Goal: Task Accomplishment & Management: Manage account settings

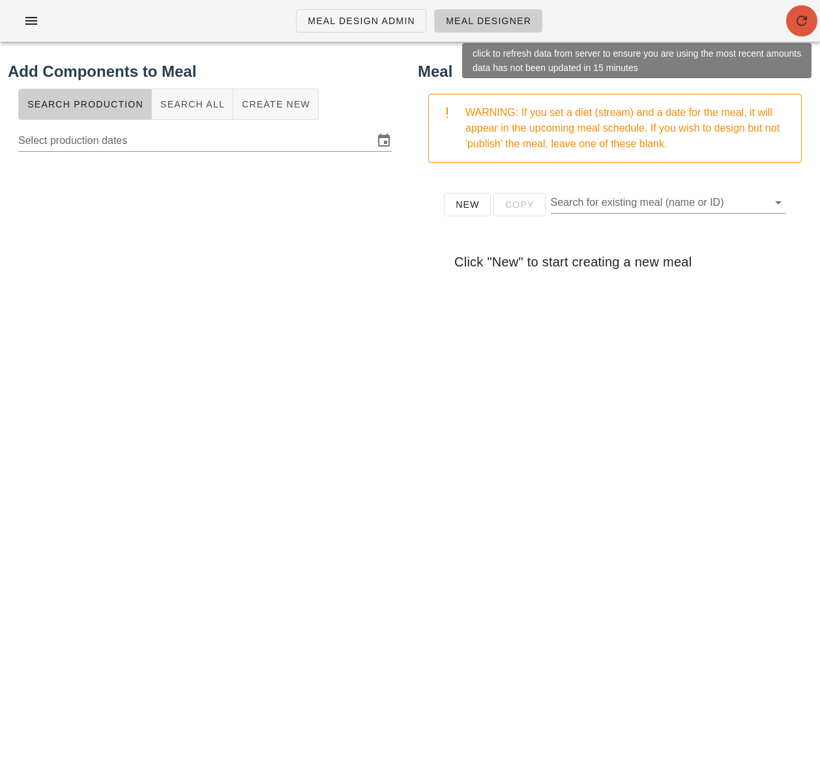
click at [794, 22] on icon "button" at bounding box center [802, 21] width 16 height 16
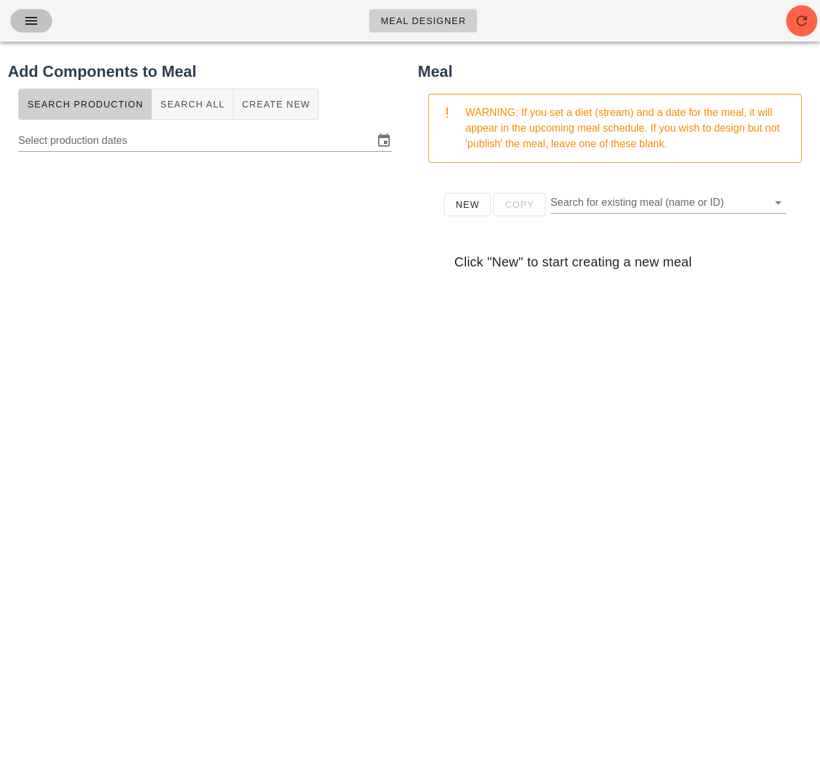
click at [20, 23] on button "button" at bounding box center [31, 20] width 42 height 23
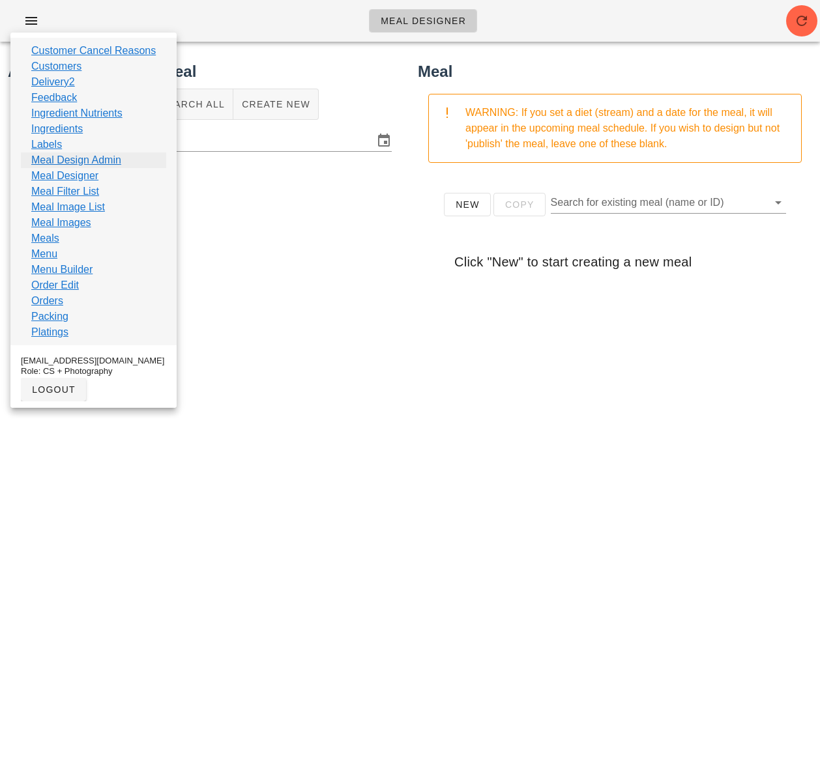
click at [80, 162] on link "Meal Design Admin" at bounding box center [76, 161] width 90 height 16
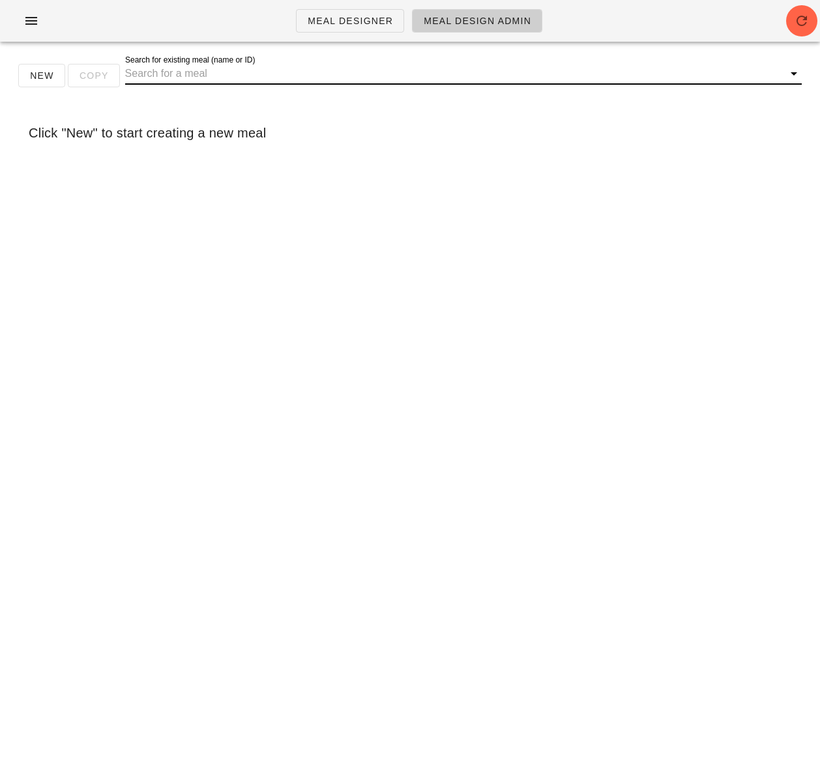
click at [184, 83] on input "Search for existing meal (name or ID)" at bounding box center [453, 73] width 656 height 21
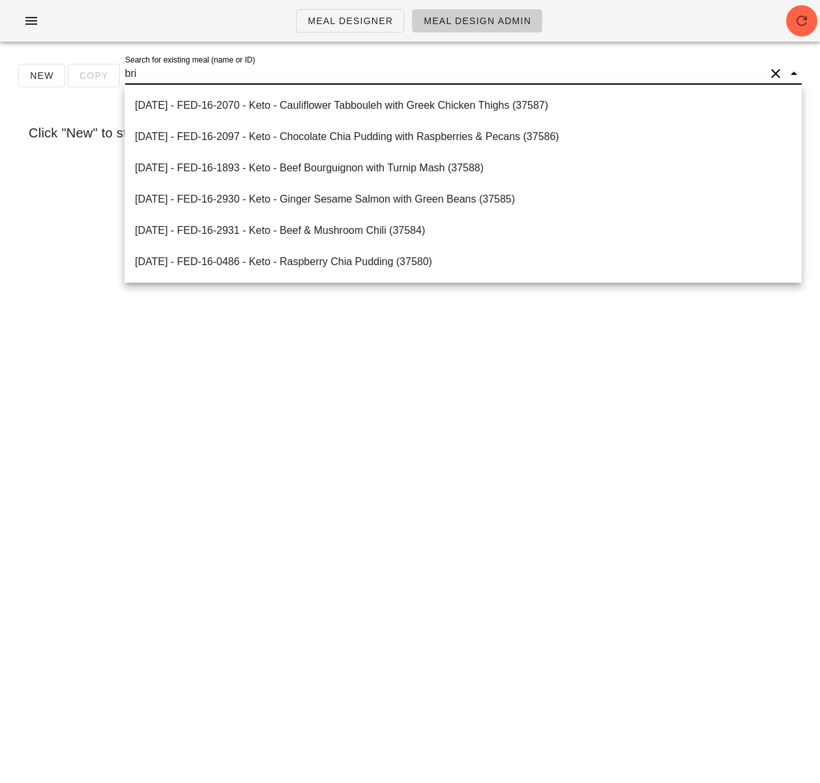
type input "brie"
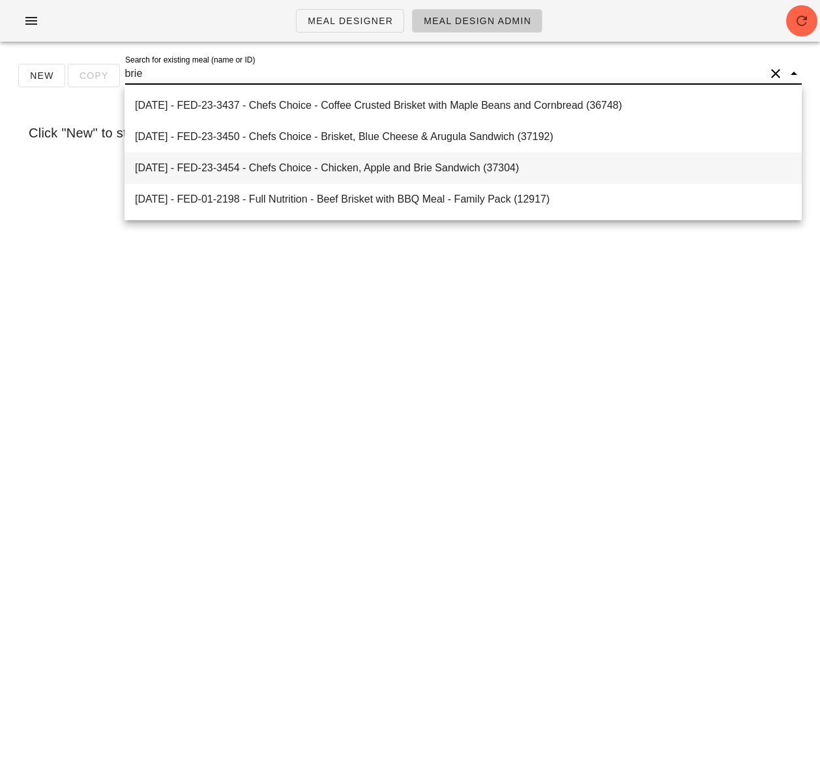
click at [260, 160] on div "2025-01-05 - FED-23-3454 - Chefs Choice - Chicken, Apple and Brie Sandwich (373…" at bounding box center [463, 168] width 656 height 28
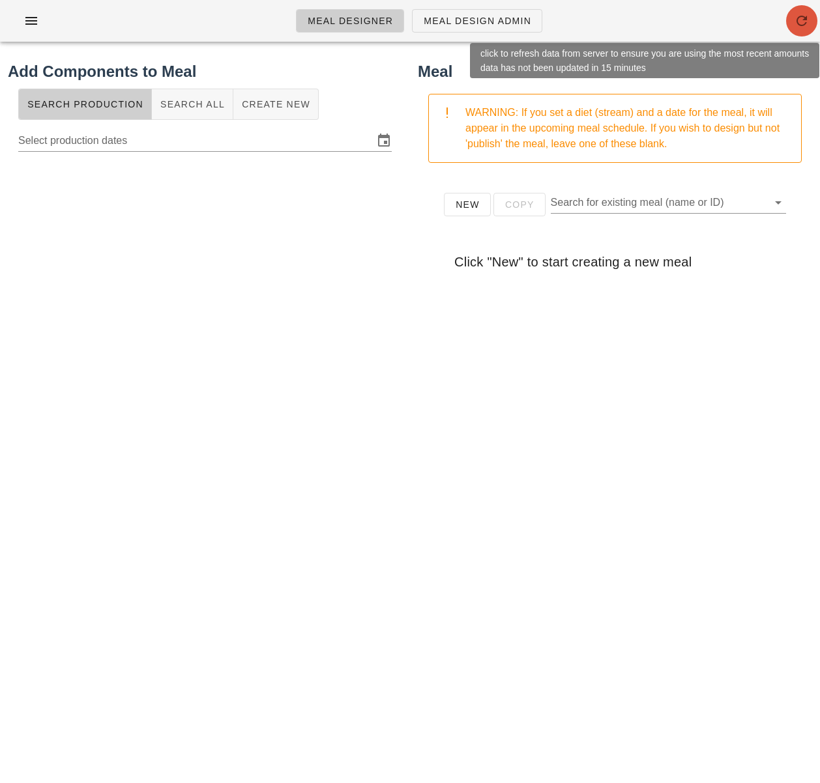
click at [798, 20] on icon "button" at bounding box center [802, 21] width 16 height 16
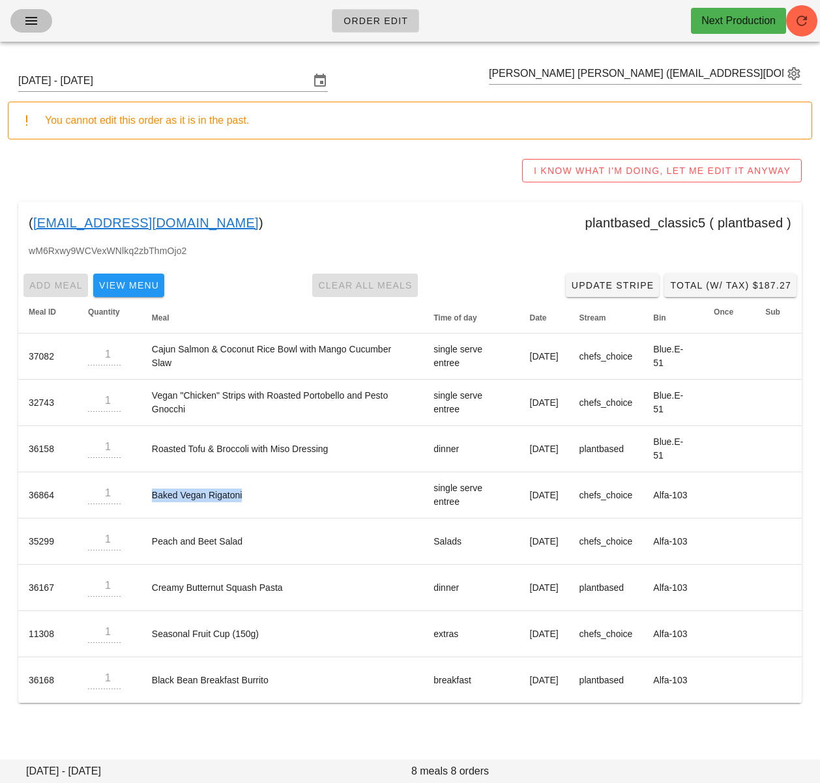
click at [38, 22] on icon "button" at bounding box center [31, 21] width 16 height 16
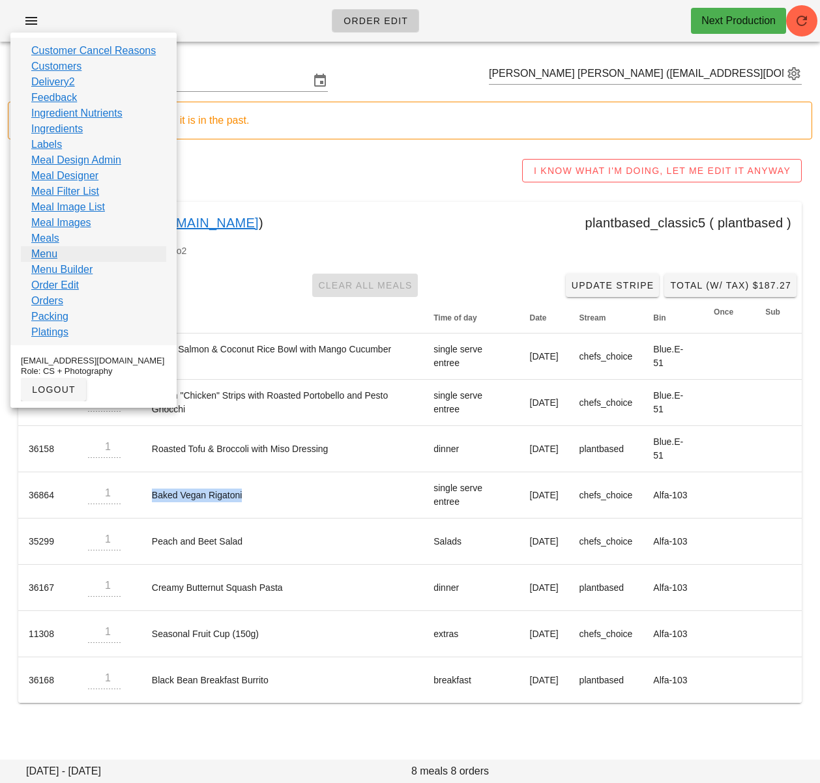
click at [53, 255] on link "Menu" at bounding box center [44, 254] width 26 height 16
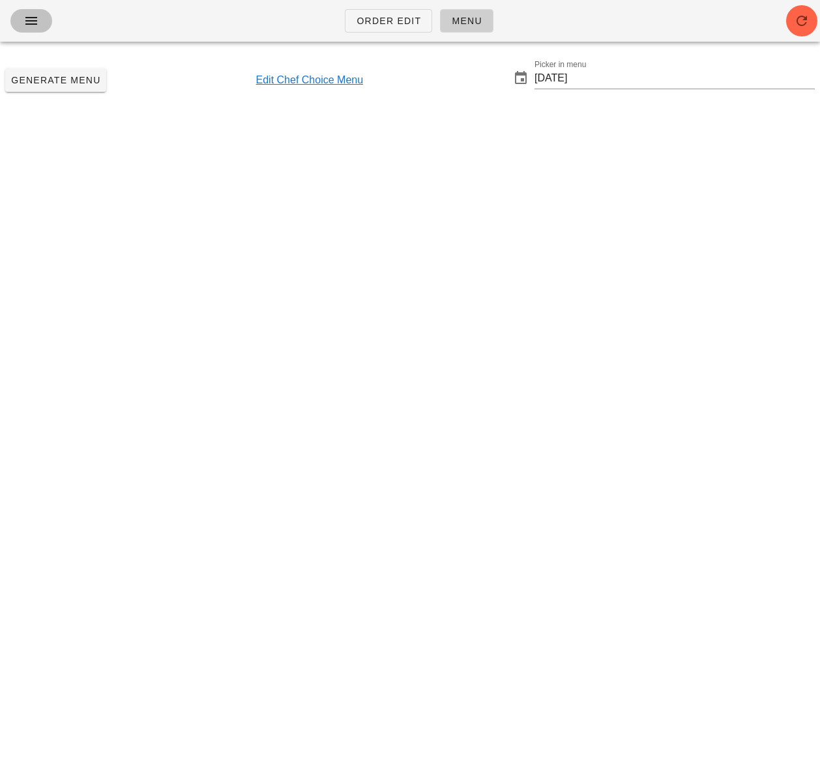
click at [36, 19] on icon "button" at bounding box center [31, 21] width 16 height 16
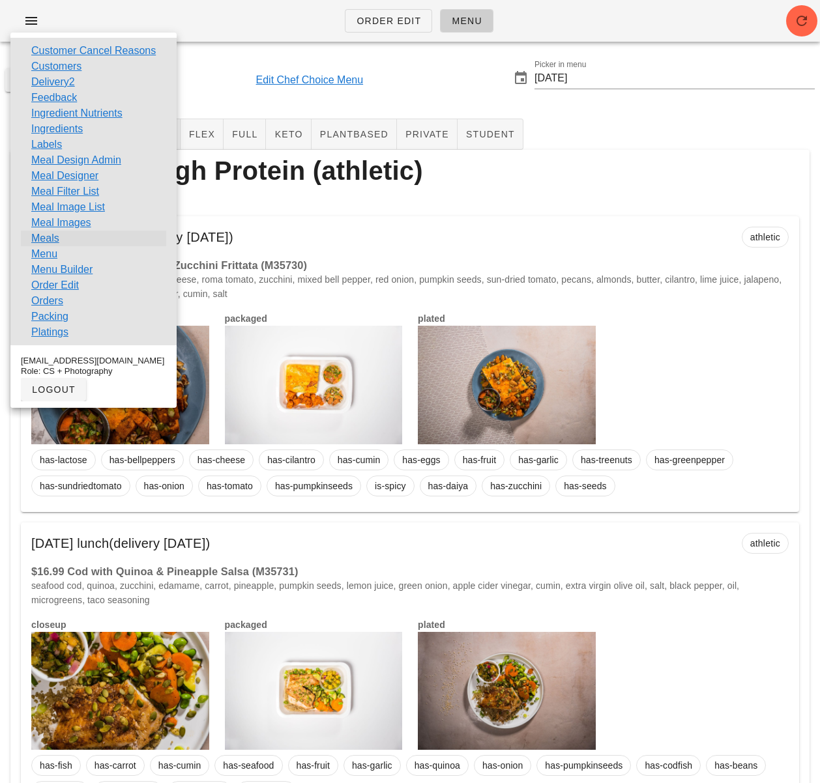
click at [46, 238] on link "Meals" at bounding box center [45, 239] width 28 height 16
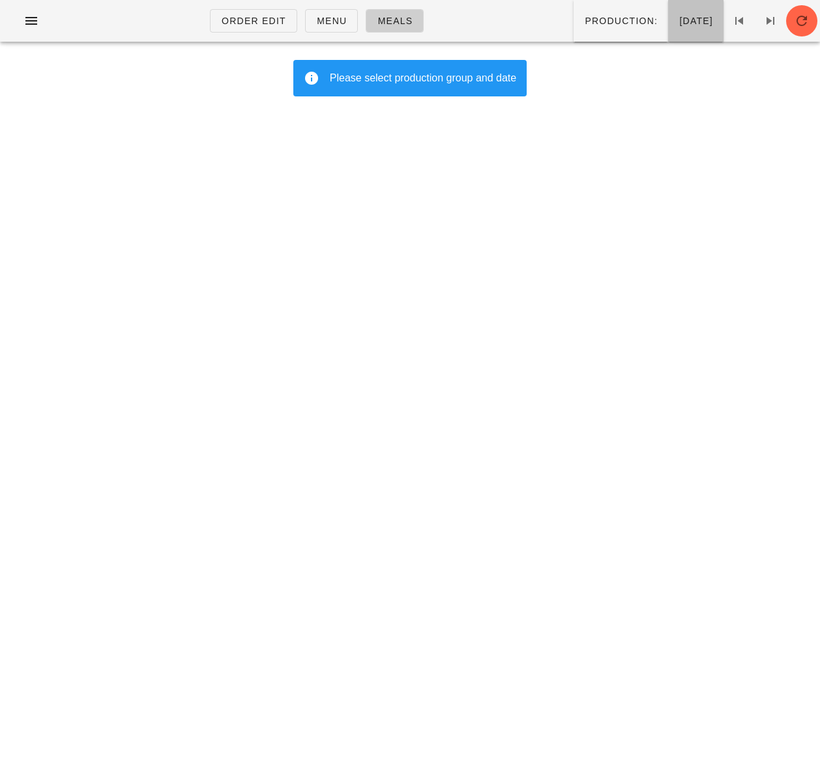
click at [668, 38] on button "Wednesday Oct 08" at bounding box center [695, 21] width 55 height 42
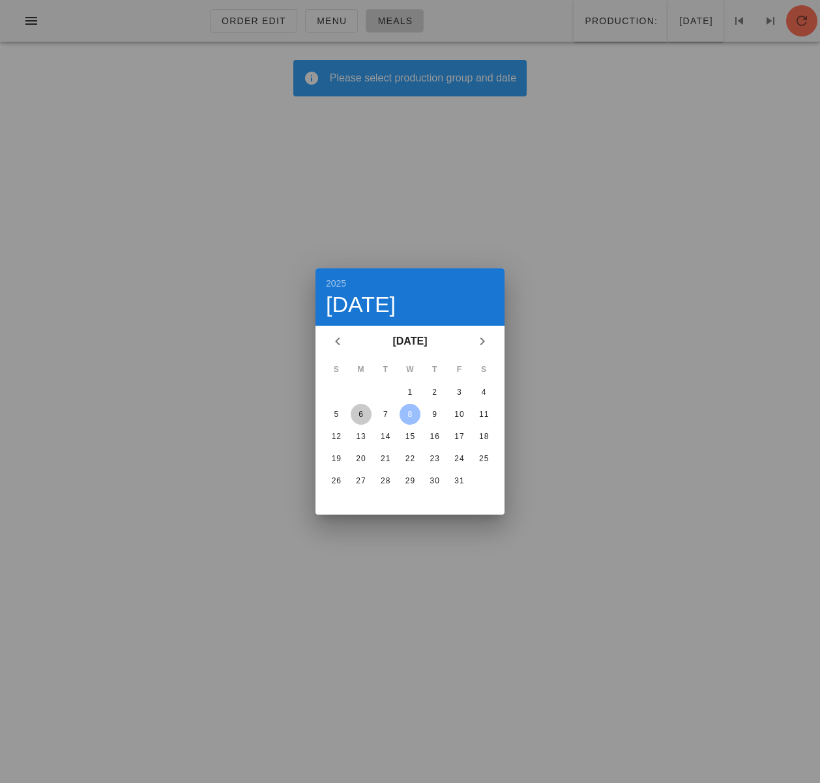
click at [361, 413] on div "6" at bounding box center [361, 414] width 21 height 9
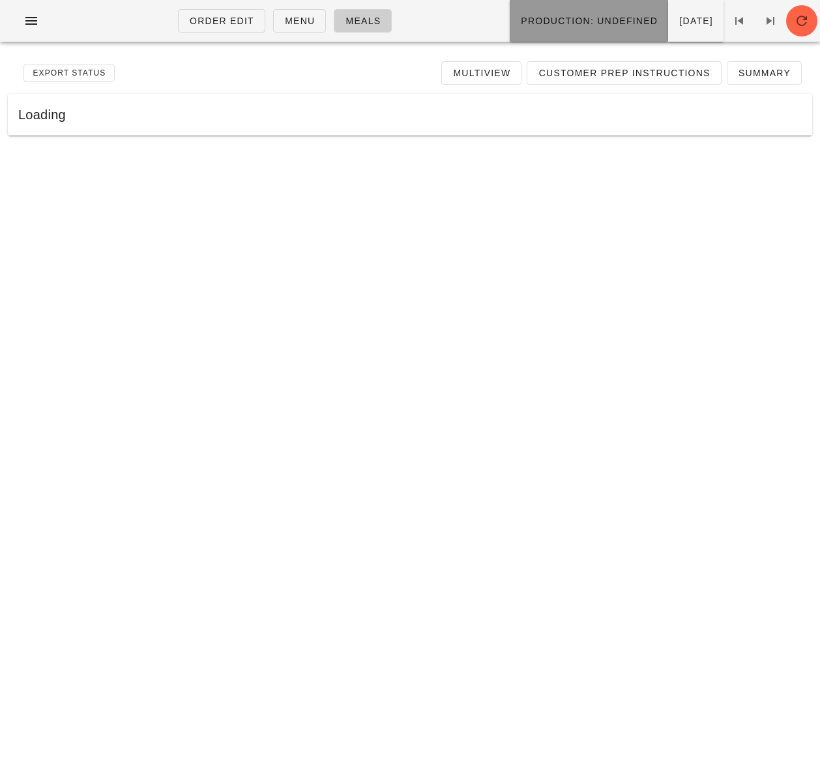
click at [579, 23] on span "Production: undefined" at bounding box center [589, 21] width 138 height 10
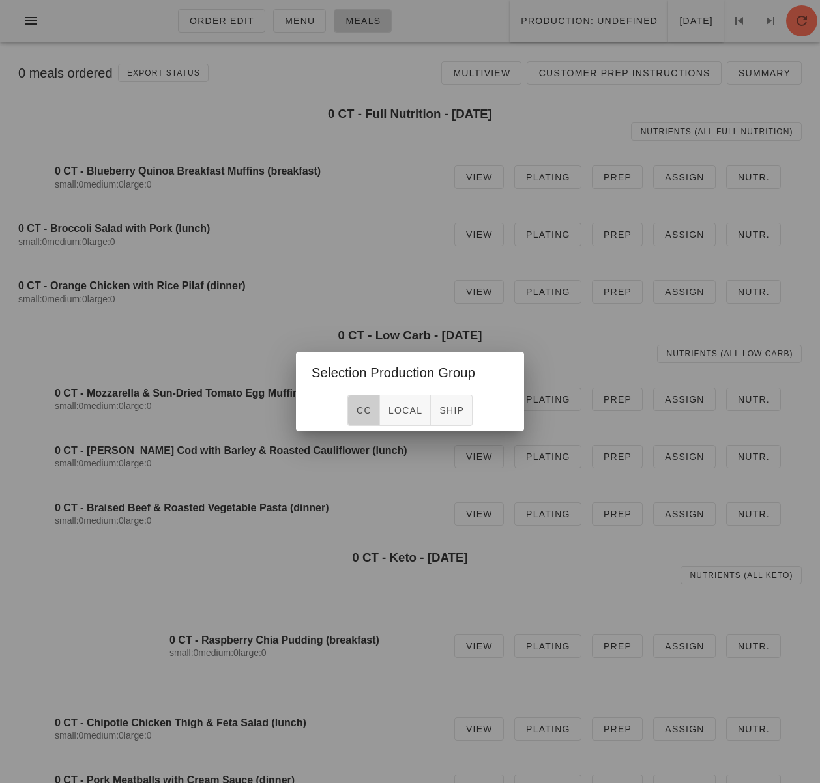
click at [370, 408] on span "CC" at bounding box center [364, 410] width 16 height 10
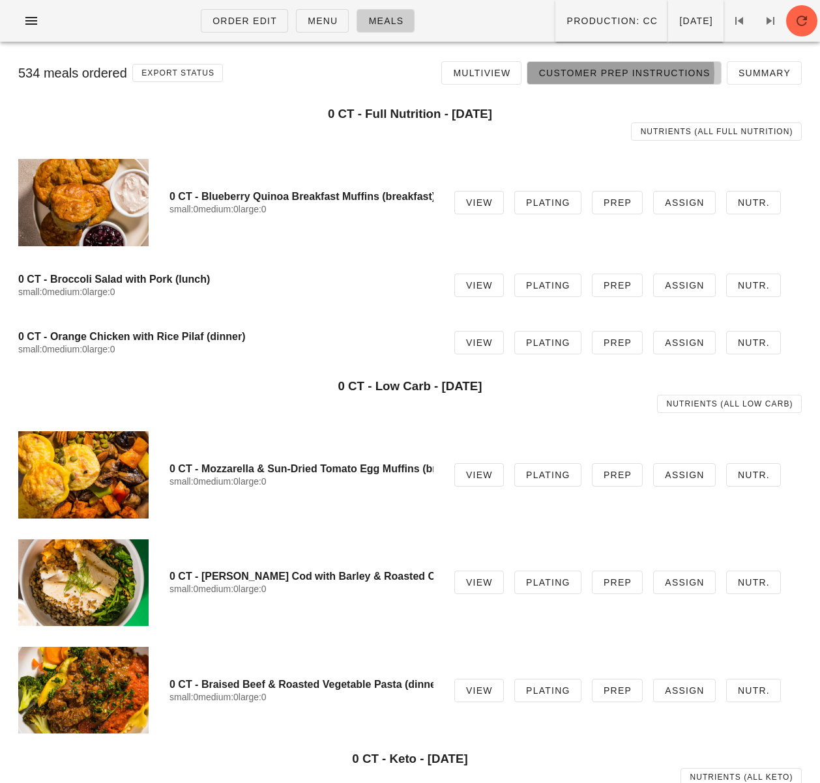
click at [570, 81] on link "Customer Prep Instructions" at bounding box center [624, 72] width 194 height 23
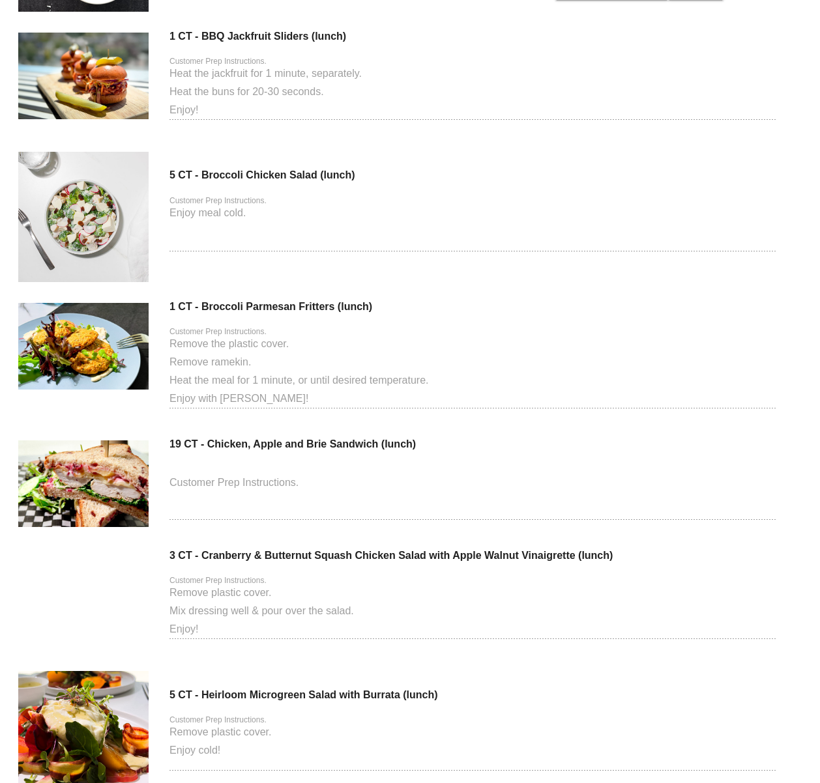
scroll to position [3362, 0]
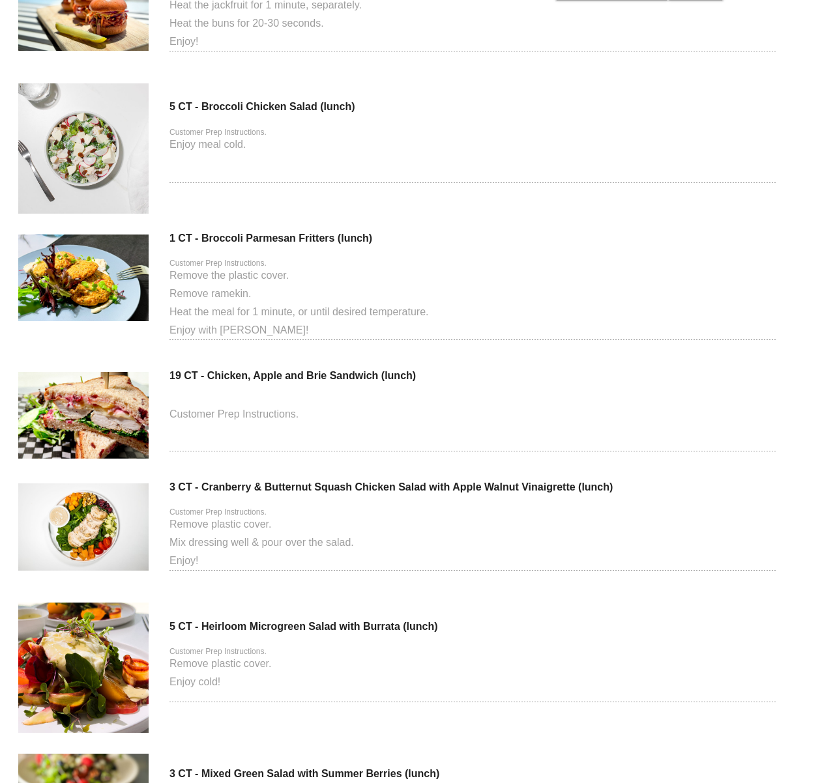
click at [240, 403] on div "Customer Prep Instructions." at bounding box center [472, 430] width 606 height 69
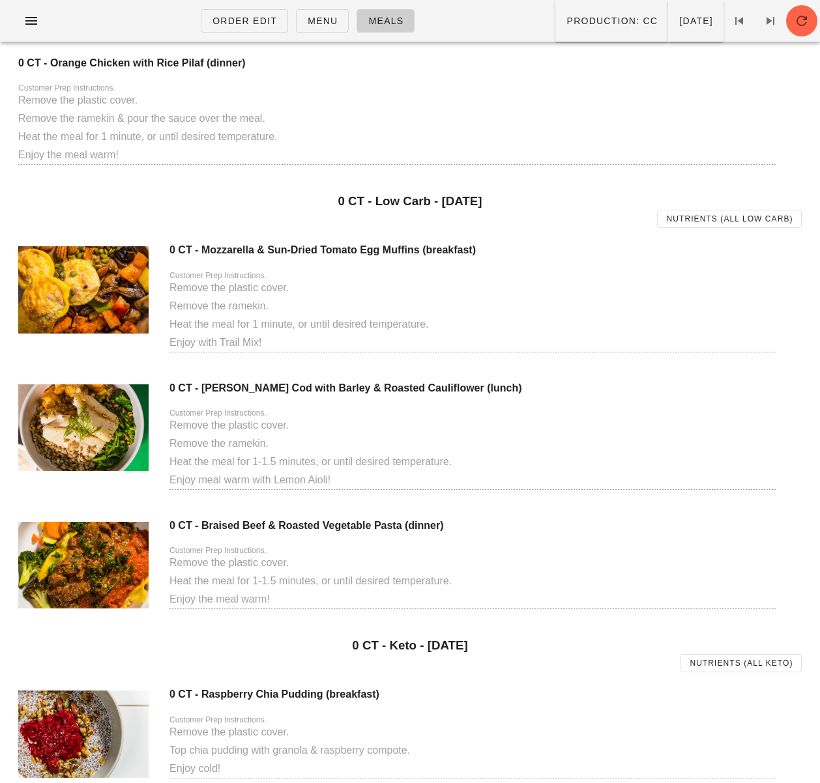
scroll to position [0, 0]
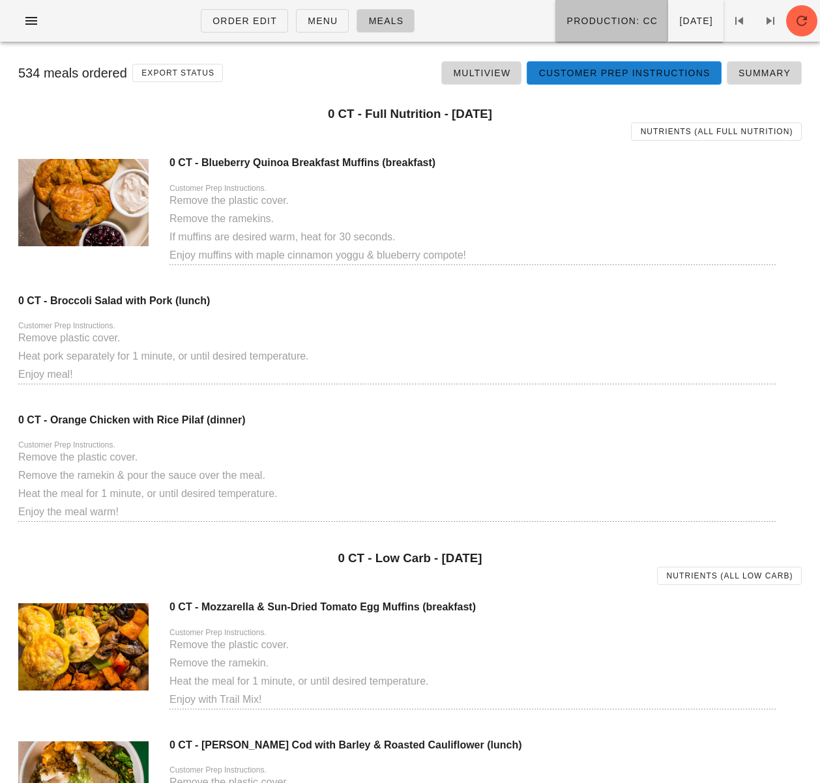
click at [585, 29] on button "Production: CC" at bounding box center [611, 21] width 113 height 42
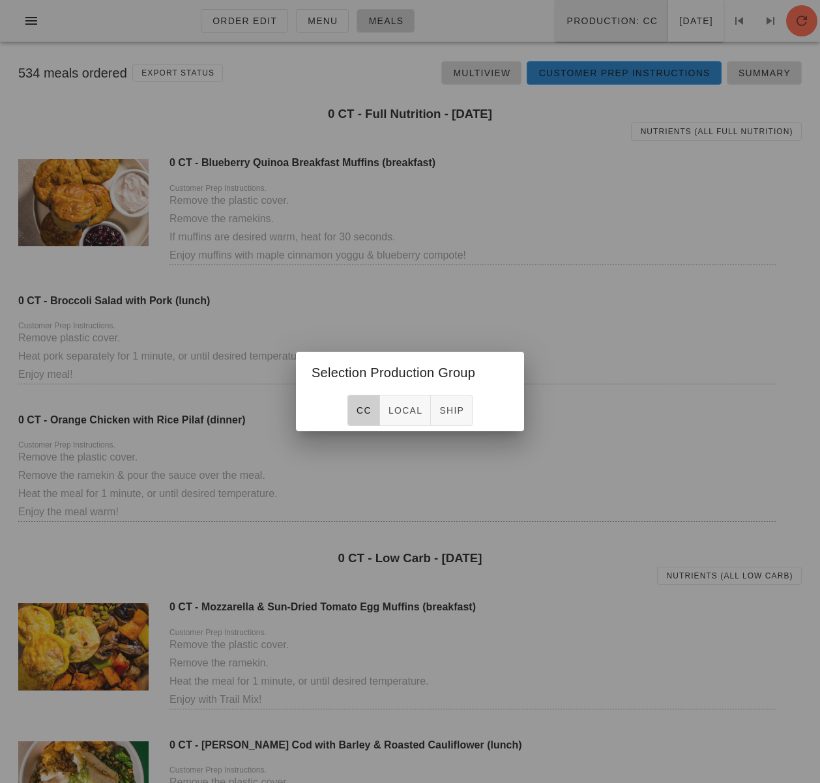
drag, startPoint x: 578, startPoint y: 24, endPoint x: 604, endPoint y: 25, distance: 25.5
click at [579, 23] on div at bounding box center [410, 391] width 820 height 783
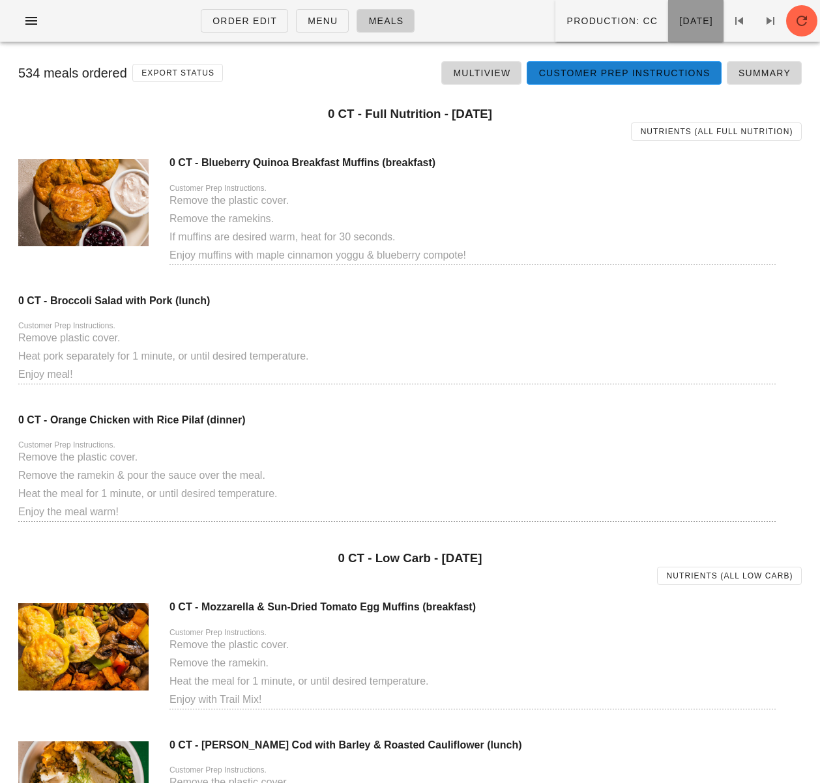
click at [678, 24] on span "Monday Oct 06" at bounding box center [695, 21] width 35 height 10
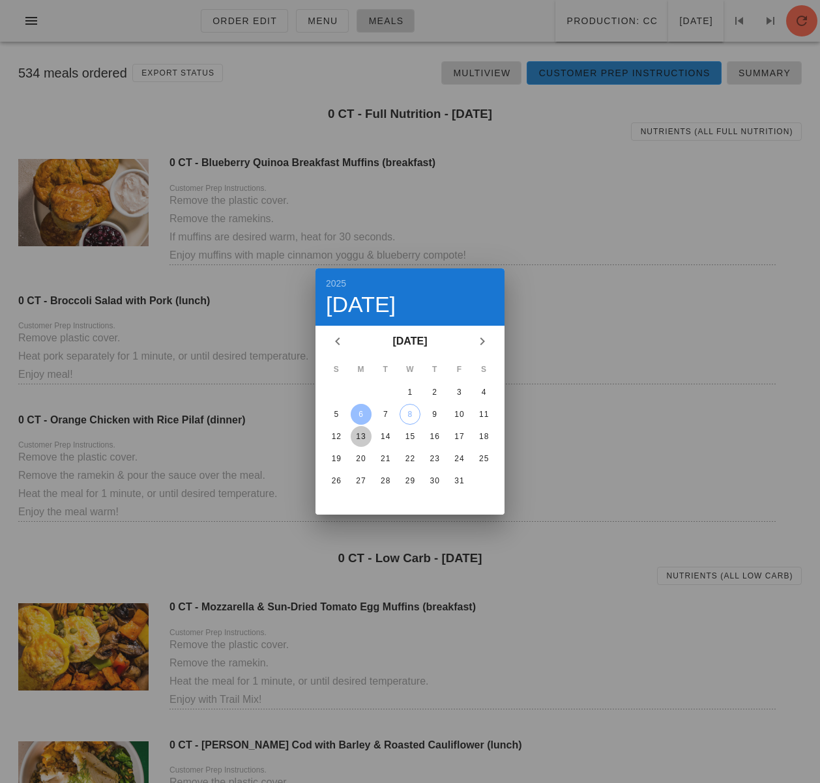
click at [362, 432] on div "13" at bounding box center [361, 436] width 21 height 9
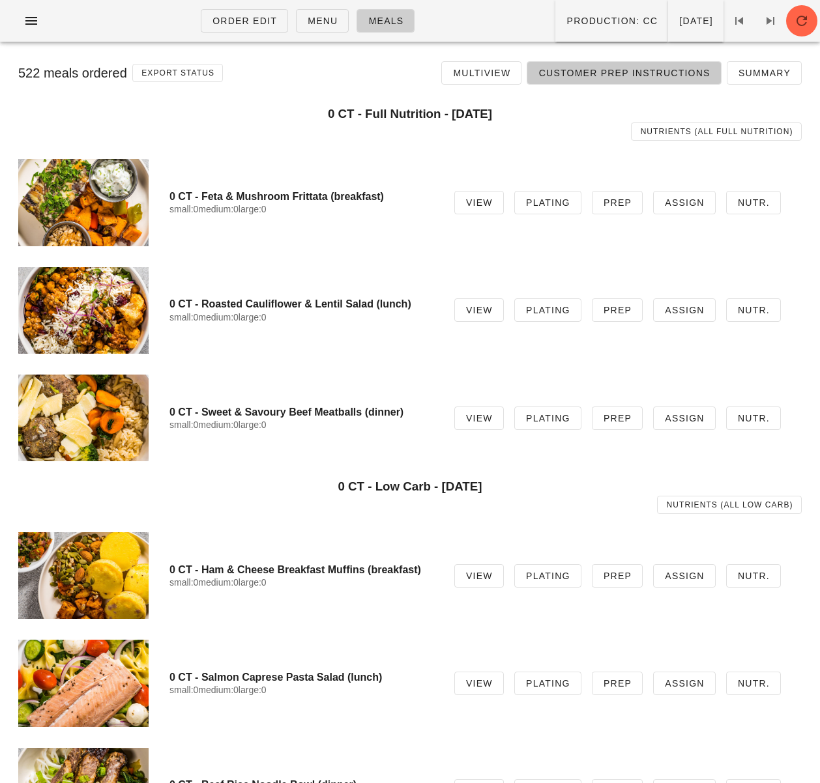
click at [585, 77] on span "Customer Prep Instructions" at bounding box center [624, 73] width 172 height 10
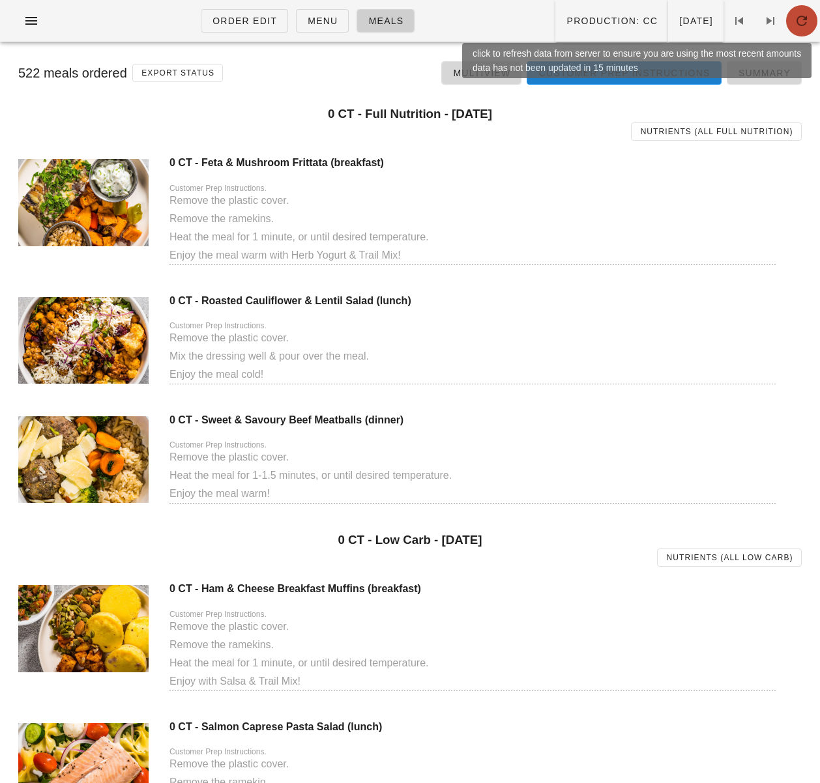
click at [806, 21] on icon "button" at bounding box center [802, 21] width 16 height 16
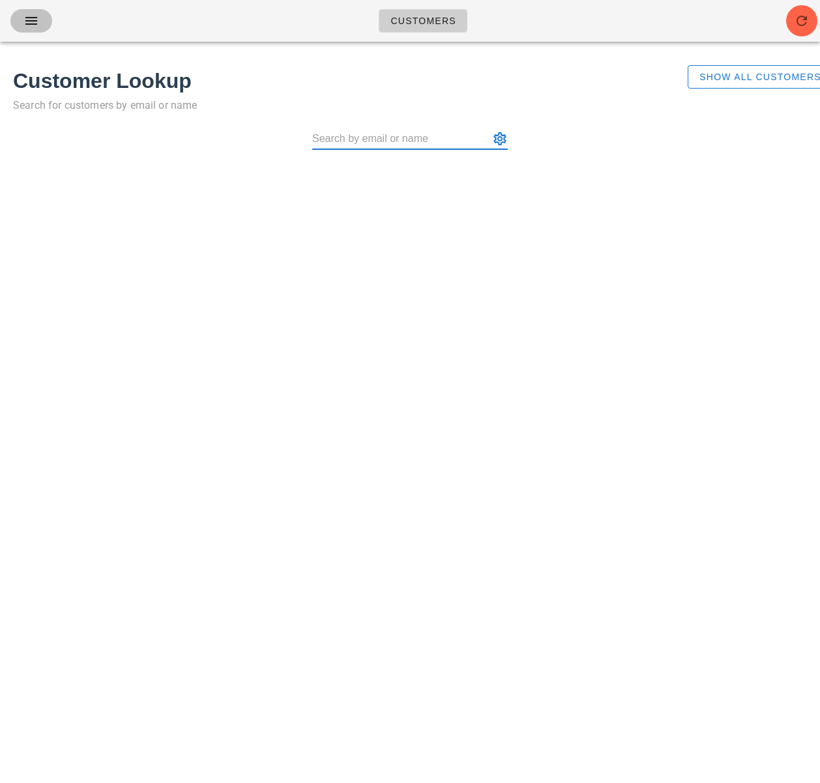
drag, startPoint x: 35, startPoint y: 23, endPoint x: 100, endPoint y: 123, distance: 118.6
click at [35, 23] on icon "button" at bounding box center [31, 21] width 16 height 16
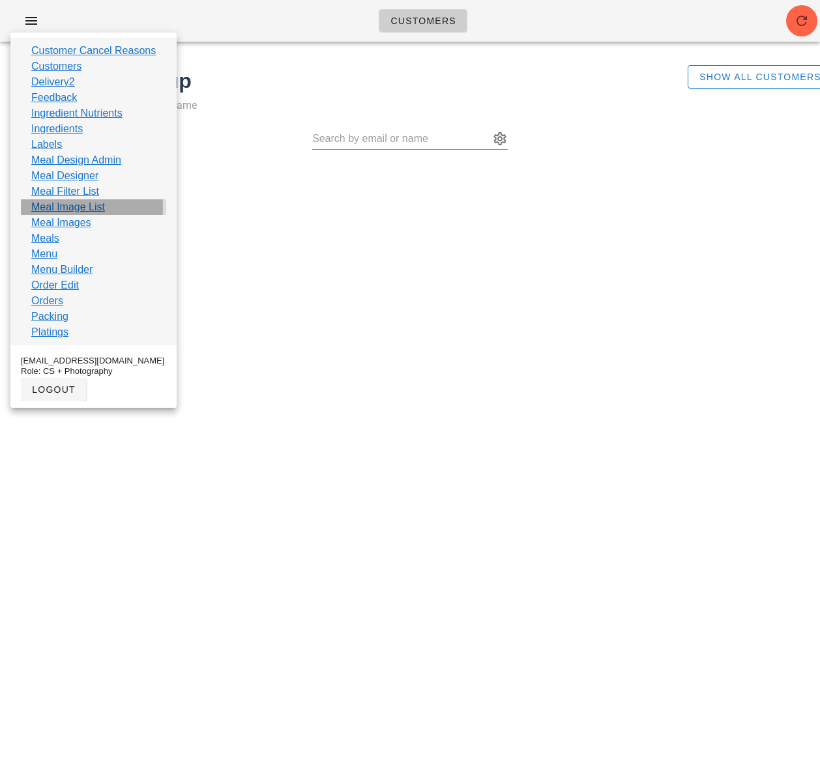
click at [107, 212] on div "Meal Image List" at bounding box center [93, 207] width 145 height 16
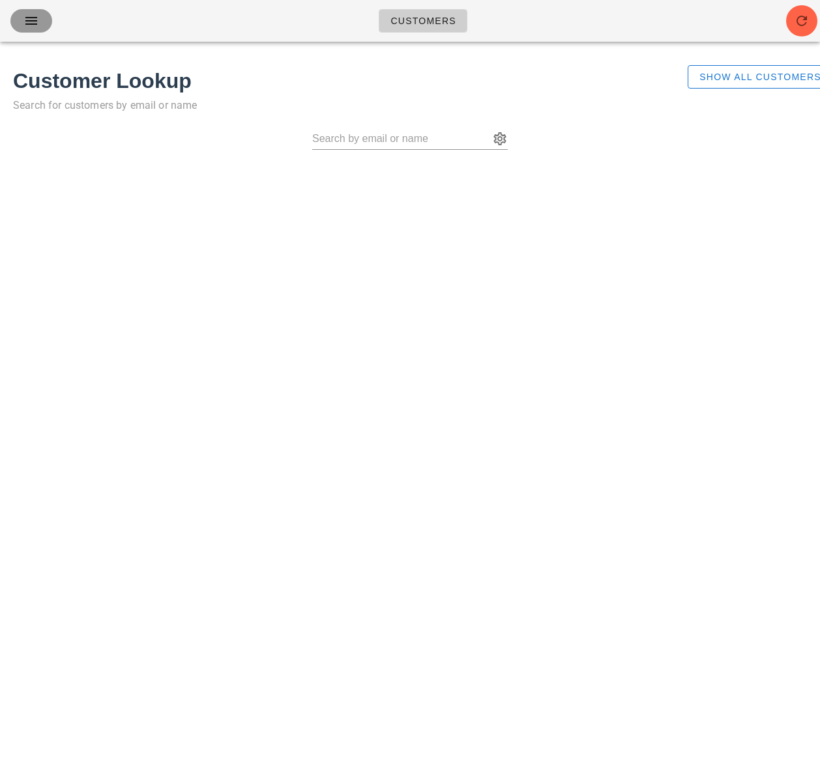
drag, startPoint x: 22, startPoint y: 22, endPoint x: 80, endPoint y: 80, distance: 82.5
click at [22, 22] on span "button" at bounding box center [31, 21] width 21 height 16
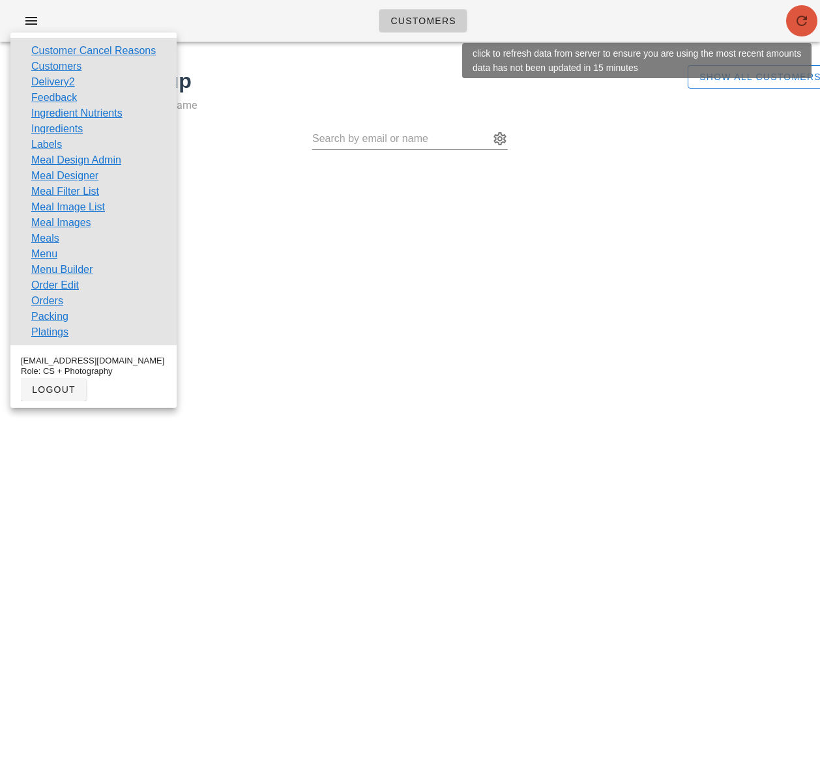
drag, startPoint x: 805, startPoint y: 23, endPoint x: 791, endPoint y: 8, distance: 20.8
click at [805, 23] on icon "button" at bounding box center [802, 21] width 16 height 16
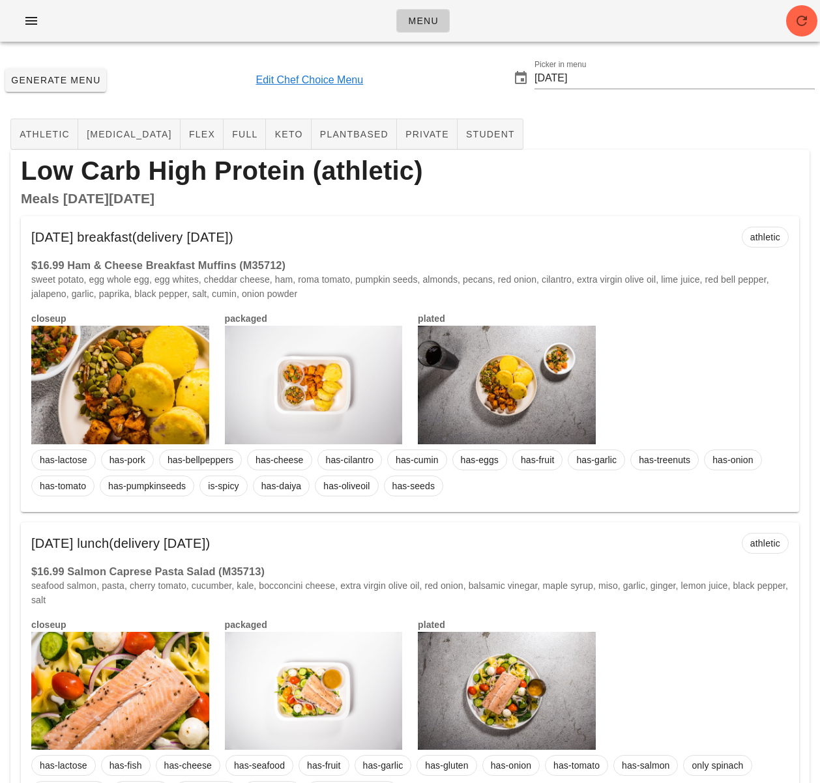
click at [655, 27] on div "Menu" at bounding box center [410, 21] width 820 height 42
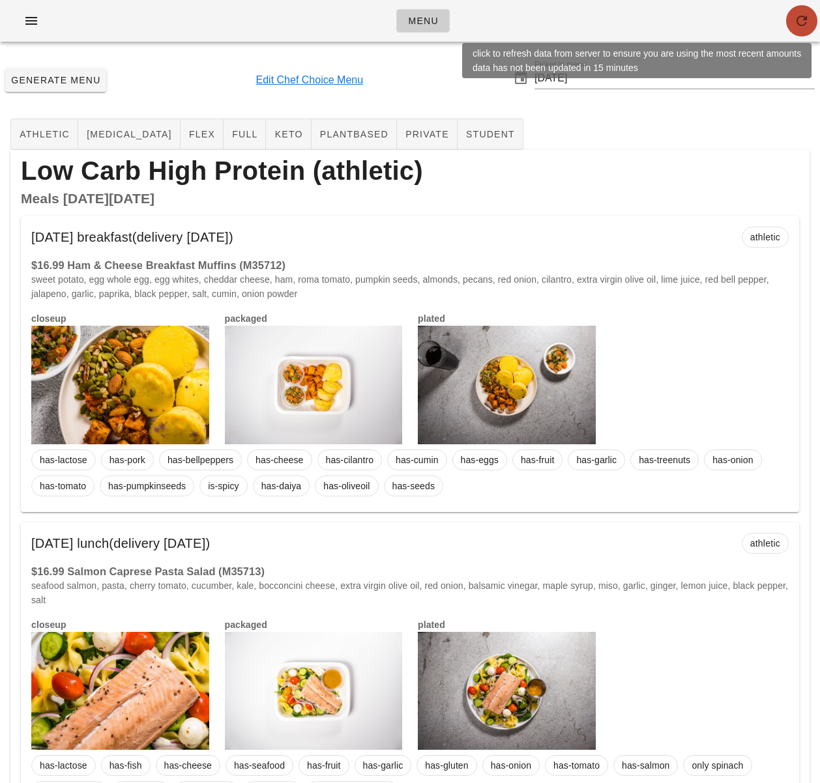
click at [802, 14] on icon "button" at bounding box center [802, 21] width 16 height 16
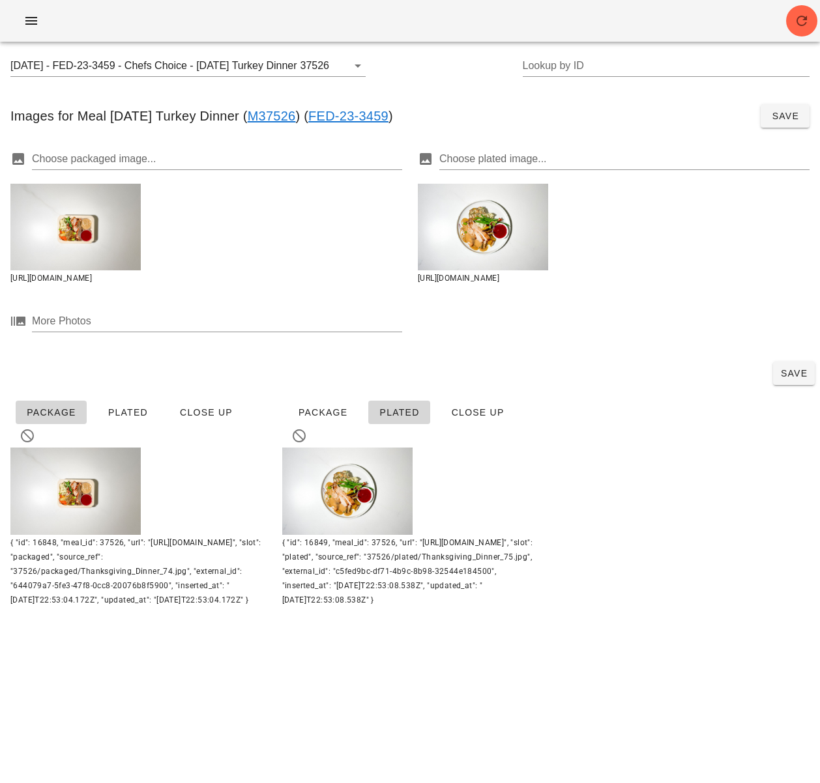
click at [422, 63] on div "[DATE] - FED-23-3459 - Chefs Choice - [DATE] Turkey Dinner (37526) 37526 Lookup…" at bounding box center [410, 73] width 820 height 42
click at [35, 25] on icon "button" at bounding box center [31, 21] width 16 height 16
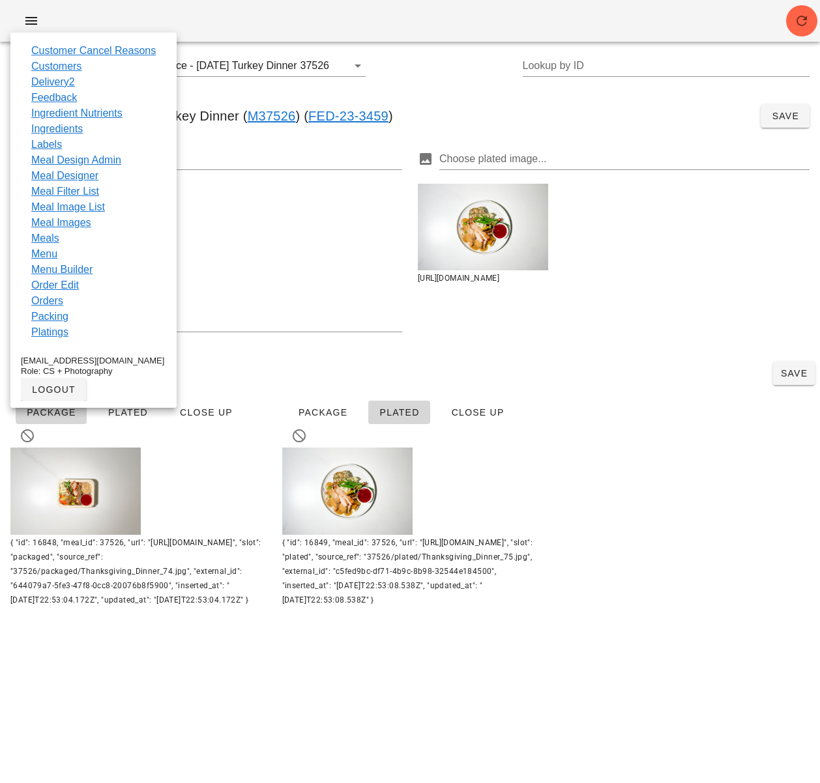
click at [288, 31] on div at bounding box center [410, 21] width 820 height 42
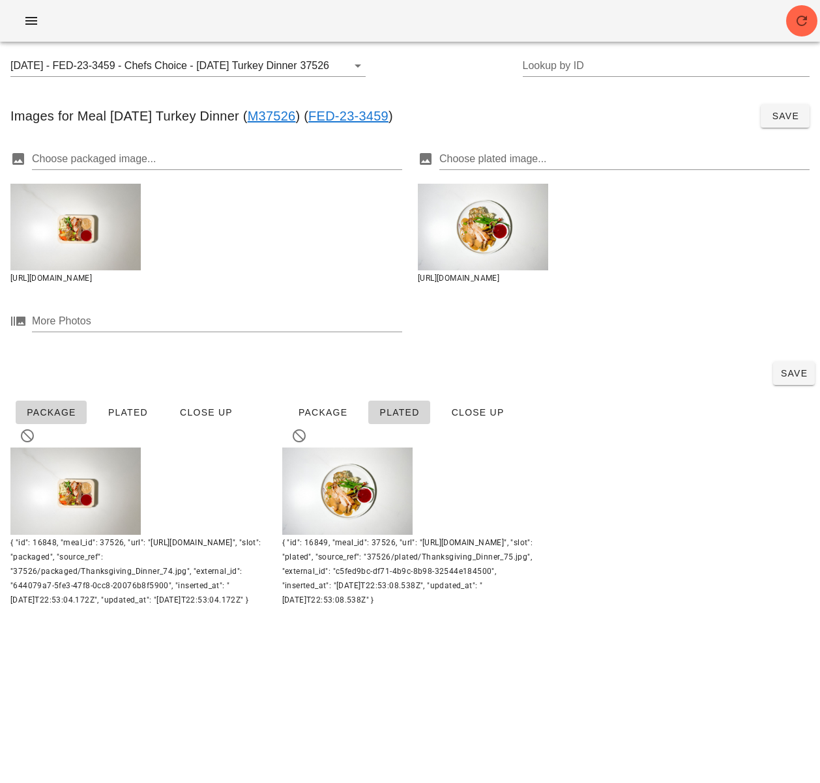
click at [632, 454] on div "Package Plated Close Up { "id": 16848, "meal_id": 37526, "url": "[URL][DOMAIN_N…" at bounding box center [410, 503] width 815 height 221
click at [23, 22] on span "button" at bounding box center [31, 21] width 21 height 16
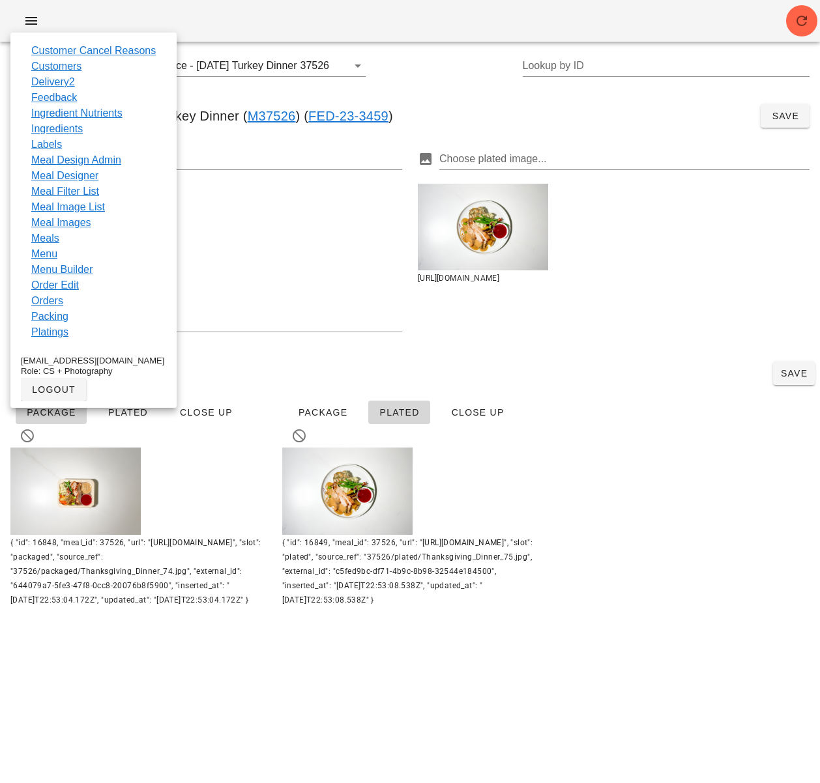
click at [465, 315] on div at bounding box center [613, 323] width 407 height 61
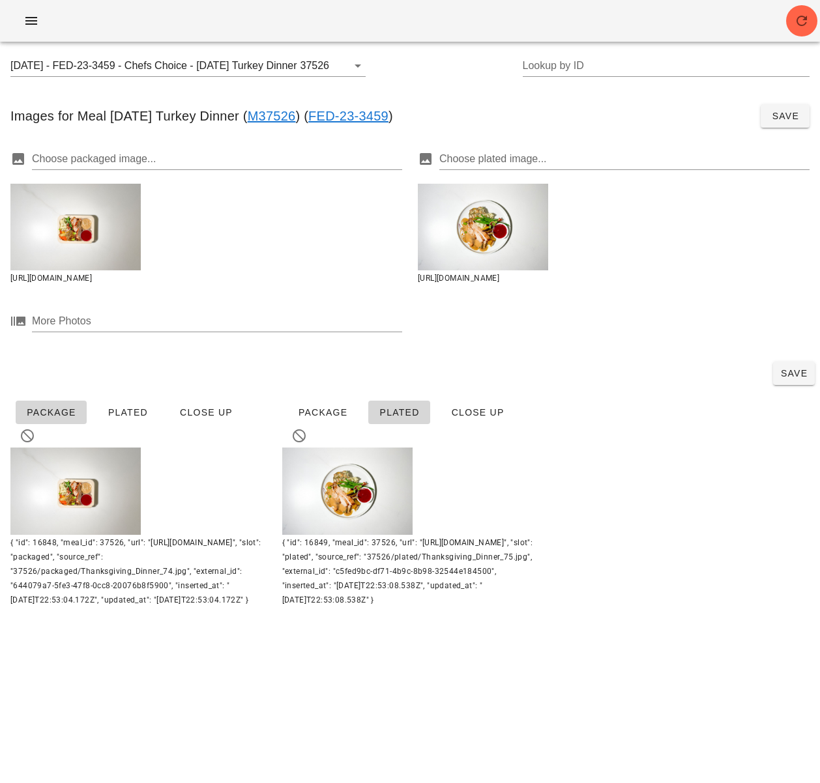
click at [545, 358] on div "Save" at bounding box center [410, 373] width 820 height 34
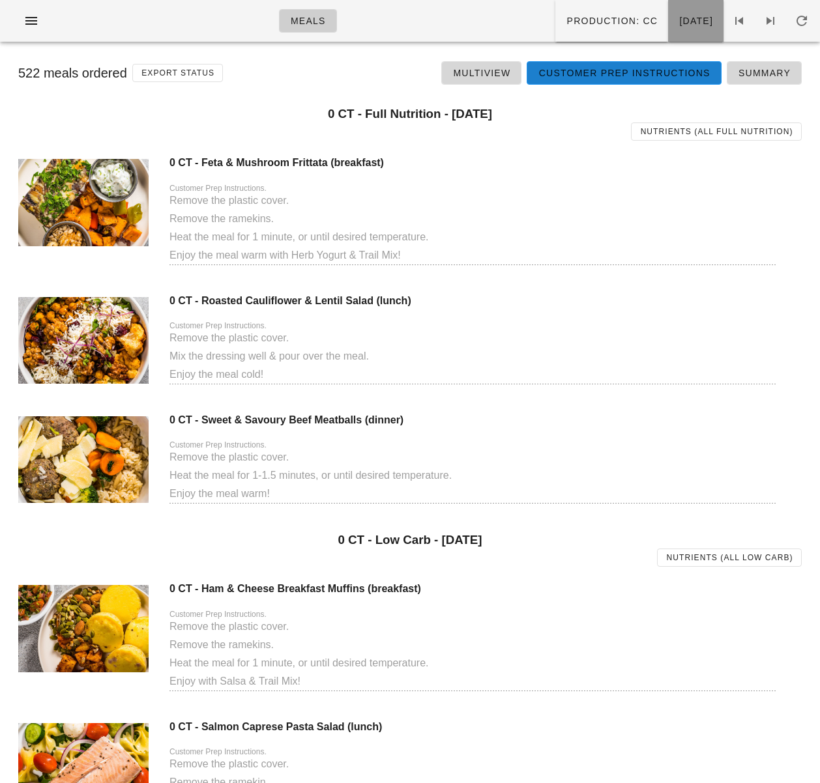
click at [668, 29] on button "Monday Oct 13" at bounding box center [695, 21] width 55 height 42
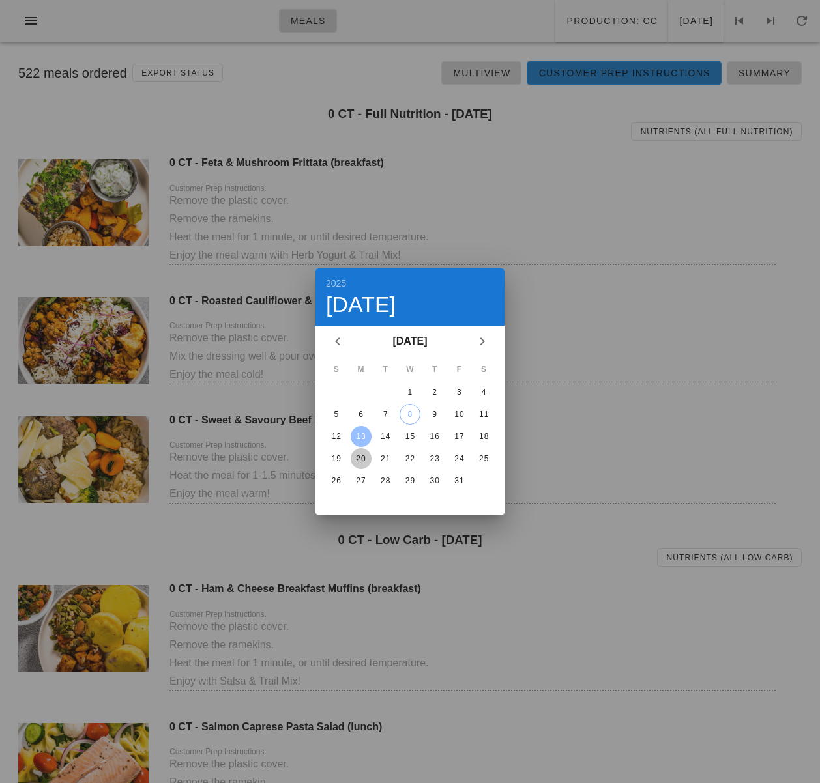
click at [364, 458] on div "20" at bounding box center [361, 458] width 21 height 9
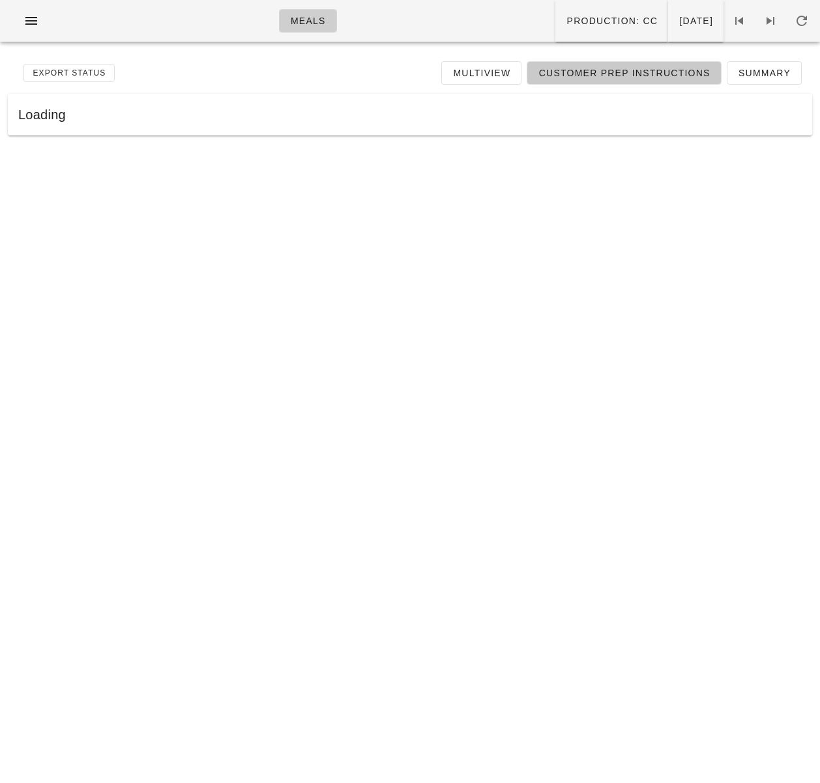
click at [617, 78] on span "Customer Prep Instructions" at bounding box center [624, 73] width 172 height 10
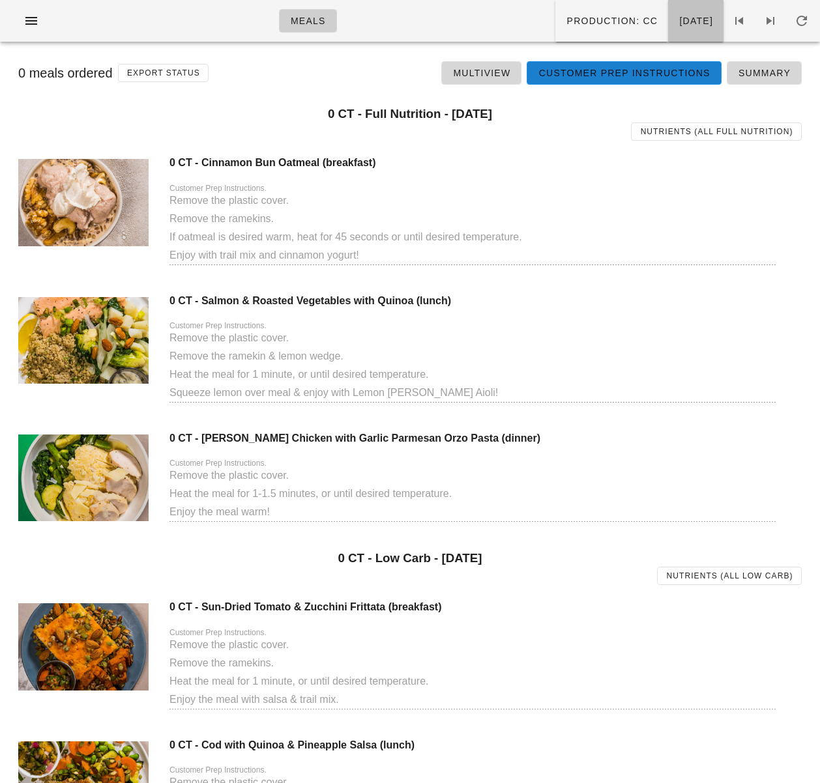
click at [678, 23] on span "Monday Oct 20" at bounding box center [695, 21] width 35 height 10
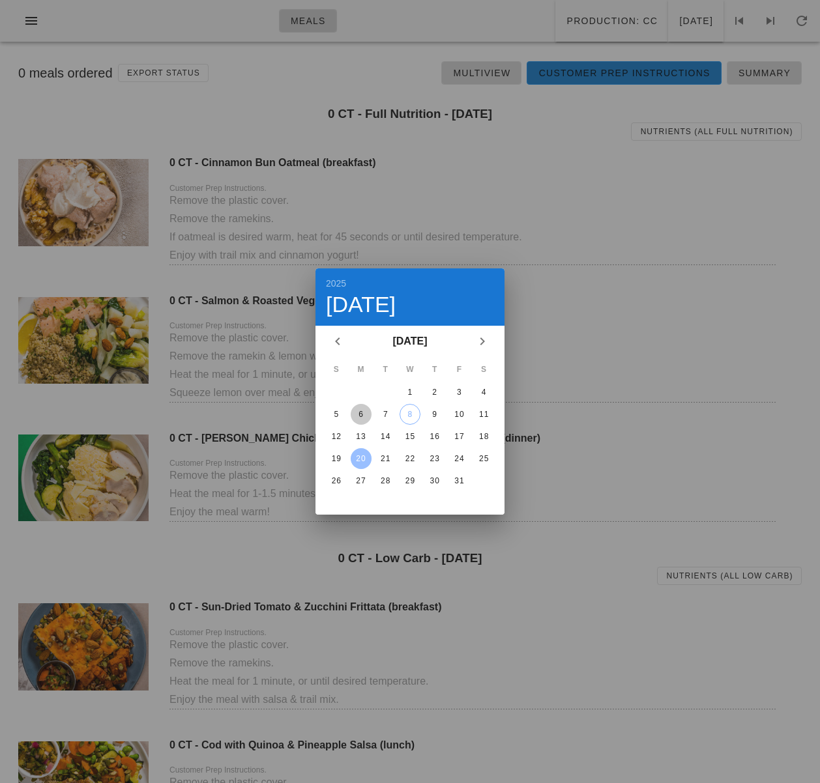
click at [366, 416] on div "6" at bounding box center [361, 414] width 21 height 9
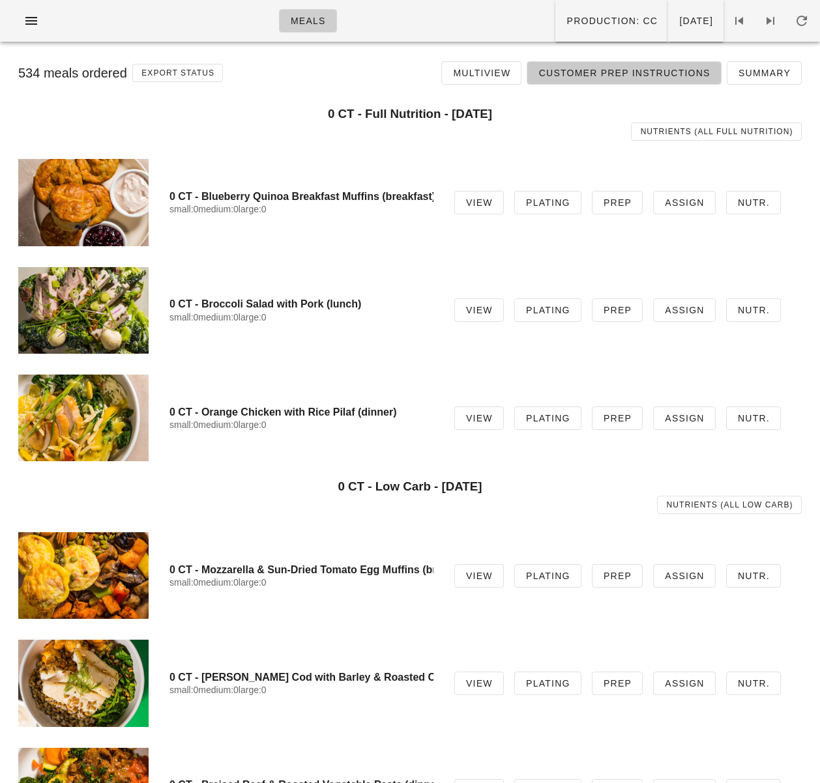
click at [630, 68] on span "Customer Prep Instructions" at bounding box center [624, 73] width 172 height 10
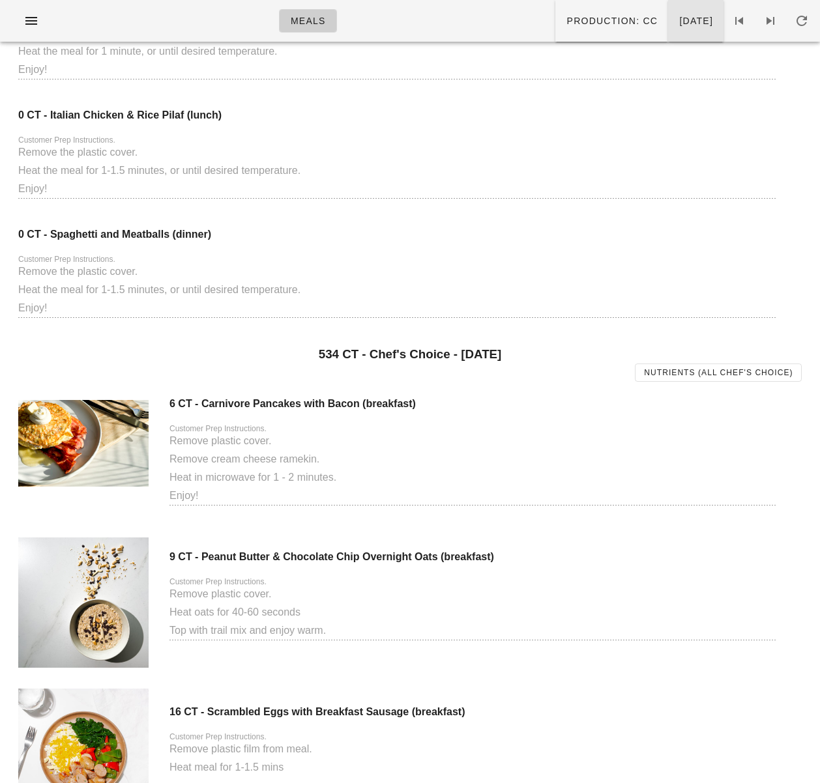
scroll to position [1995, 0]
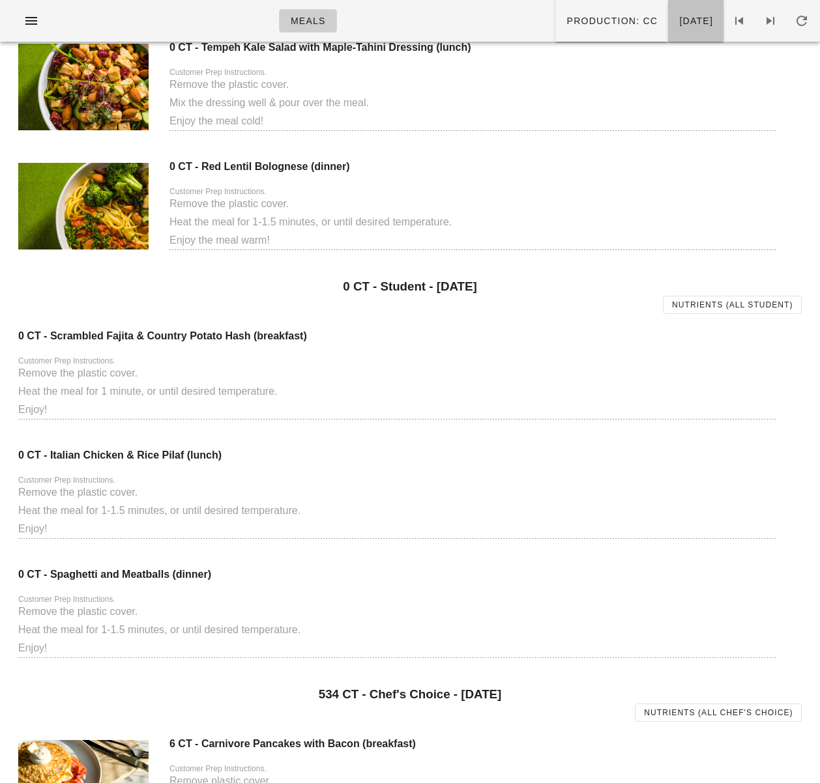
click at [678, 24] on span "Monday Oct 06" at bounding box center [695, 21] width 35 height 10
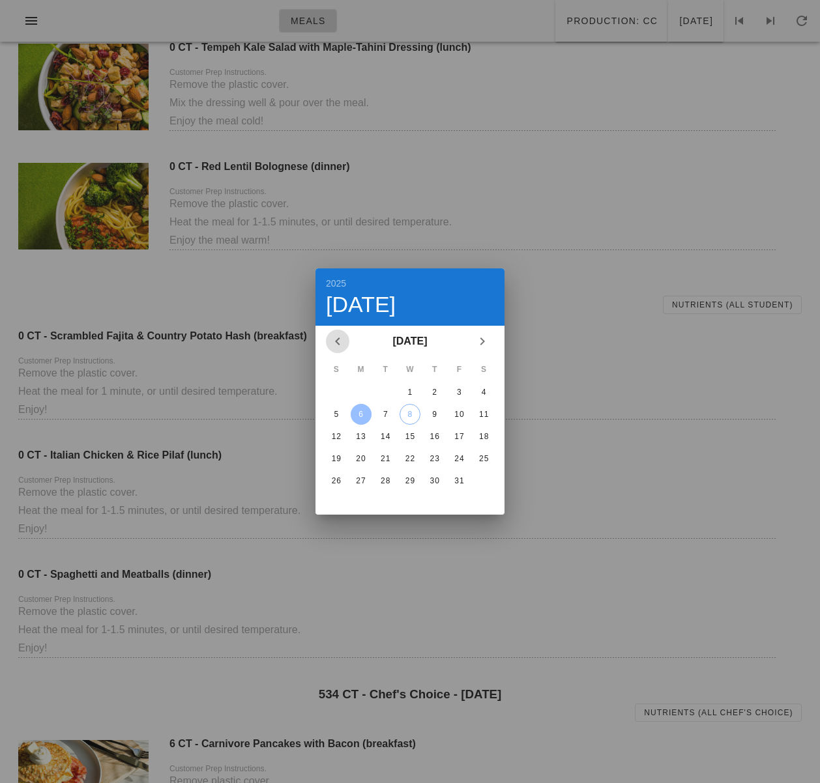
click at [340, 338] on icon "Previous month" at bounding box center [338, 342] width 16 height 16
click at [354, 480] on div "29" at bounding box center [361, 480] width 21 height 9
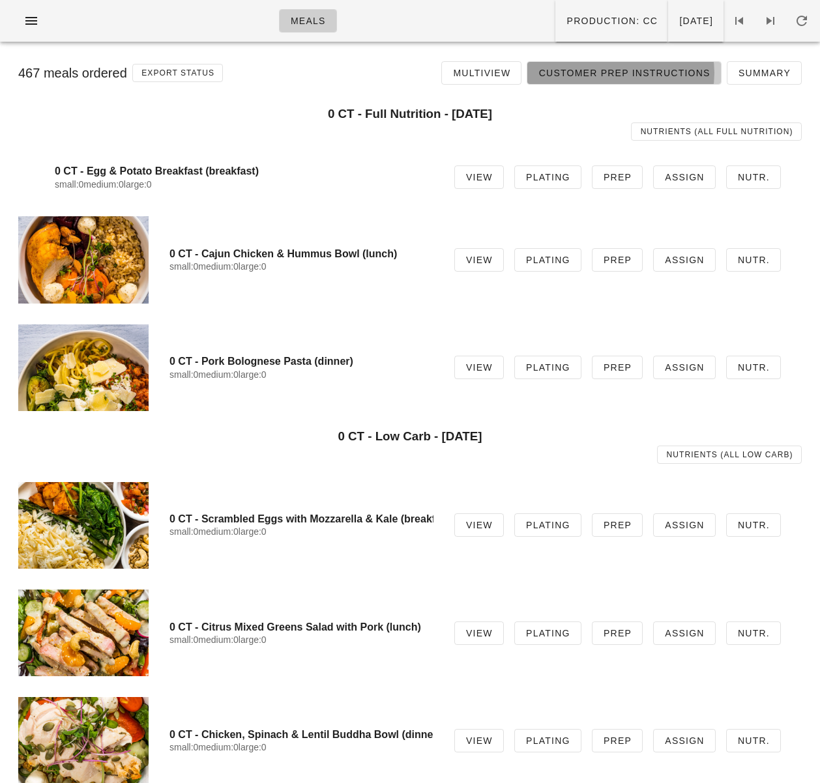
drag, startPoint x: 600, startPoint y: 77, endPoint x: 539, endPoint y: 153, distance: 96.9
click at [600, 77] on span "Customer Prep Instructions" at bounding box center [624, 73] width 172 height 10
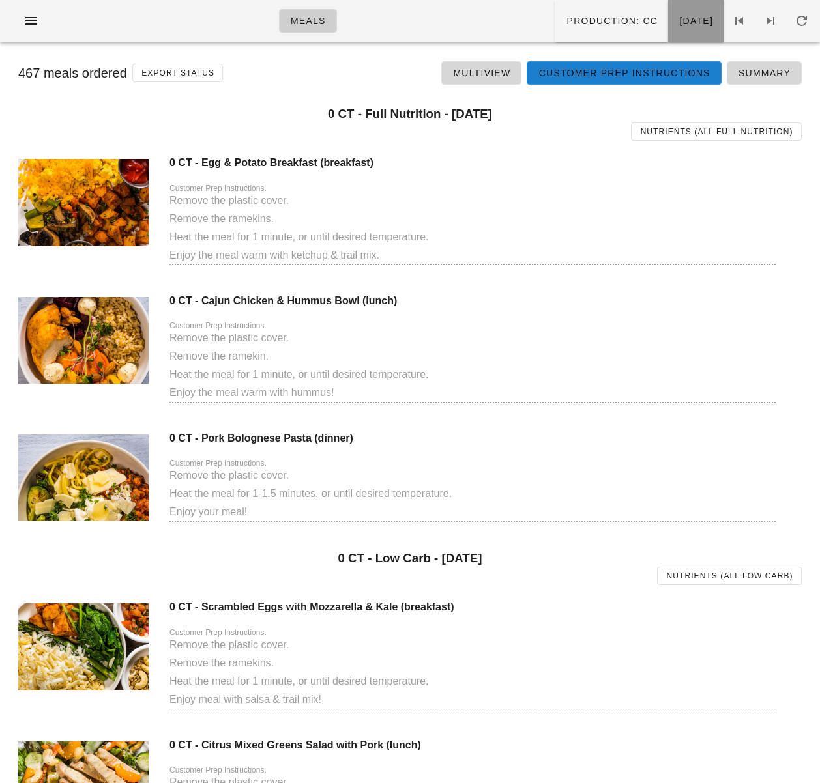
drag, startPoint x: 671, startPoint y: 19, endPoint x: 671, endPoint y: 26, distance: 7.2
click at [678, 19] on span "Monday Sep 29" at bounding box center [695, 21] width 35 height 10
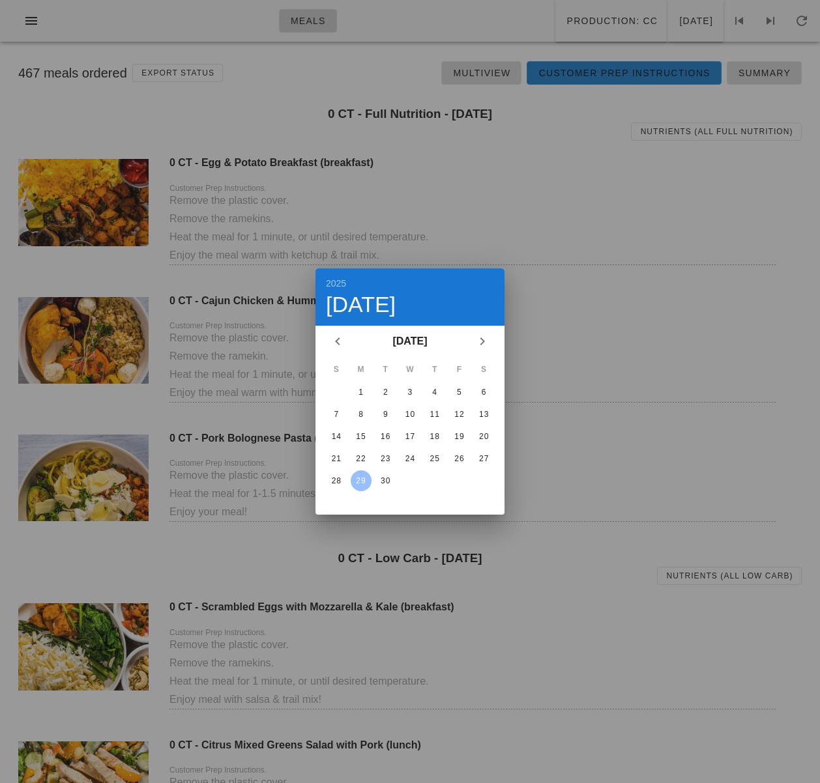
drag, startPoint x: 316, startPoint y: 208, endPoint x: 383, endPoint y: 175, distance: 74.3
click at [320, 205] on div at bounding box center [410, 391] width 820 height 783
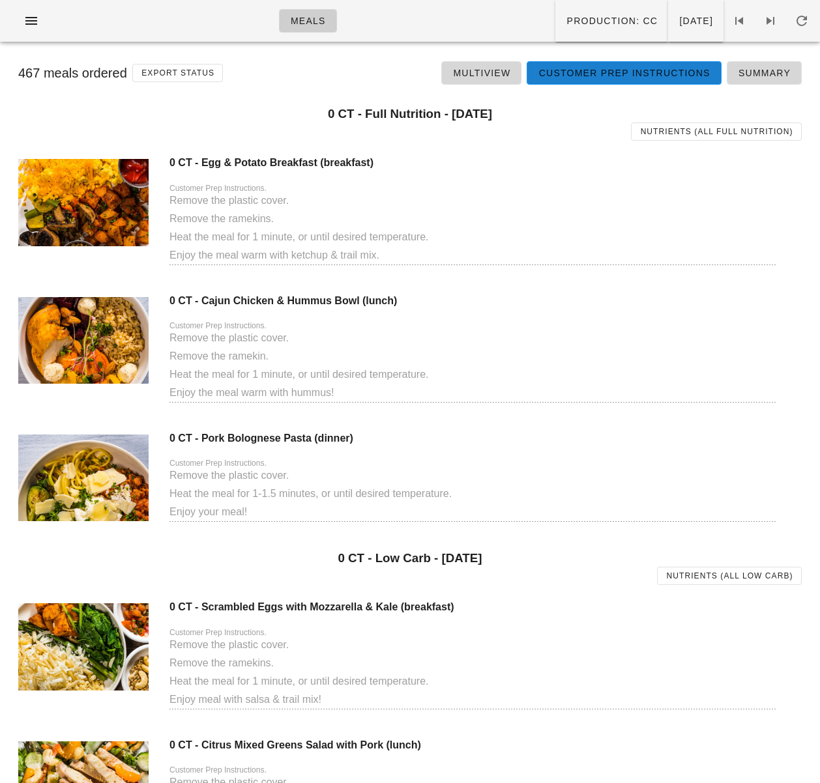
click at [487, 173] on div "0 CT - Egg & Potato Breakfast (breakfast) Customer Prep Instructions. Remove th…" at bounding box center [472, 218] width 606 height 138
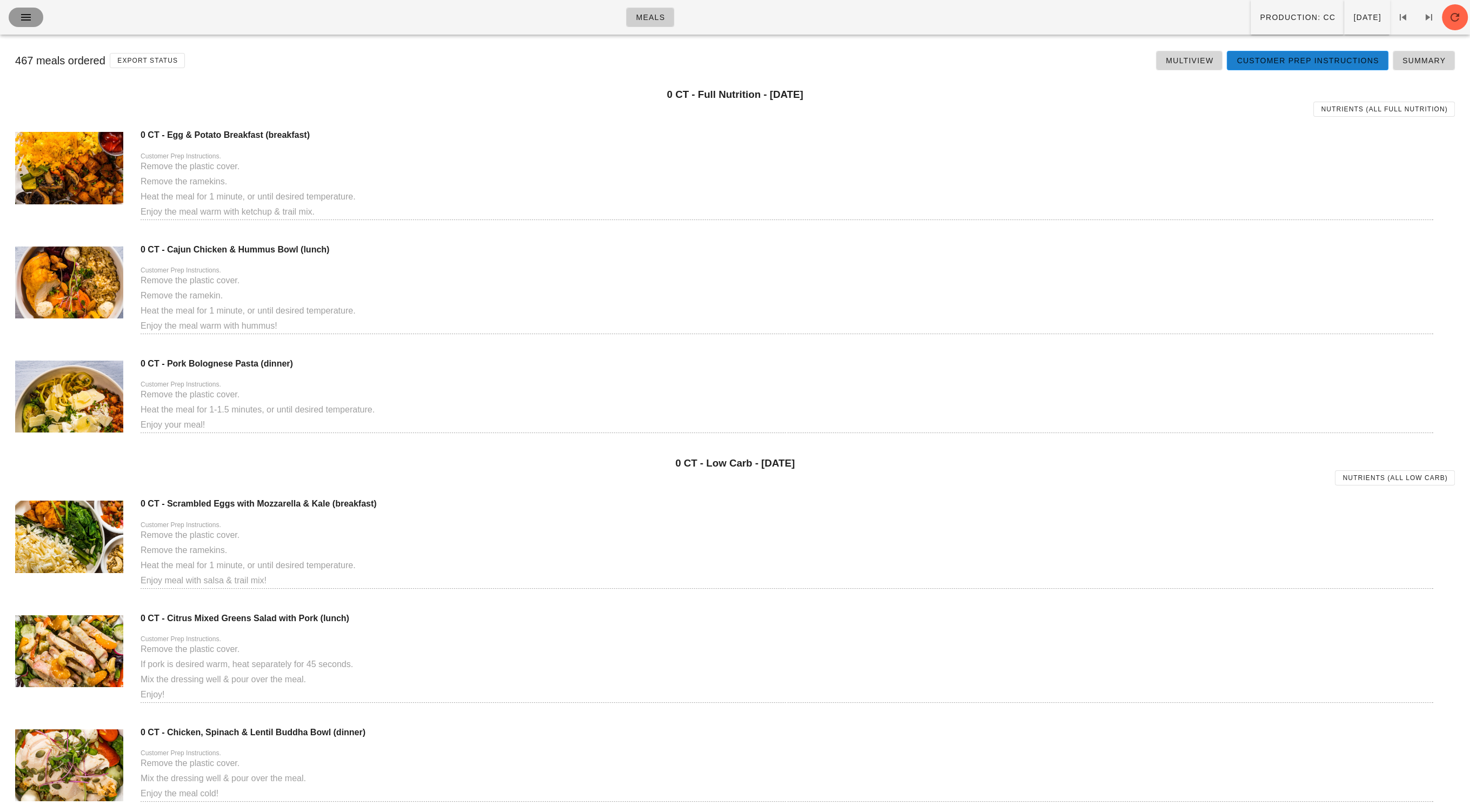
drag, startPoint x: 27, startPoint y: 19, endPoint x: 158, endPoint y: 157, distance: 190.3
click at [27, 19] on icon "button" at bounding box center [26, 17] width 13 height 13
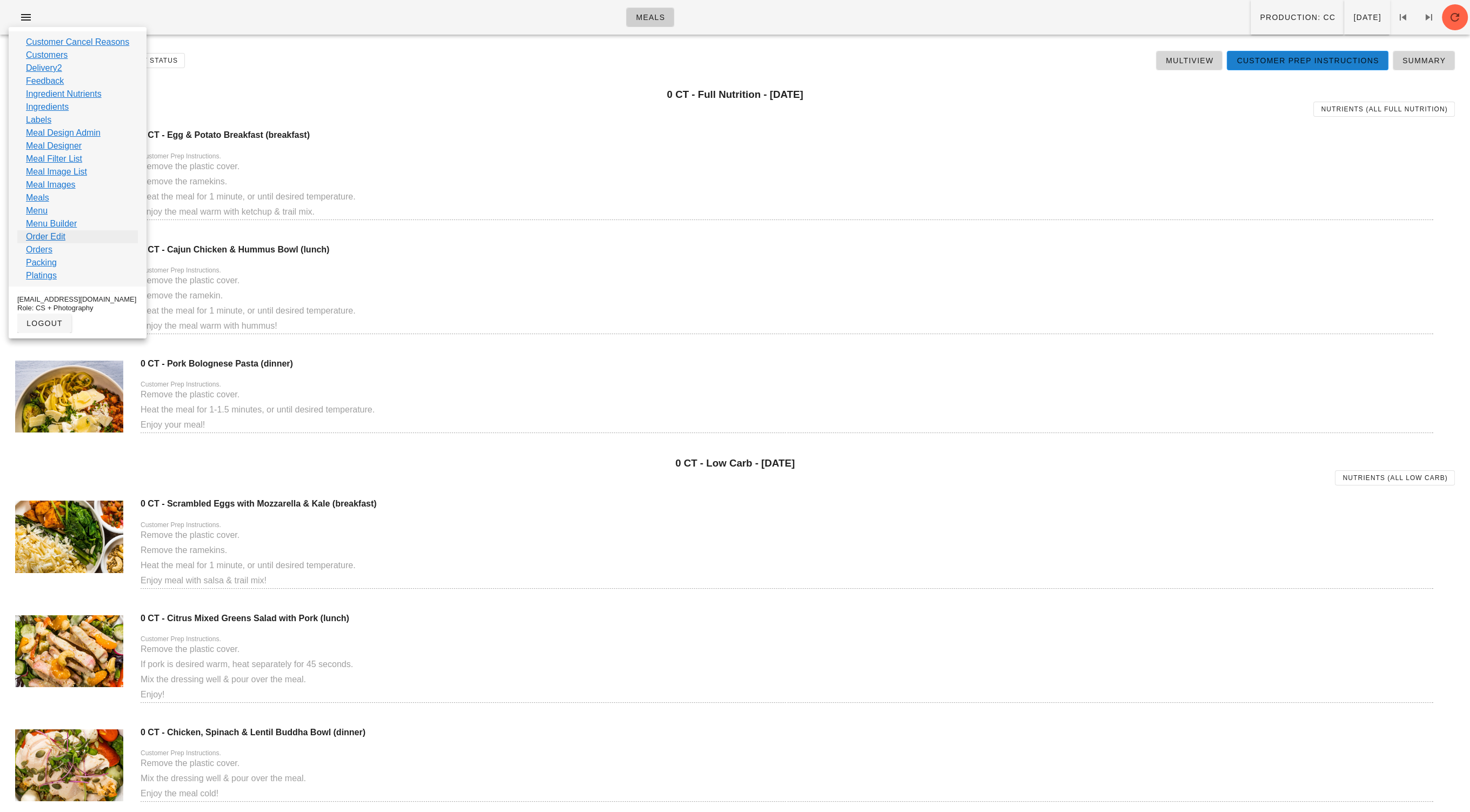
click at [65, 236] on link "Order Edit" at bounding box center [46, 237] width 40 height 13
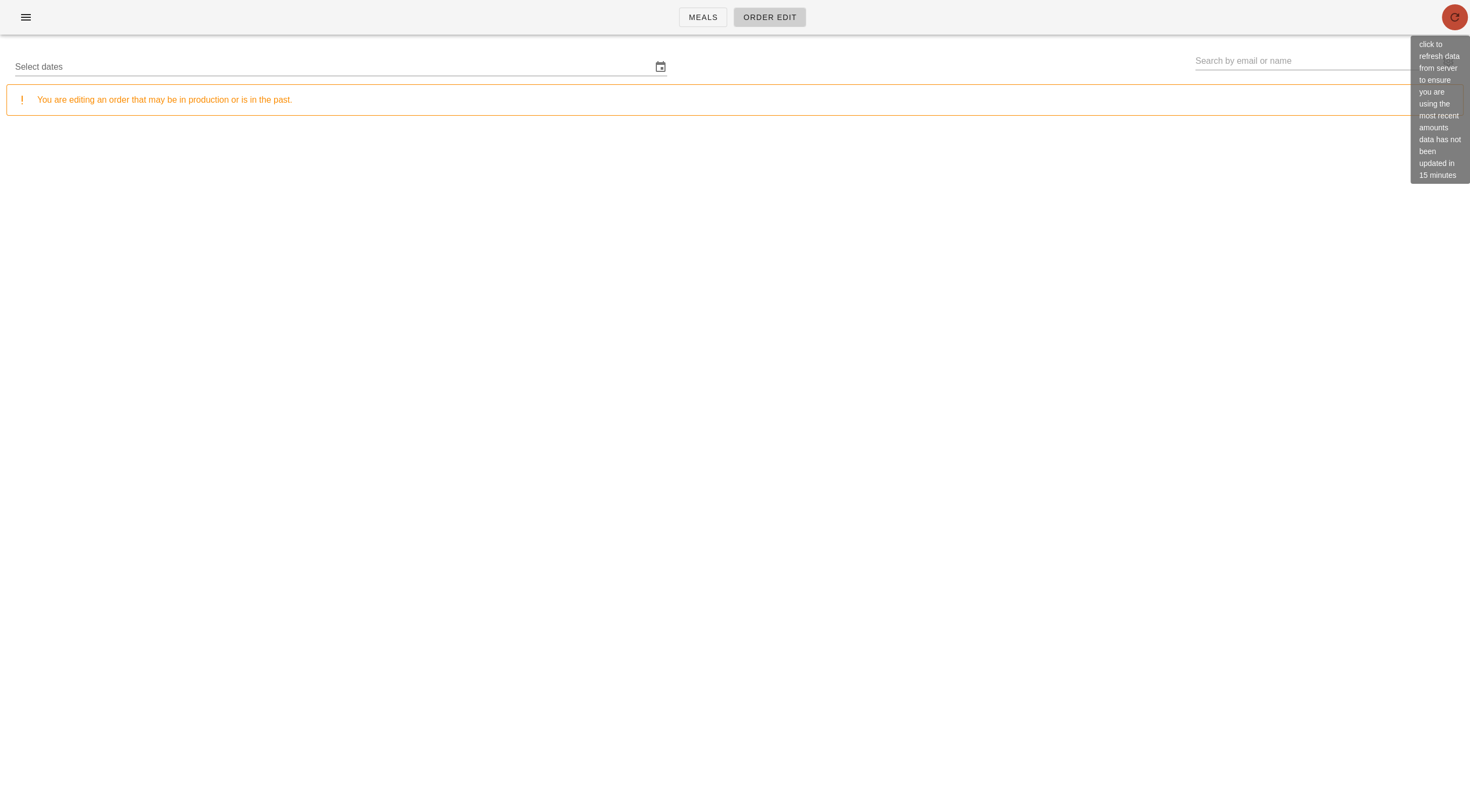
click at [679, 18] on span "button" at bounding box center [1454, 17] width 26 height 13
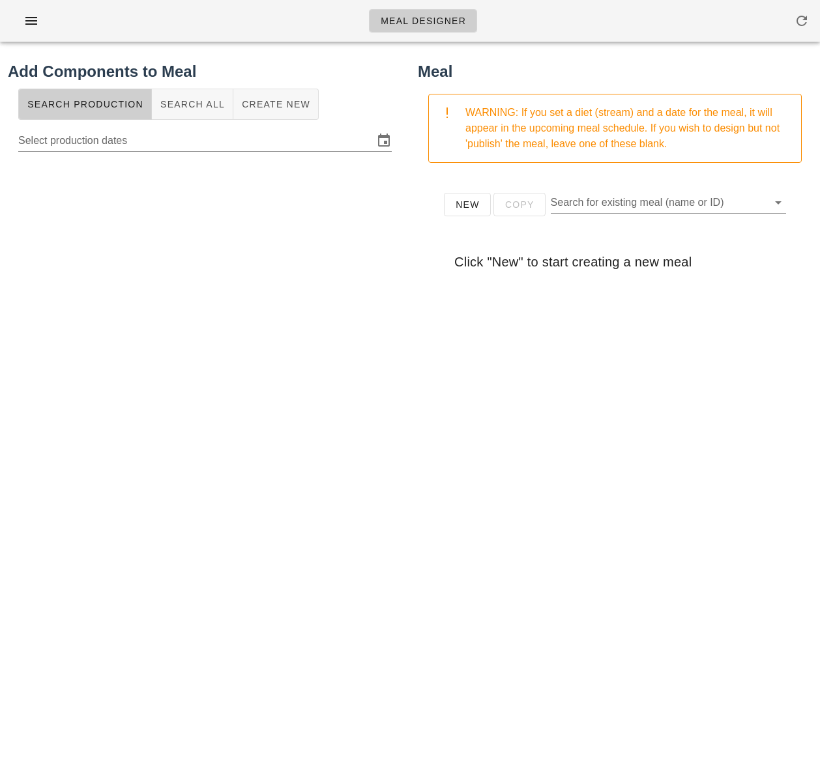
click at [196, 322] on div at bounding box center [205, 416] width 394 height 521
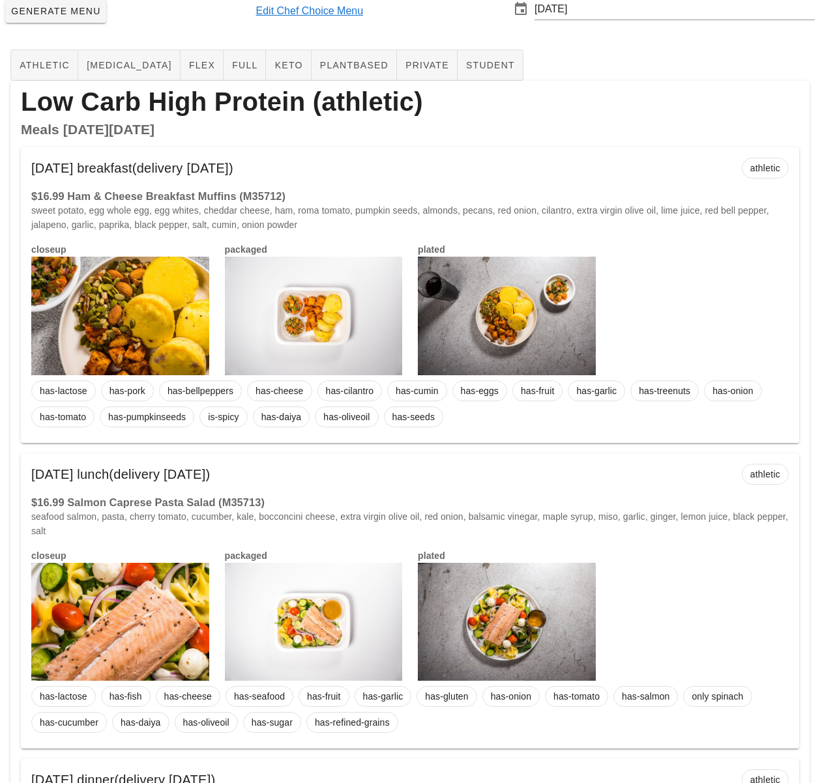
scroll to position [66, 0]
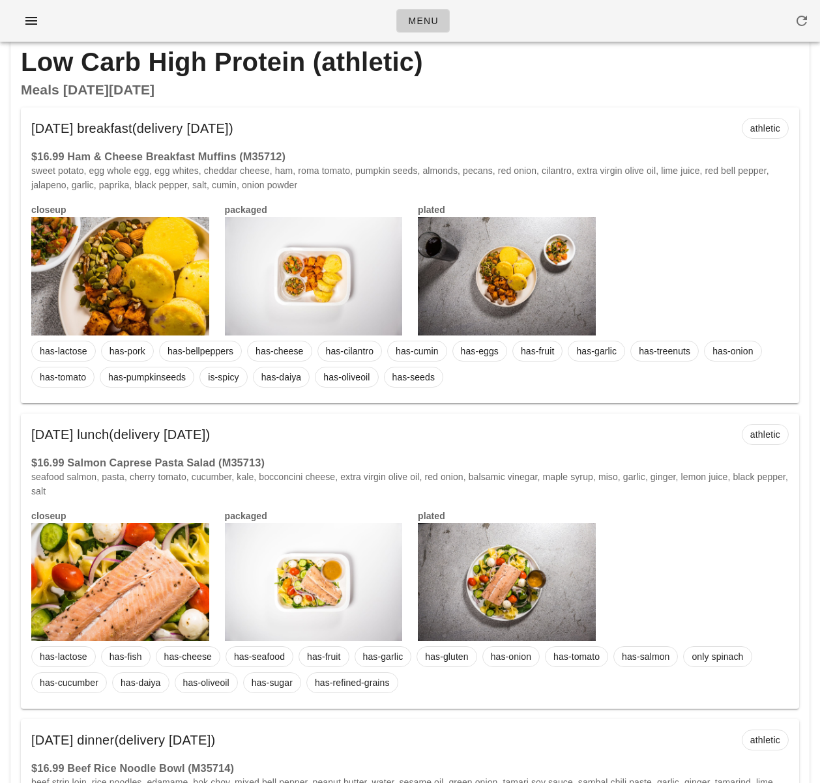
scroll to position [0, 0]
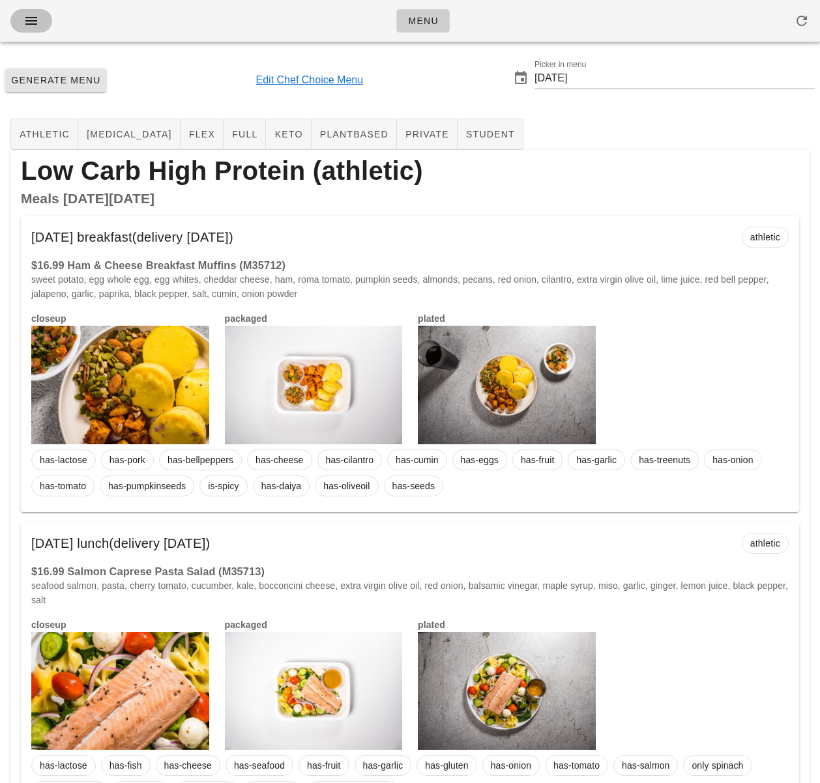
click at [25, 22] on icon "button" at bounding box center [31, 21] width 16 height 16
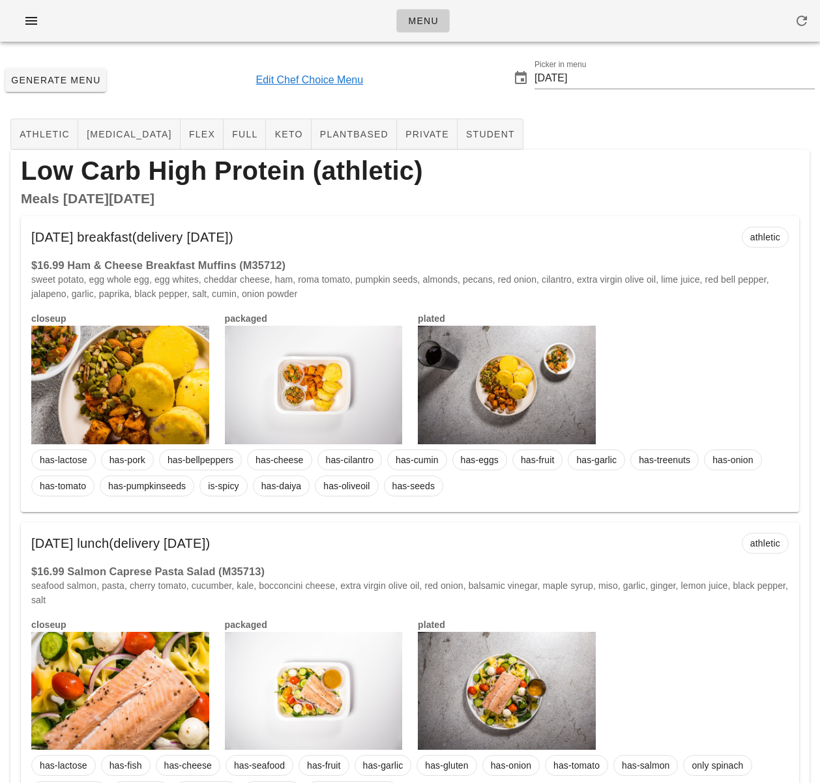
click at [319, 139] on span "plantbased" at bounding box center [353, 134] width 69 height 10
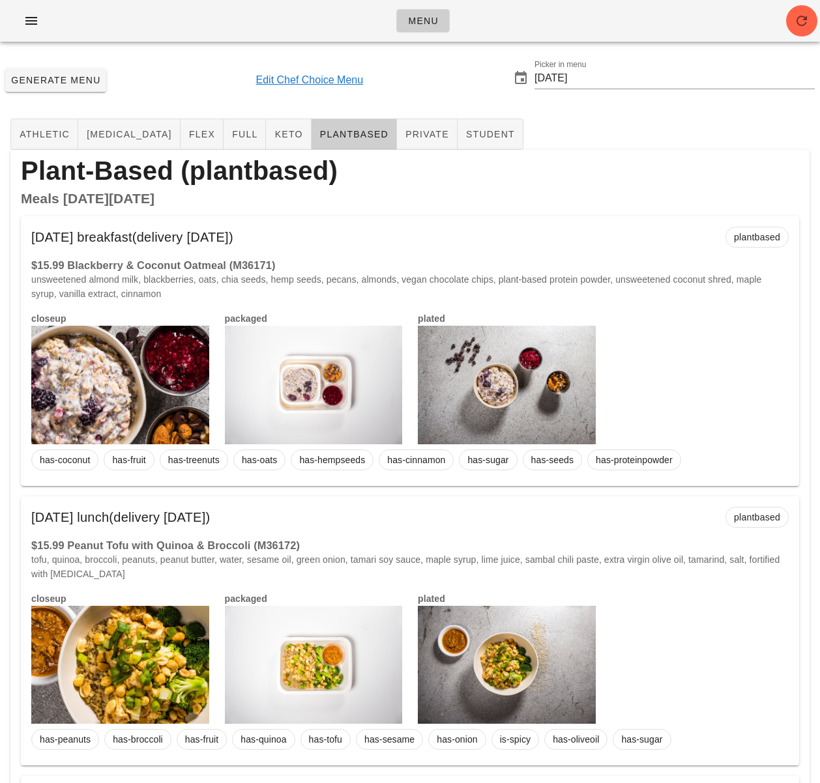
click at [370, 385] on div at bounding box center [314, 385] width 178 height 119
click at [342, 388] on div at bounding box center [314, 385] width 178 height 119
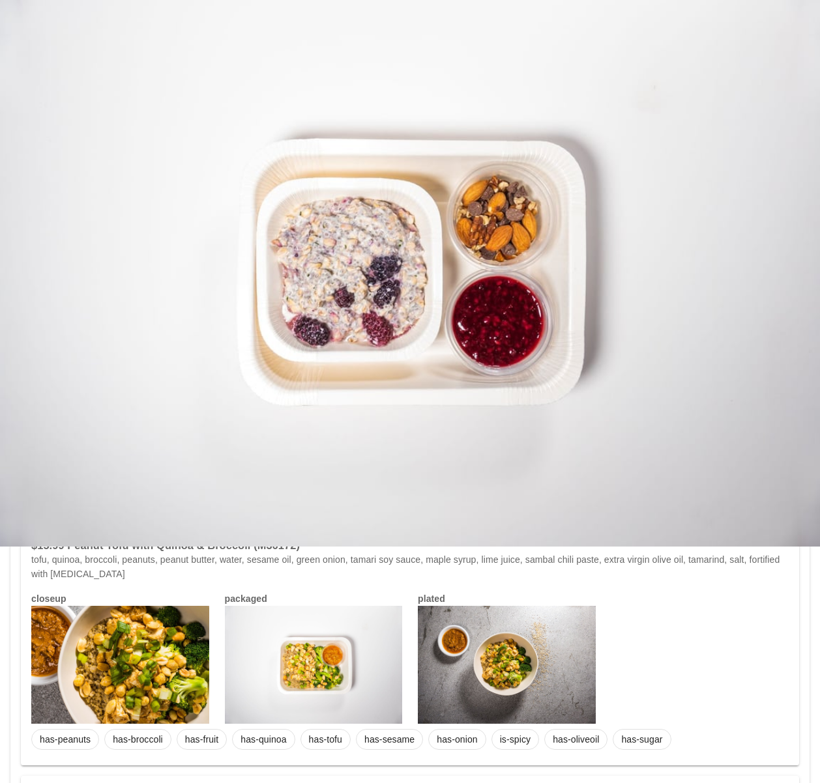
click at [738, 620] on div at bounding box center [410, 391] width 820 height 783
click at [721, 619] on div at bounding box center [410, 391] width 820 height 783
click at [392, 417] on div at bounding box center [410, 273] width 820 height 547
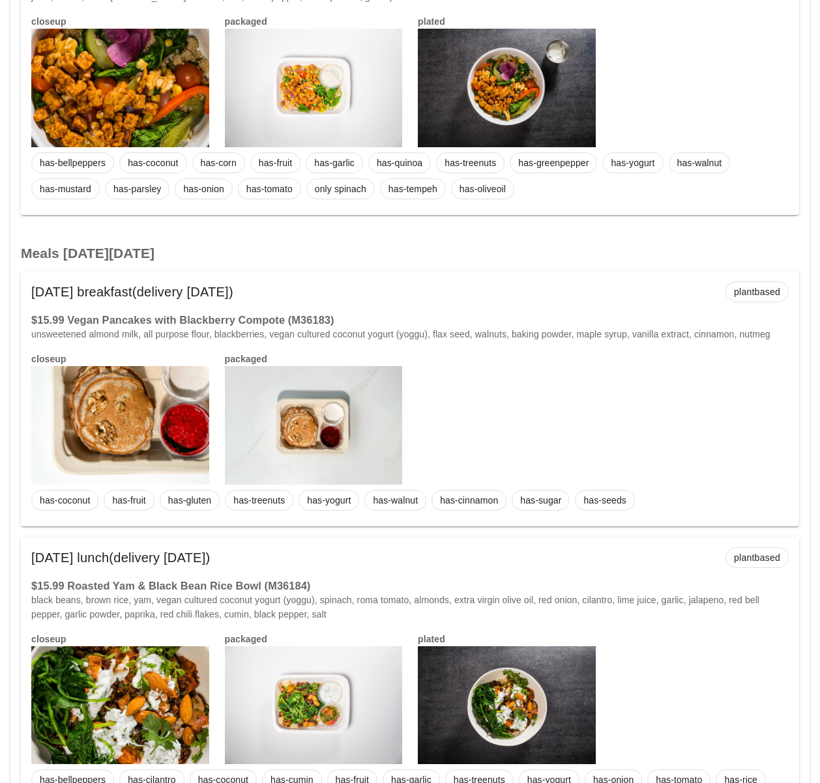
scroll to position [3712, 0]
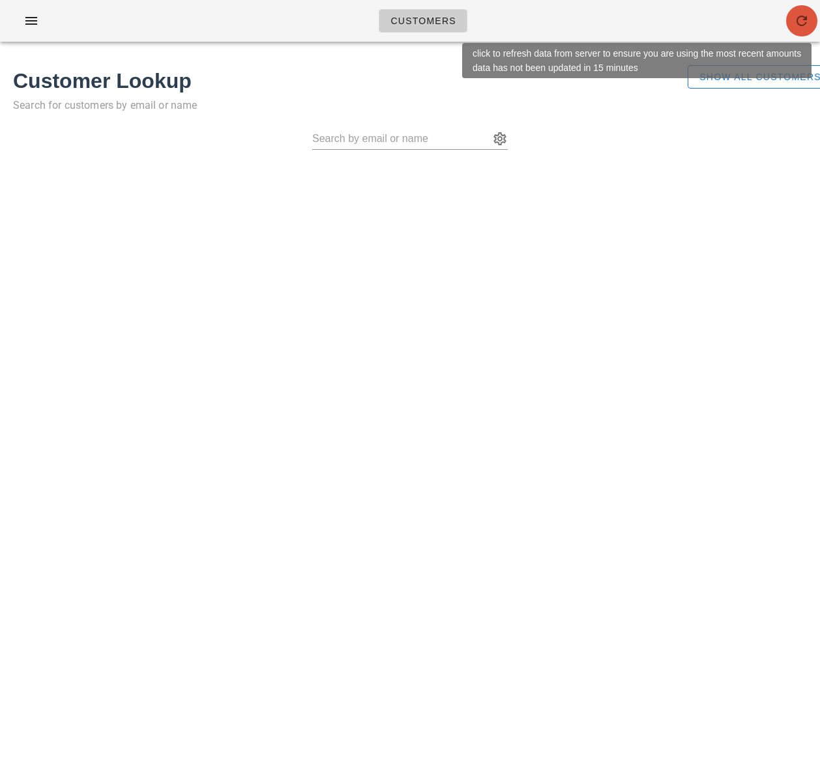
click at [809, 27] on span "button" at bounding box center [801, 21] width 31 height 16
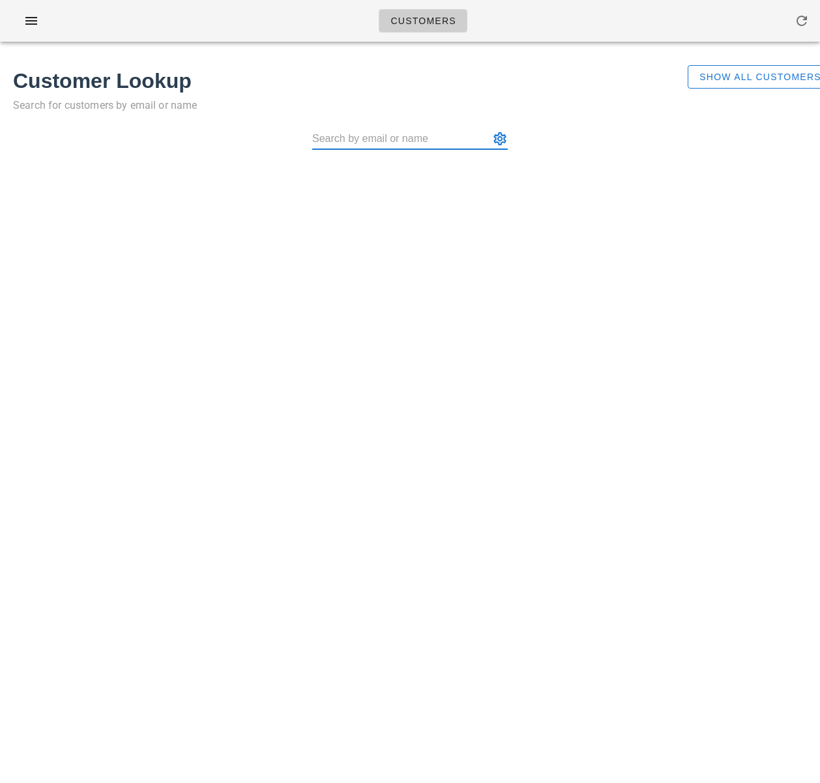
click at [487, 240] on div "Customers Found 1 customer Customer Lookup Search for customers by email or nam…" at bounding box center [410, 391] width 820 height 783
click at [710, 72] on span "Show All Customers" at bounding box center [760, 77] width 123 height 10
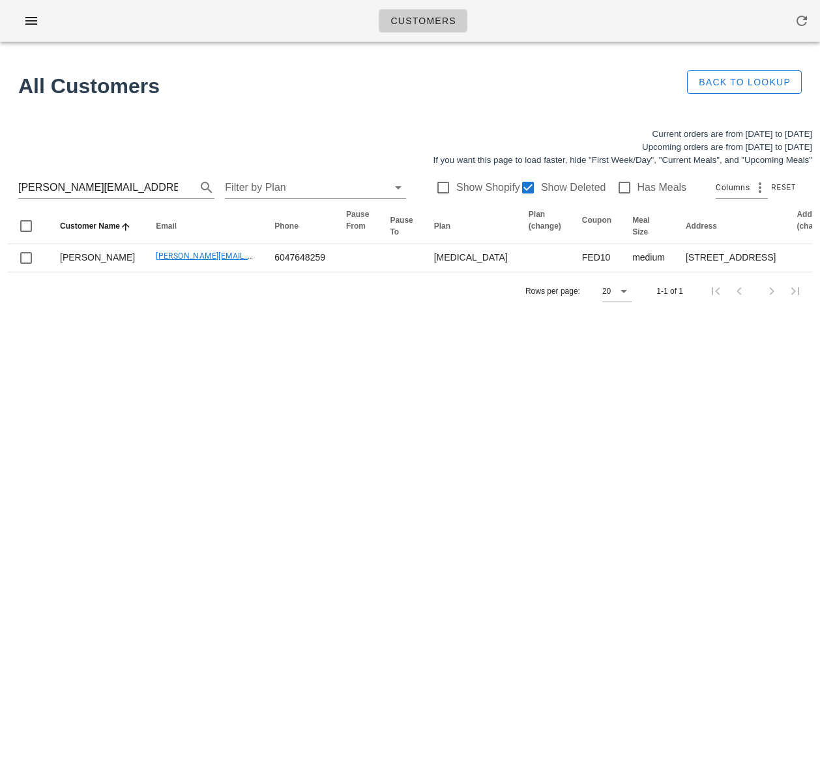
click at [257, 413] on div "Customers Found 1 customer All Customers Back to Lookup Current orders are from…" at bounding box center [410, 391] width 820 height 783
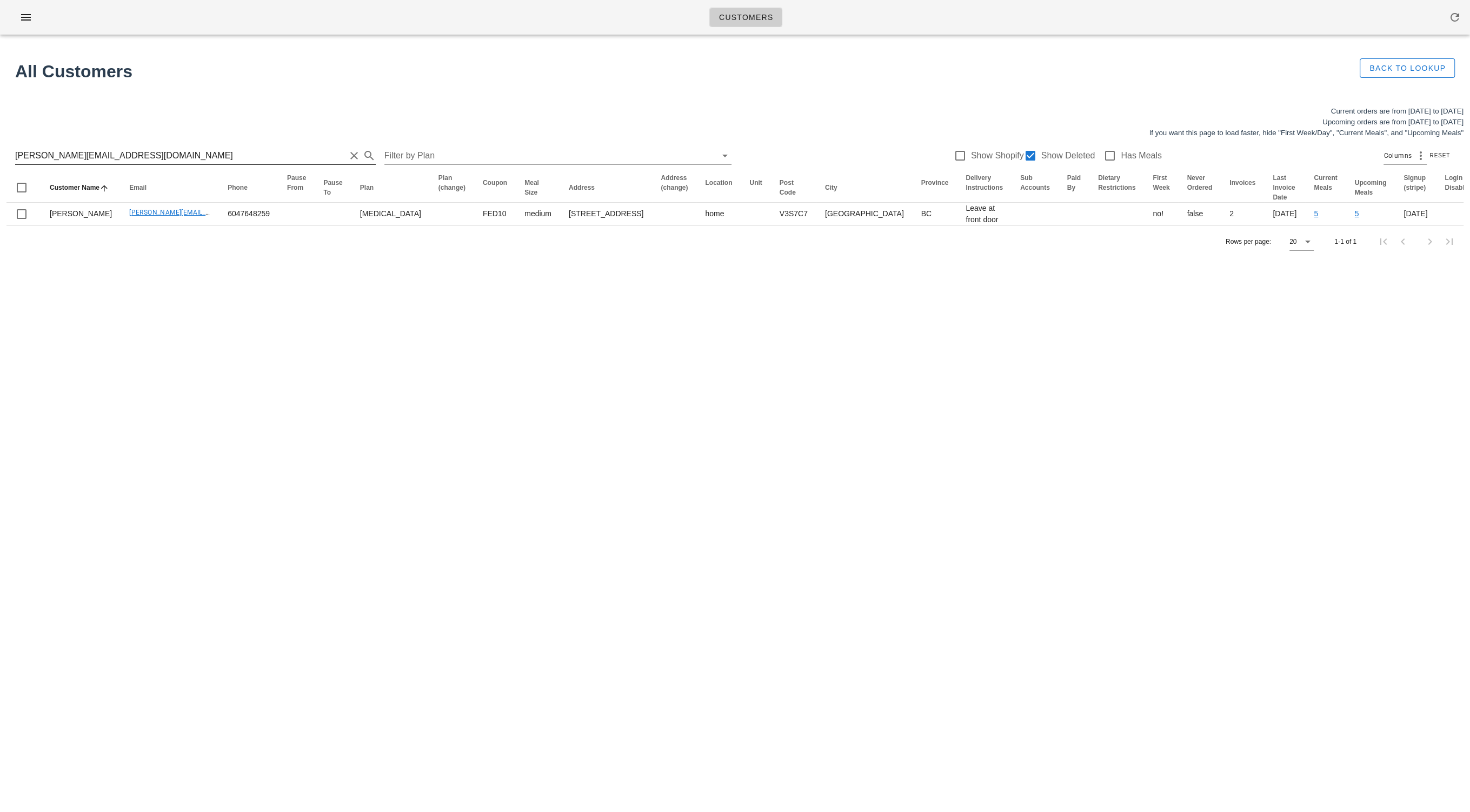
click at [348, 151] on button "Clear Search for customer" at bounding box center [354, 156] width 13 height 13
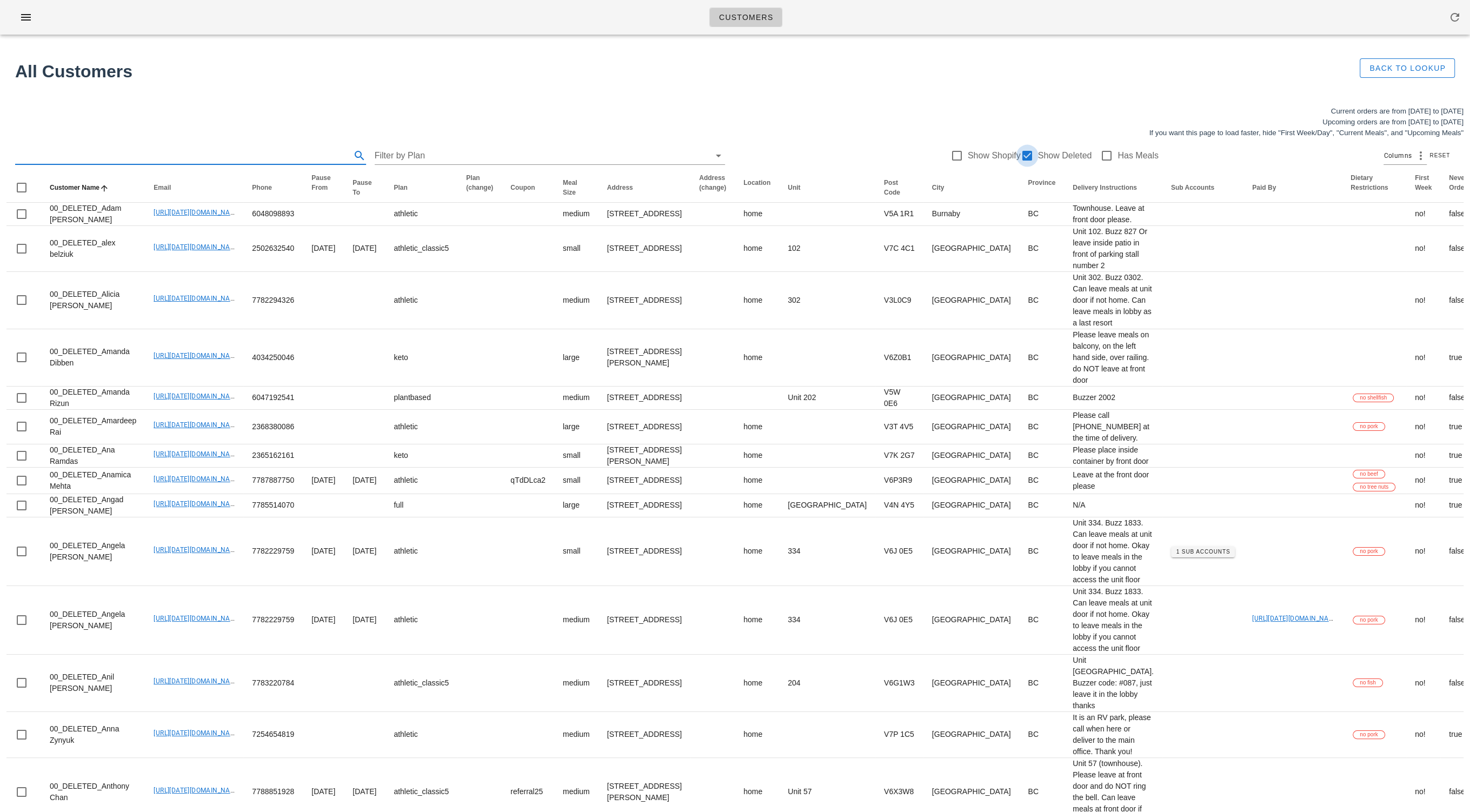
click at [679, 158] on div at bounding box center [1027, 156] width 18 height 18
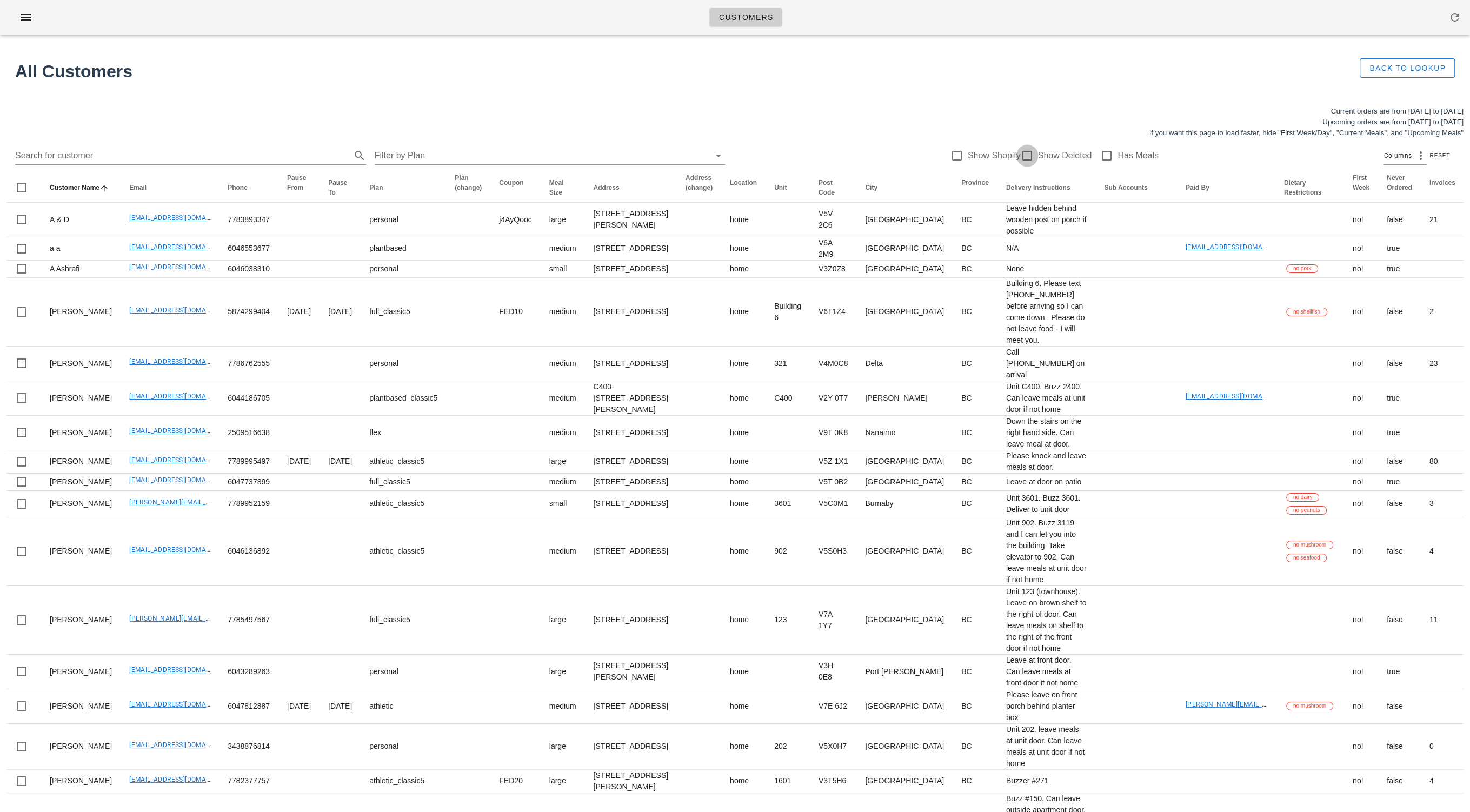
checkbox input "false"
click at [679, 197] on icon "Location: Not sorted. Activate to sort ascending." at bounding box center [735, 192] width 10 height 8
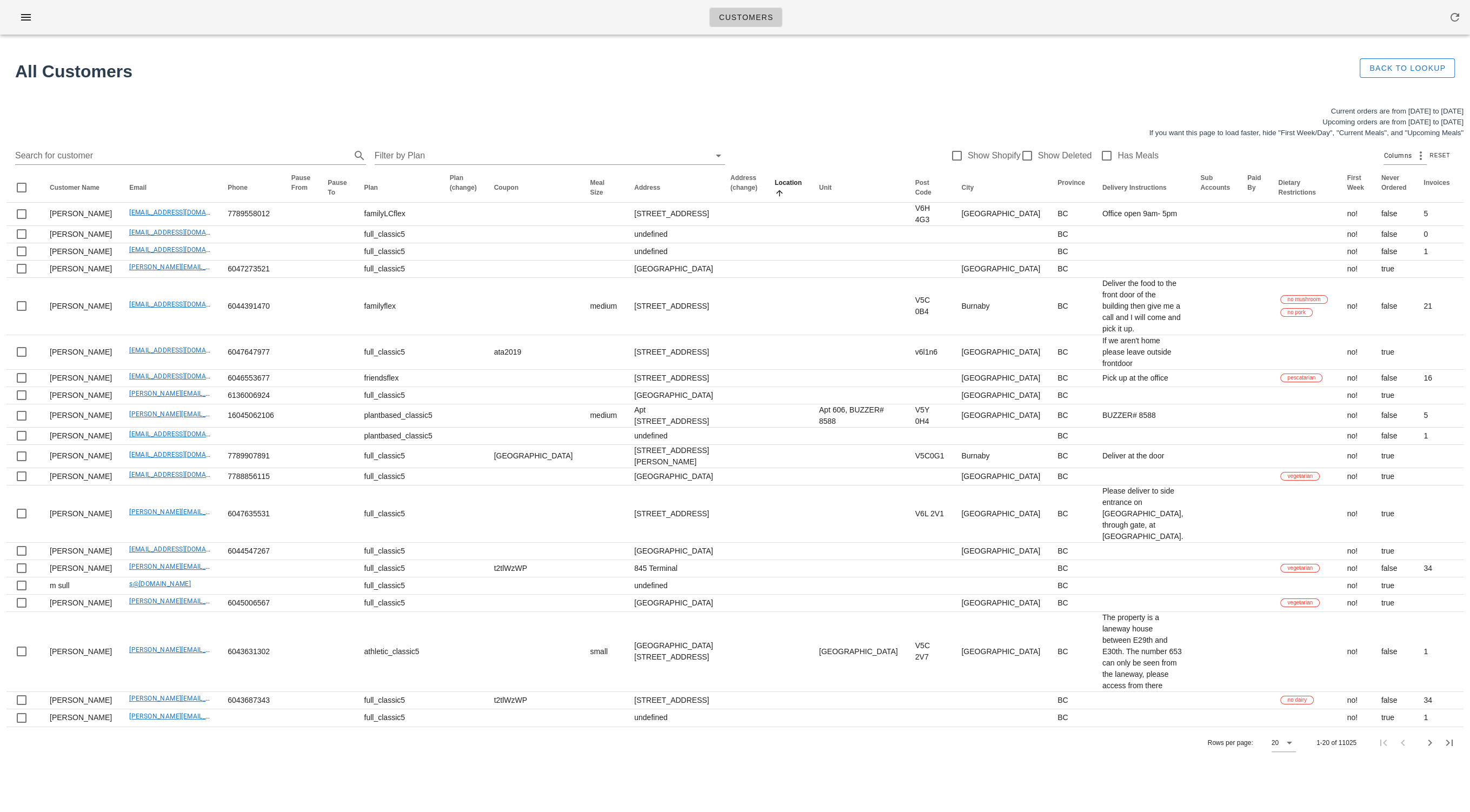
click at [679, 197] on th "Address (change)" at bounding box center [743, 188] width 44 height 30
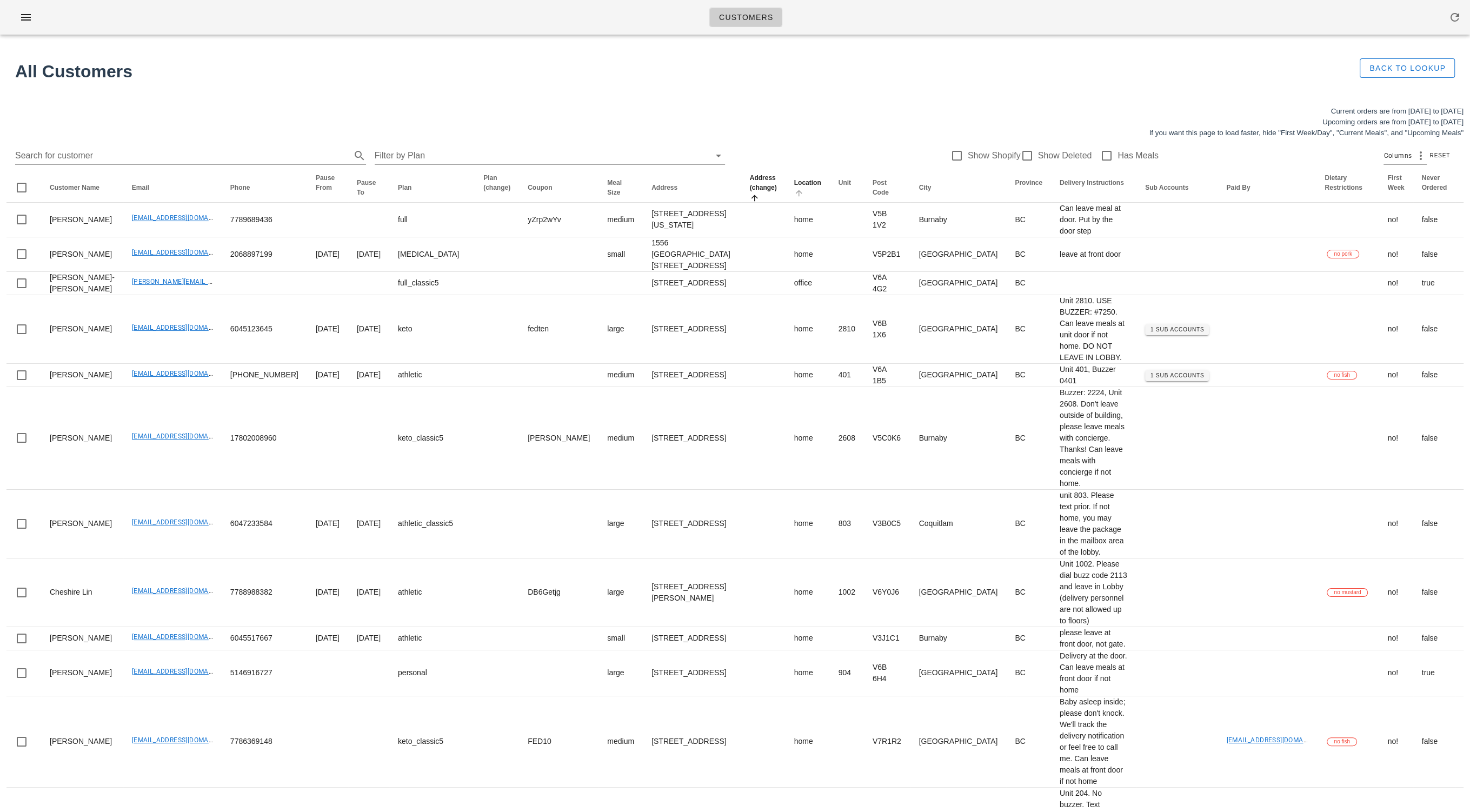
click at [679, 197] on icon "Location: Not sorted. Activate to sort ascending." at bounding box center [799, 192] width 10 height 8
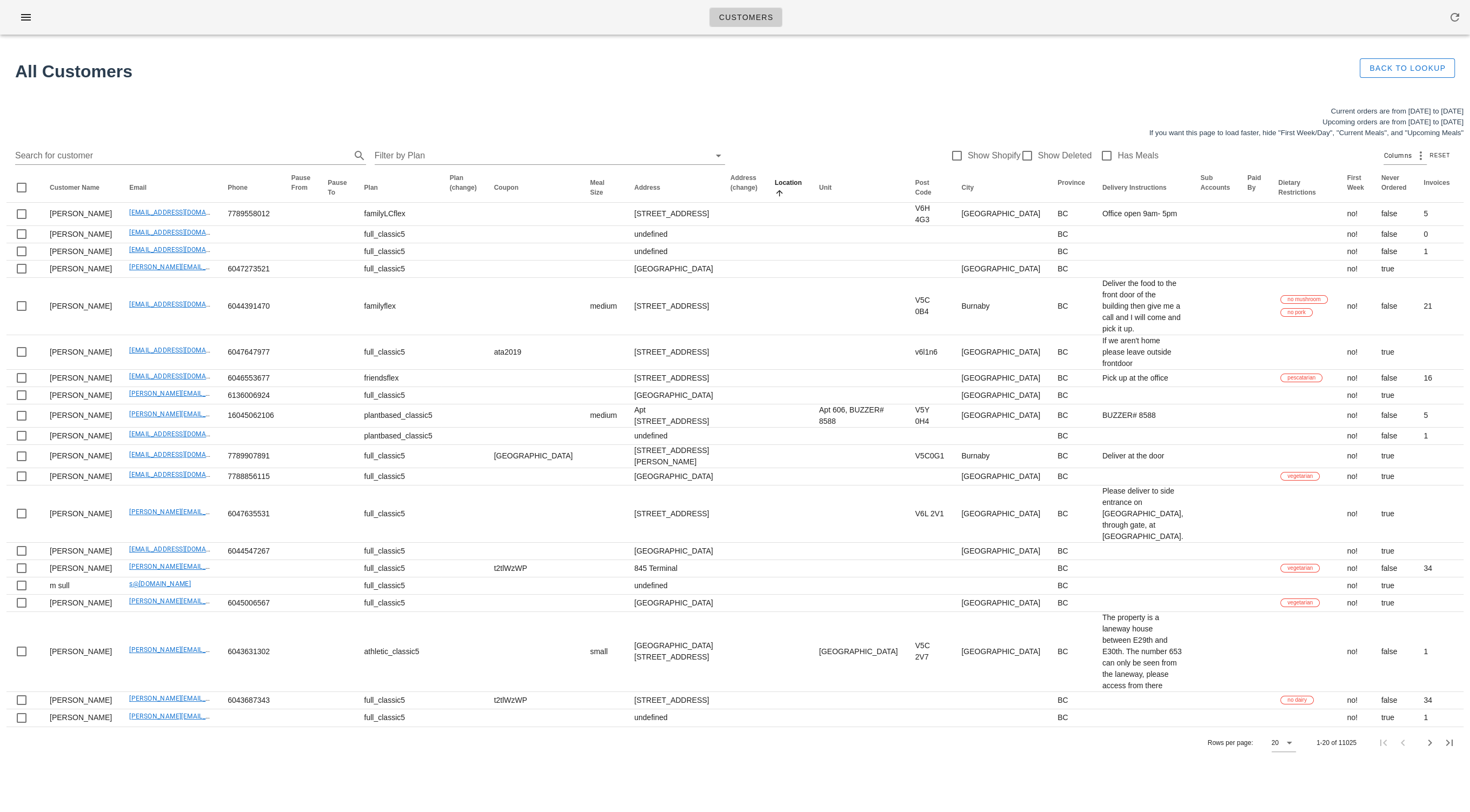
click at [679, 197] on icon "Location: Sorted ascending. Activate to sort descending." at bounding box center [780, 192] width 10 height 8
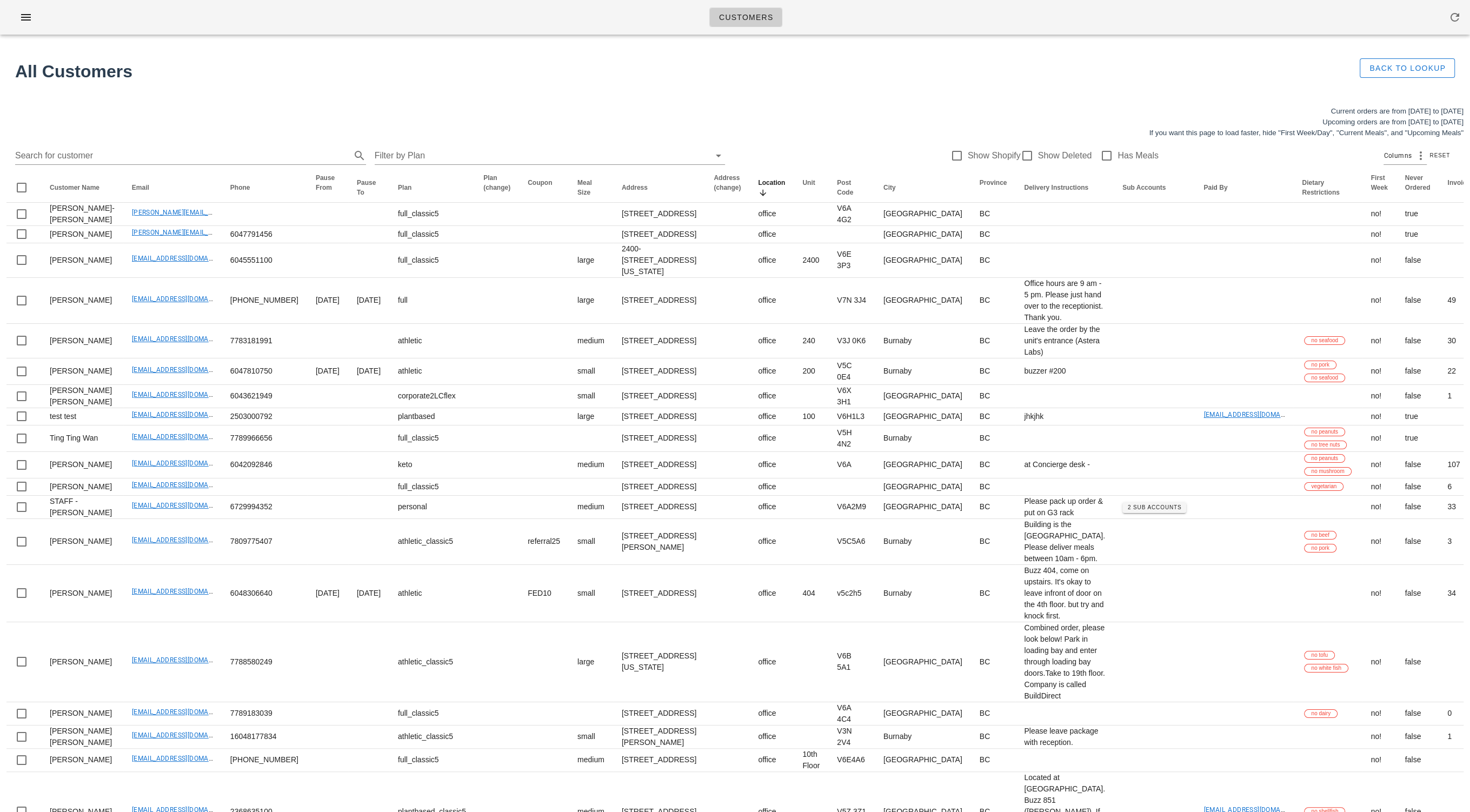
click at [679, 151] on label "Has Meals" at bounding box center [1138, 155] width 41 height 11
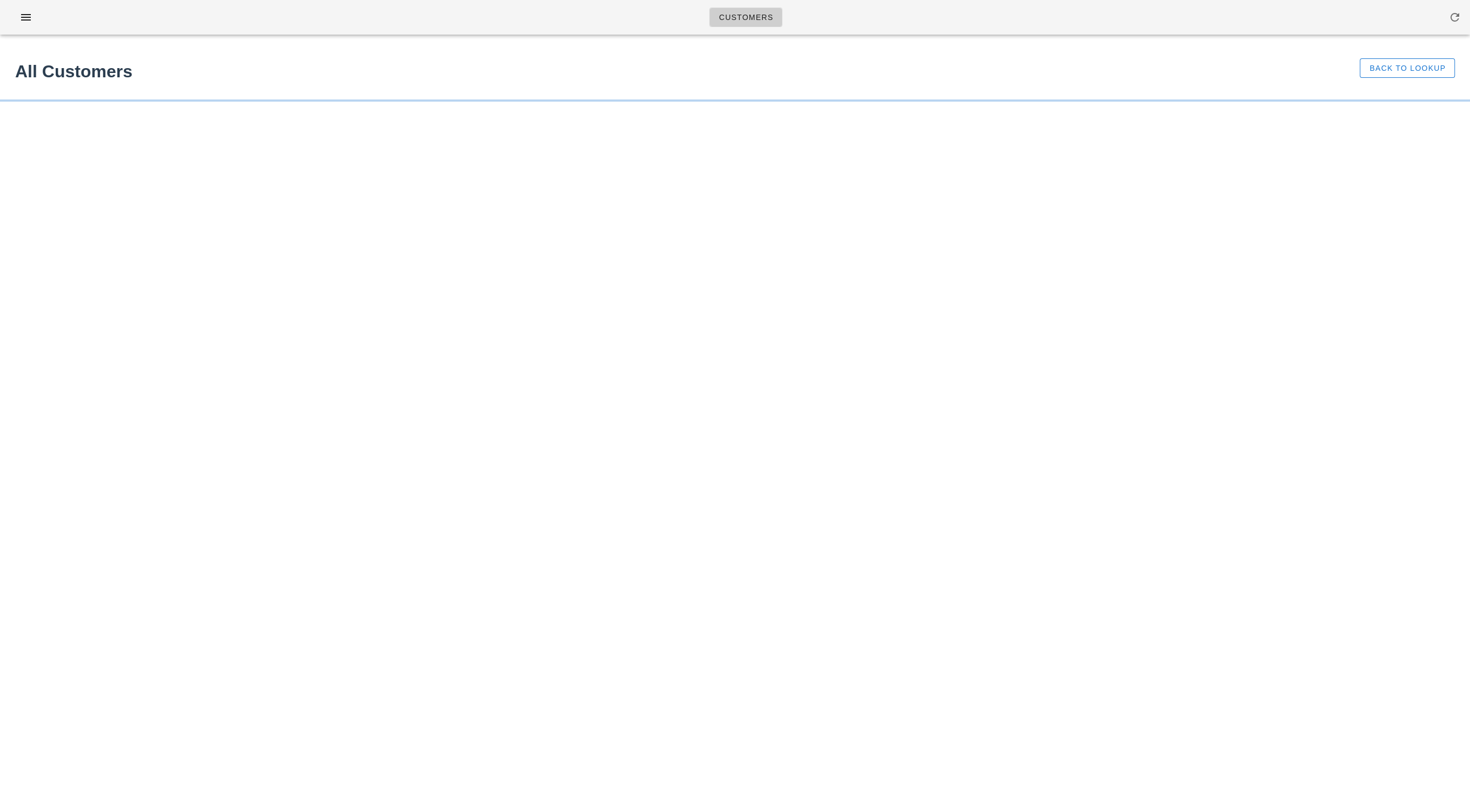
click at [679, 151] on div "Customers Found 1 customer All Customers Back to Lookup Something unexpected ha…" at bounding box center [735, 406] width 1470 height 812
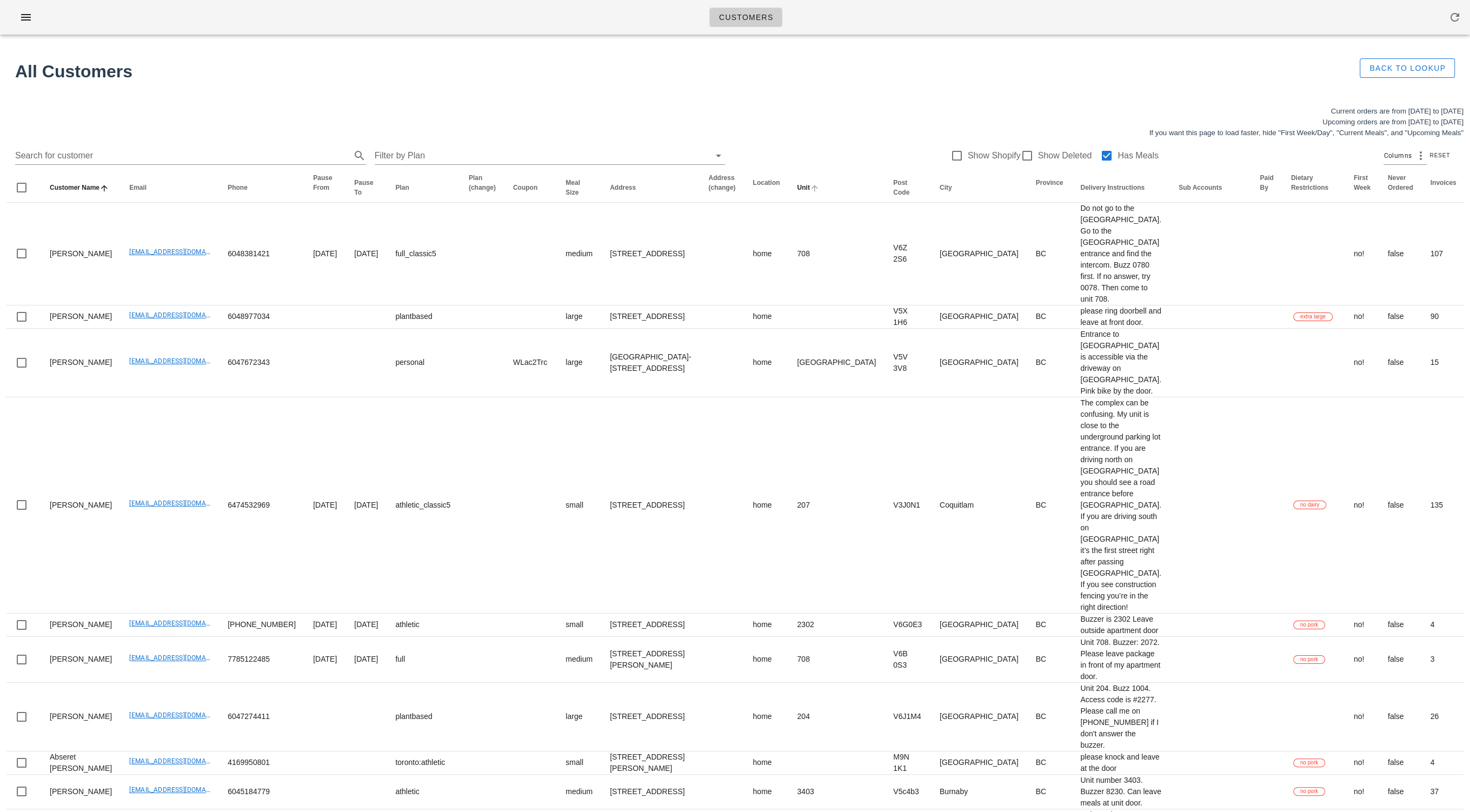
click at [679, 197] on icon "Location: Not sorted. Activate to sort ascending." at bounding box center [757, 192] width 10 height 8
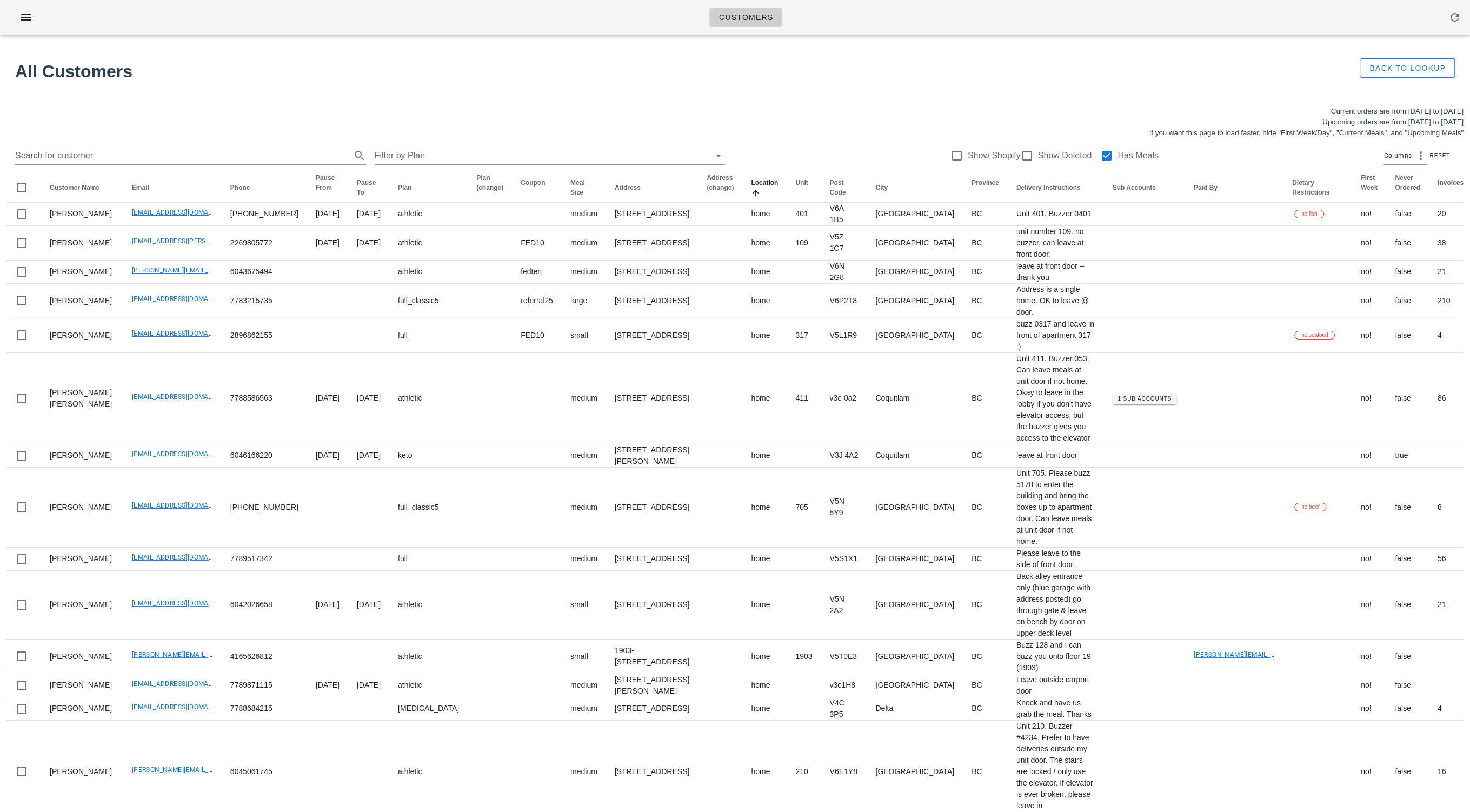
click at [679, 195] on icon "Location: Sorted ascending. Activate to sort descending." at bounding box center [756, 192] width 10 height 8
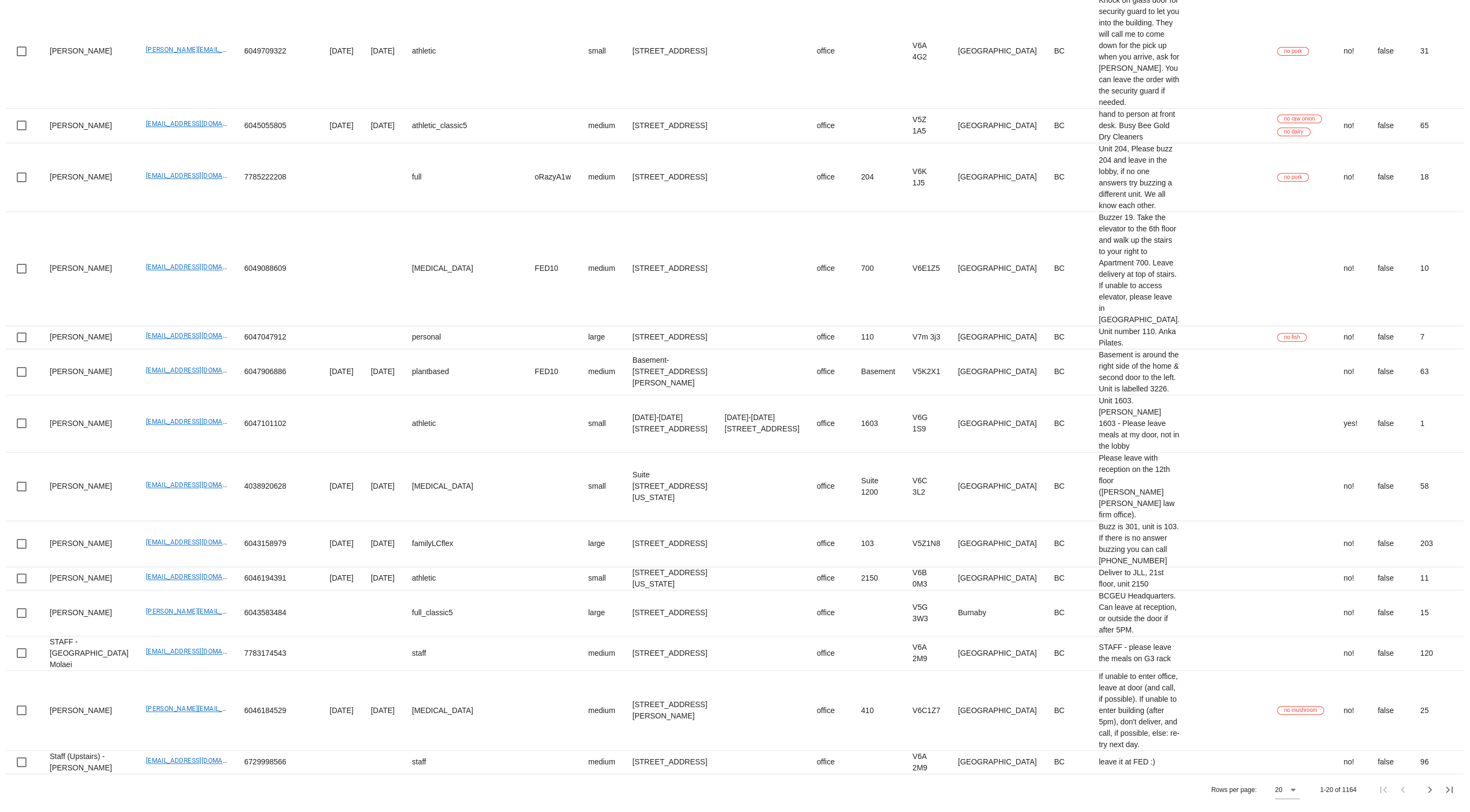
scroll to position [1432, 0]
click at [679, 649] on icon at bounding box center [1293, 790] width 13 height 13
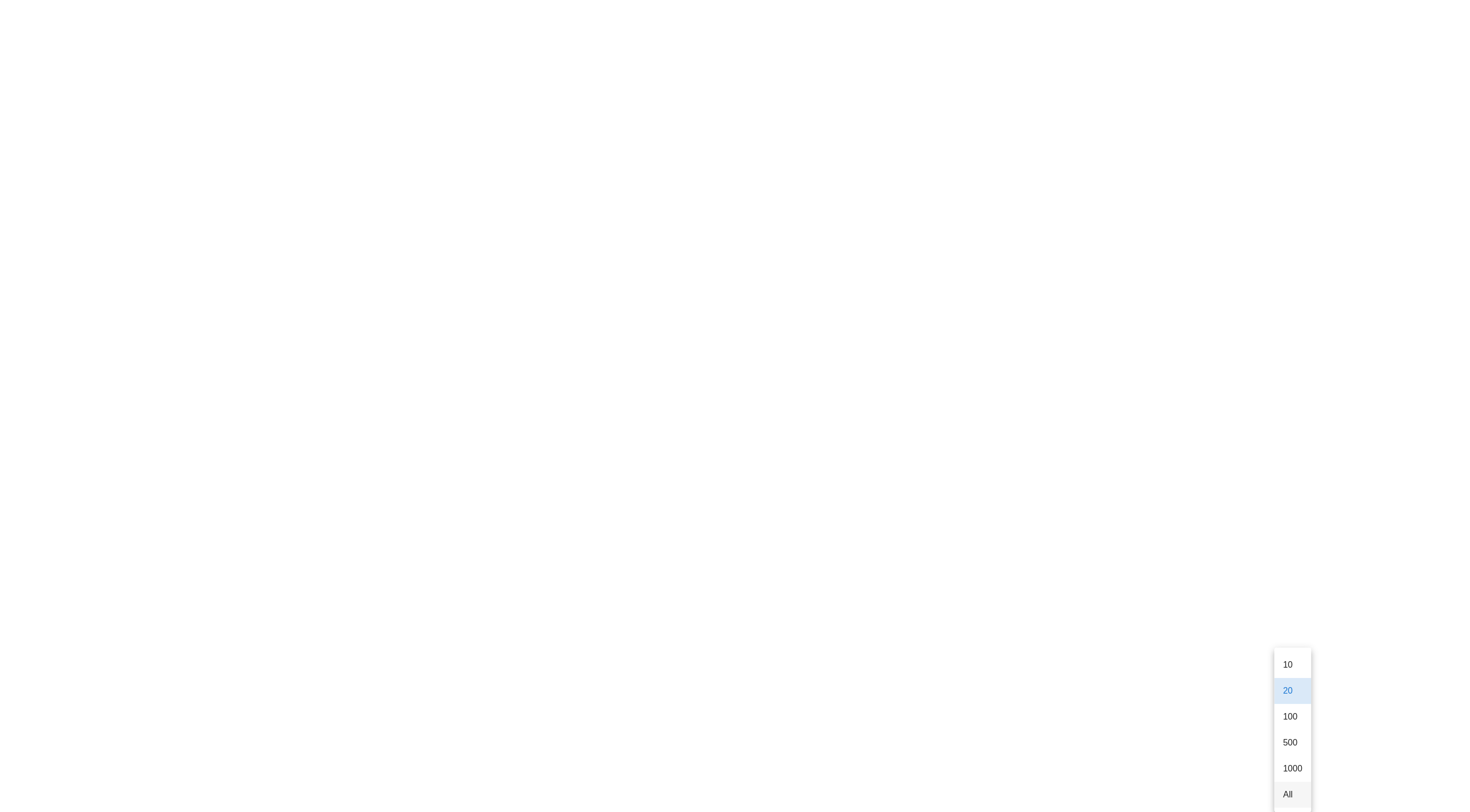
click at [679, 649] on div "All" at bounding box center [1292, 795] width 19 height 10
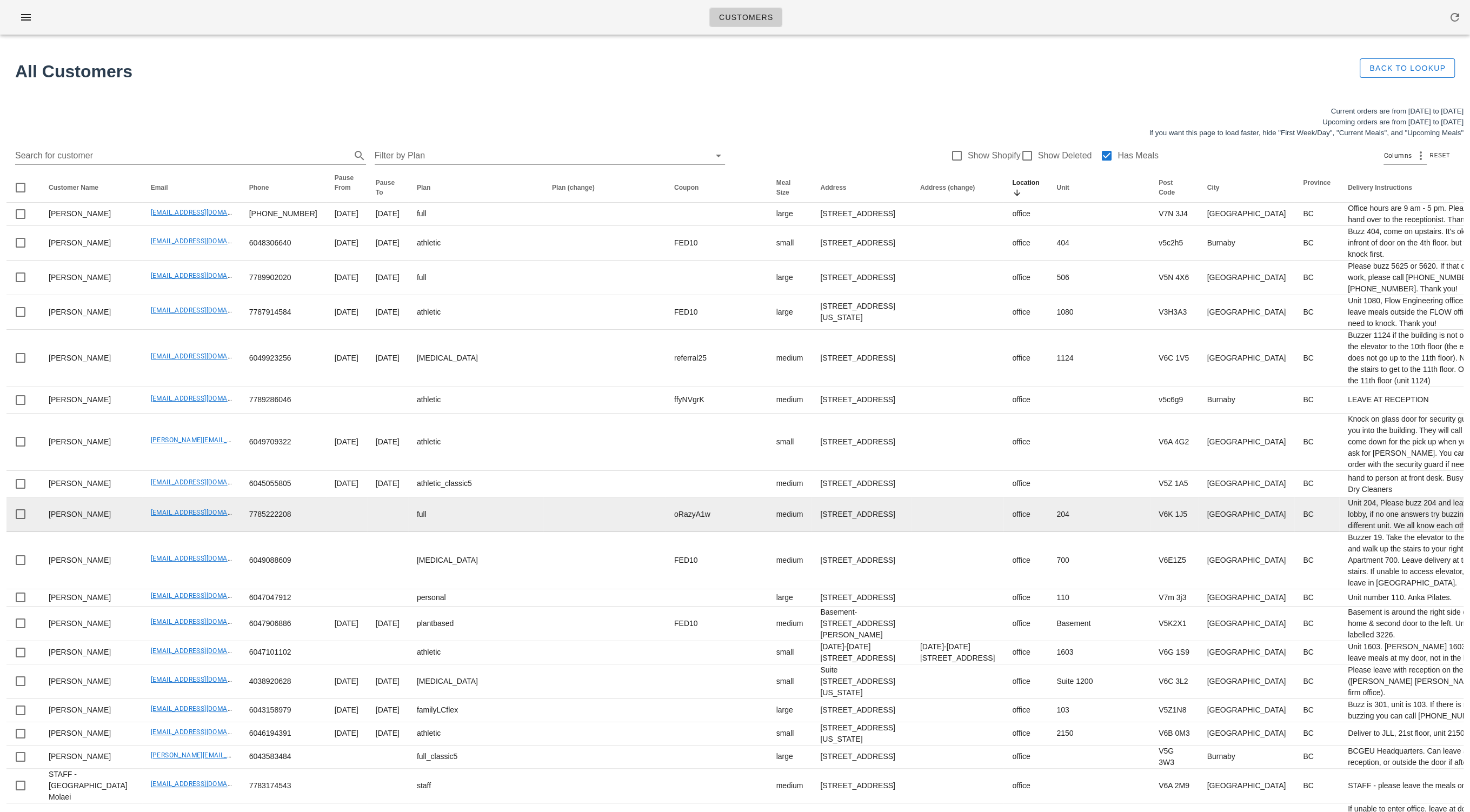
scroll to position [0, 0]
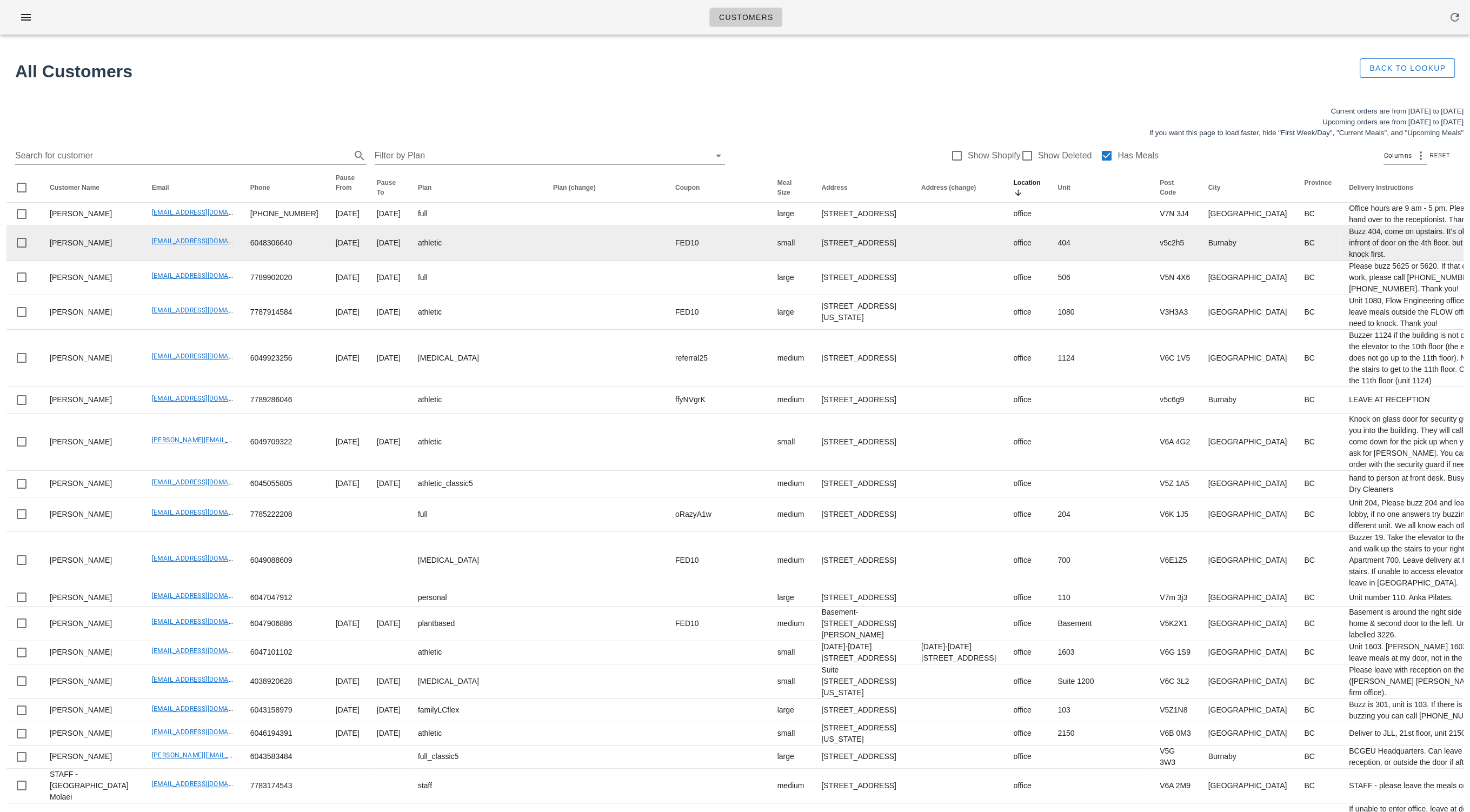
click at [144, 260] on td "[EMAIL_ADDRESS][DOMAIN_NAME]" at bounding box center [192, 243] width 99 height 35
drag, startPoint x: 120, startPoint y: 287, endPoint x: 207, endPoint y: 286, distance: 87.0
click at [207, 260] on td "grant.ferdinands@gmail.com" at bounding box center [192, 243] width 99 height 35
copy link "grant.ferdinands@gmail.com"
click at [161, 260] on td "grant.ferdinands@gmail.com" at bounding box center [192, 243] width 99 height 35
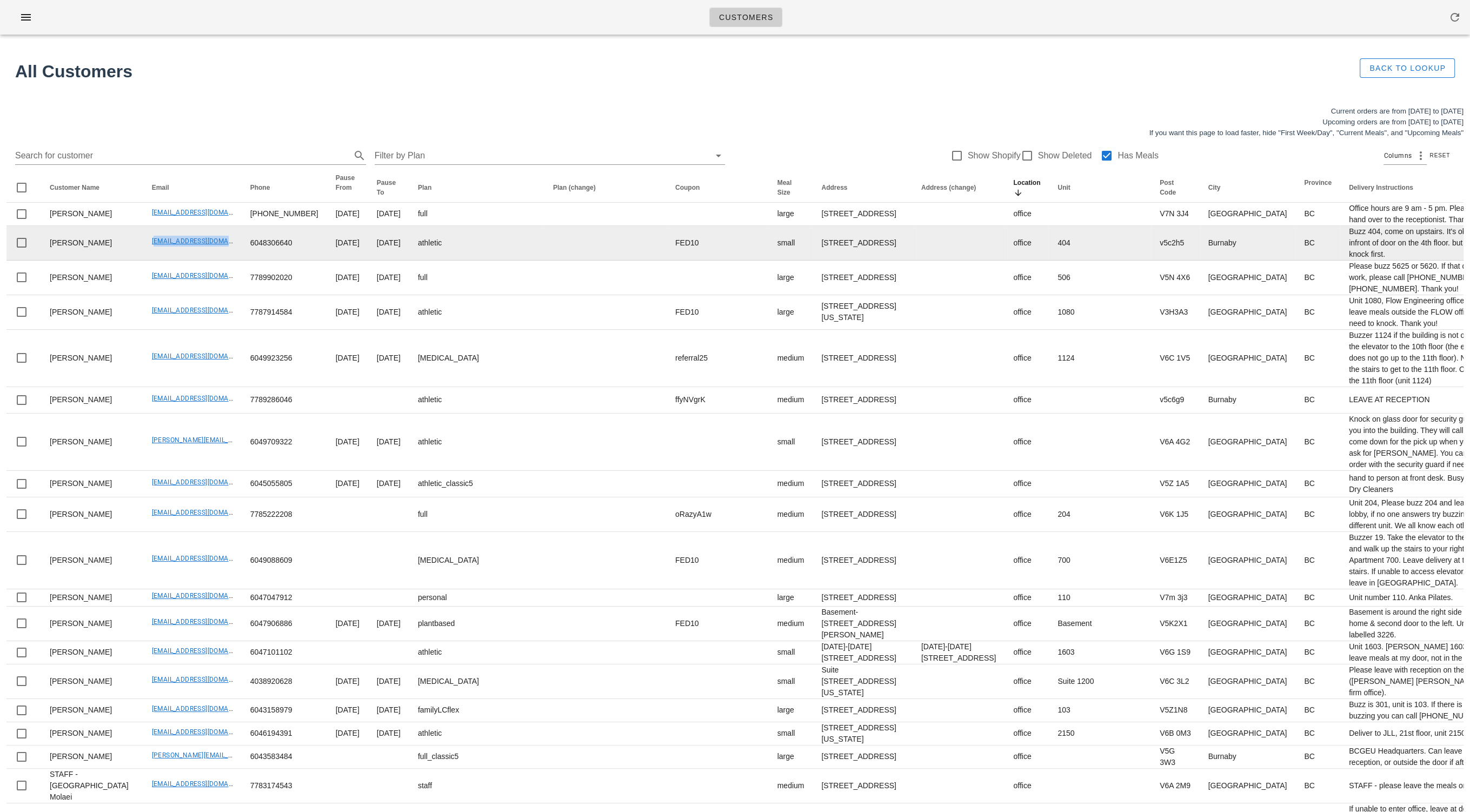
drag, startPoint x: 198, startPoint y: 289, endPoint x: 205, endPoint y: 289, distance: 7.0
click at [205, 260] on td "grant.ferdinands@gmail.com" at bounding box center [192, 243] width 99 height 35
copy link "grant.ferdinands@gmail.com"
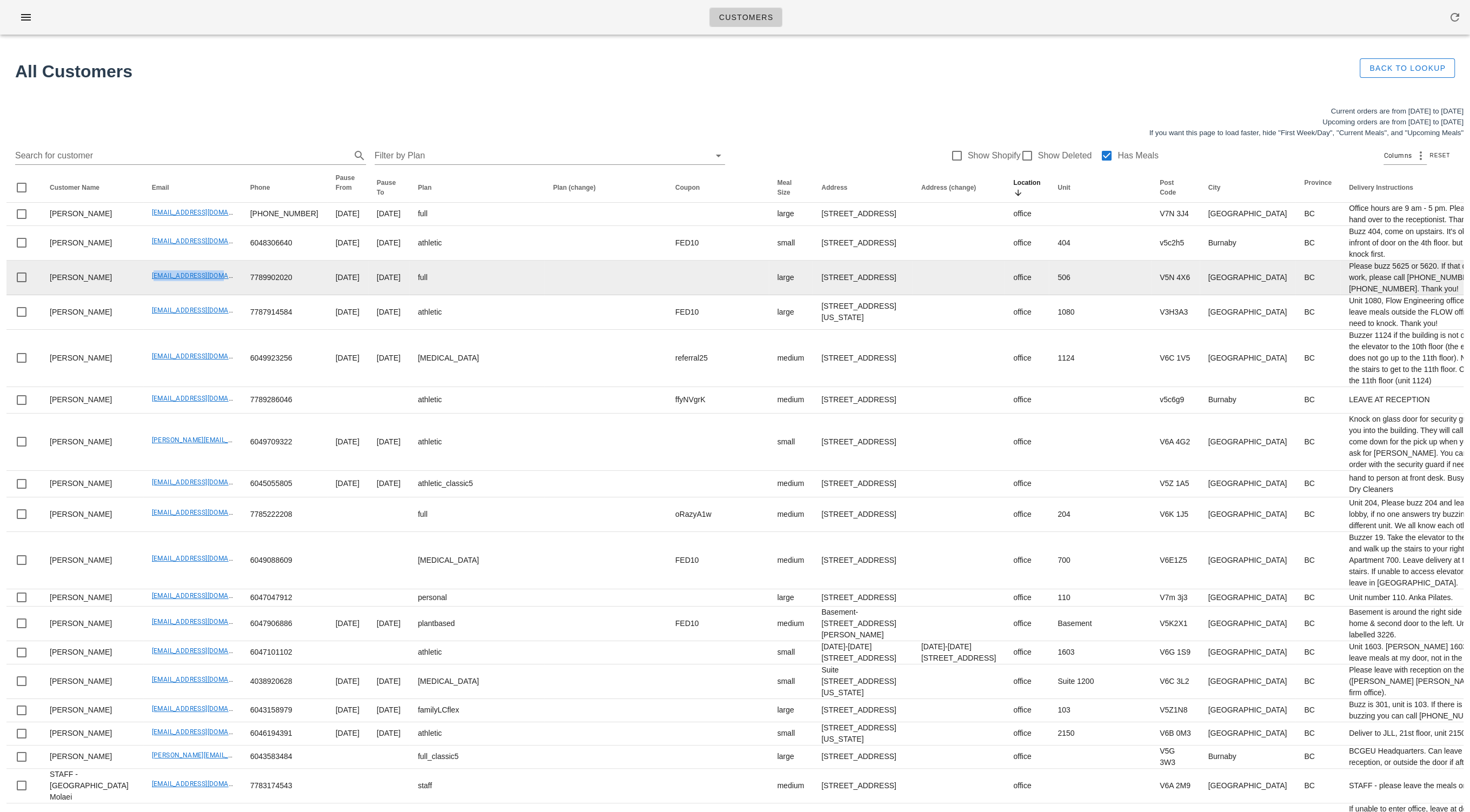
drag, startPoint x: 115, startPoint y: 338, endPoint x: 207, endPoint y: 338, distance: 92.0
click at [206, 295] on td "btong604@gmail.com" at bounding box center [192, 278] width 99 height 35
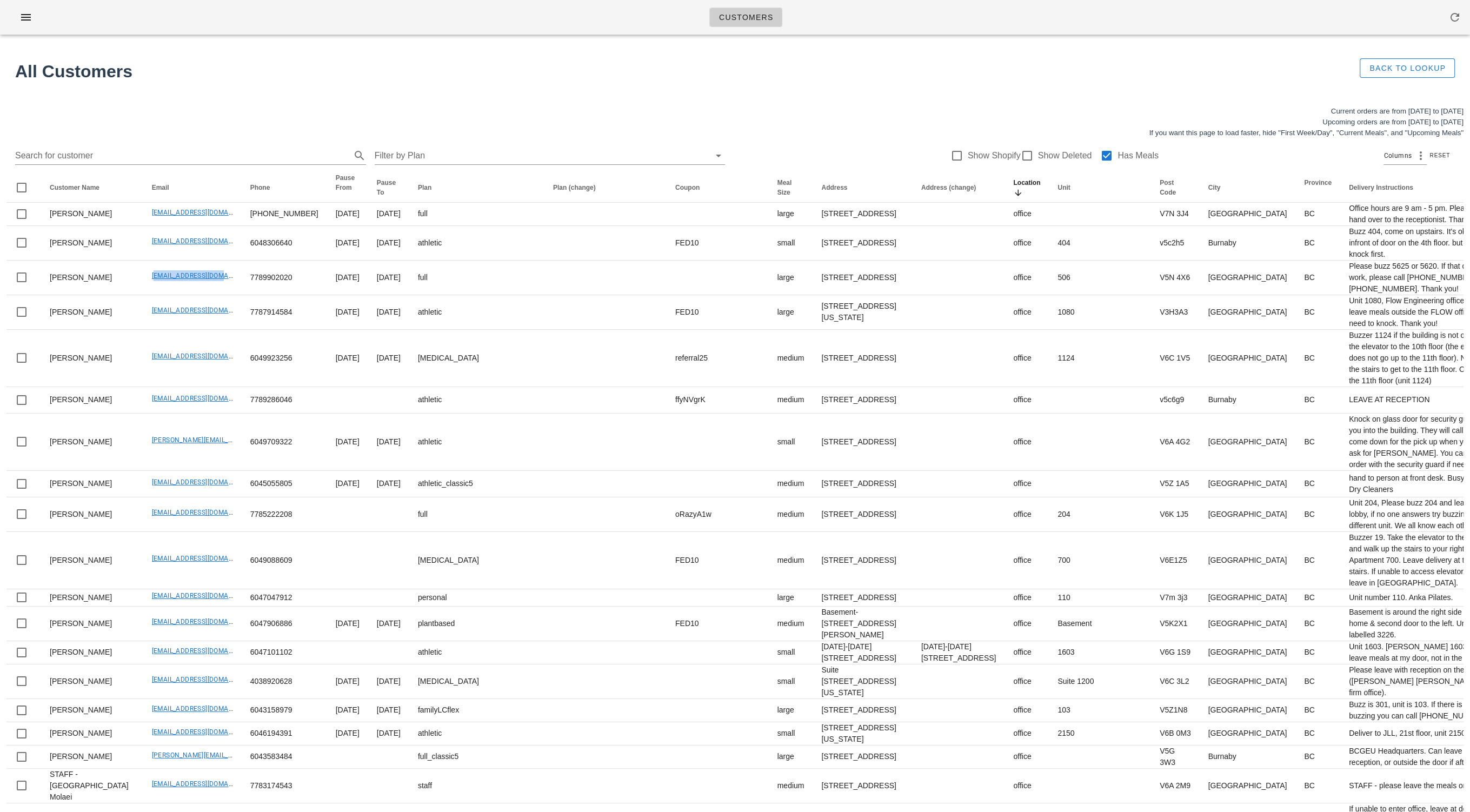
copy link "btong604@gmail.com"
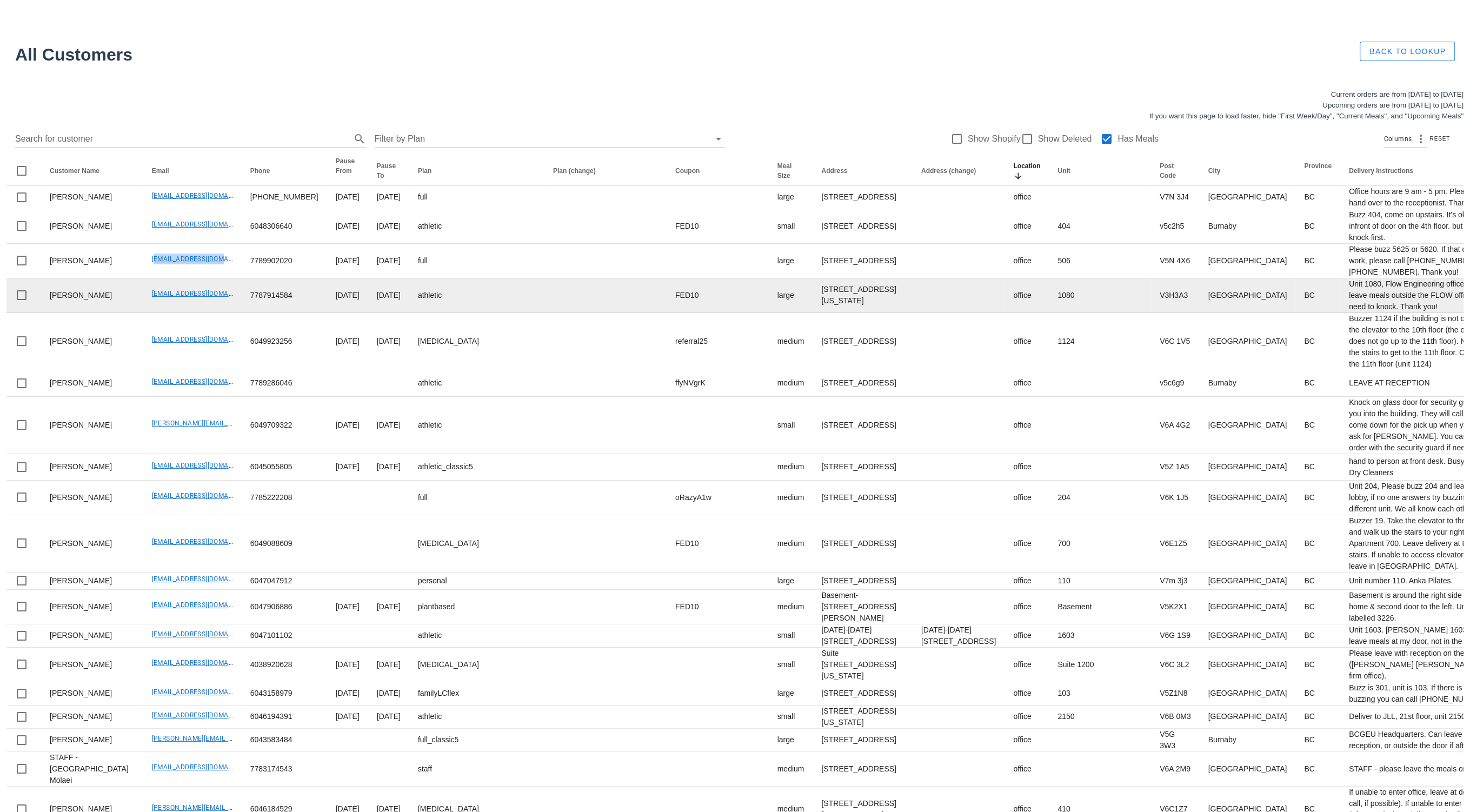
scroll to position [26, 0]
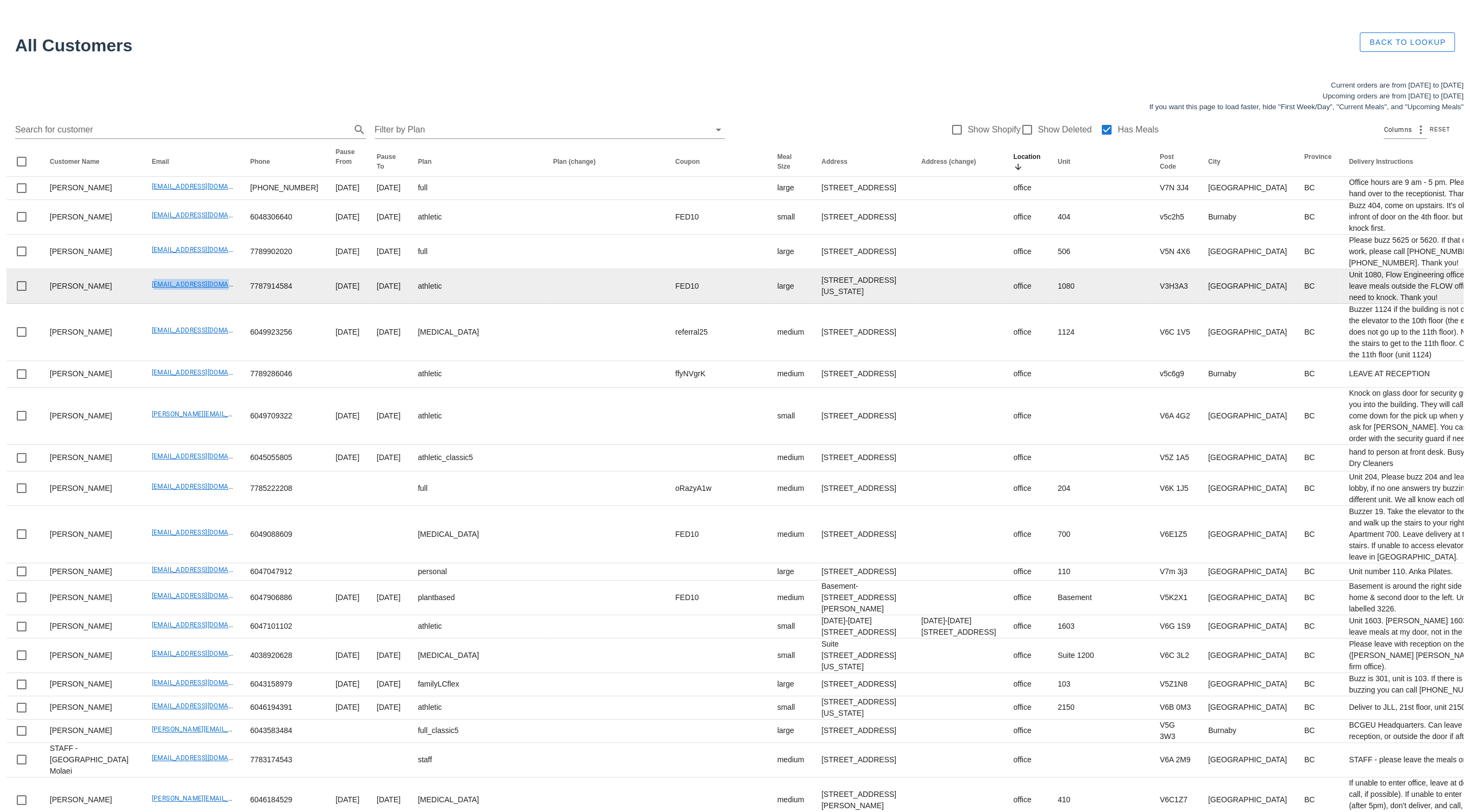
click at [190, 304] on td "vinistois@gmail.com" at bounding box center [192, 287] width 99 height 35
copy link "vinistois@gmail.com"
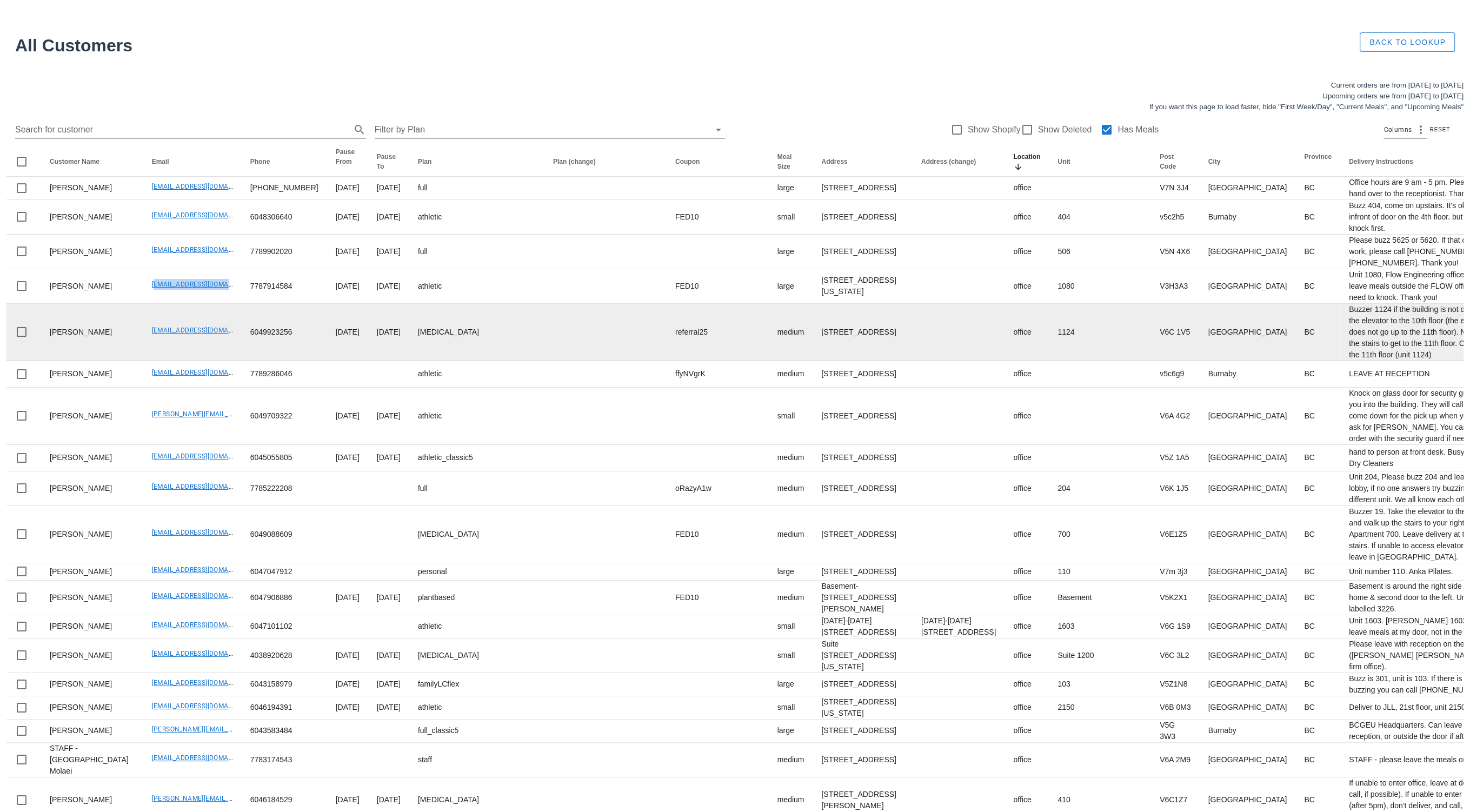
click at [154, 361] on td "juliefbrown@gmail.com" at bounding box center [192, 332] width 99 height 57
drag, startPoint x: 116, startPoint y: 406, endPoint x: 206, endPoint y: 400, distance: 90.2
click at [199, 361] on td "juliefbrown@gmail.com" at bounding box center [192, 332] width 99 height 57
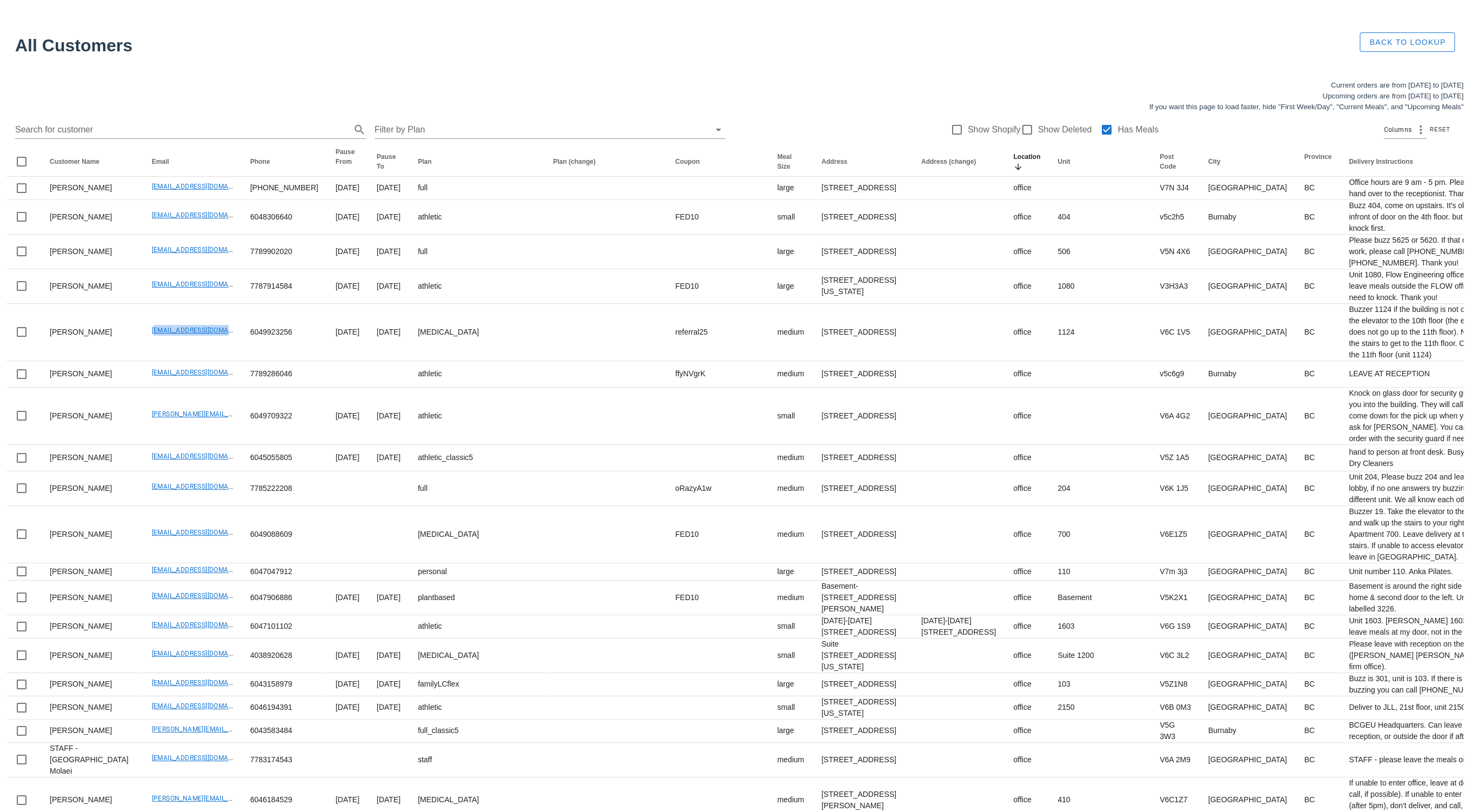
copy link "juliefbrown@gmail.com"
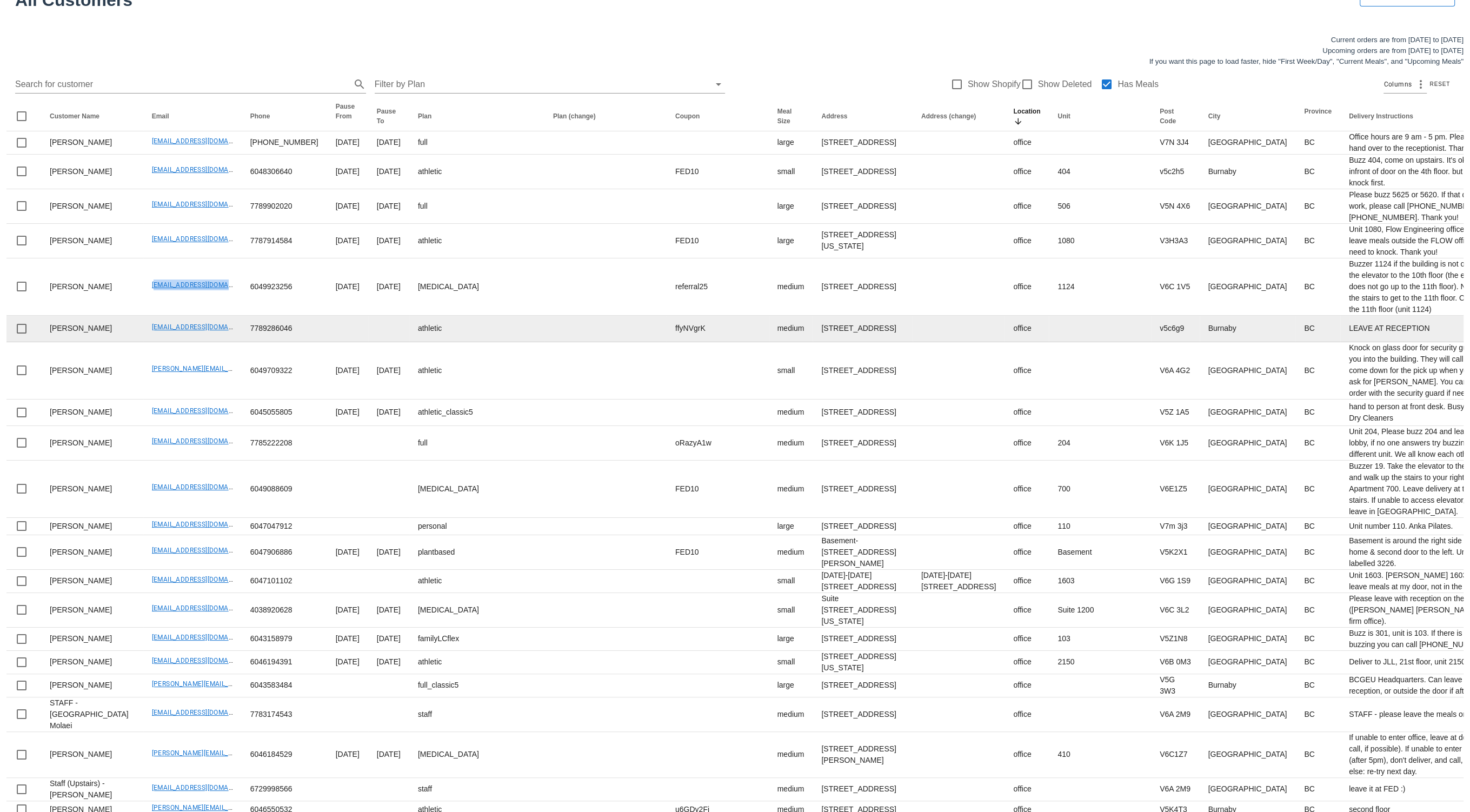
scroll to position [79, 0]
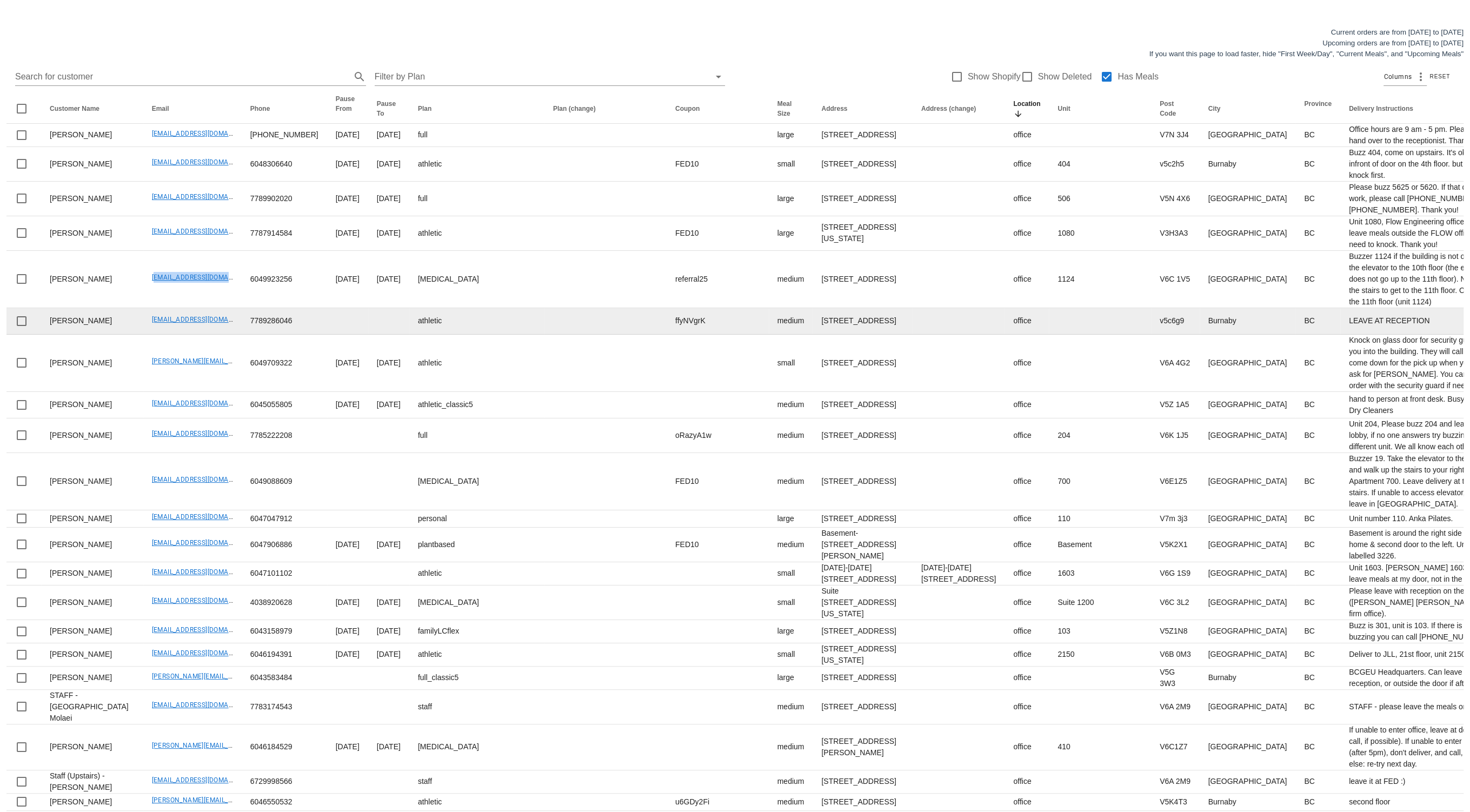
click at [187, 334] on td "linaouyang_@hotmail.com" at bounding box center [192, 321] width 99 height 27
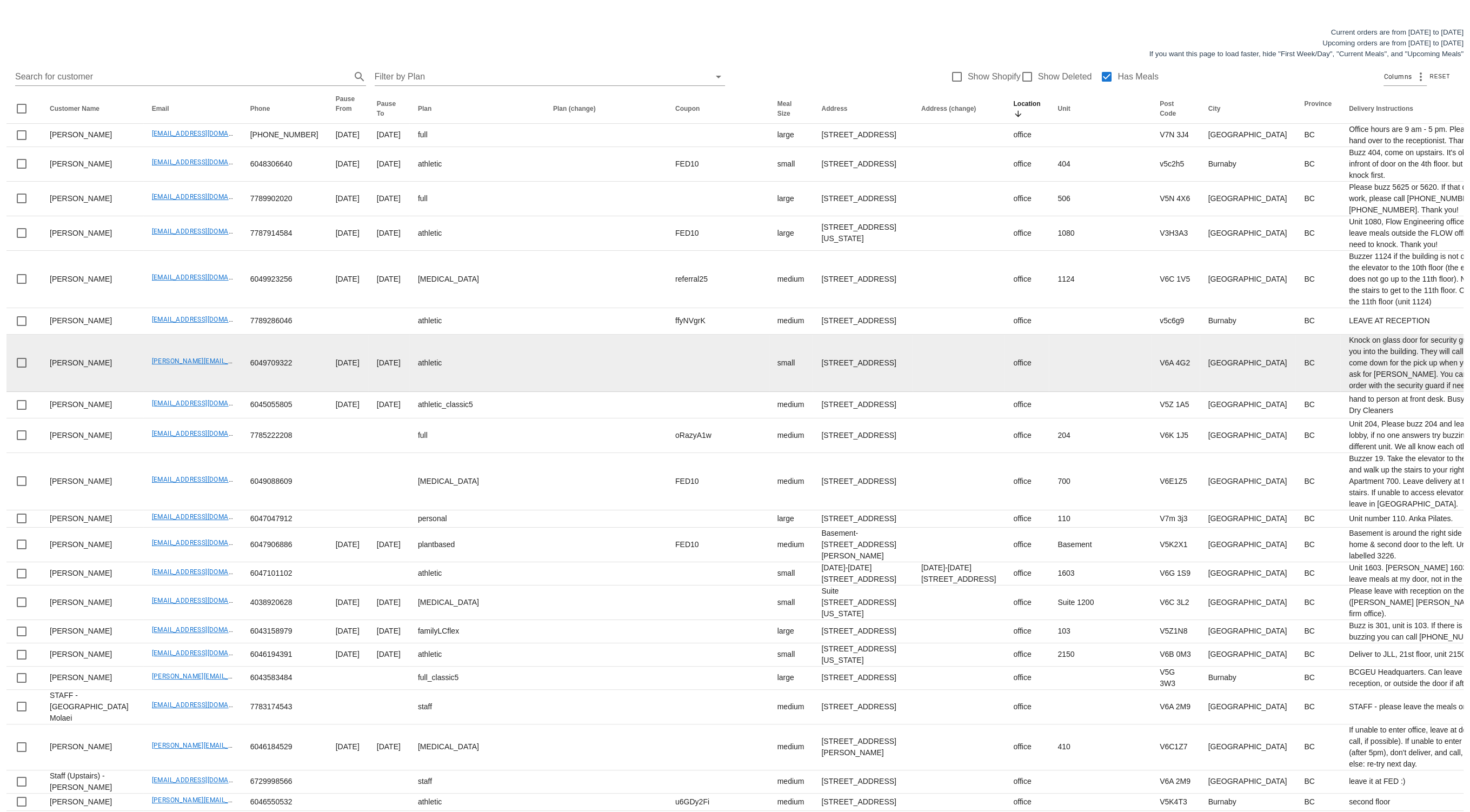
scroll to position [90, 0]
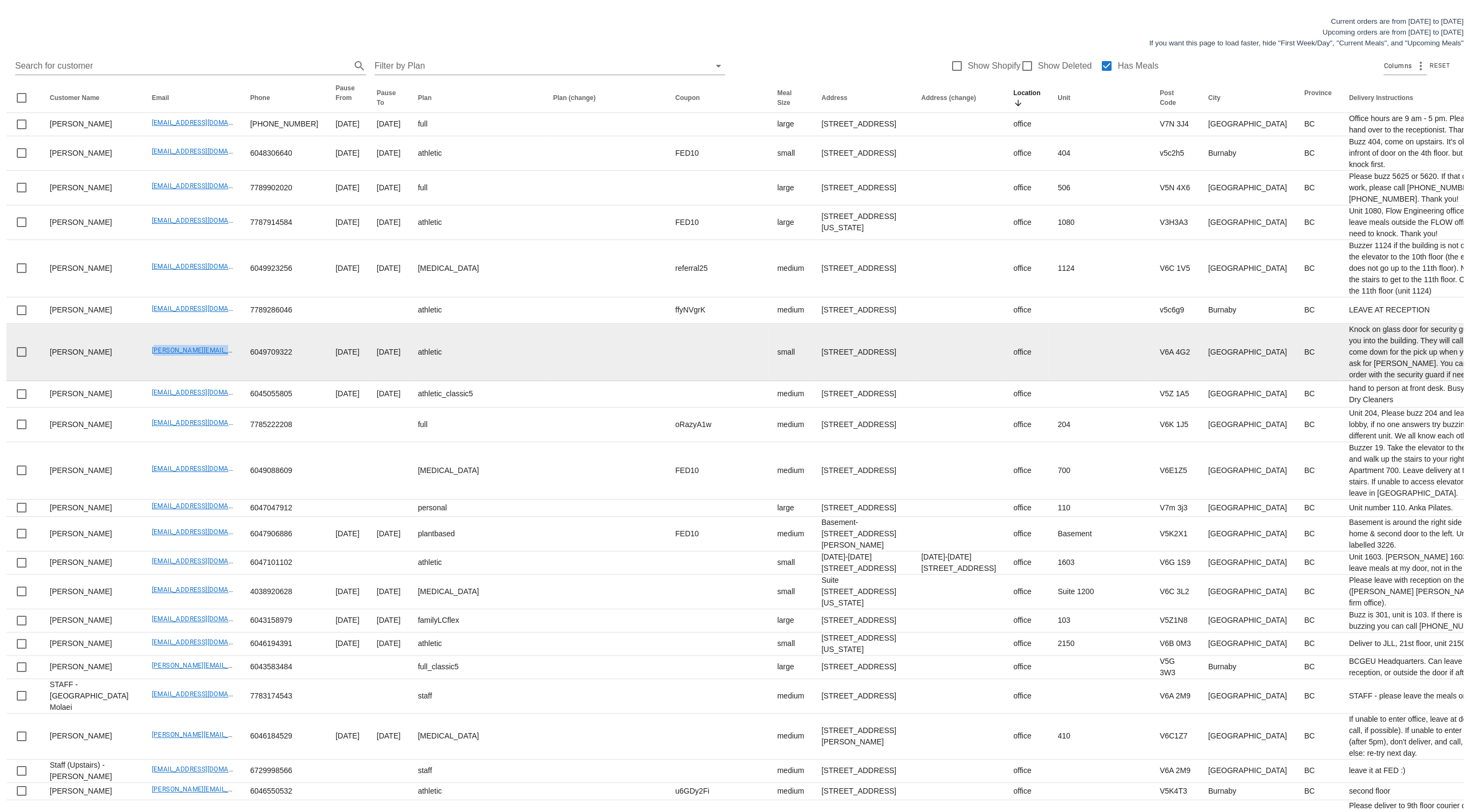
drag, startPoint x: 120, startPoint y: 450, endPoint x: 211, endPoint y: 448, distance: 91.0
click at [211, 381] on td "Kim_McCurley@vancity.com" at bounding box center [192, 352] width 99 height 57
copy link "Kim_McCurley@vancity.com"
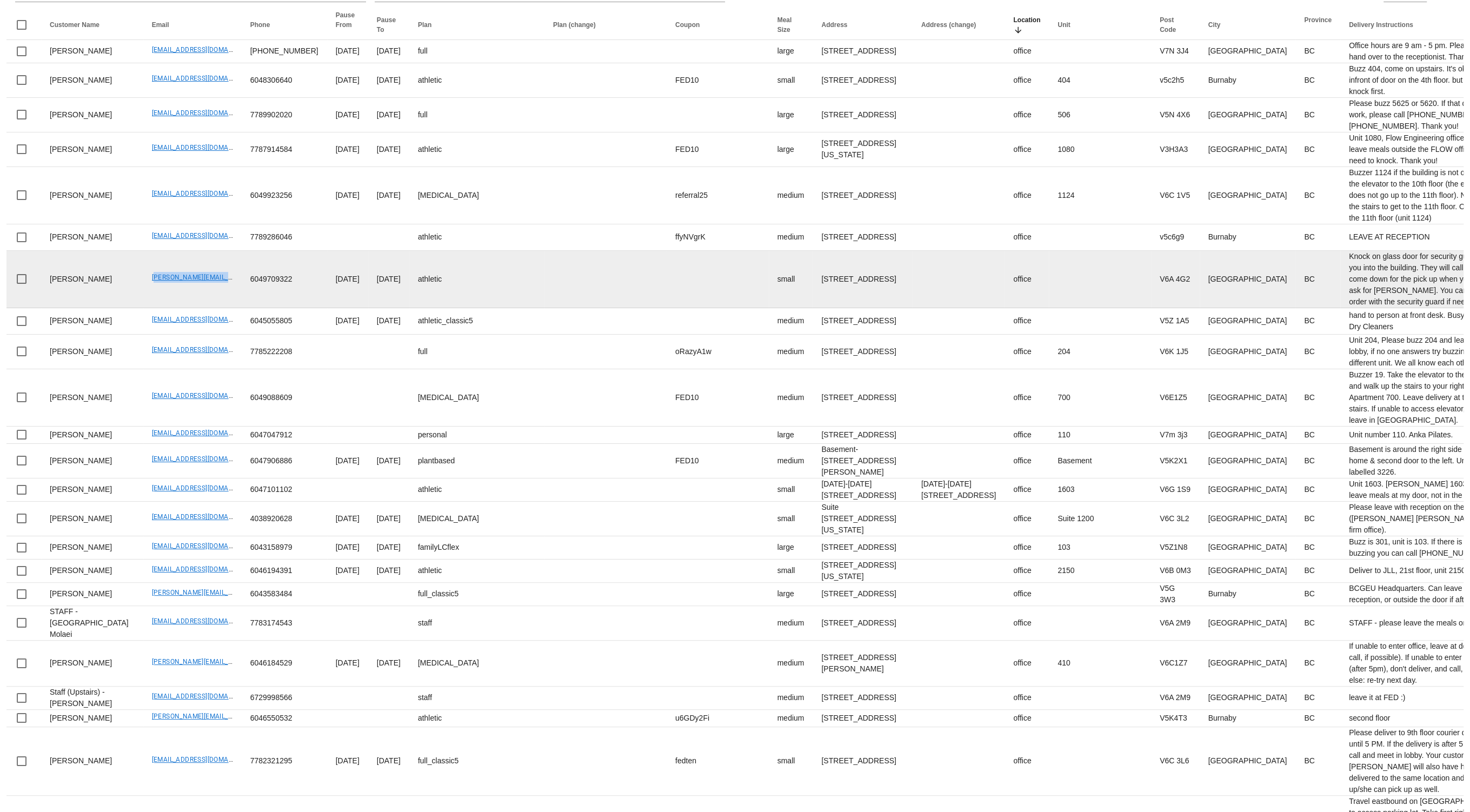
scroll to position [166, 0]
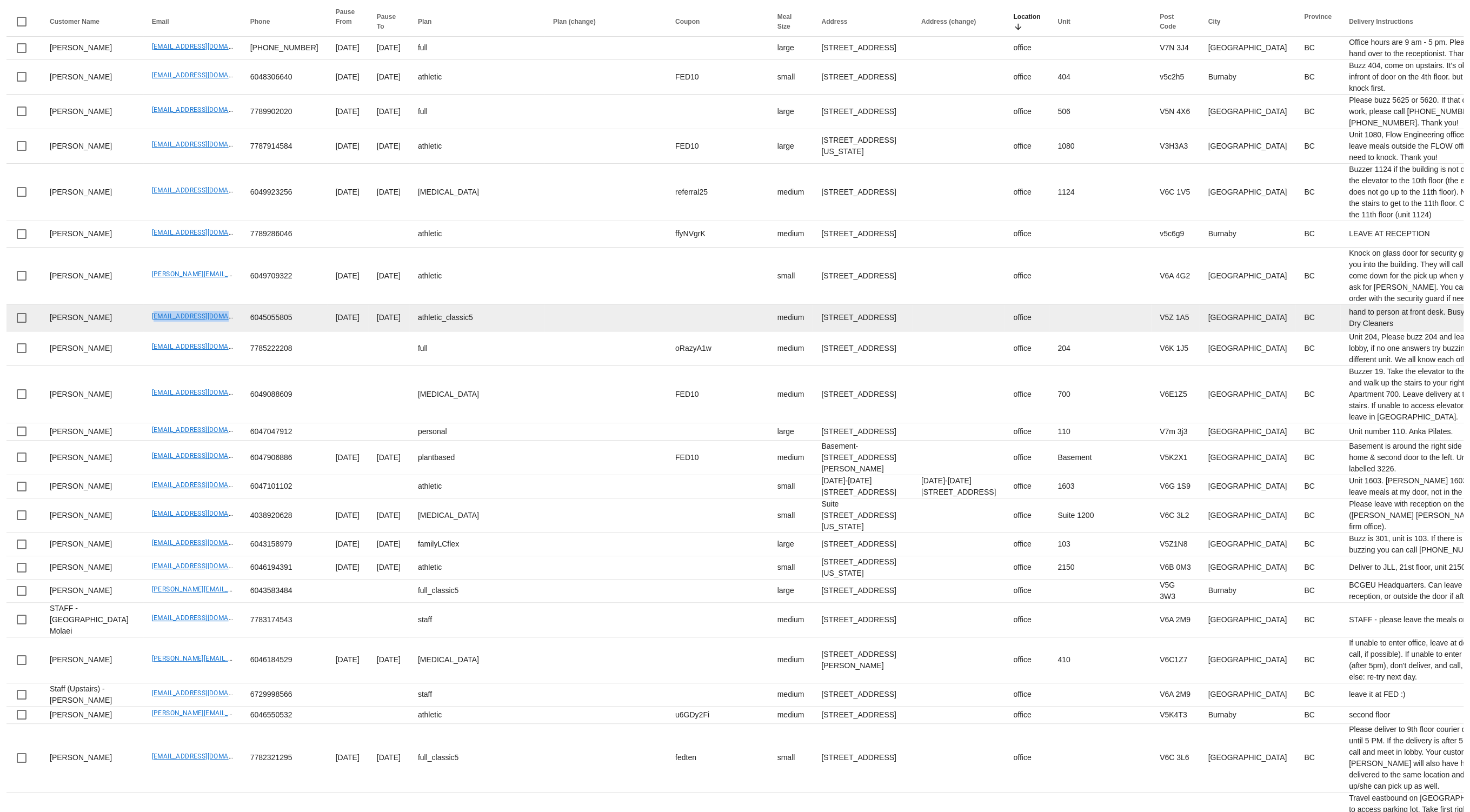
drag, startPoint x: 179, startPoint y: 423, endPoint x: 202, endPoint y: 423, distance: 23.0
click at [202, 332] on td "busybeegold@gmail.com" at bounding box center [192, 318] width 99 height 27
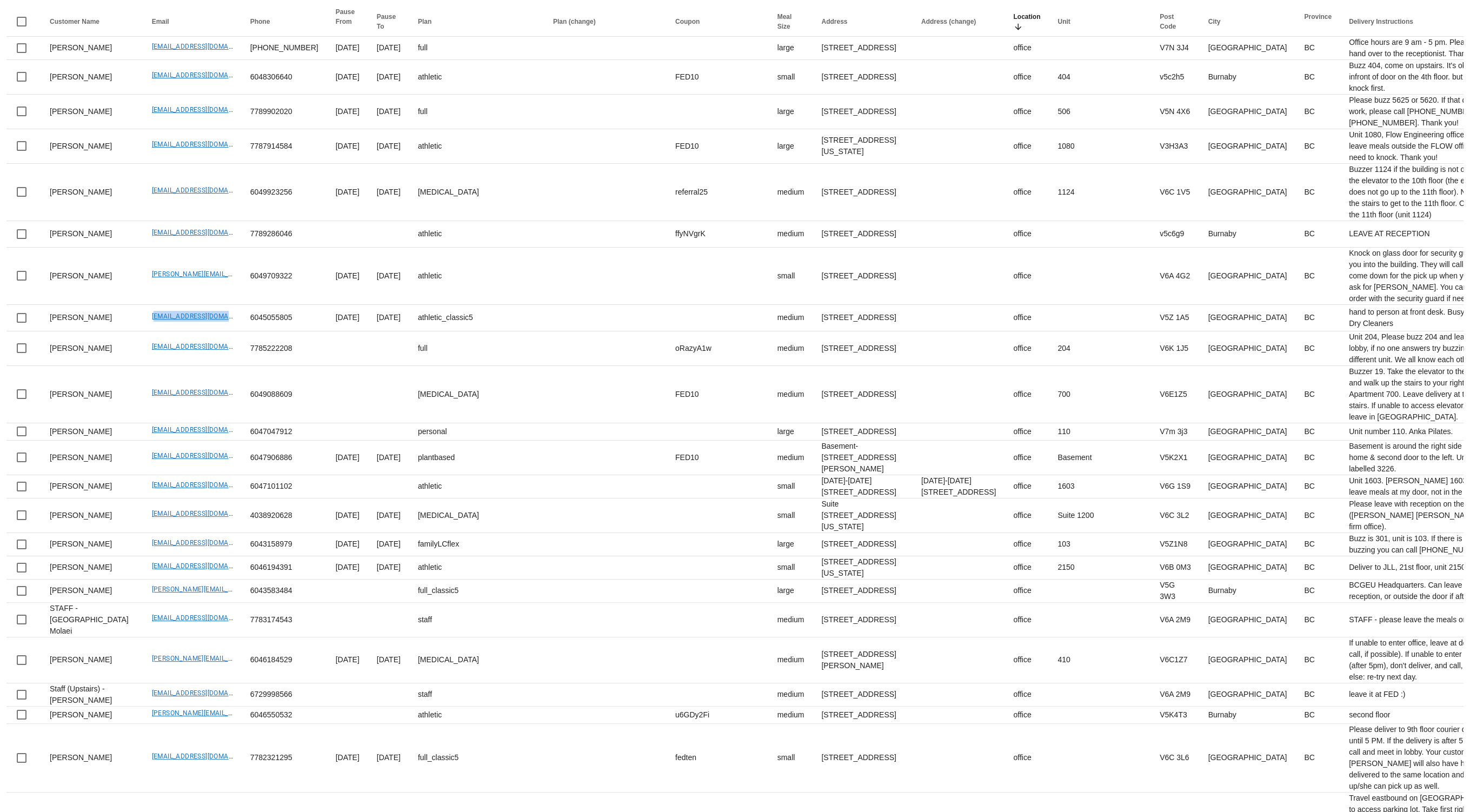
copy link "busybeegold@gmail.com"
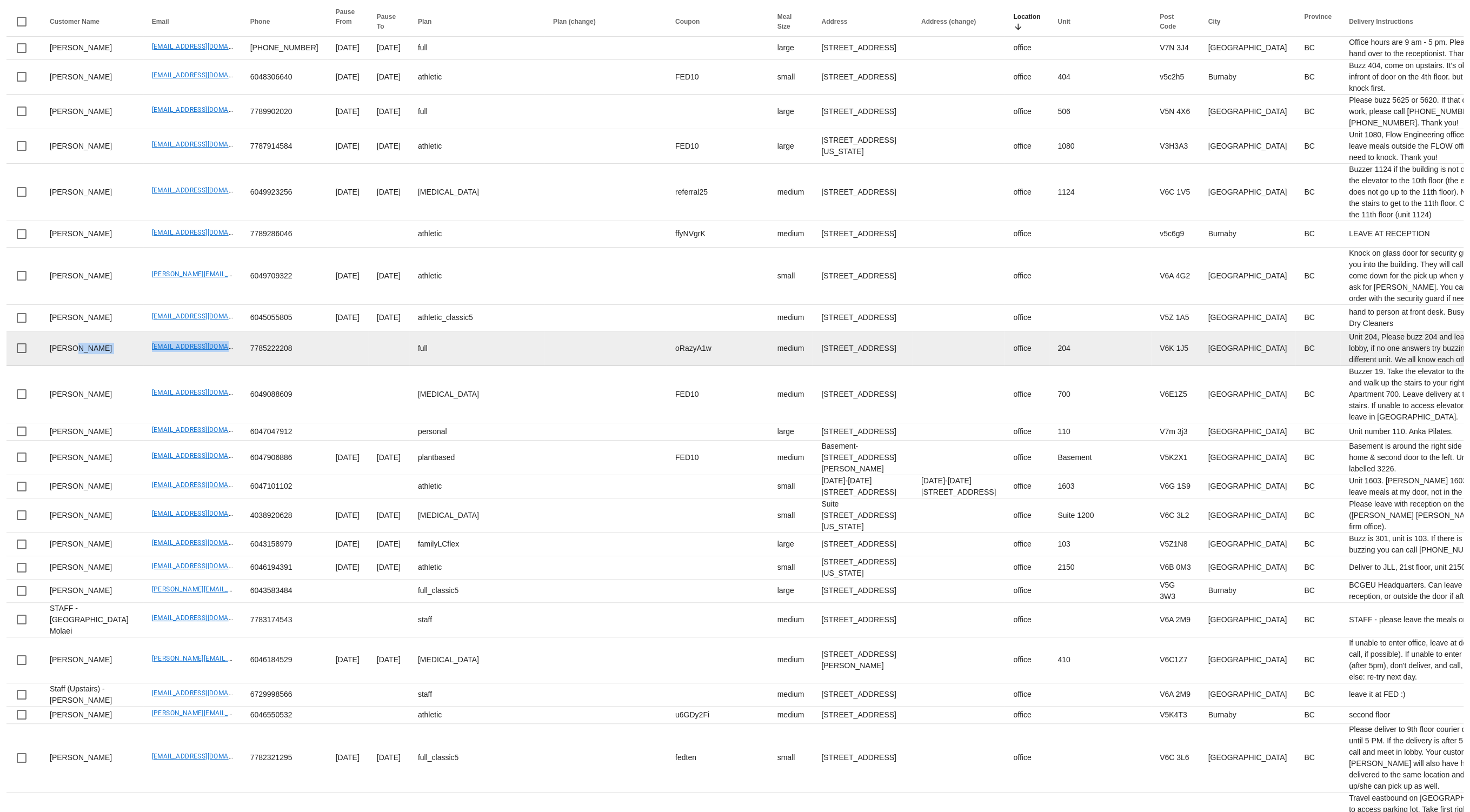
drag, startPoint x: 112, startPoint y: 466, endPoint x: 180, endPoint y: 480, distance: 69.4
click at [206, 366] on tr "Mohsen Bordbar mohsenbordbar_96@yahoo.com 7785222208 full oRazyA1w medium 204-2…" at bounding box center [1085, 349] width 2158 height 35
drag, startPoint x: 144, startPoint y: 480, endPoint x: 122, endPoint y: 474, distance: 22.8
click at [144, 366] on td "mohsenbordbar_96@yahoo.com" at bounding box center [192, 349] width 99 height 35
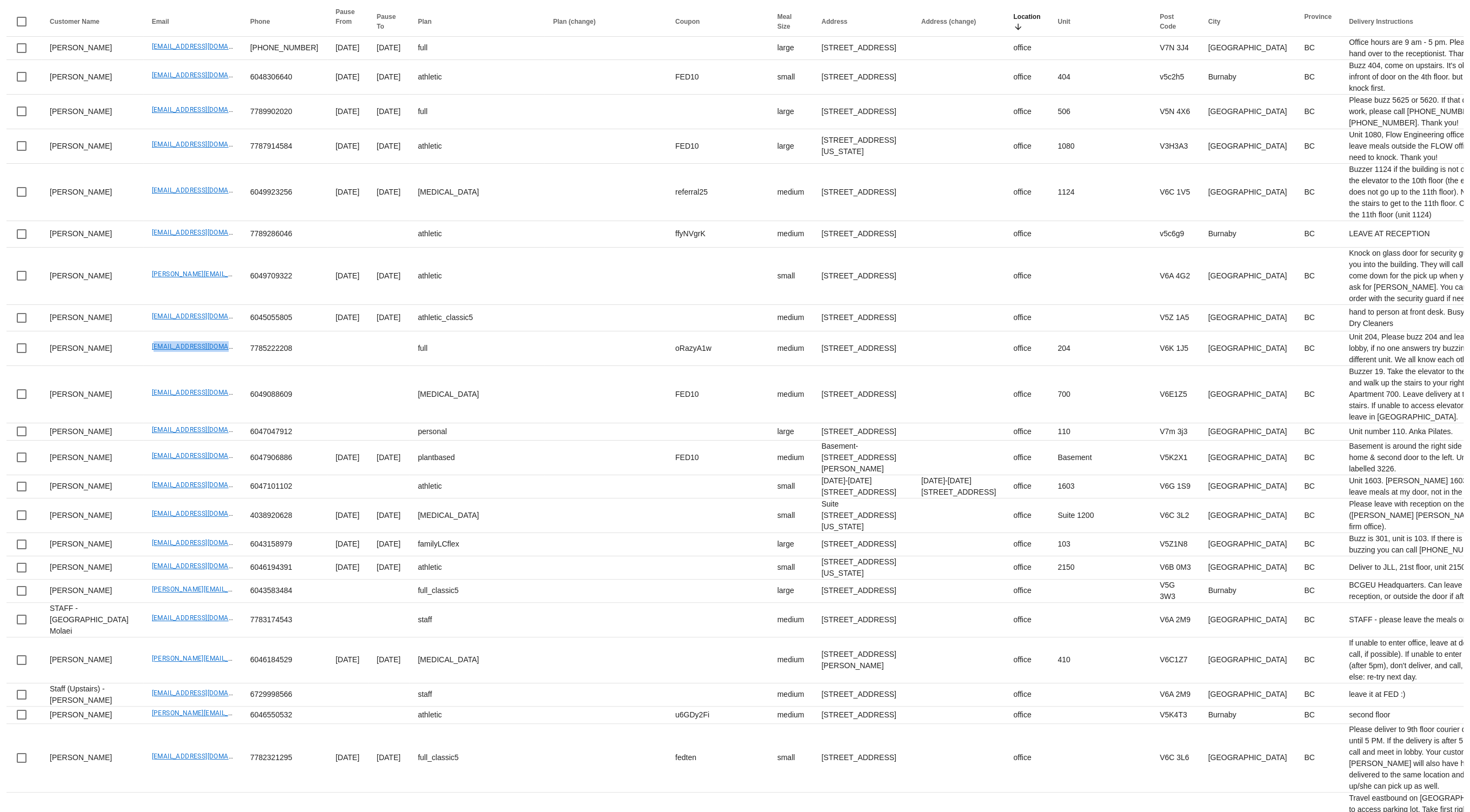
drag, startPoint x: 119, startPoint y: 468, endPoint x: 378, endPoint y: 6, distance: 529.6
click at [206, 366] on td "mohsenbordbar_96@yahoo.com" at bounding box center [192, 349] width 99 height 35
copy link "mohsenbordbar_96@yahoo.com"
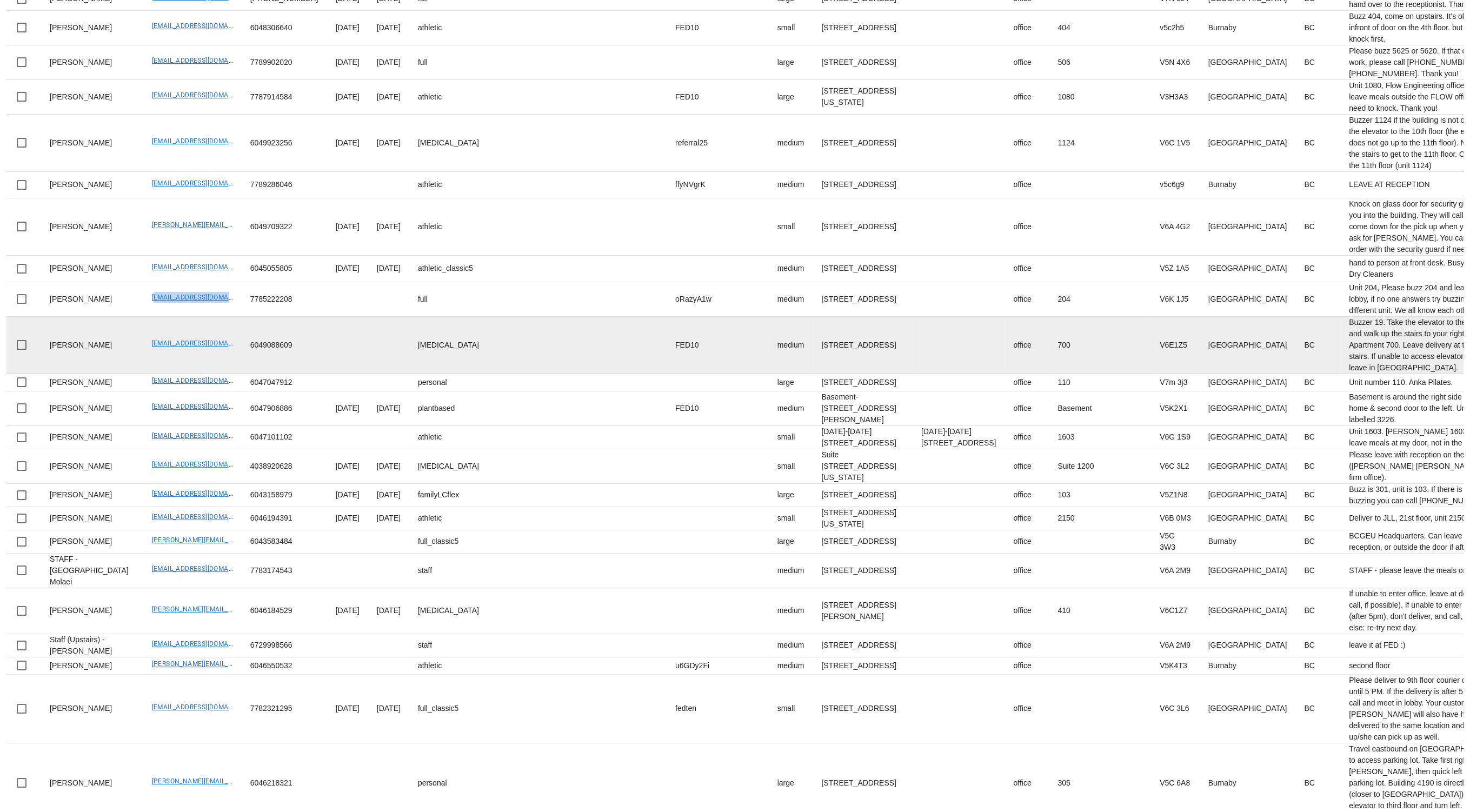
scroll to position [221, 0]
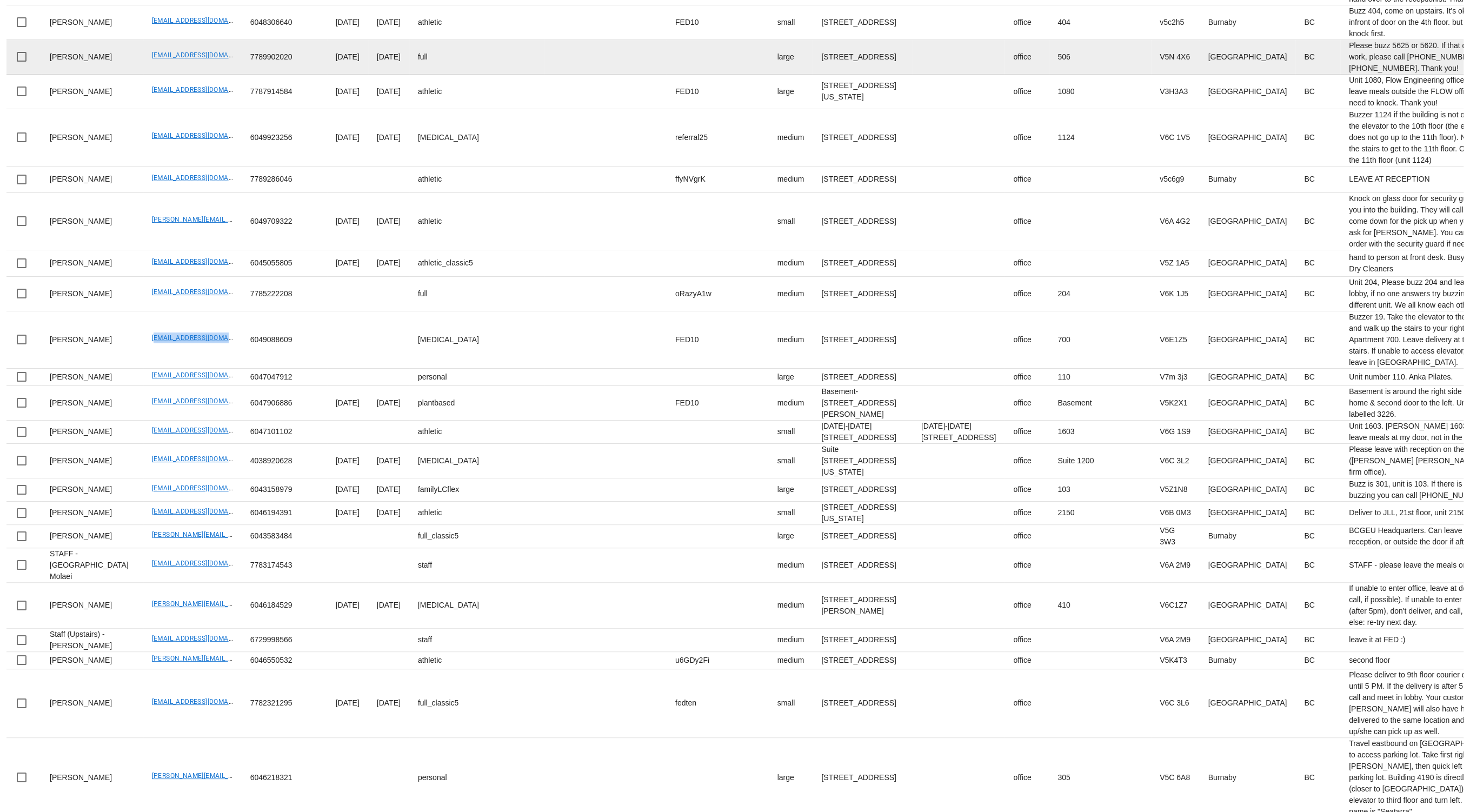
drag, startPoint x: 190, startPoint y: 464, endPoint x: 297, endPoint y: 105, distance: 374.6
click at [207, 368] on td "catherinelpaul@gmail.com" at bounding box center [192, 339] width 99 height 57
copy link "catherinelpaul@gmail.com"
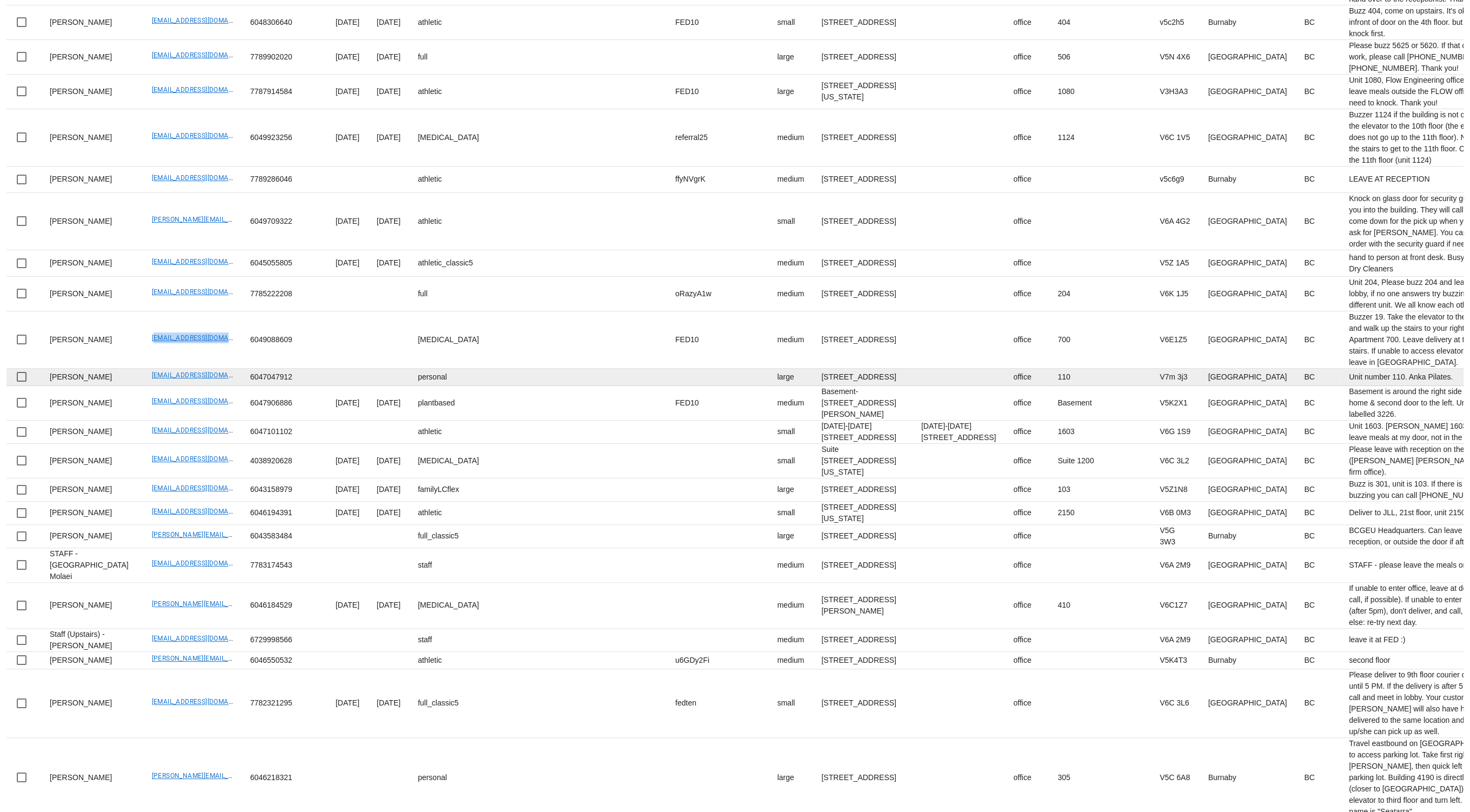
scroll to position [291, 0]
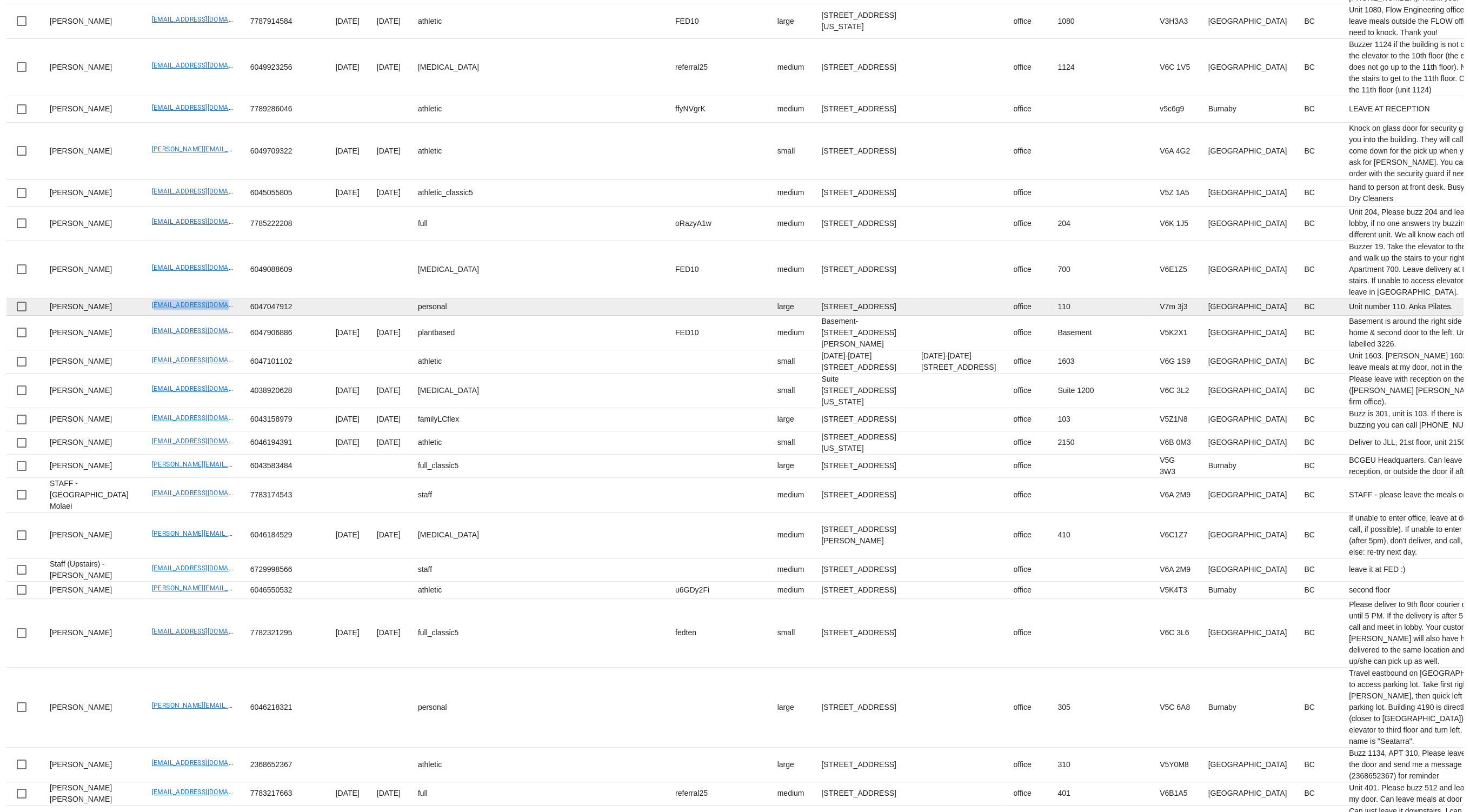
drag, startPoint x: 199, startPoint y: 455, endPoint x: 225, endPoint y: 450, distance: 26.5
click at [212, 316] on tr "Arda Yazgan ardacan.yazgan@hotmail.com 6047047912 personal large 110-221 West E…" at bounding box center [1085, 307] width 2158 height 17
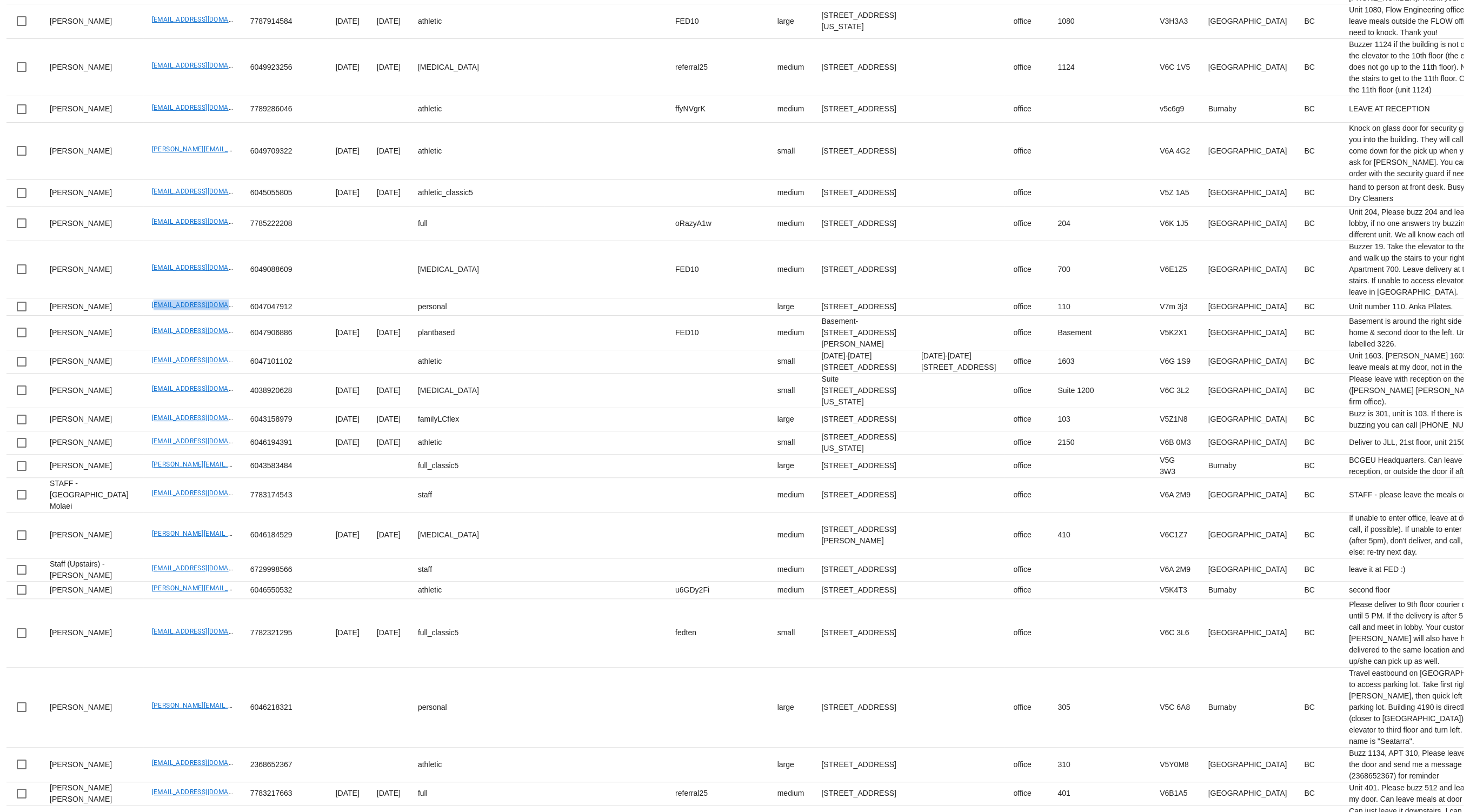
copy link "ardacan.yazgan@hotmail.com"
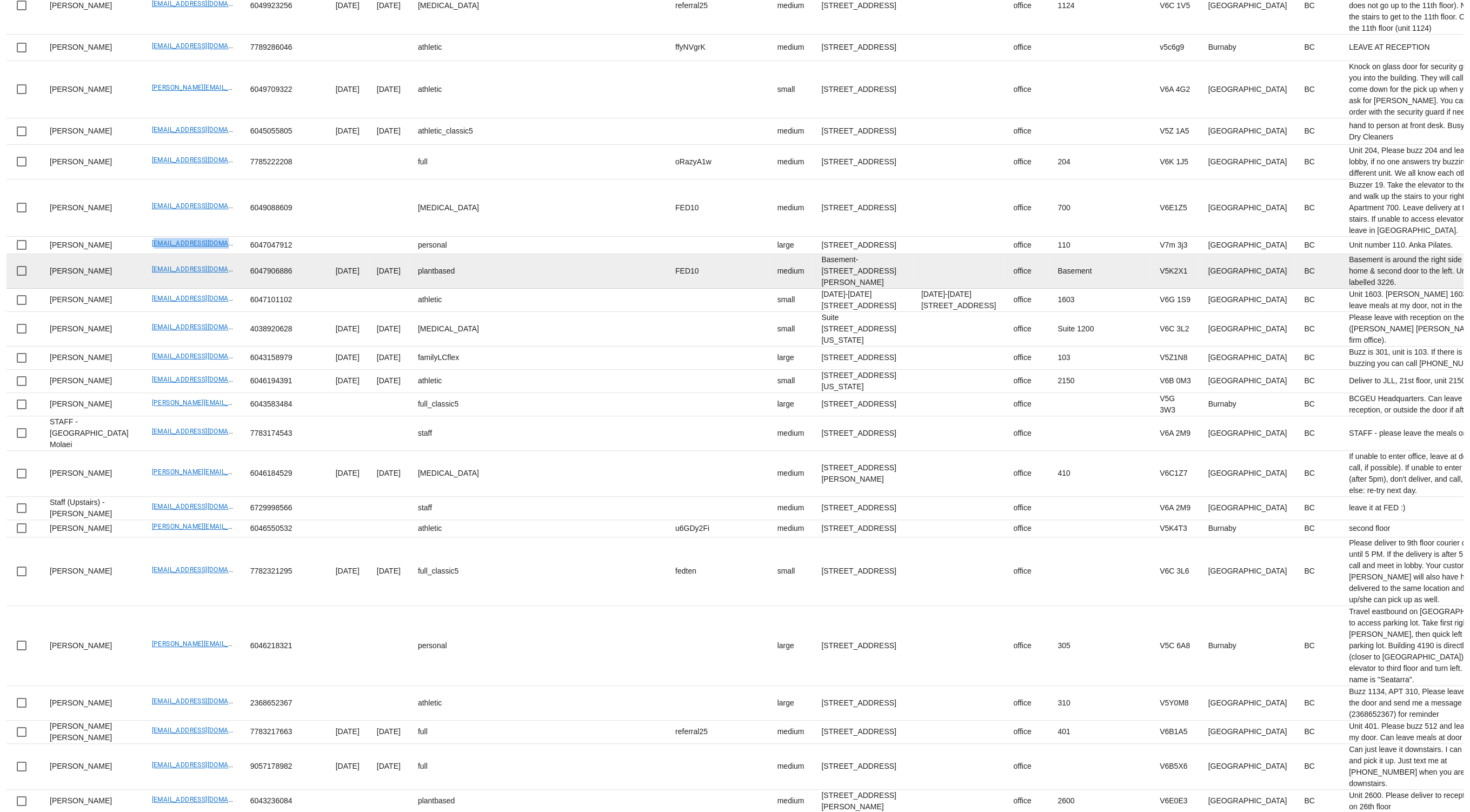
scroll to position [353, 0]
drag, startPoint x: 119, startPoint y: 448, endPoint x: 217, endPoint y: 448, distance: 98.0
click at [217, 288] on tr "Rebecca Desmanche beca.desmanche33@gmail.com 6047906886 2024-09-08 2024-09-18 p…" at bounding box center [1085, 271] width 2158 height 35
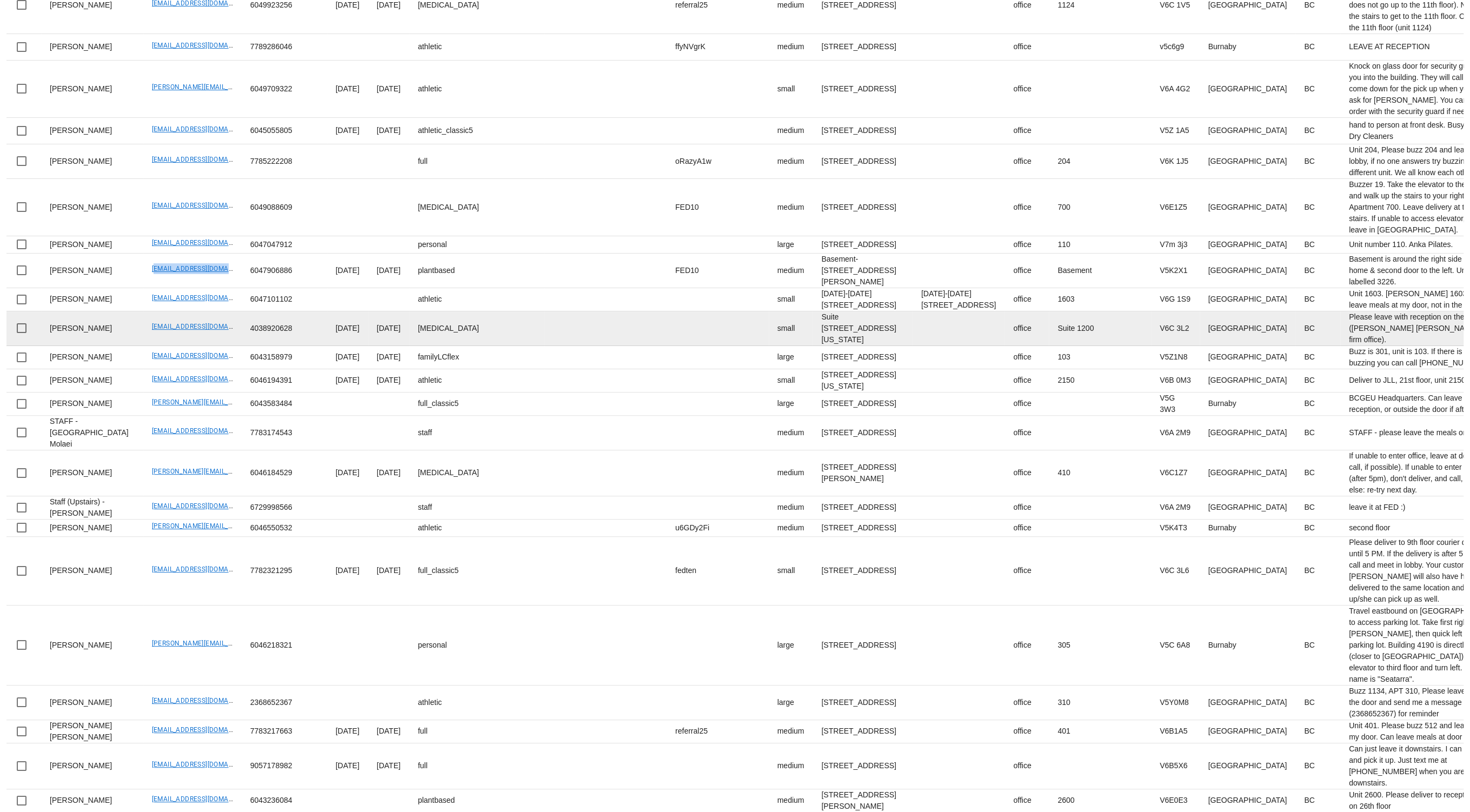
scroll to position [437, 0]
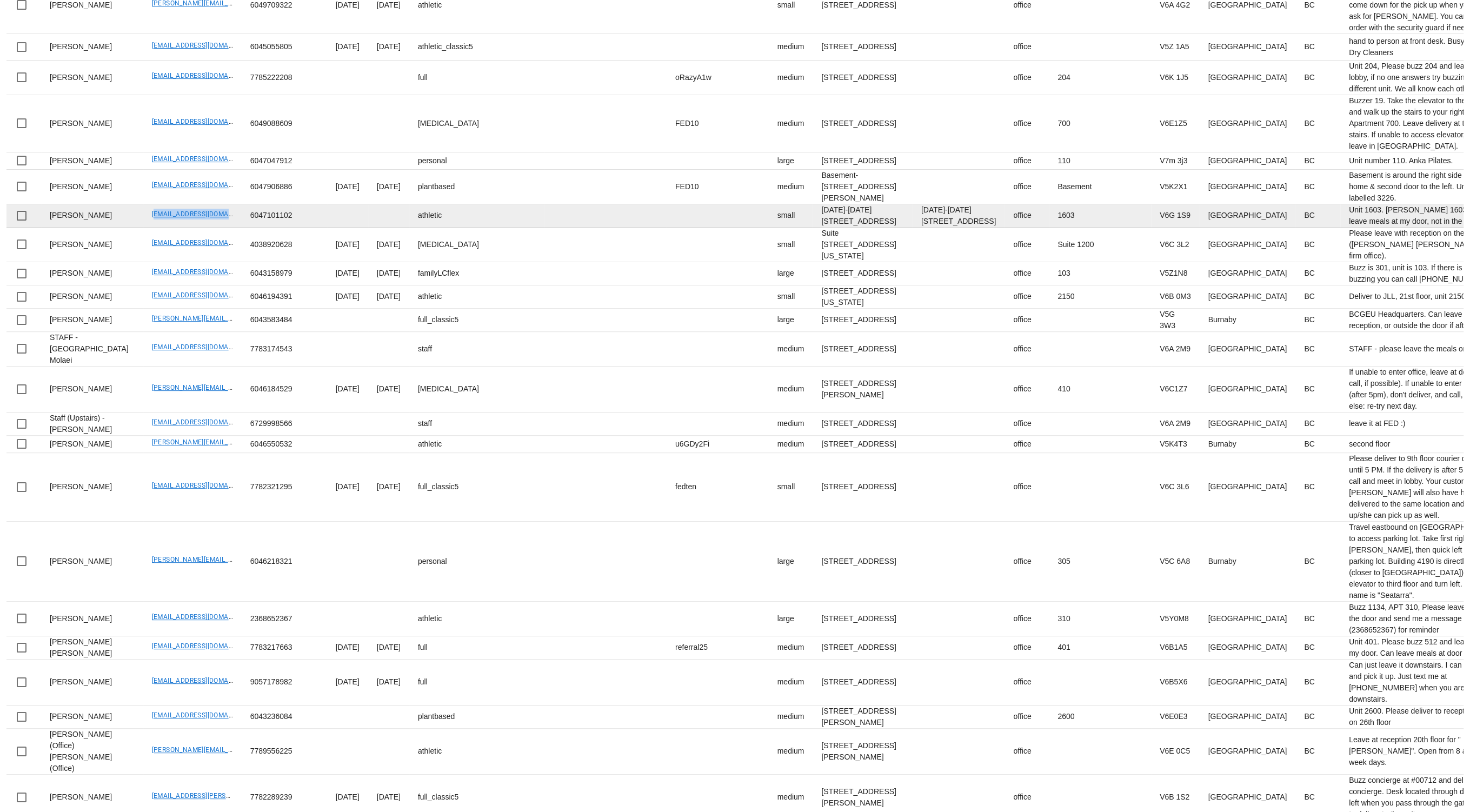
drag, startPoint x: 115, startPoint y: 420, endPoint x: 211, endPoint y: 421, distance: 96.0
click at [211, 227] on tr "Kristine Baz Kristinebaz@gmail.com 6047101102 athletic small 1603-1666 Pendrell…" at bounding box center [1085, 216] width 2158 height 23
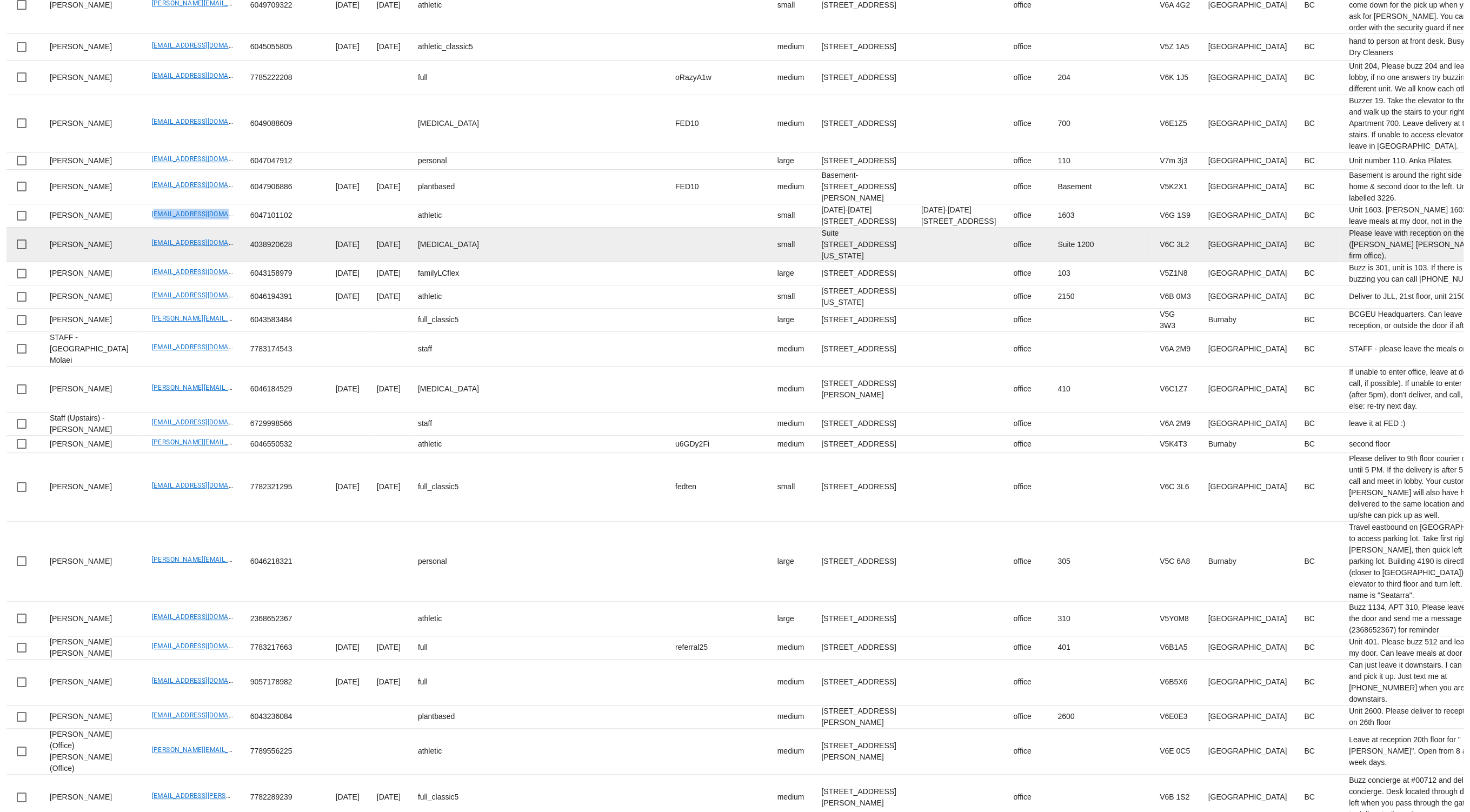
scroll to position [477, 0]
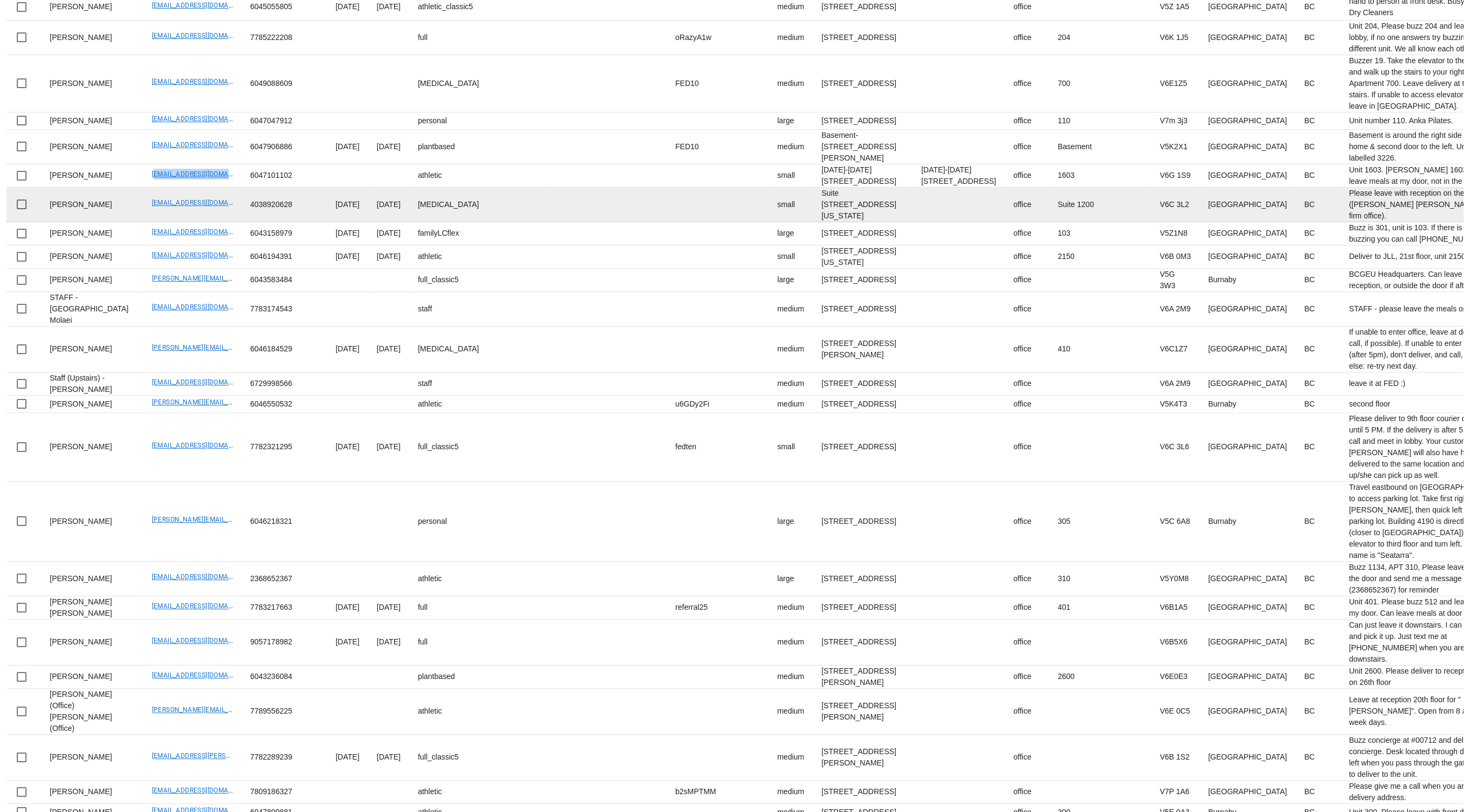
drag, startPoint x: 134, startPoint y: 462, endPoint x: 116, endPoint y: 445, distance: 24.8
click at [144, 222] on td "sharlawalker1994@gmail.com" at bounding box center [192, 205] width 99 height 35
drag, startPoint x: 115, startPoint y: 442, endPoint x: 211, endPoint y: 446, distance: 96.1
click at [211, 222] on td "sharlawalker1994@gmail.com" at bounding box center [192, 205] width 99 height 35
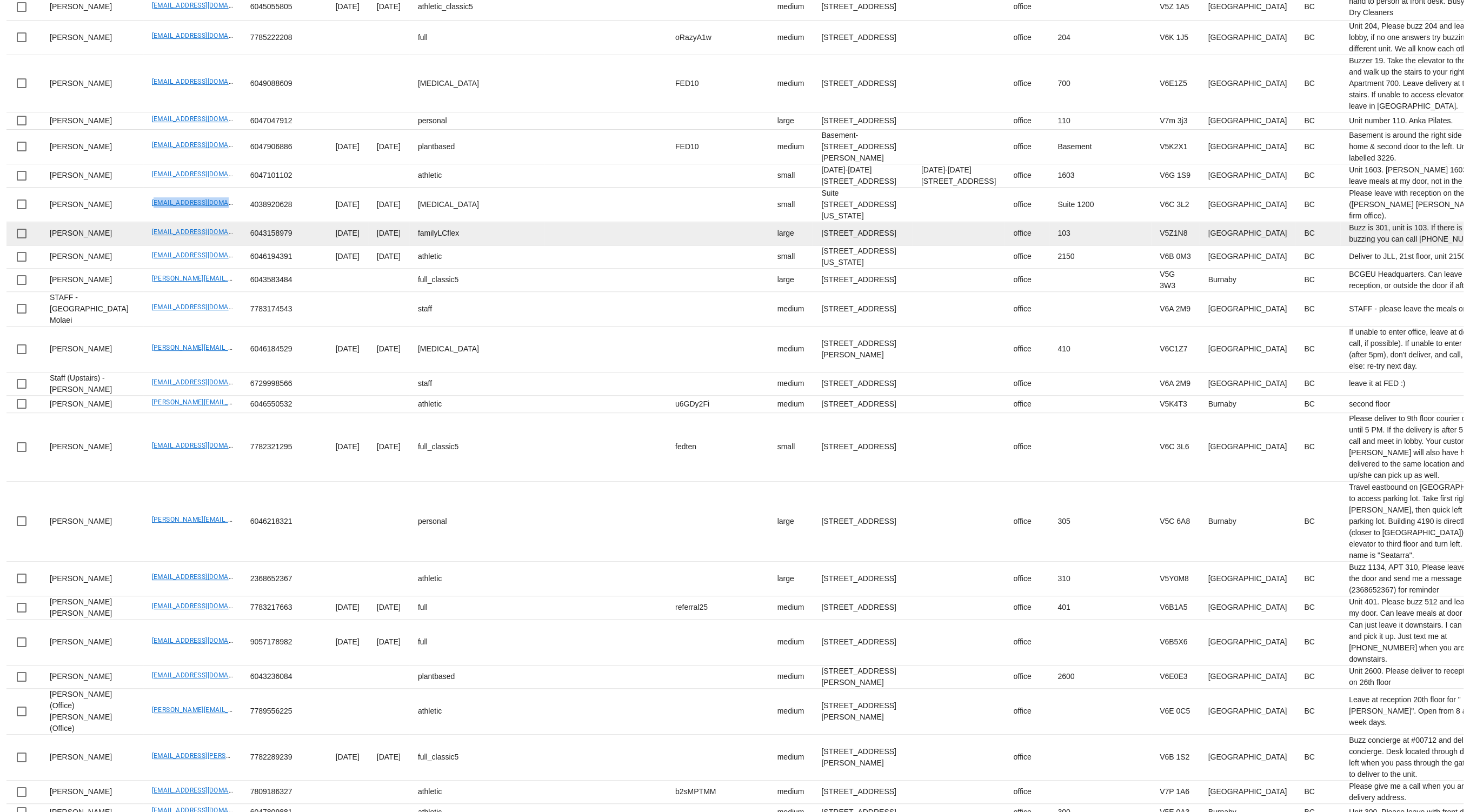
drag, startPoint x: 182, startPoint y: 511, endPoint x: 155, endPoint y: 513, distance: 27.1
click at [181, 246] on td "Thomasfurseth@gmail.com" at bounding box center [192, 234] width 99 height 23
drag, startPoint x: 117, startPoint y: 498, endPoint x: 217, endPoint y: 503, distance: 100.1
click at [217, 246] on tr "Thomas Furseth Thomasfurseth@gmail.com 6043158979 2025-04-07 2025-04-23 familyL…" at bounding box center [1085, 234] width 2158 height 23
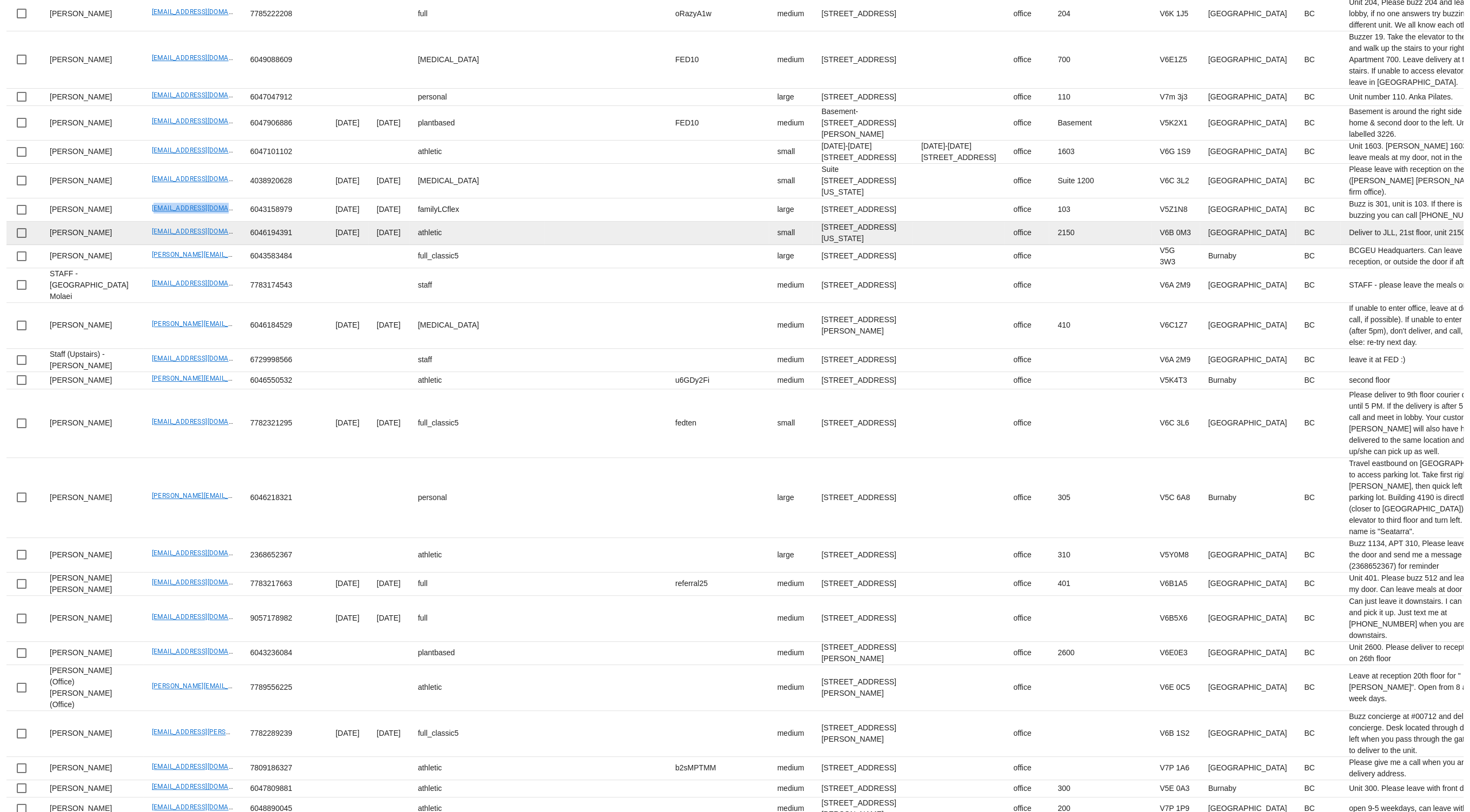
scroll to position [513, 0]
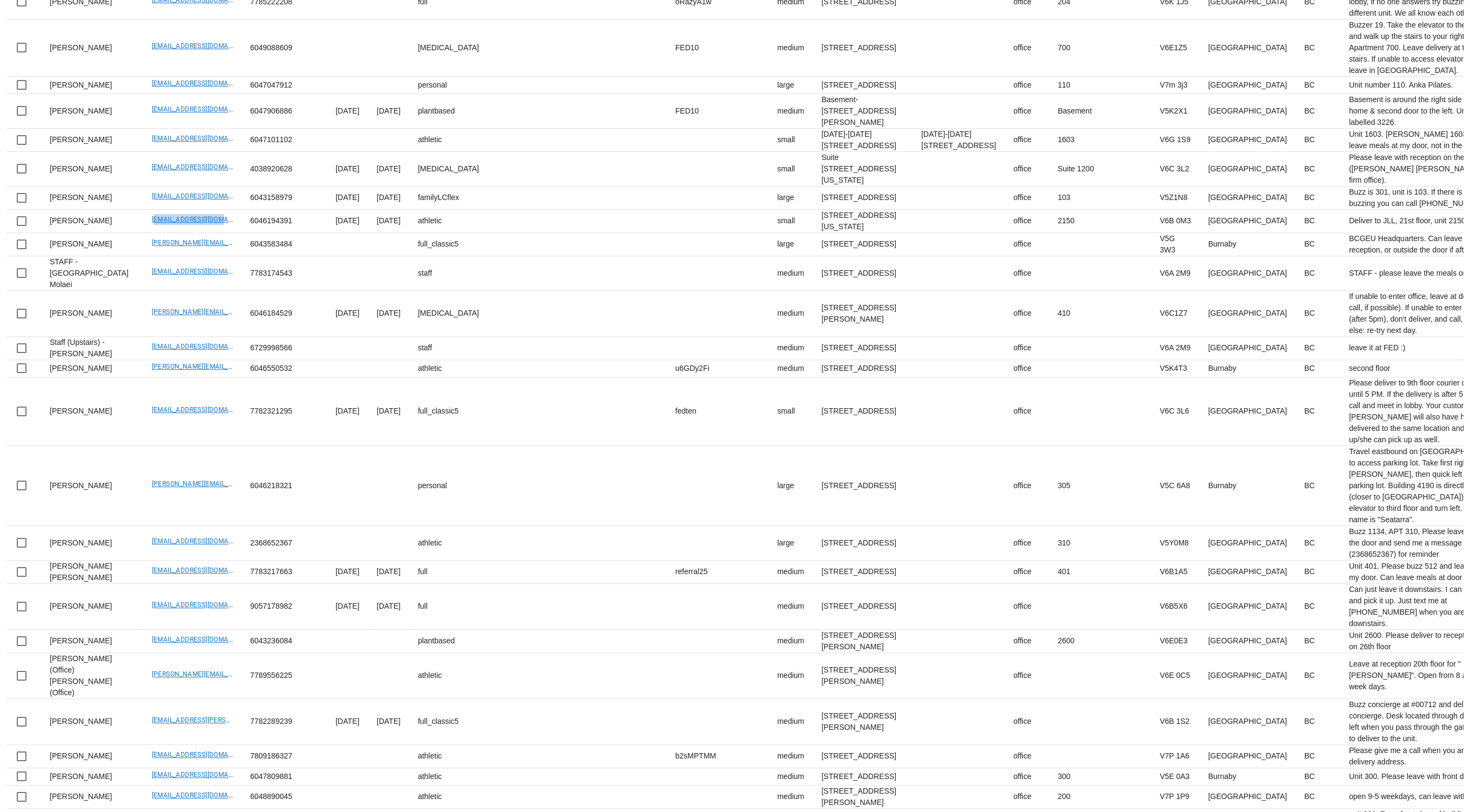
drag, startPoint x: 173, startPoint y: 518, endPoint x: 299, endPoint y: 2, distance: 531.2
click at [193, 233] on td "baktashk@gmail.com" at bounding box center [192, 221] width 99 height 23
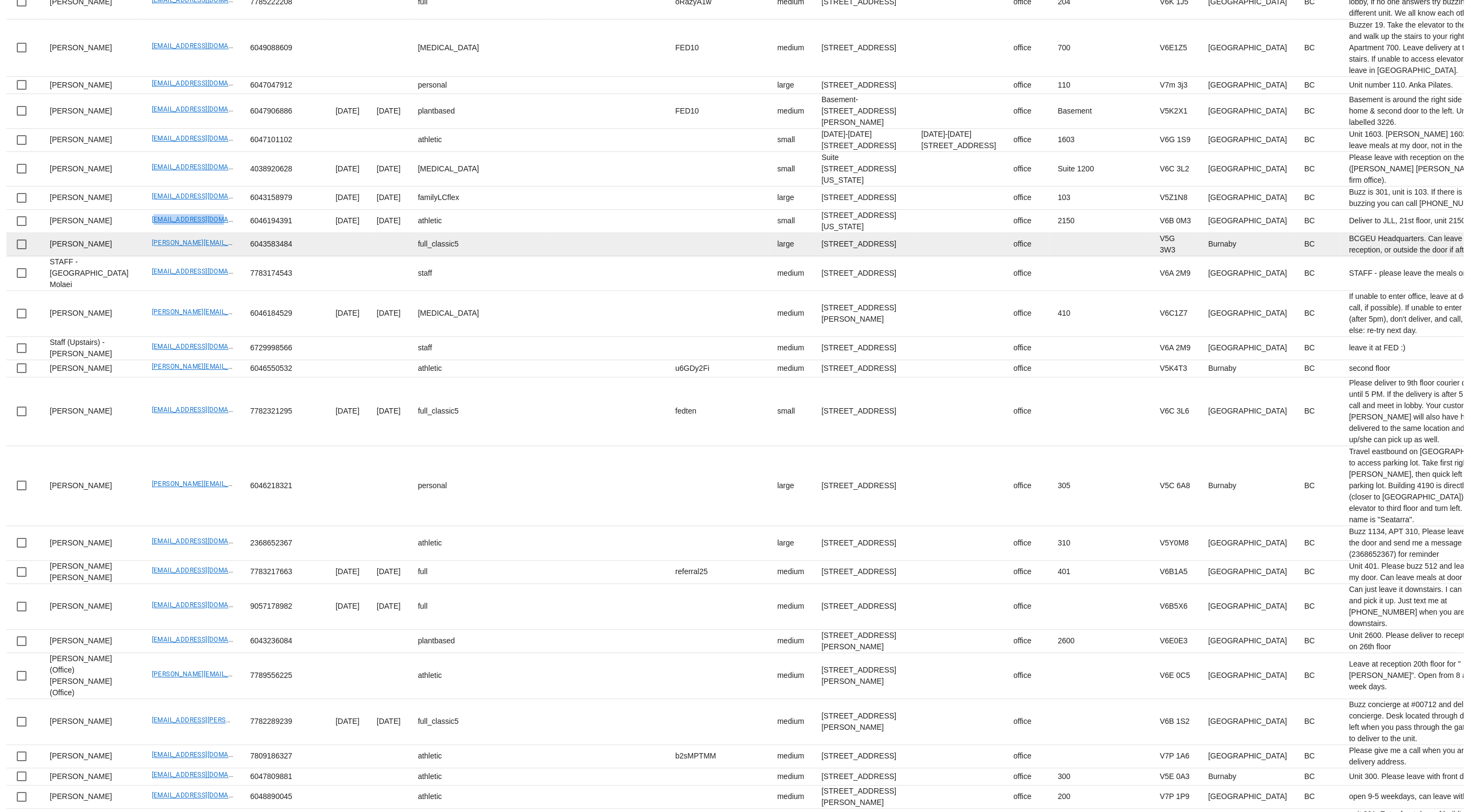
drag, startPoint x: 197, startPoint y: 562, endPoint x: 204, endPoint y: 558, distance: 8.1
click at [202, 256] on td "callen.e.clarke@gmail.com" at bounding box center [192, 245] width 99 height 23
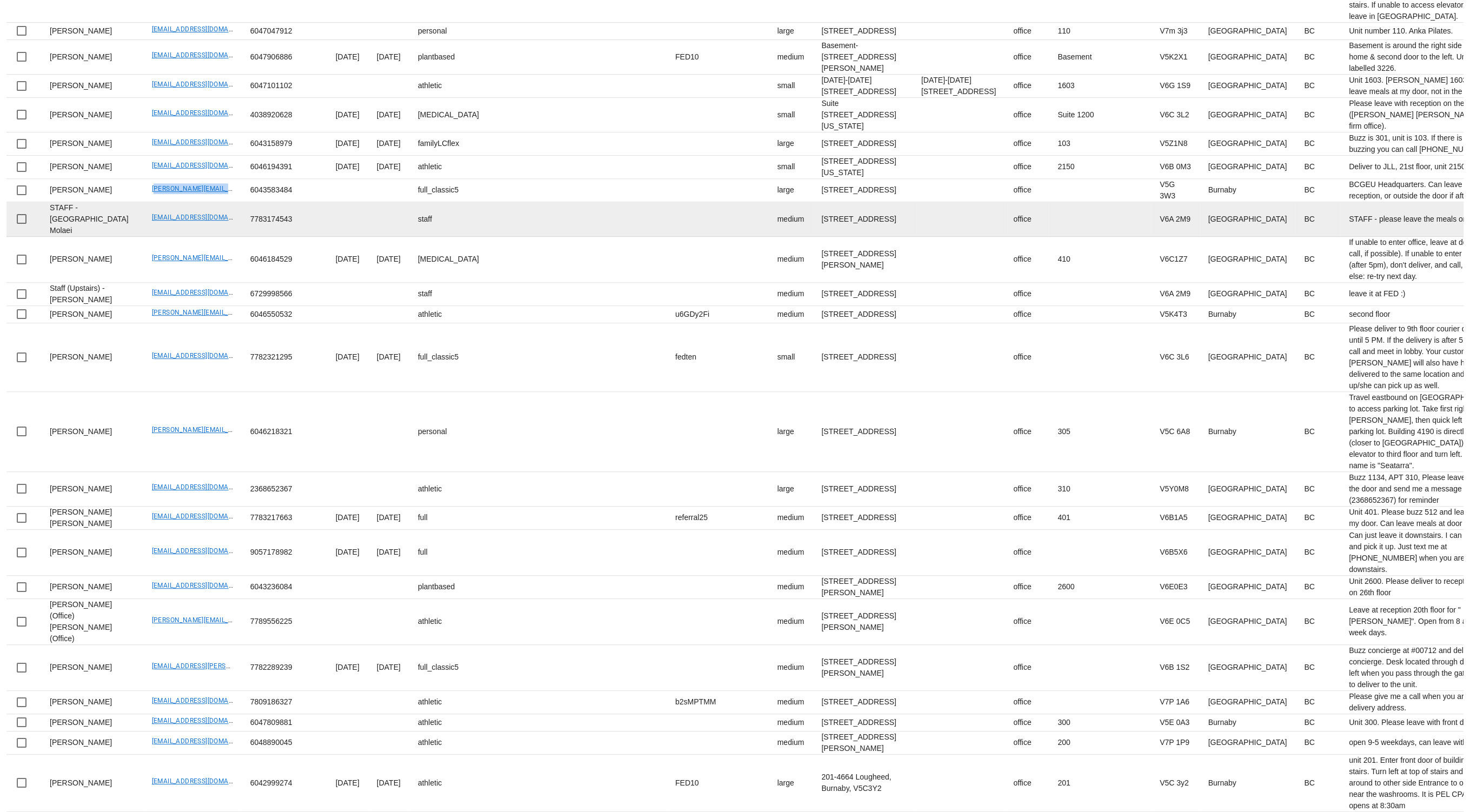
scroll to position [592, 0]
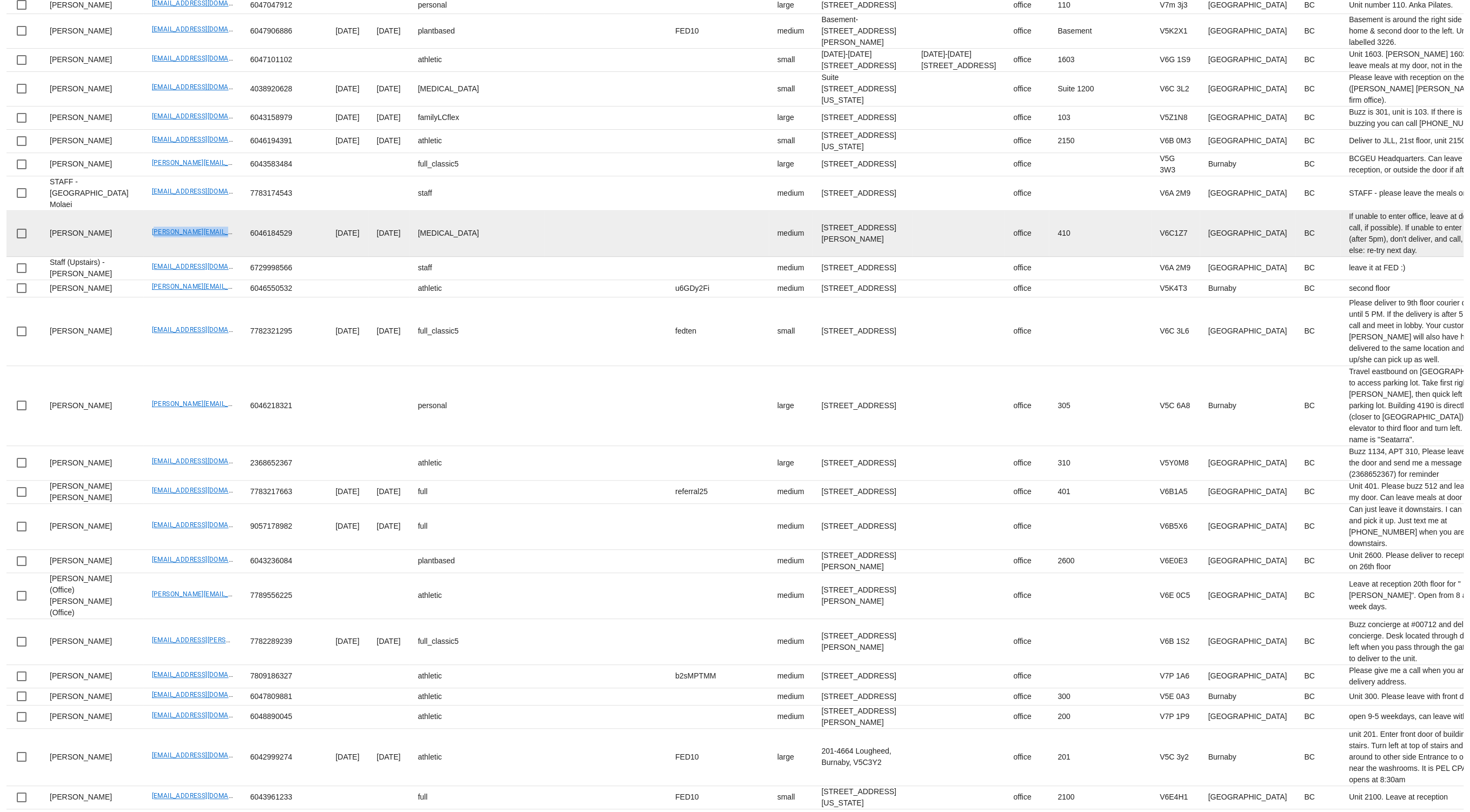
drag, startPoint x: 118, startPoint y: 566, endPoint x: 210, endPoint y: 566, distance: 92.0
click at [210, 257] on td "bruce.chapman@chapmantaxlaw.com" at bounding box center [192, 233] width 99 height 46
click at [144, 257] on td "bruce.chapman@chapmantaxlaw.com" at bounding box center [192, 233] width 99 height 46
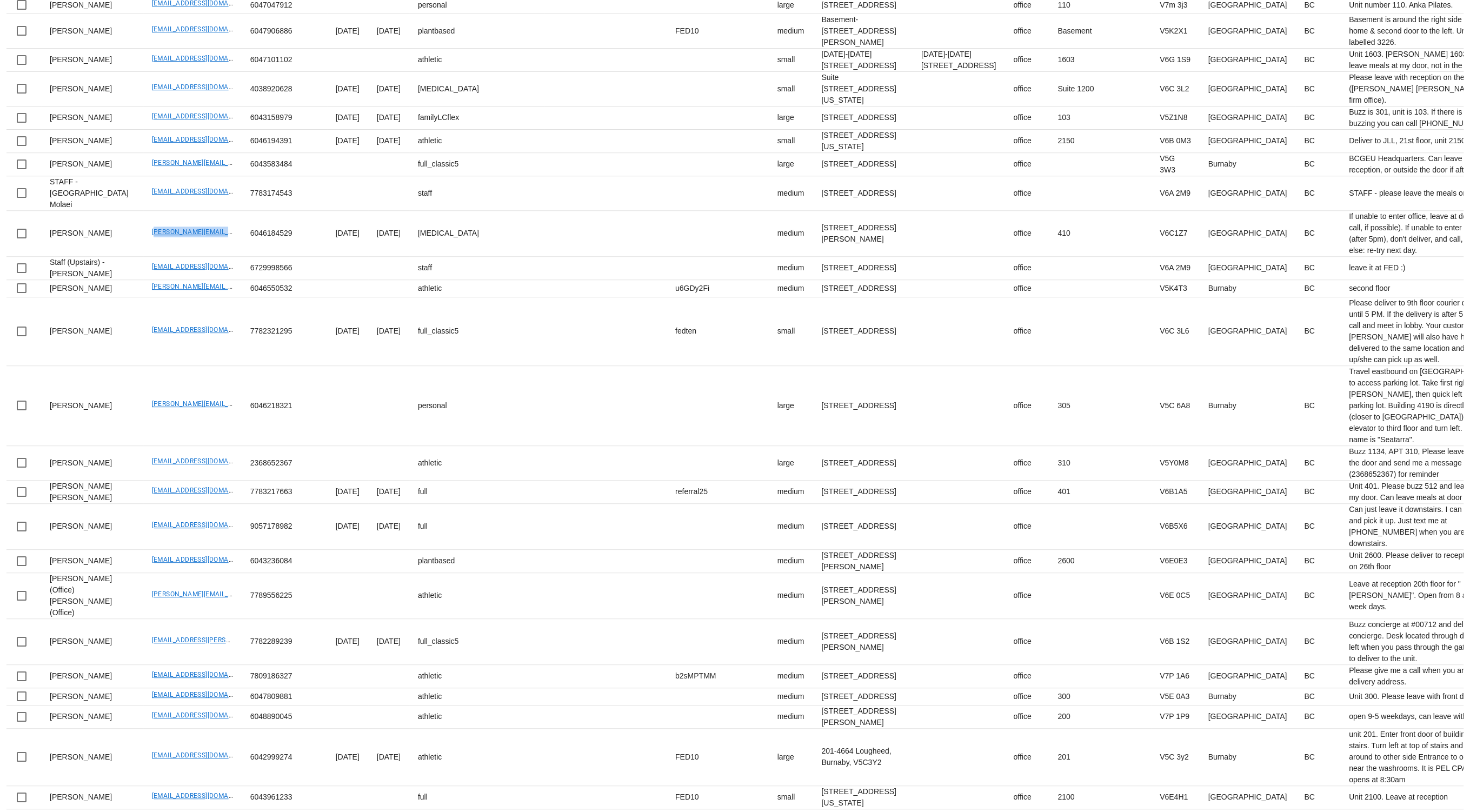
drag, startPoint x: 117, startPoint y: 566, endPoint x: 231, endPoint y: 17, distance: 560.7
click at [205, 257] on td "bruce.chapman@chapmantaxlaw.com" at bounding box center [192, 233] width 99 height 46
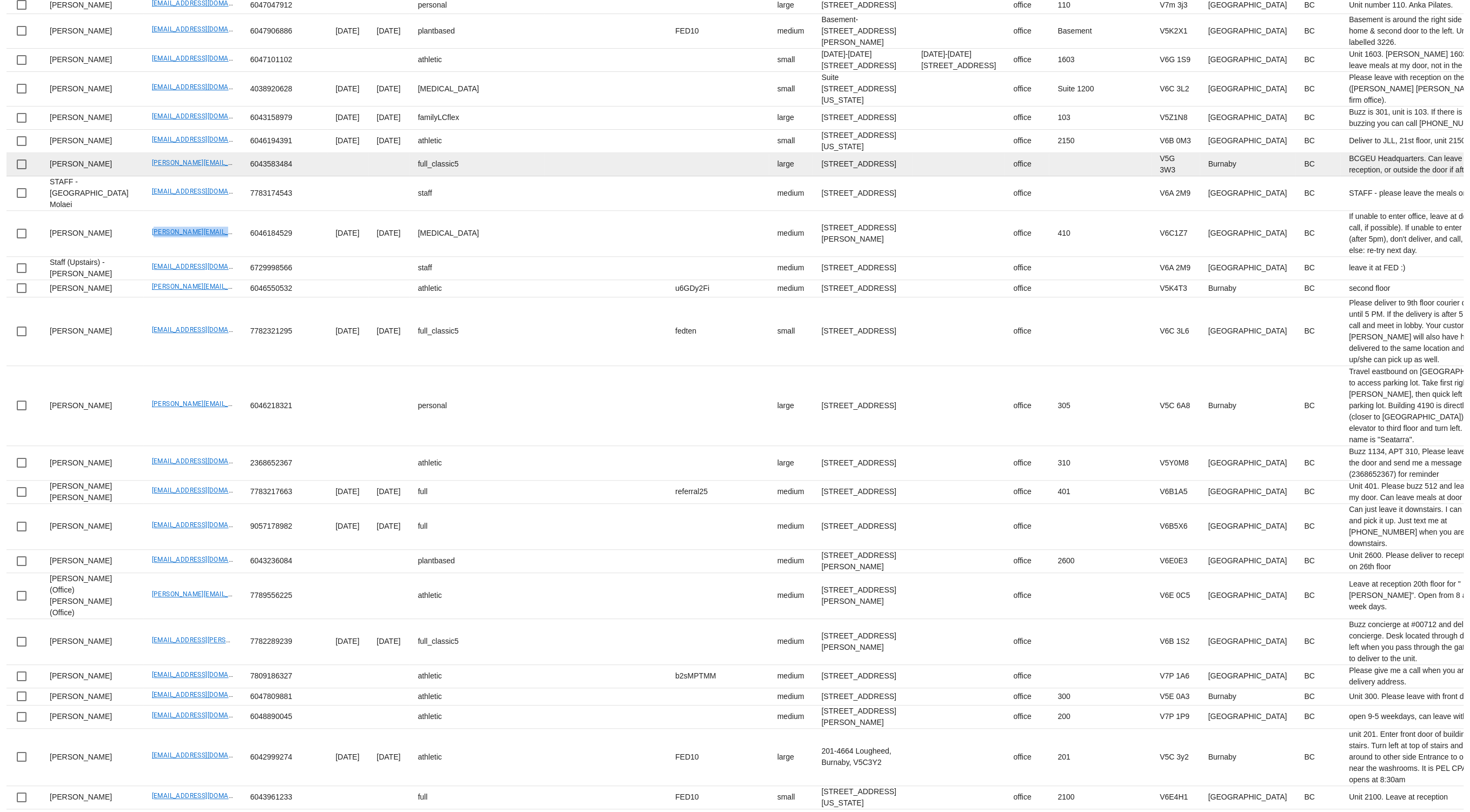
scroll to position [687, 0]
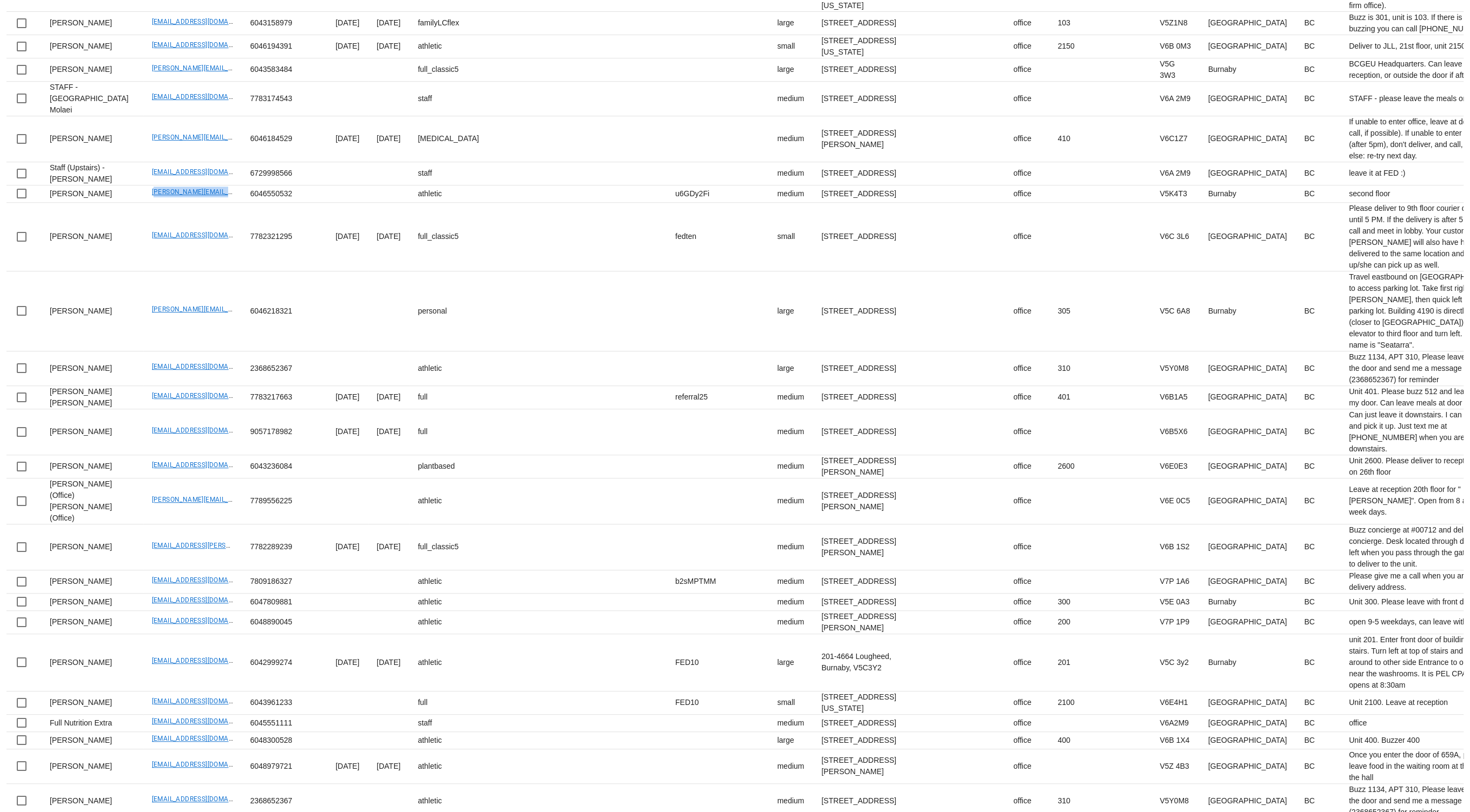
drag, startPoint x: 114, startPoint y: 567, endPoint x: 314, endPoint y: 1, distance: 600.3
click at [217, 202] on tr "john murphy john@tinomechnanical.com 6046550532 athletic u6GDy2Fi medium 1052 B…" at bounding box center [1085, 194] width 2158 height 17
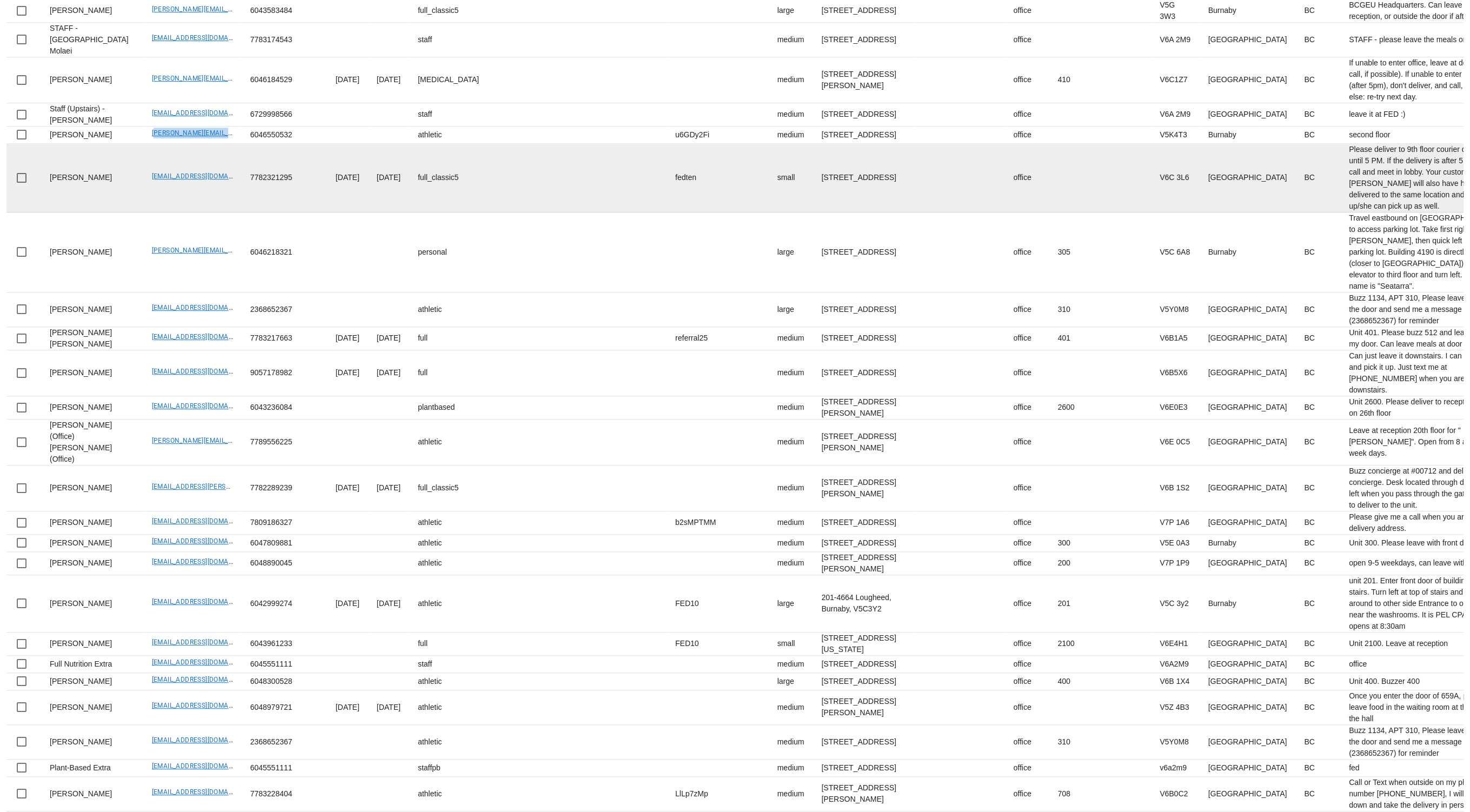
scroll to position [752, 0]
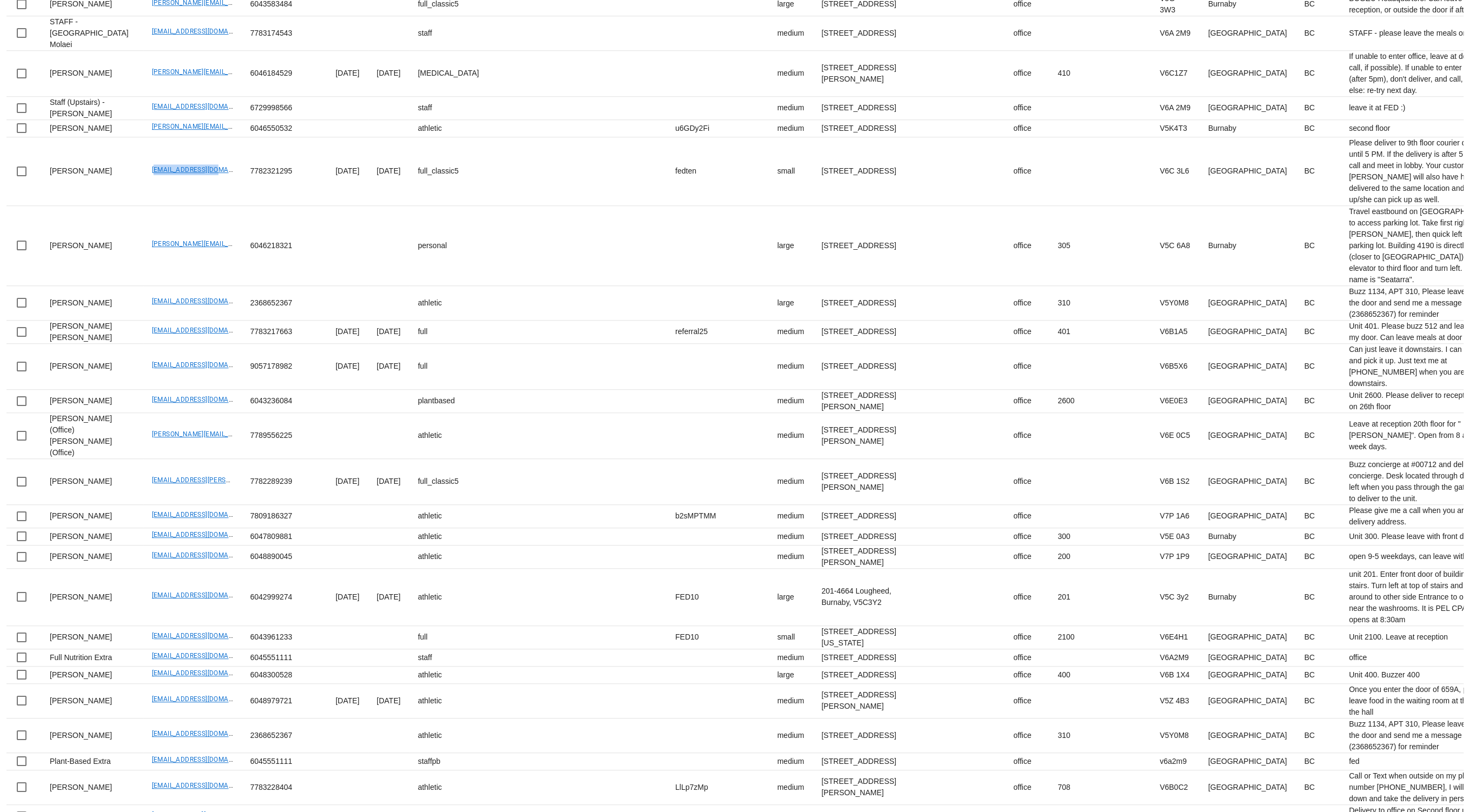
drag, startPoint x: 195, startPoint y: 566, endPoint x: 275, endPoint y: 9, distance: 562.7
click at [195, 206] on td "nccrema@gmail.com" at bounding box center [192, 172] width 99 height 69
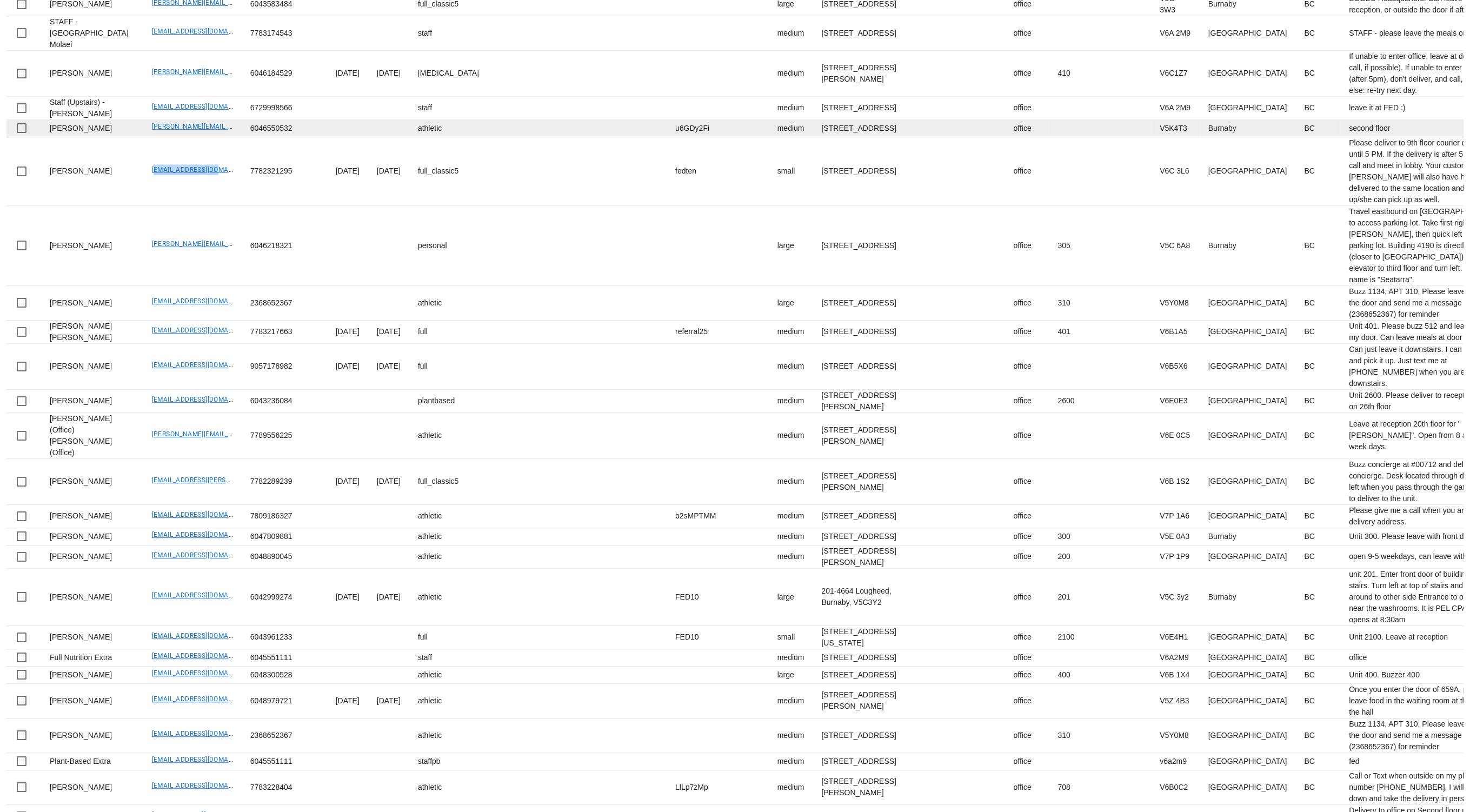
scroll to position [844, 0]
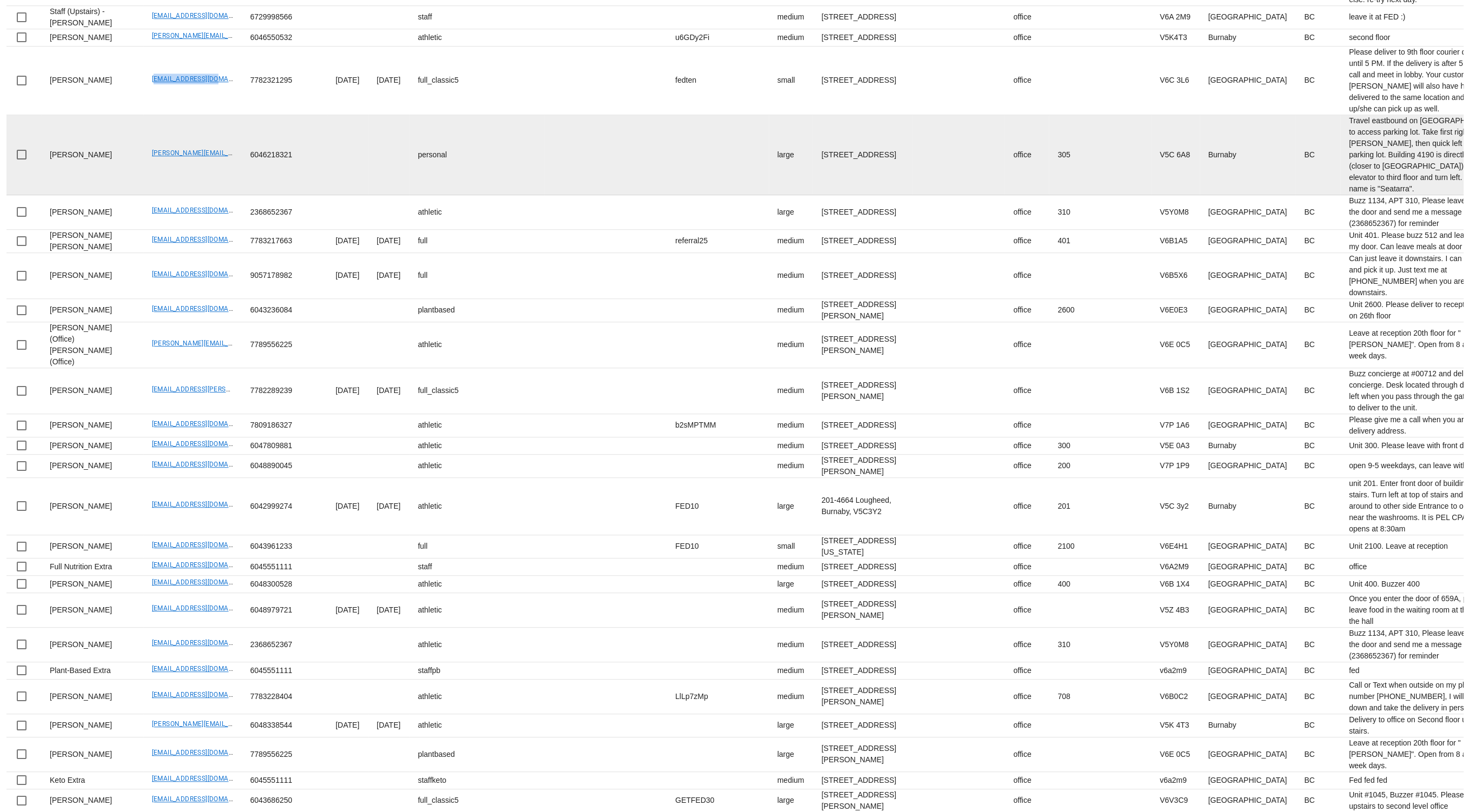
click at [145, 195] on td "b.ostlund@shaw.ca" at bounding box center [192, 155] width 99 height 80
drag, startPoint x: 114, startPoint y: 547, endPoint x: 193, endPoint y: 544, distance: 79.1
click at [181, 195] on td "b.ostlund@shaw.ca" at bounding box center [192, 155] width 99 height 80
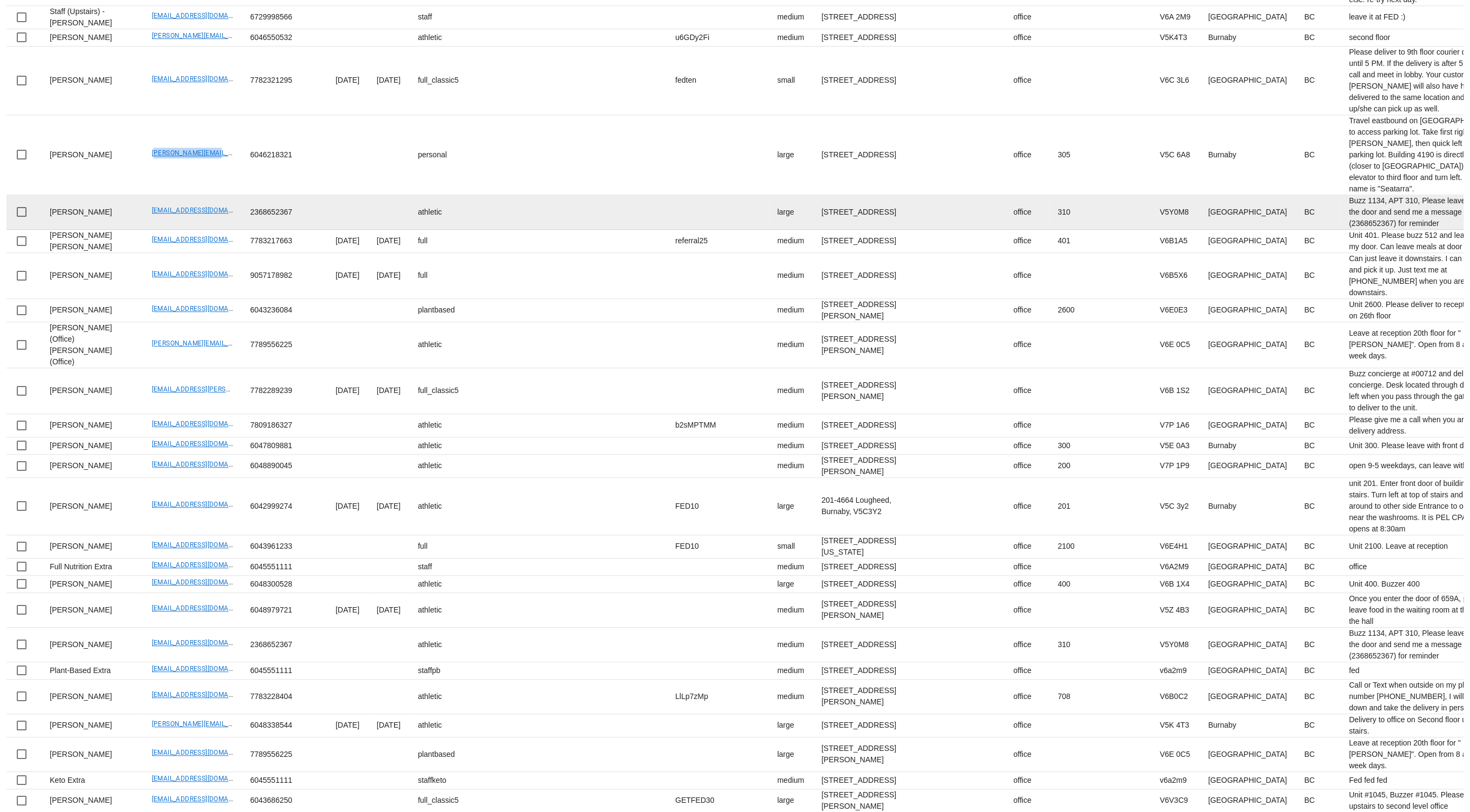
scroll to position [914, 0]
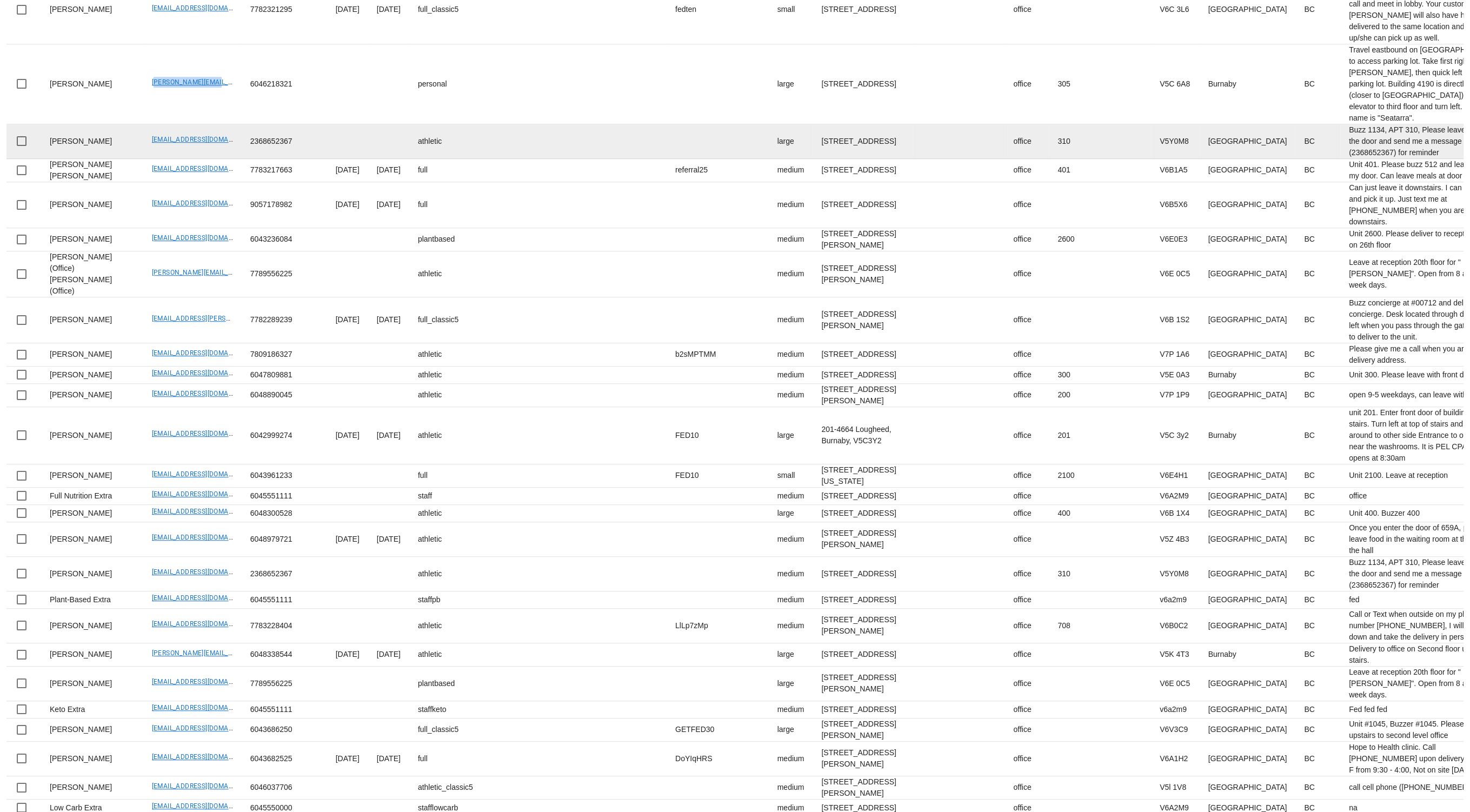
click at [144, 159] on td "migo800522@gmail.com" at bounding box center [192, 142] width 99 height 35
drag, startPoint x: 114, startPoint y: 530, endPoint x: 205, endPoint y: 533, distance: 91.0
click at [205, 159] on td "migo800522@gmail.com" at bounding box center [192, 142] width 99 height 35
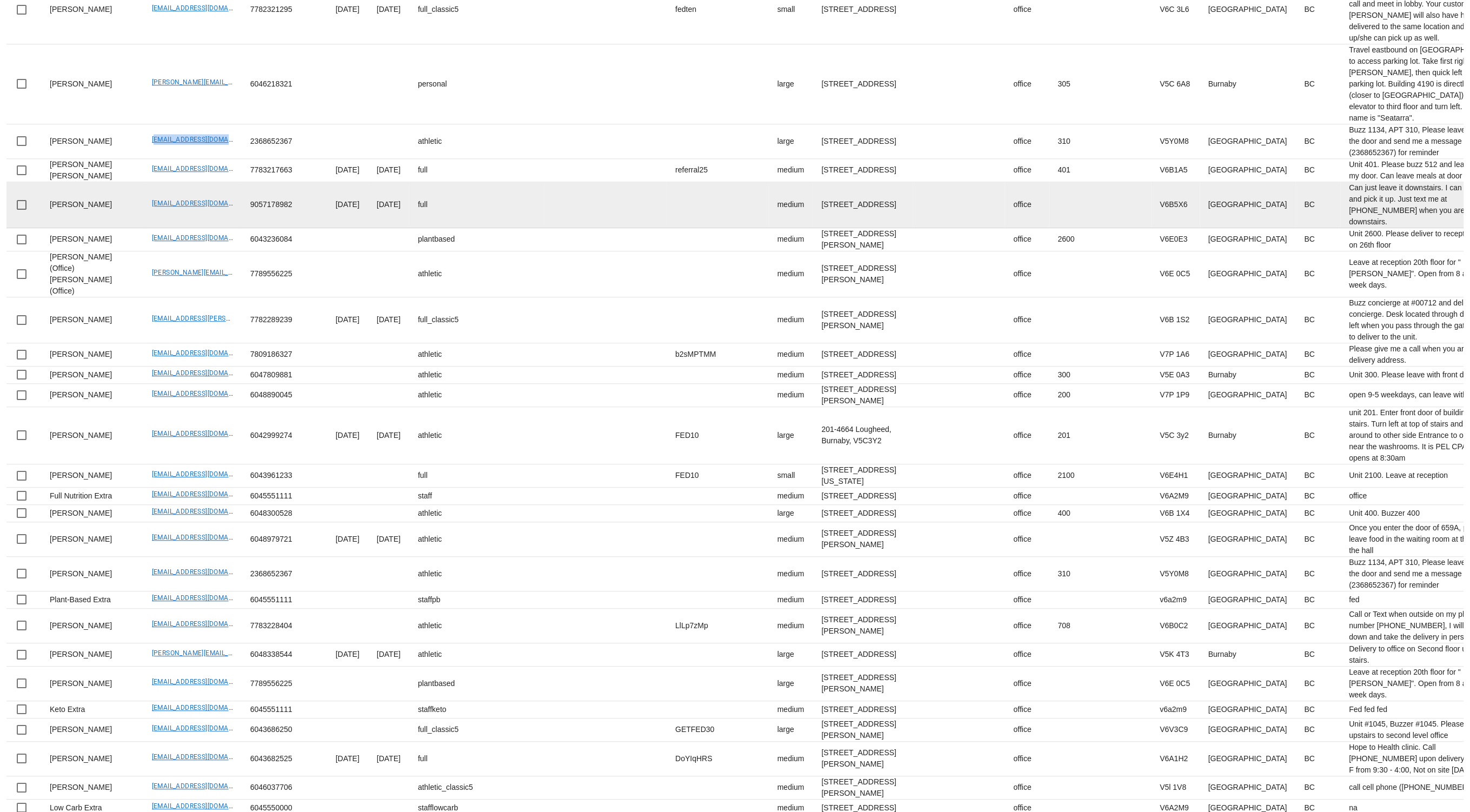
scroll to position [995, 0]
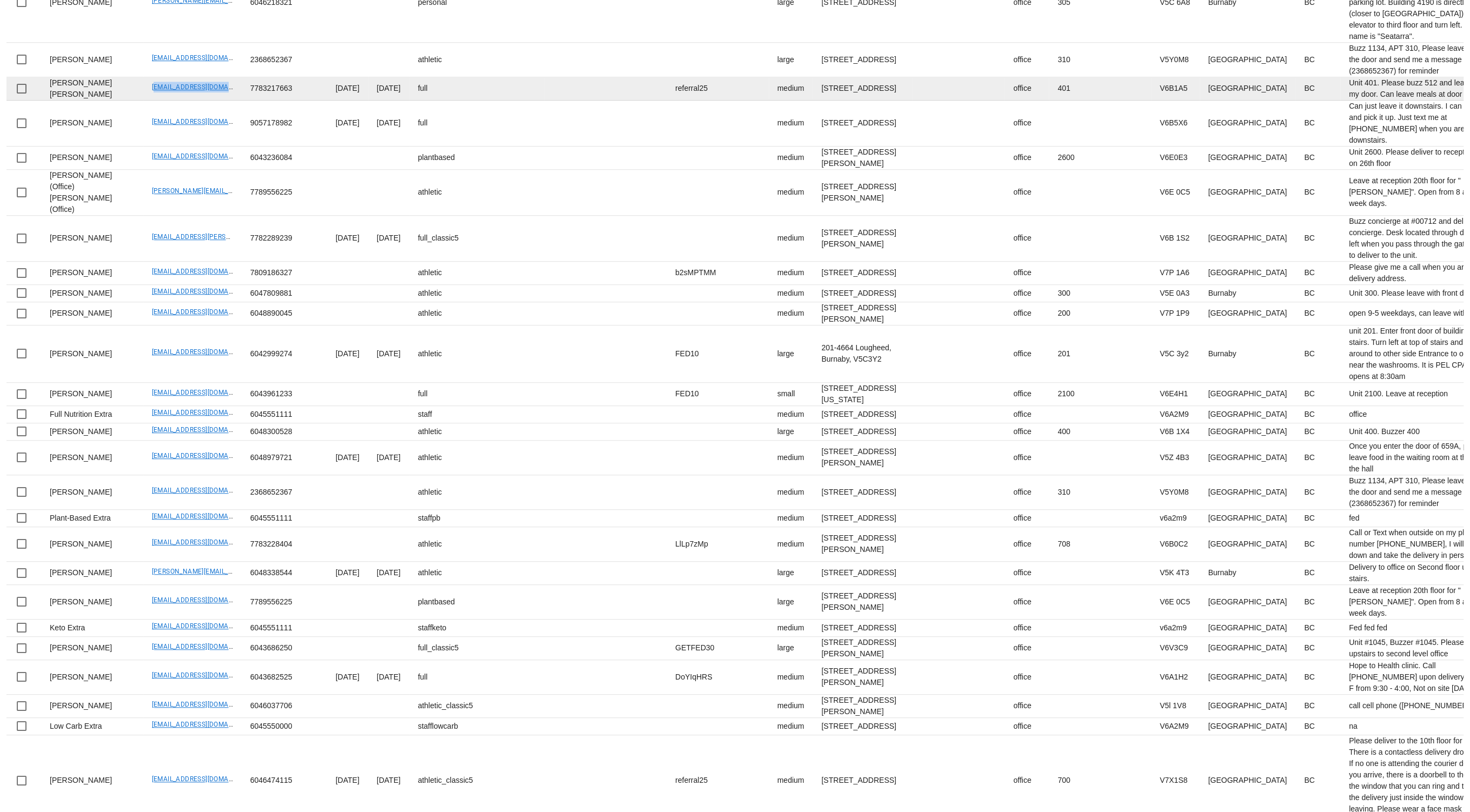
drag, startPoint x: 118, startPoint y: 495, endPoint x: 207, endPoint y: 498, distance: 89.1
click at [207, 100] on td "thirstyrobot@gmail.com" at bounding box center [192, 89] width 99 height 23
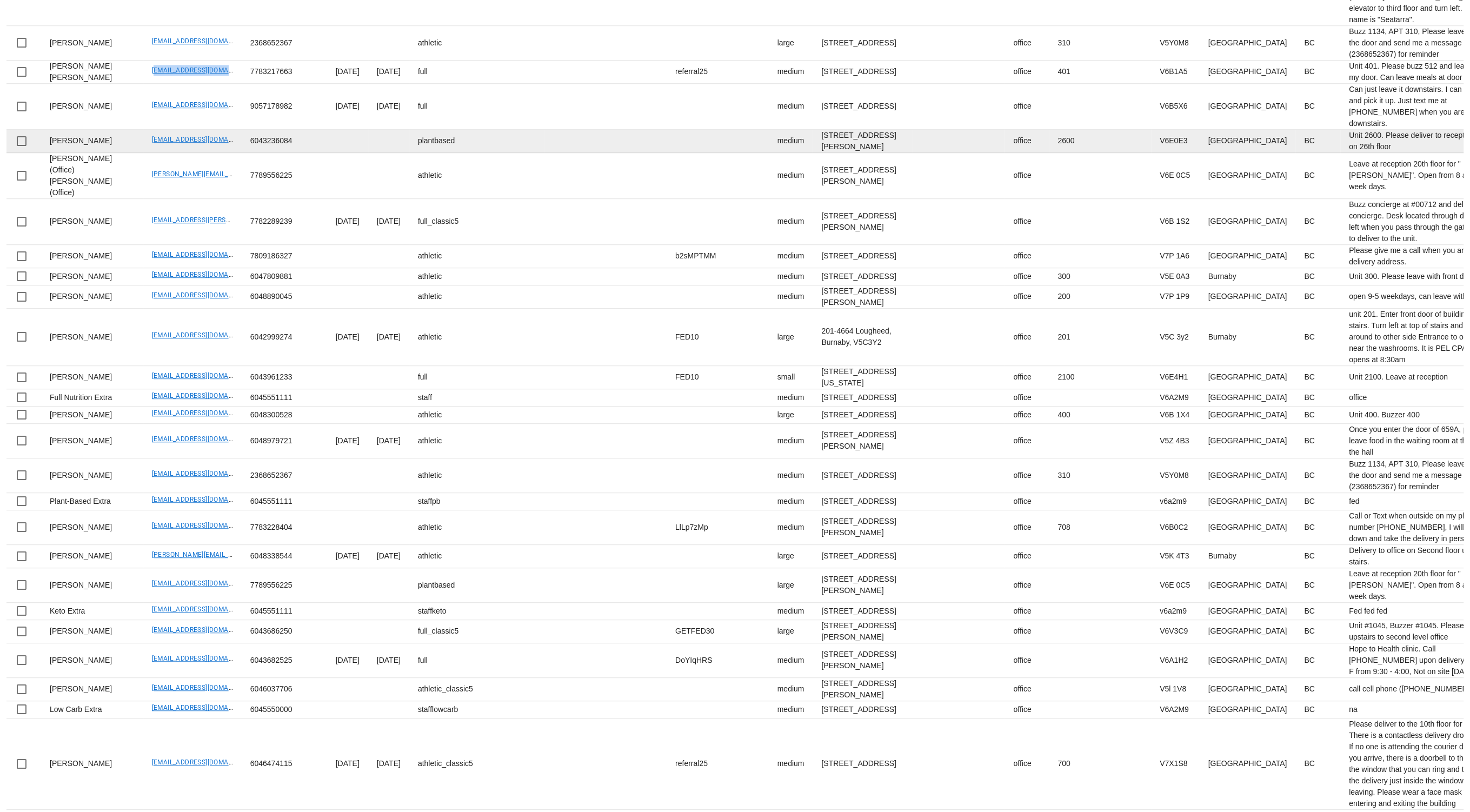
scroll to position [1020, 0]
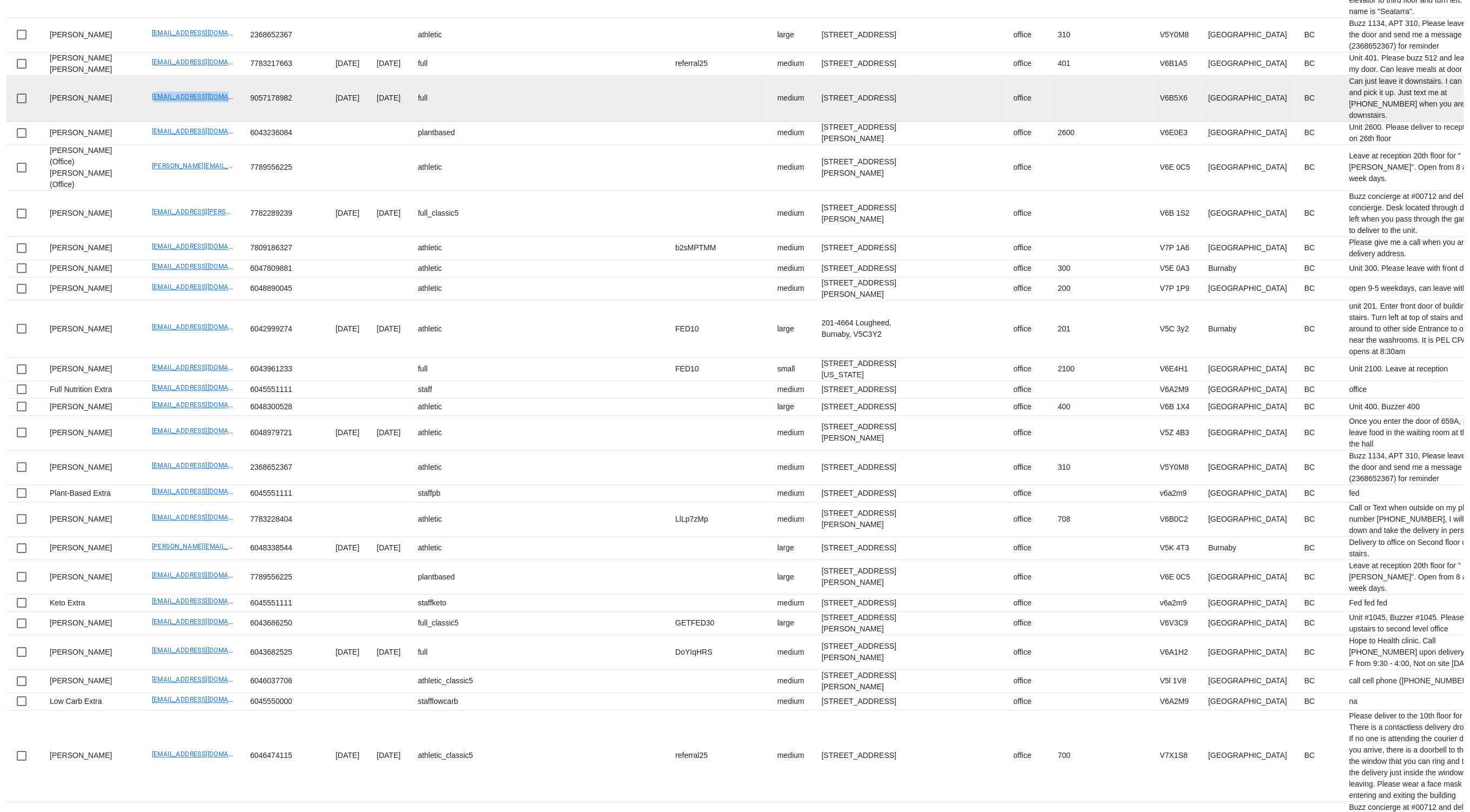
drag, startPoint x: 115, startPoint y: 516, endPoint x: 202, endPoint y: 518, distance: 87.0
click at [202, 122] on td "jacklawton98@gmail.com" at bounding box center [192, 98] width 99 height 46
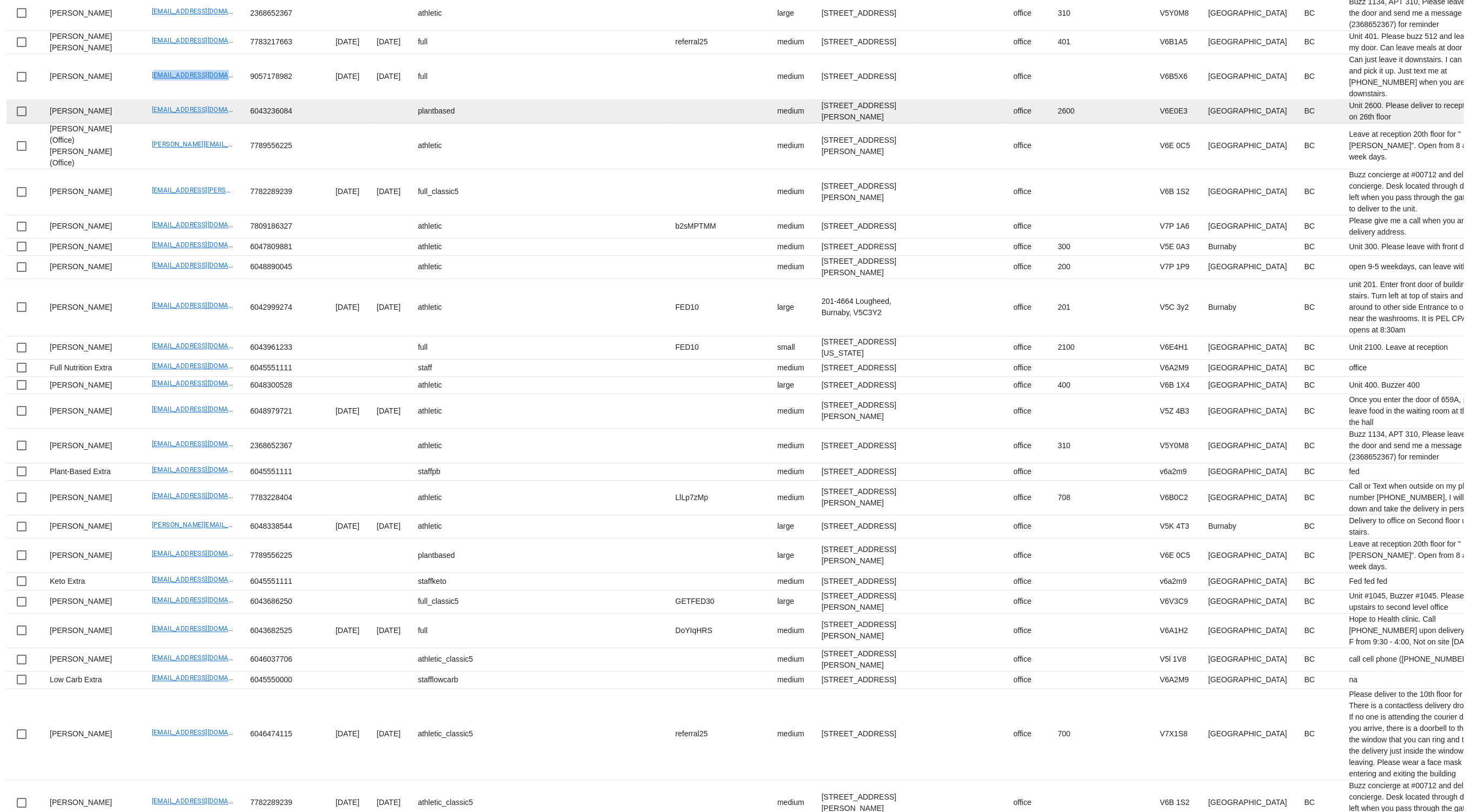
scroll to position [1043, 0]
drag, startPoint x: 114, startPoint y: 540, endPoint x: 192, endPoint y: 539, distance: 78.0
click at [192, 122] on td "jeniflood@gmail.com" at bounding box center [192, 110] width 99 height 23
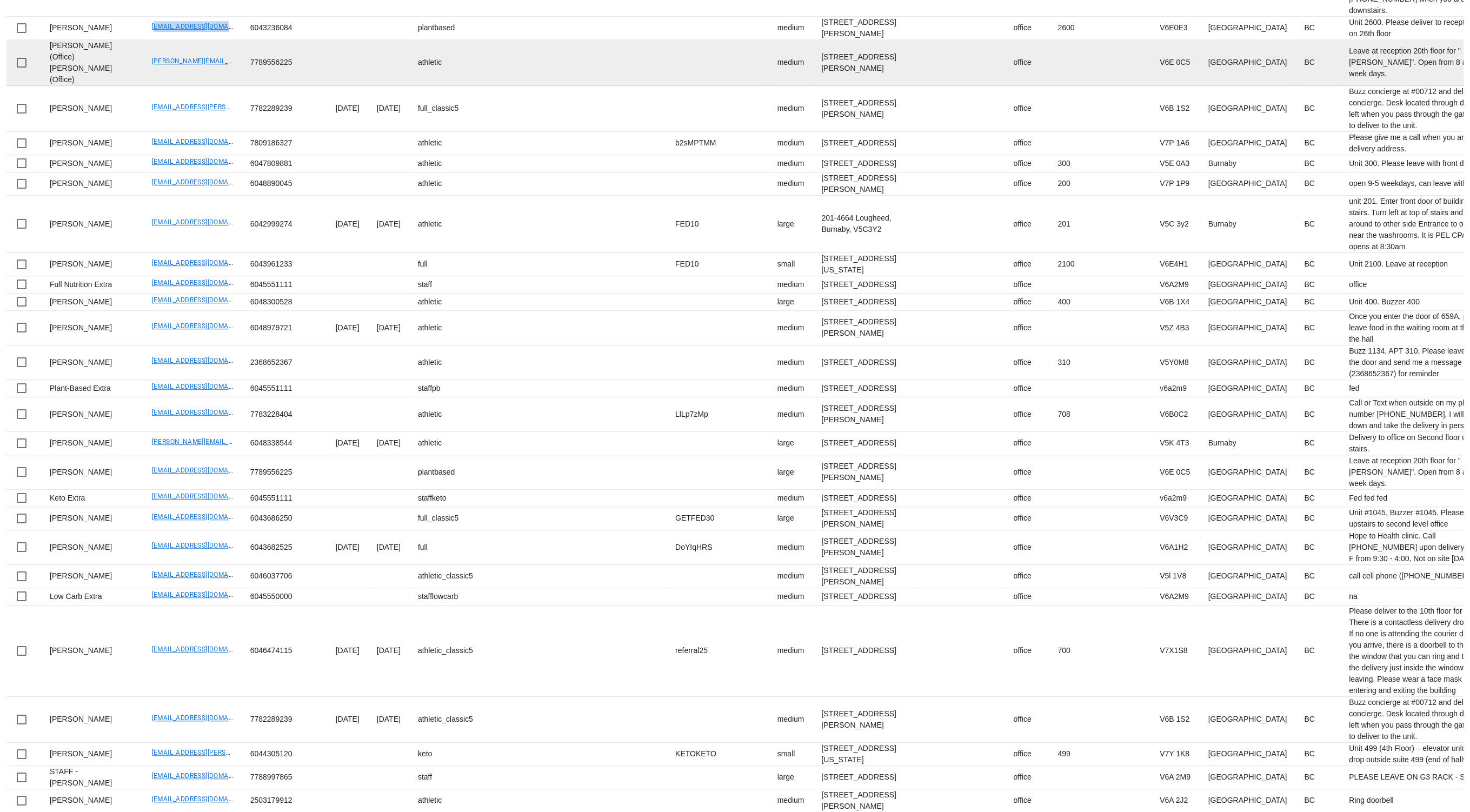
scroll to position [1130, 0]
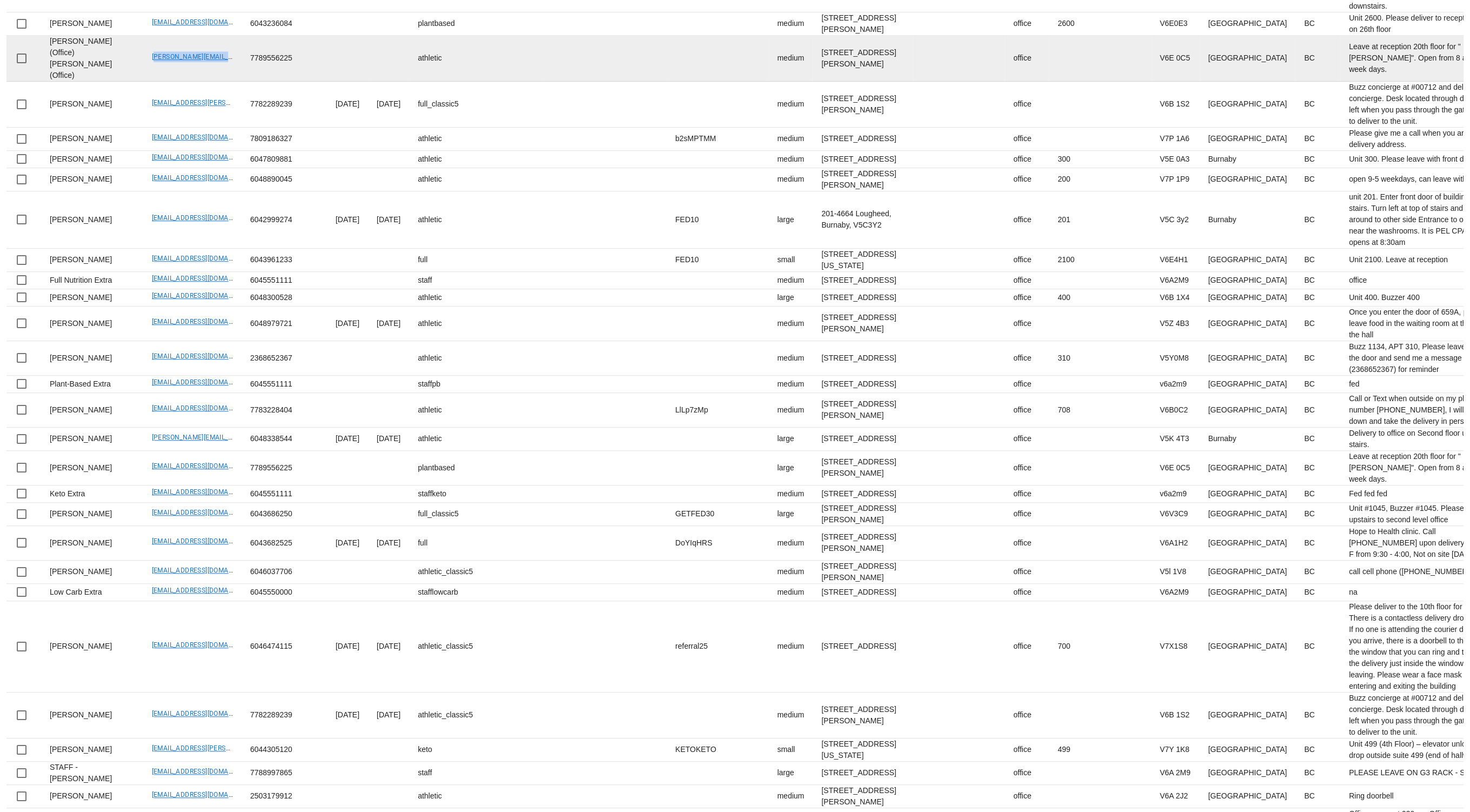
click at [212, 81] on tr "Carolyn (Office) Costigan (Office) carolyn.costigan@rbc.com 7789556225 athletic…" at bounding box center [1085, 58] width 2158 height 46
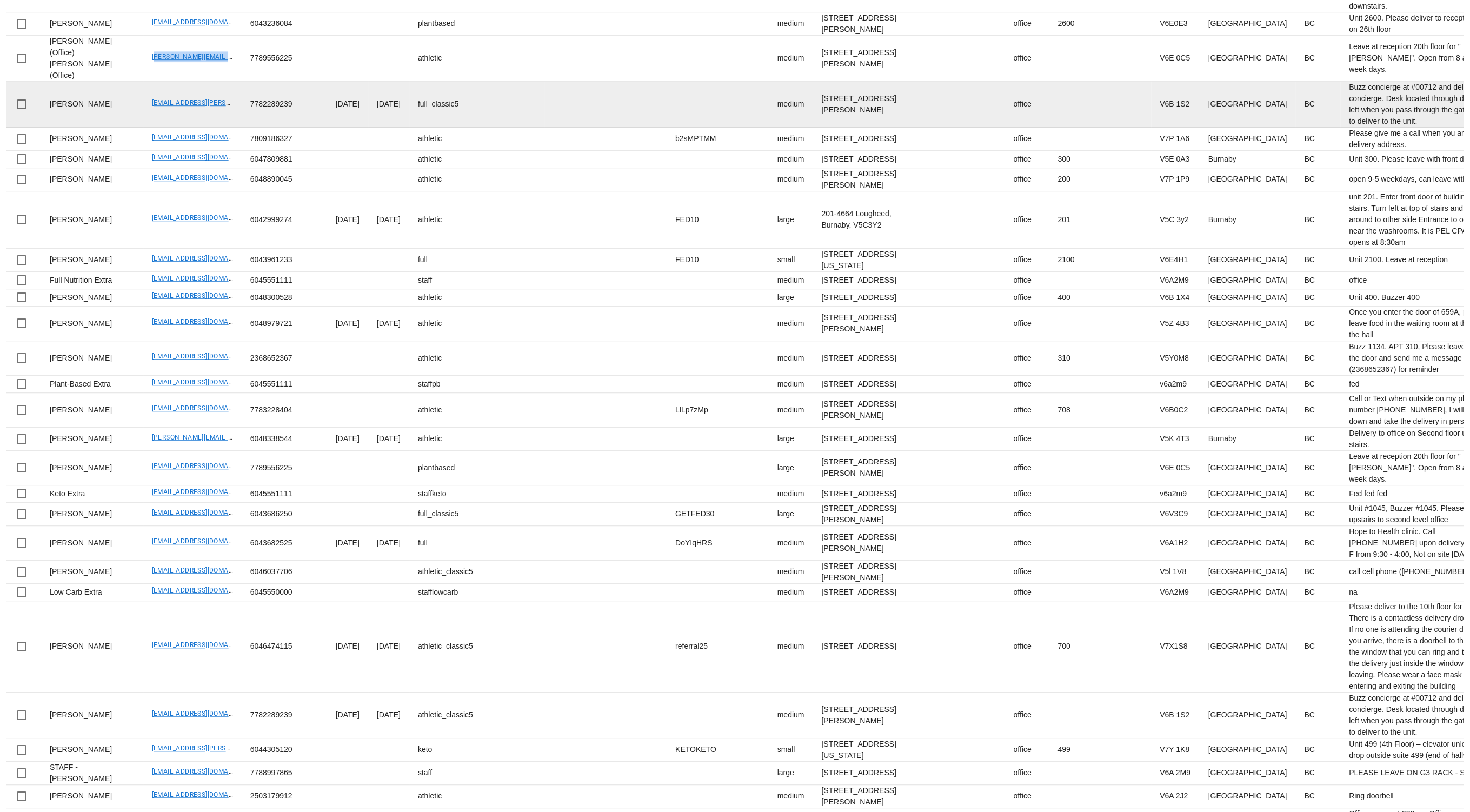
scroll to position [1192, 0]
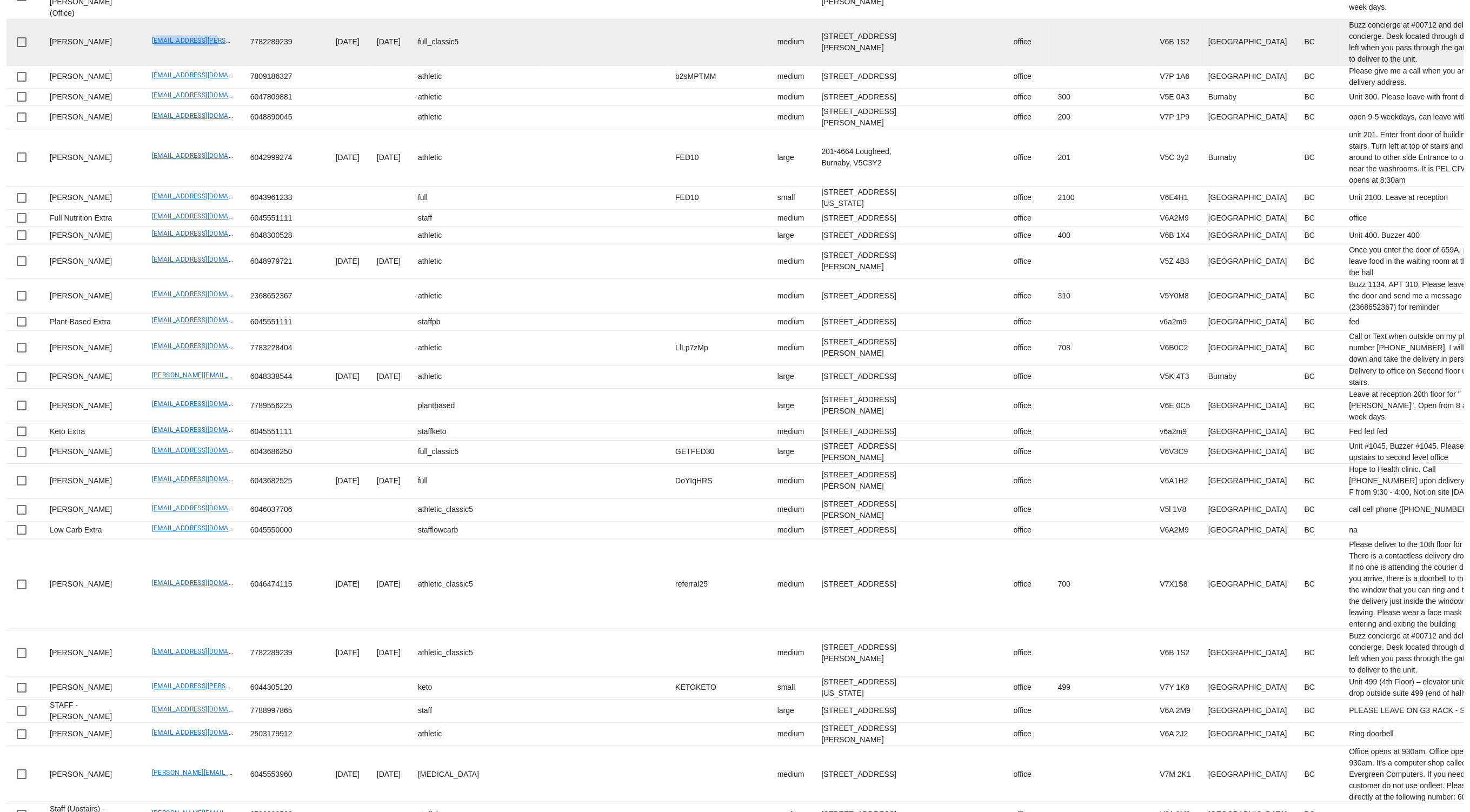
drag, startPoint x: 180, startPoint y: 484, endPoint x: 192, endPoint y: 484, distance: 12.0
click at [192, 66] on td "fed@stan-chao.com" at bounding box center [192, 41] width 99 height 46
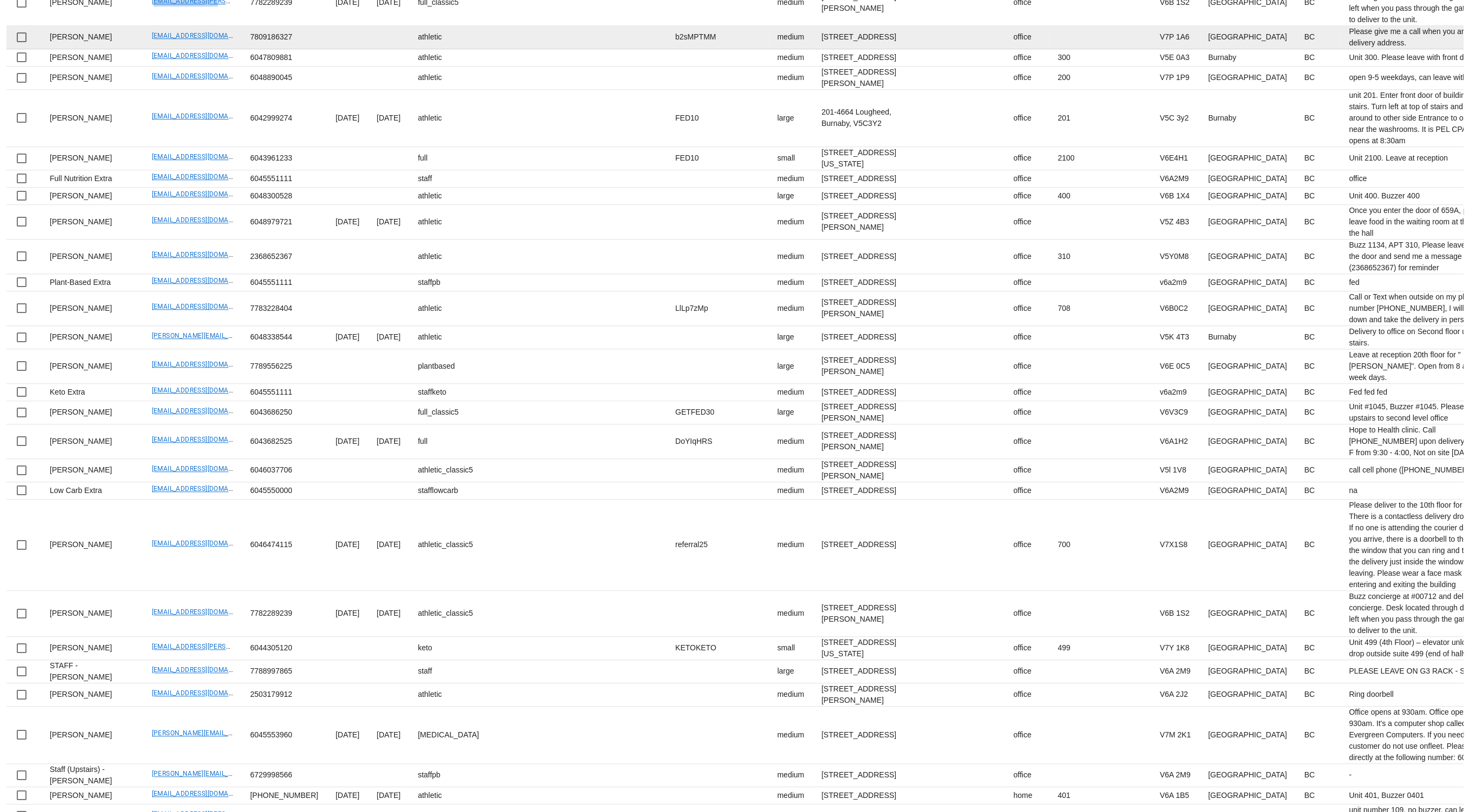
scroll to position [1234, 0]
drag, startPoint x: 118, startPoint y: 485, endPoint x: 210, endPoint y: 493, distance: 92.3
click at [209, 46] on td "shahryarhameed1@gmail.com" at bounding box center [192, 35] width 99 height 23
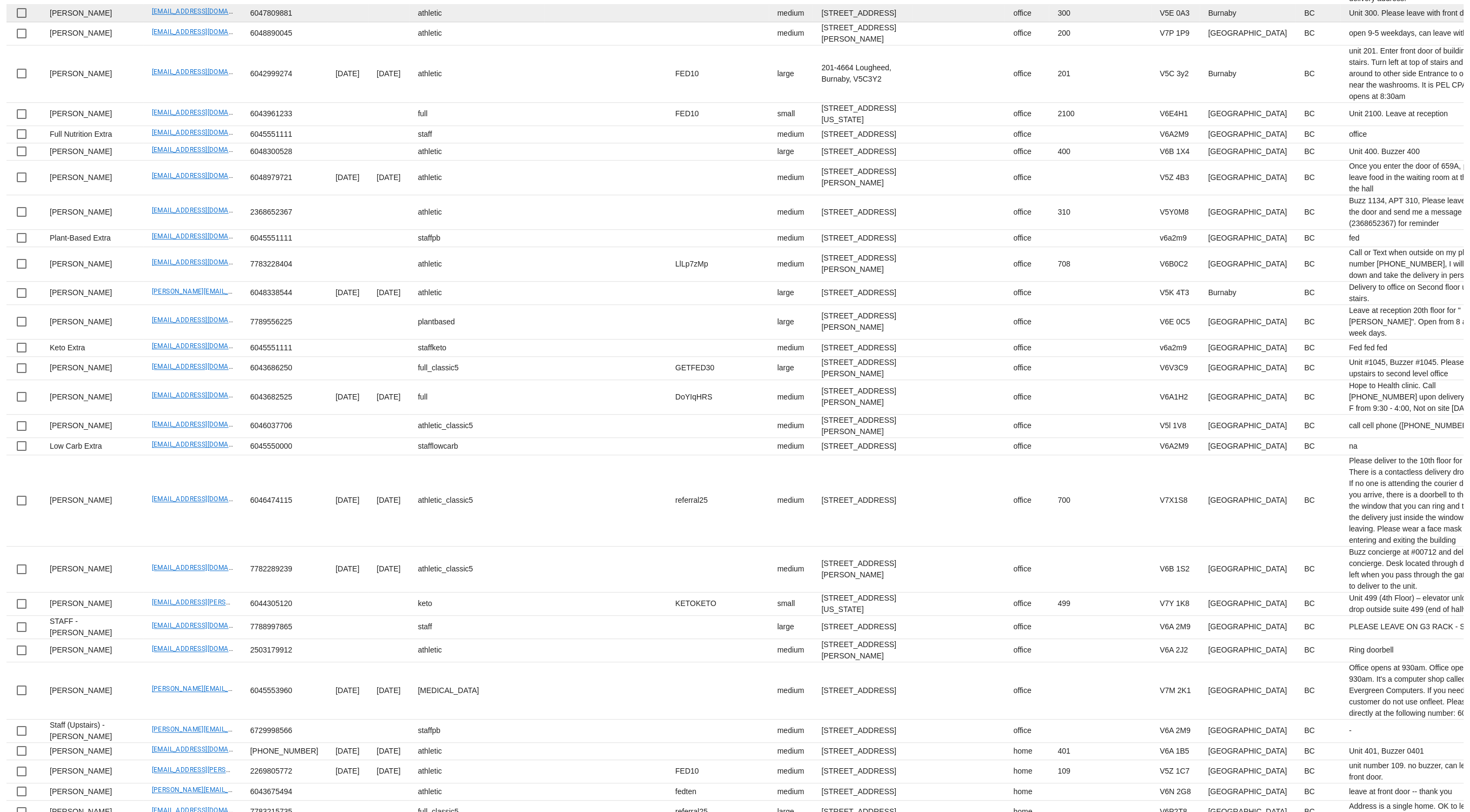
scroll to position [1278, 0]
drag, startPoint x: 187, startPoint y: 496, endPoint x: 198, endPoint y: 497, distance: 11.0
click at [198, 19] on td "s_mirela79@yahoo.ca" at bounding box center [192, 11] width 99 height 17
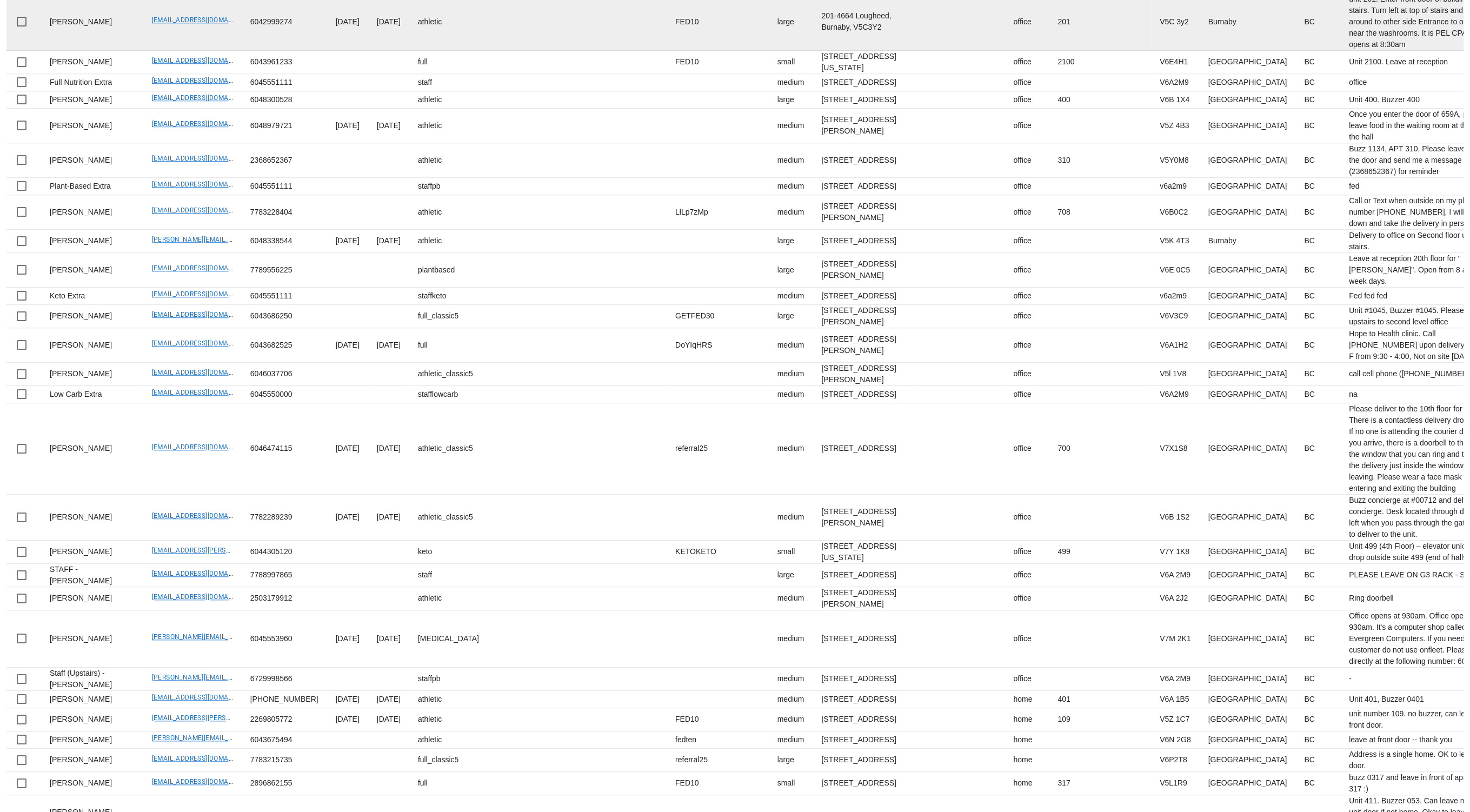
scroll to position [1333, 0]
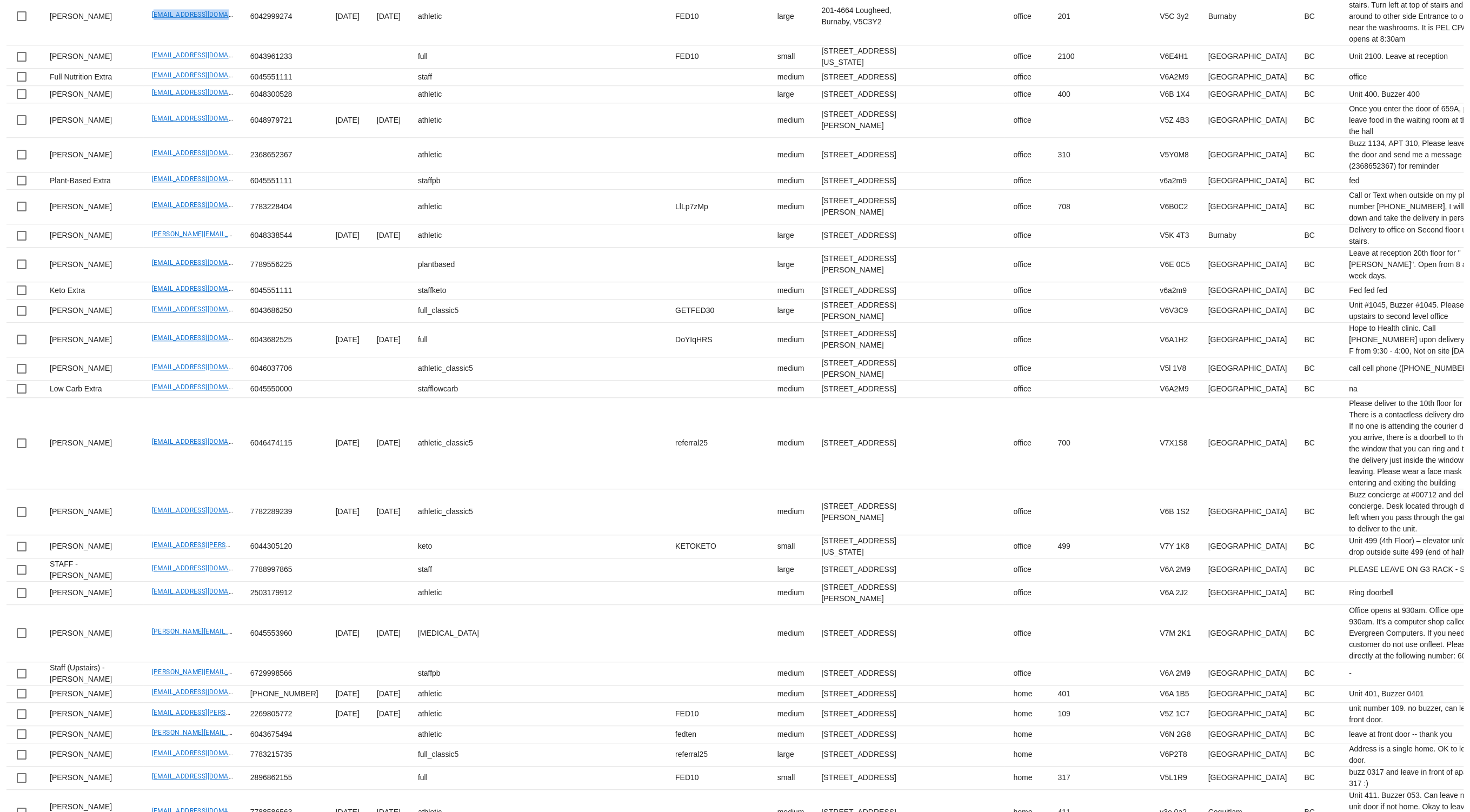
drag, startPoint x: 116, startPoint y: 562, endPoint x: 302, endPoint y: 2, distance: 590.1
click at [209, 46] on td "keithacton1@hotmail.com" at bounding box center [192, 17] width 99 height 57
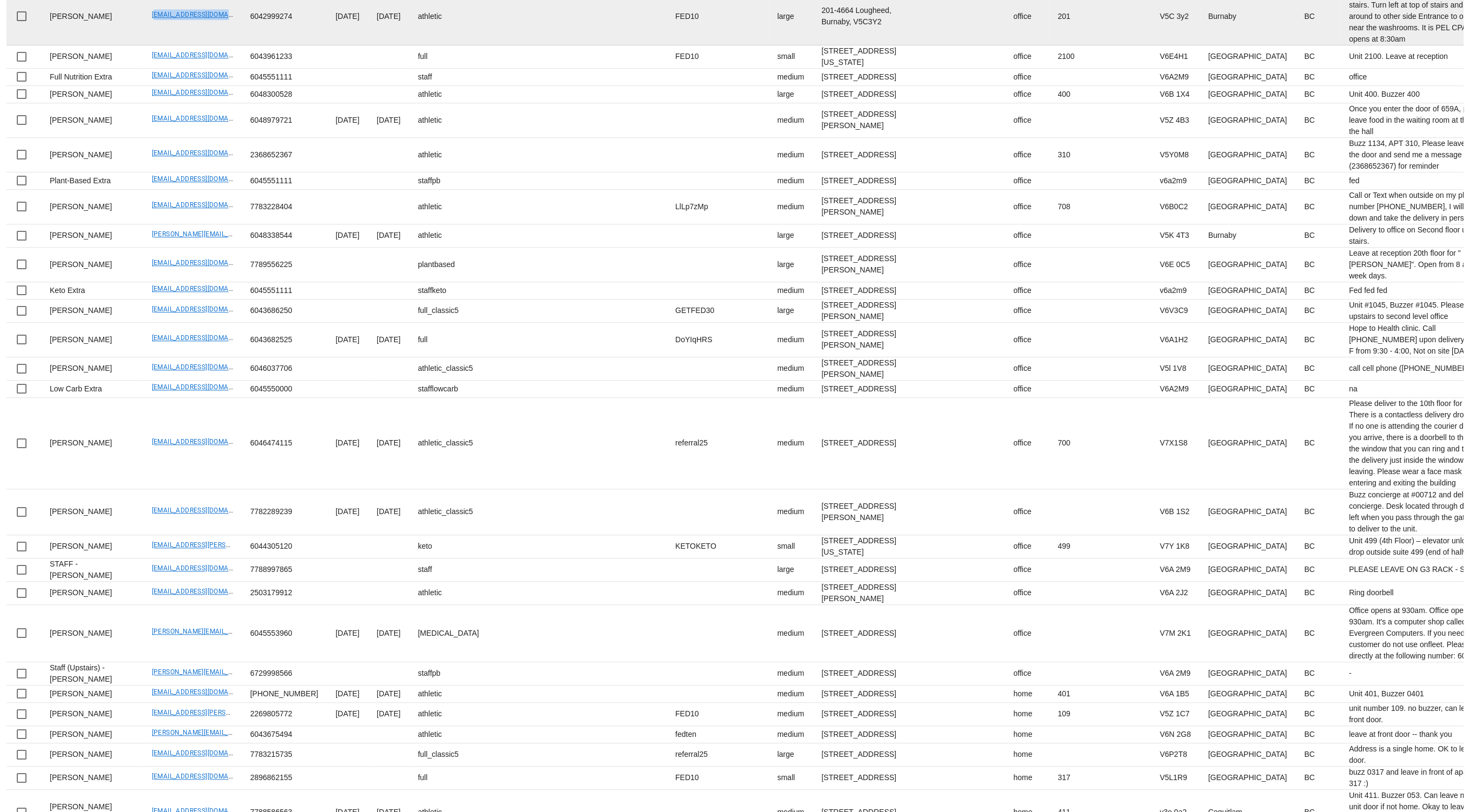
scroll to position [1403, 0]
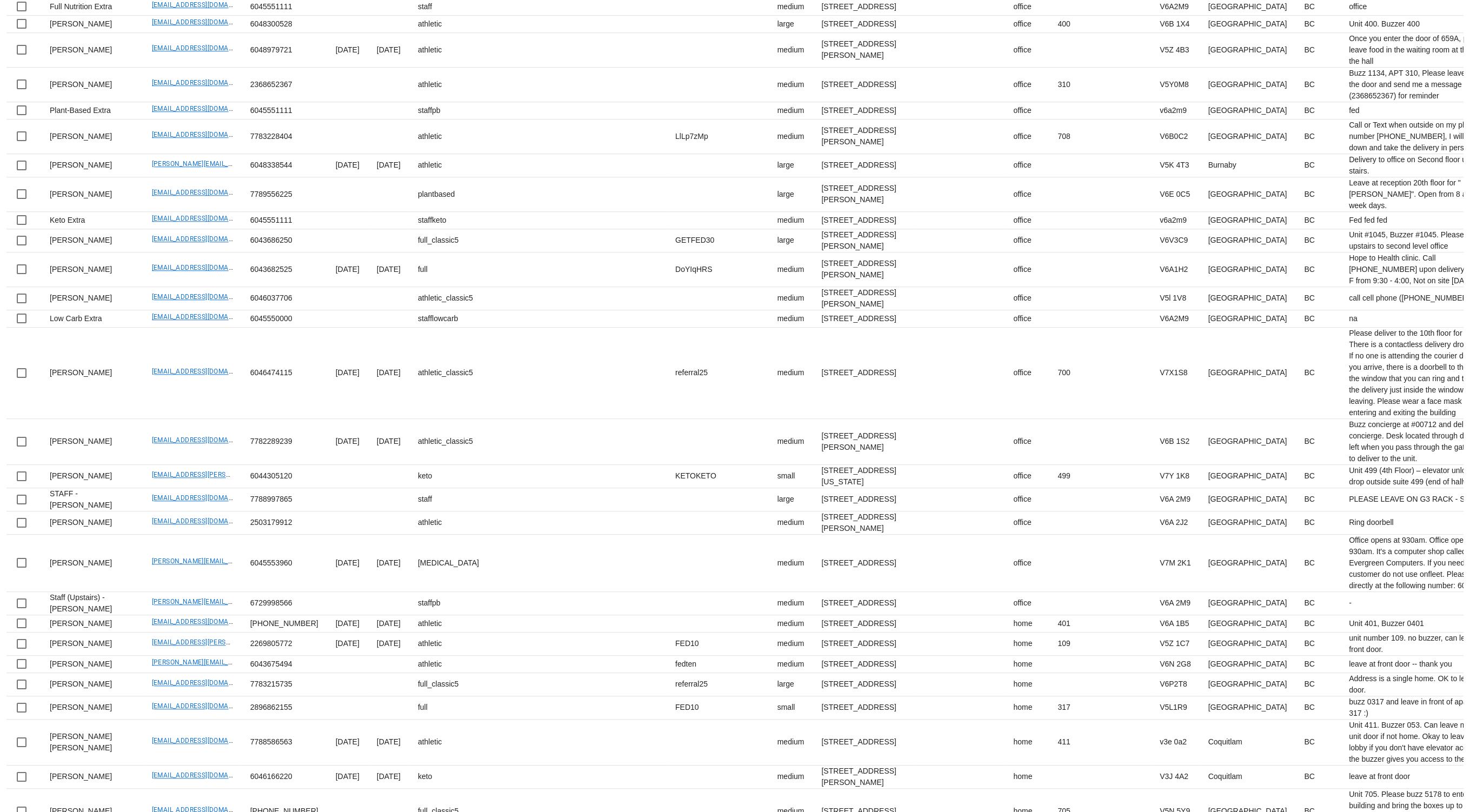
drag, startPoint x: 114, startPoint y: 552, endPoint x: 236, endPoint y: 522, distance: 125.6
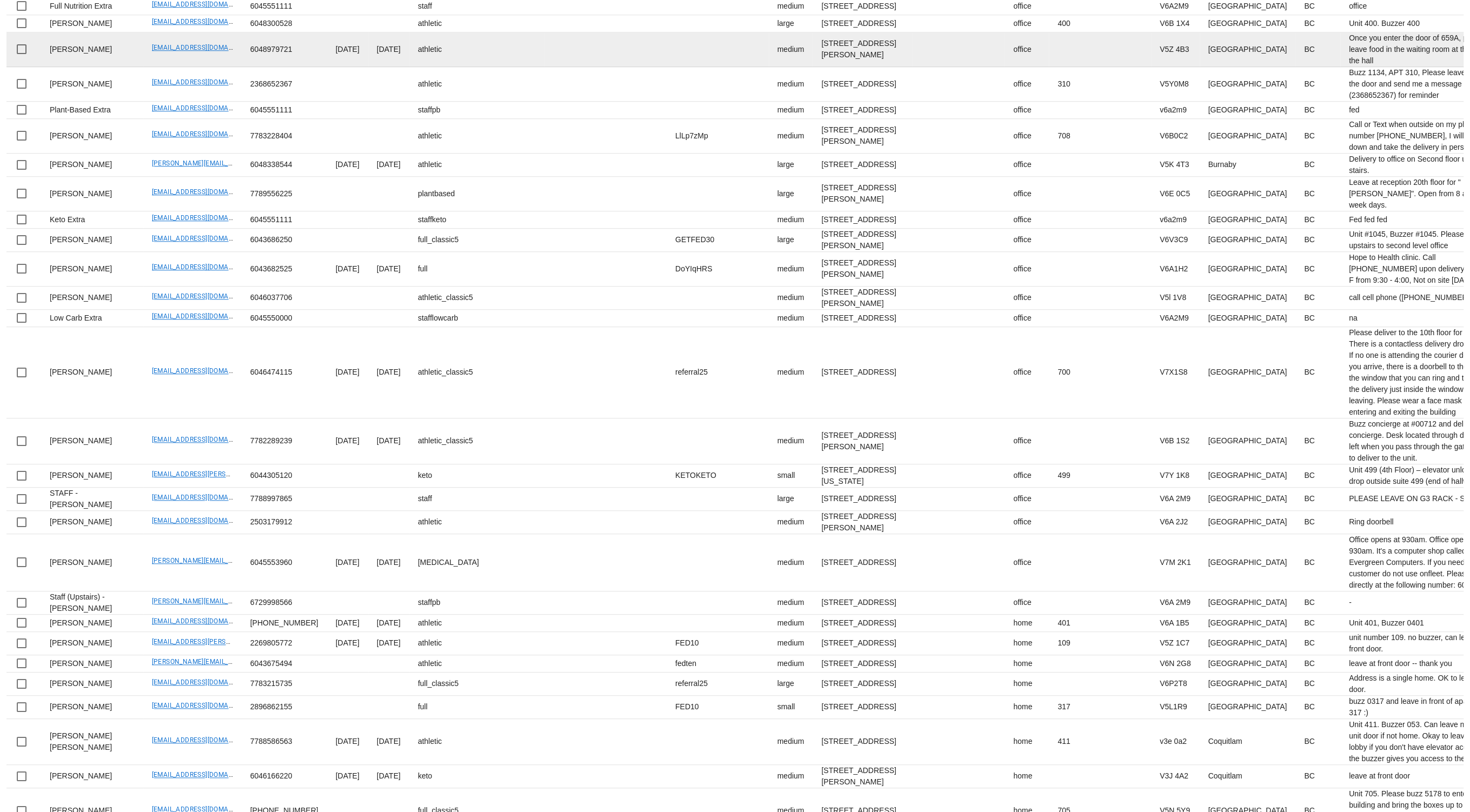
scroll to position [1481, 0]
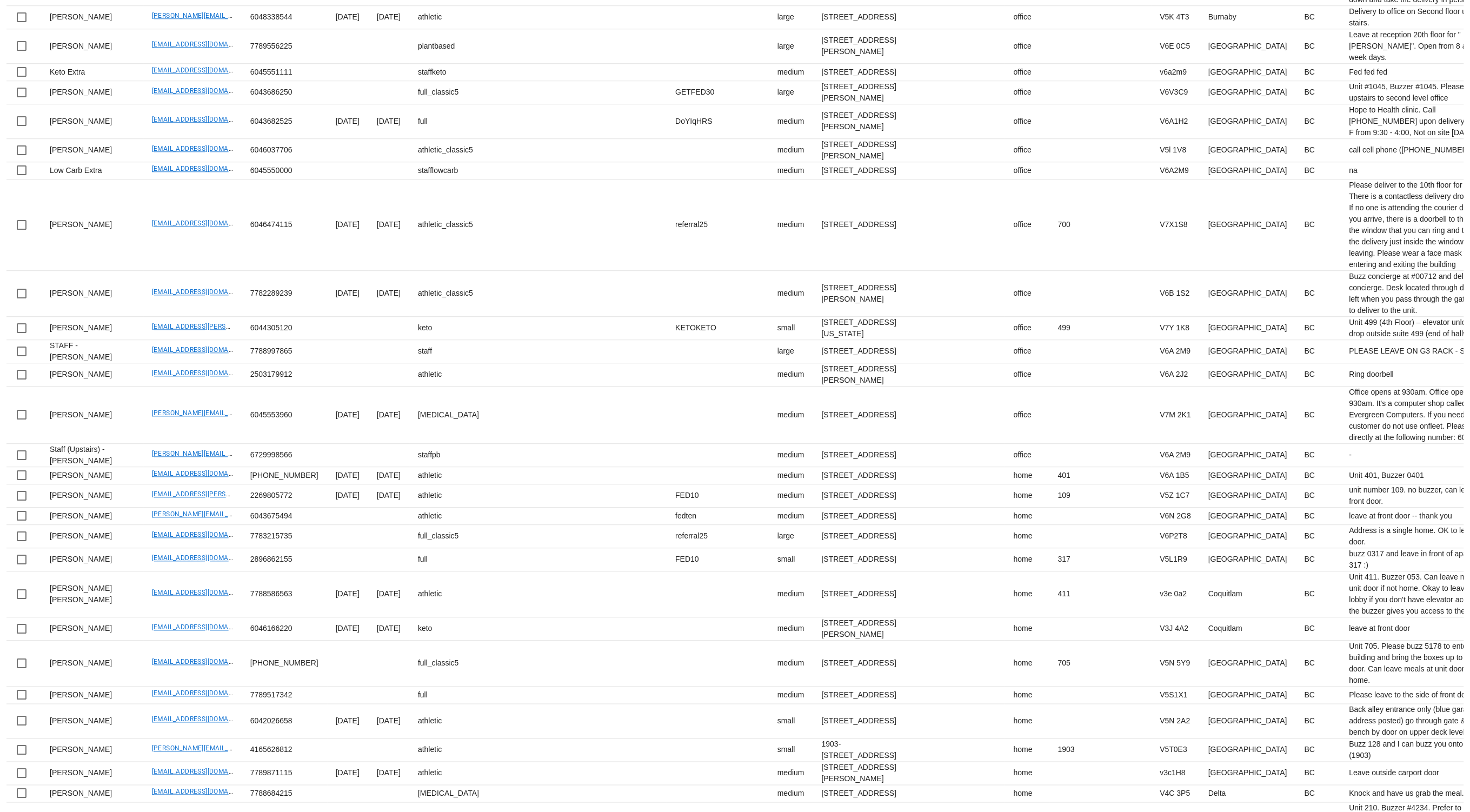
scroll to position [1558, 0]
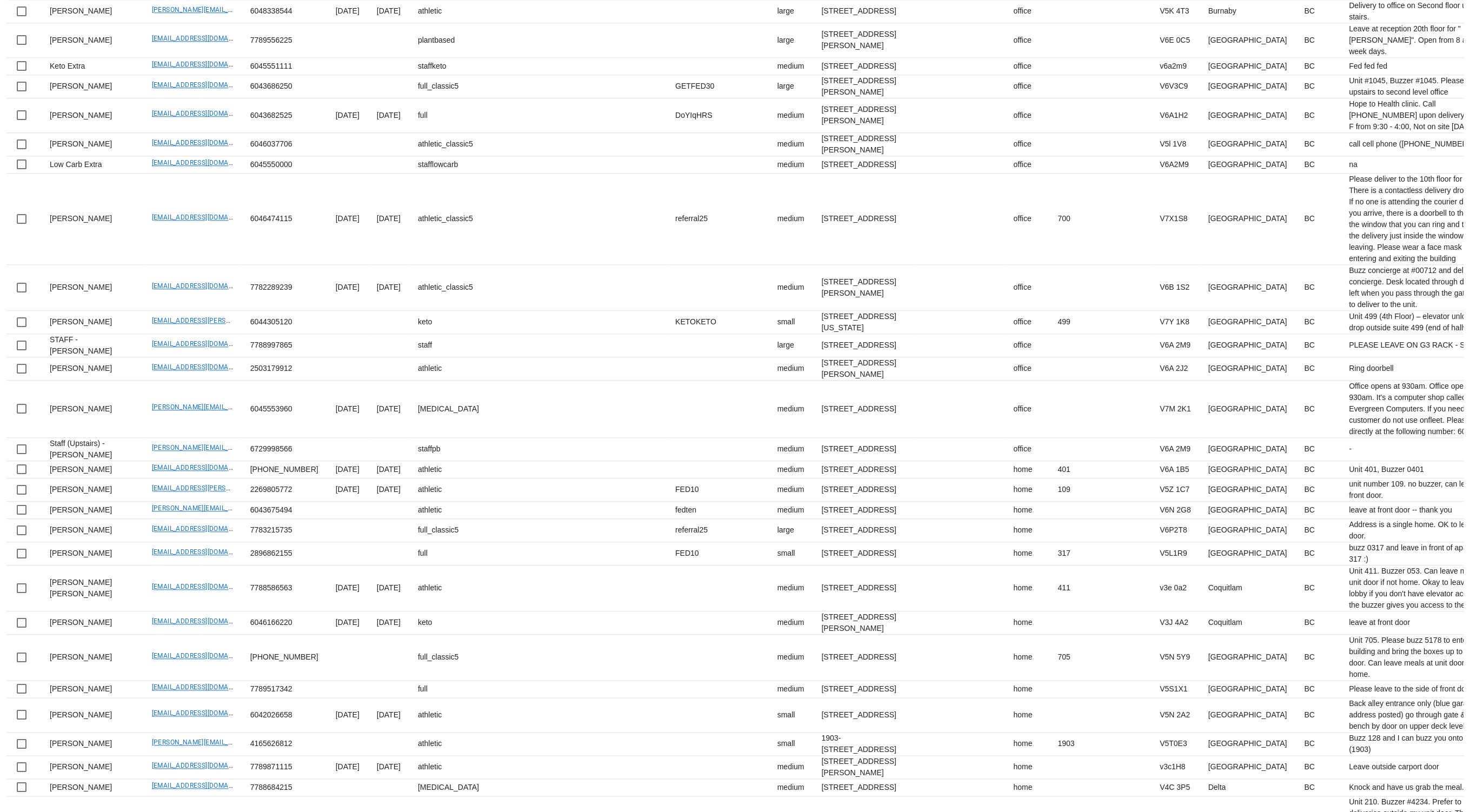
drag, startPoint x: 112, startPoint y: 537, endPoint x: 199, endPoint y: 537, distance: 87.0
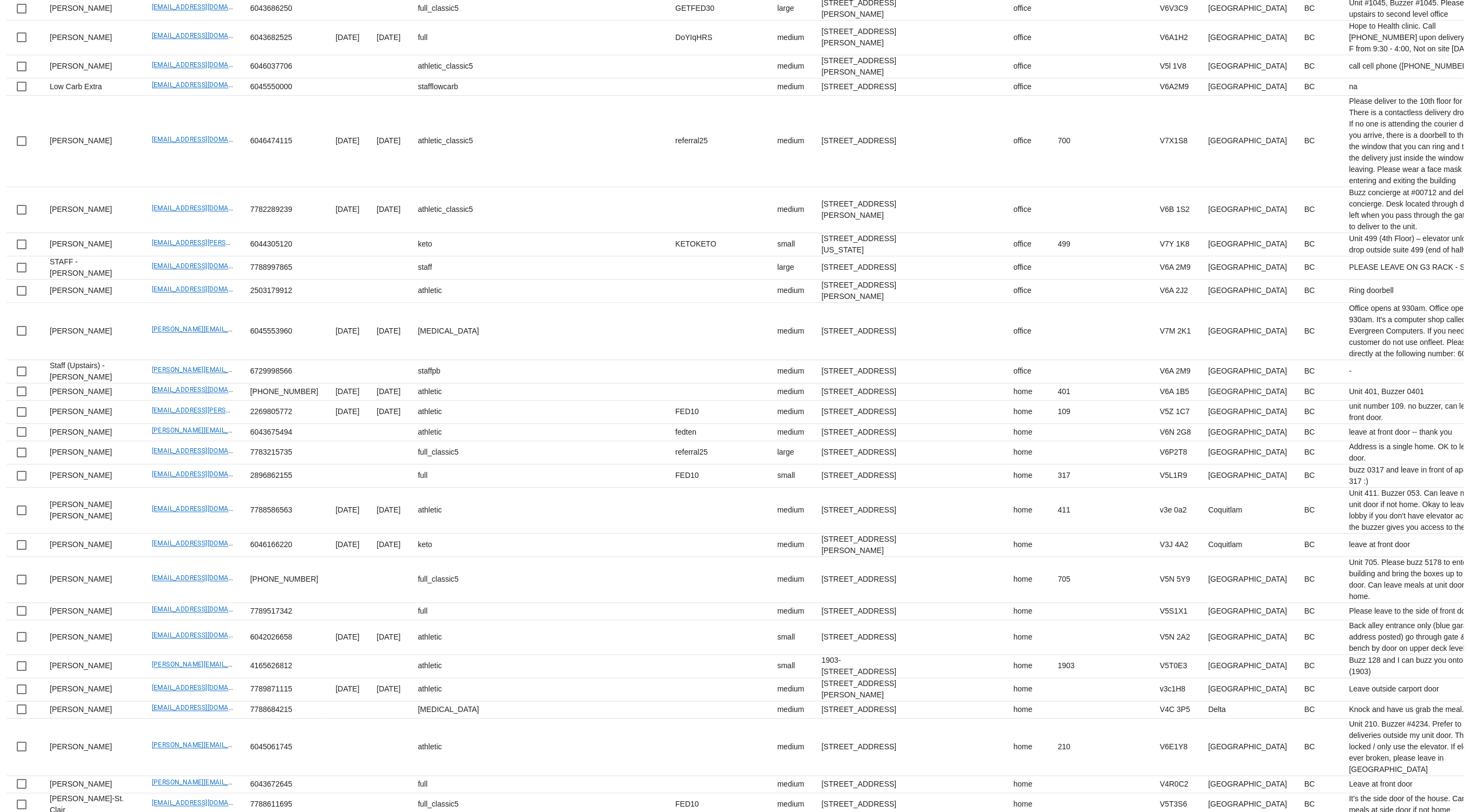
drag, startPoint x: 114, startPoint y: 510, endPoint x: 305, endPoint y: 13, distance: 532.4
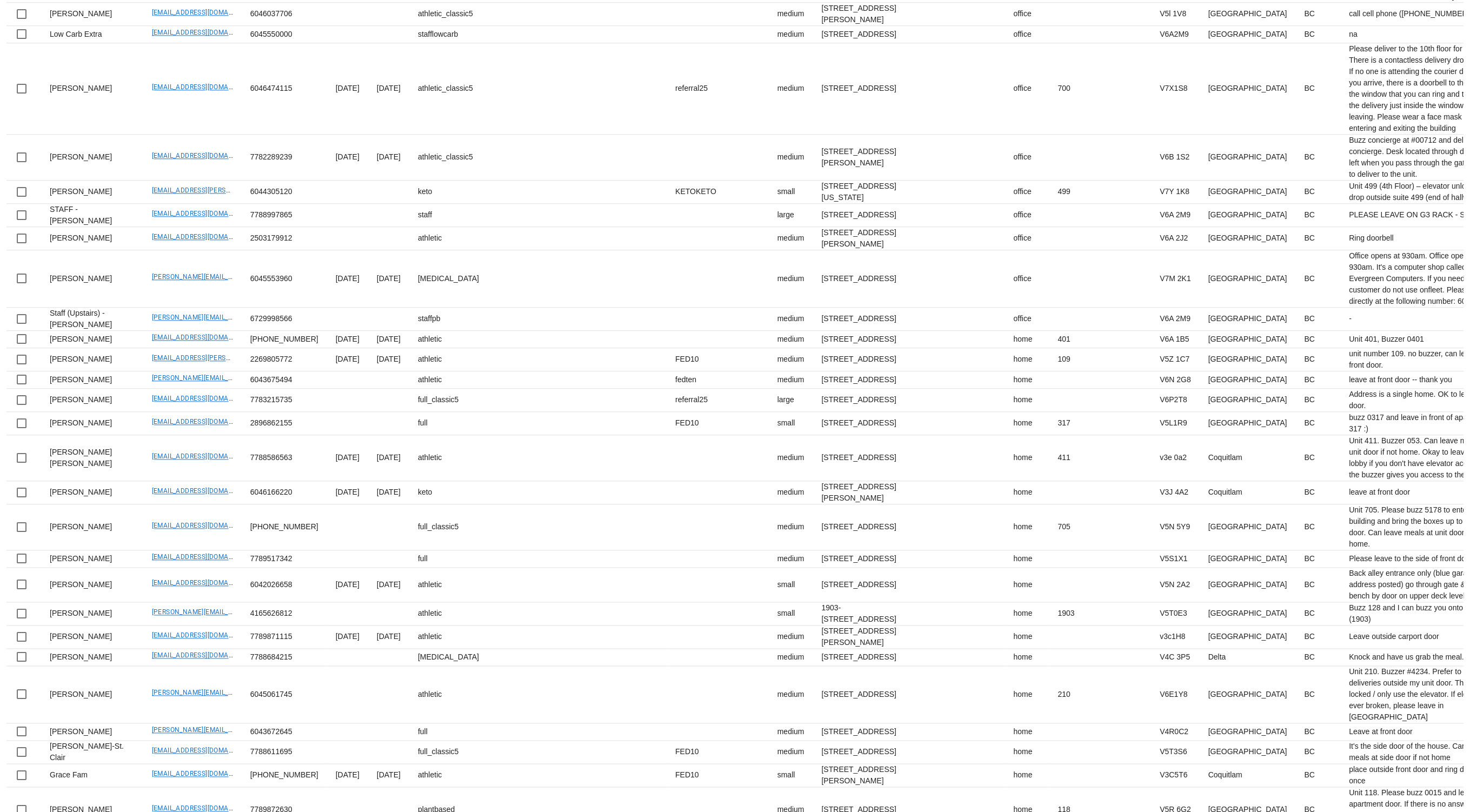
drag, startPoint x: 198, startPoint y: 549, endPoint x: 202, endPoint y: 546, distance: 5.0
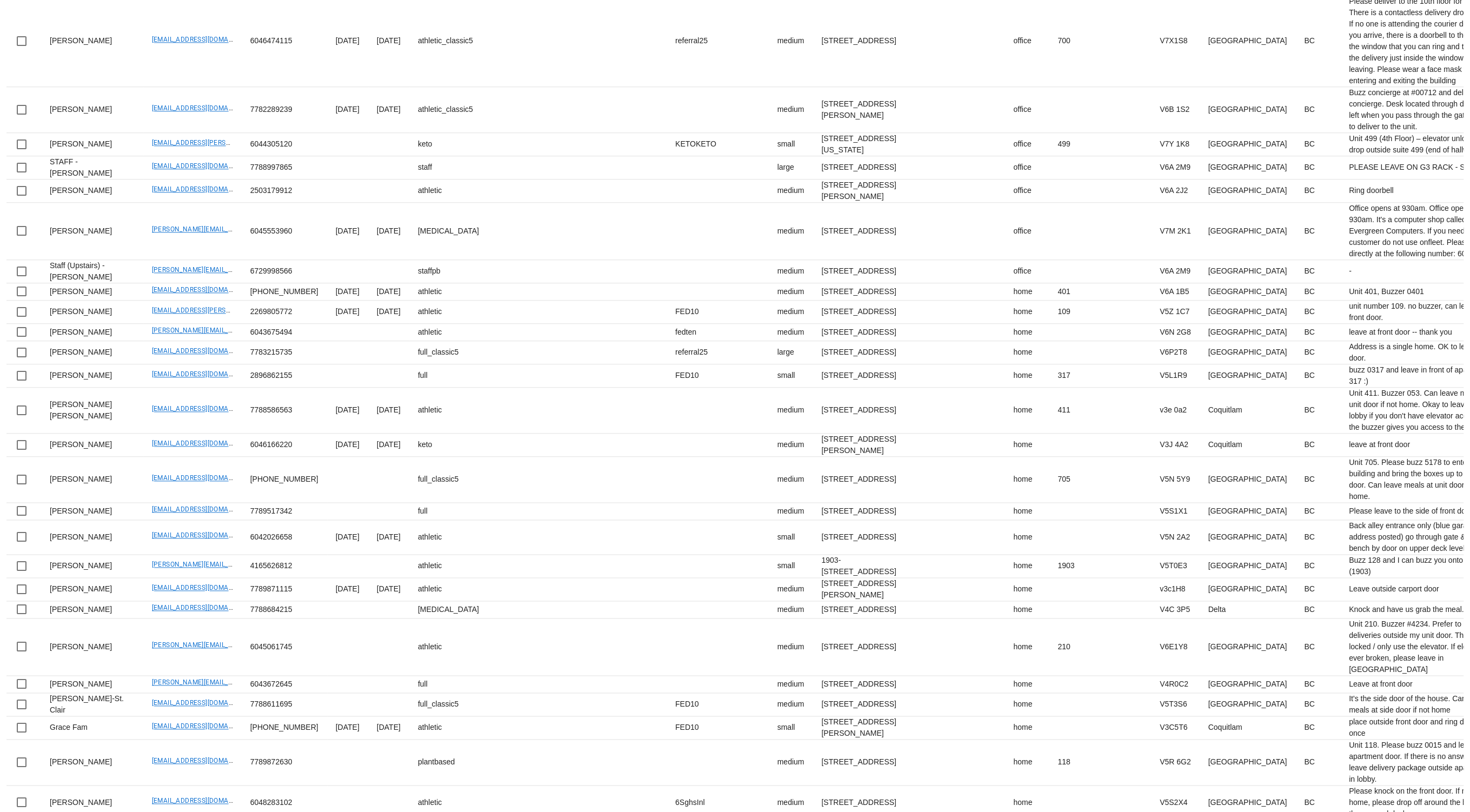
scroll to position [1743, 0]
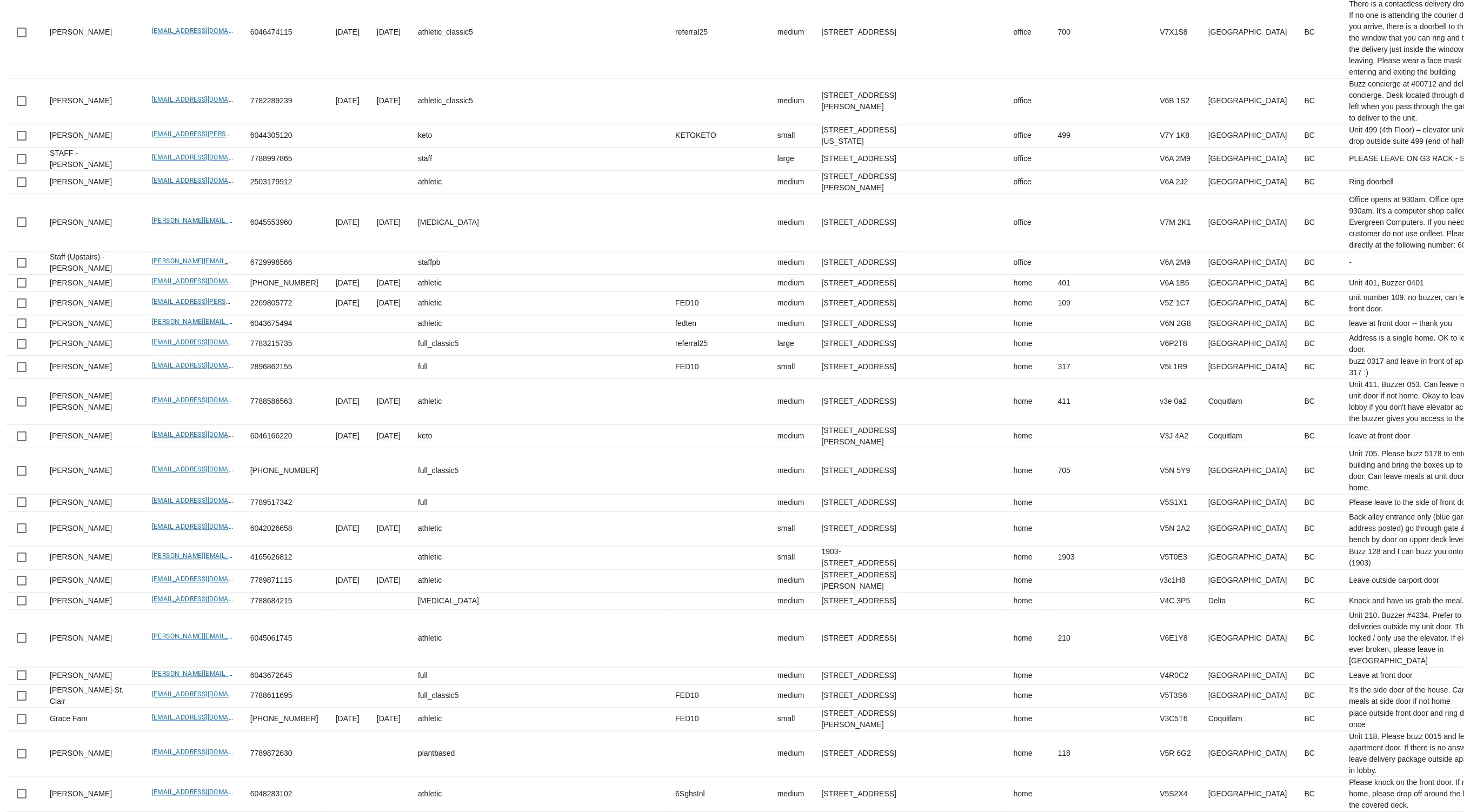
drag, startPoint x: 188, startPoint y: 556, endPoint x: 295, endPoint y: 6, distance: 560.3
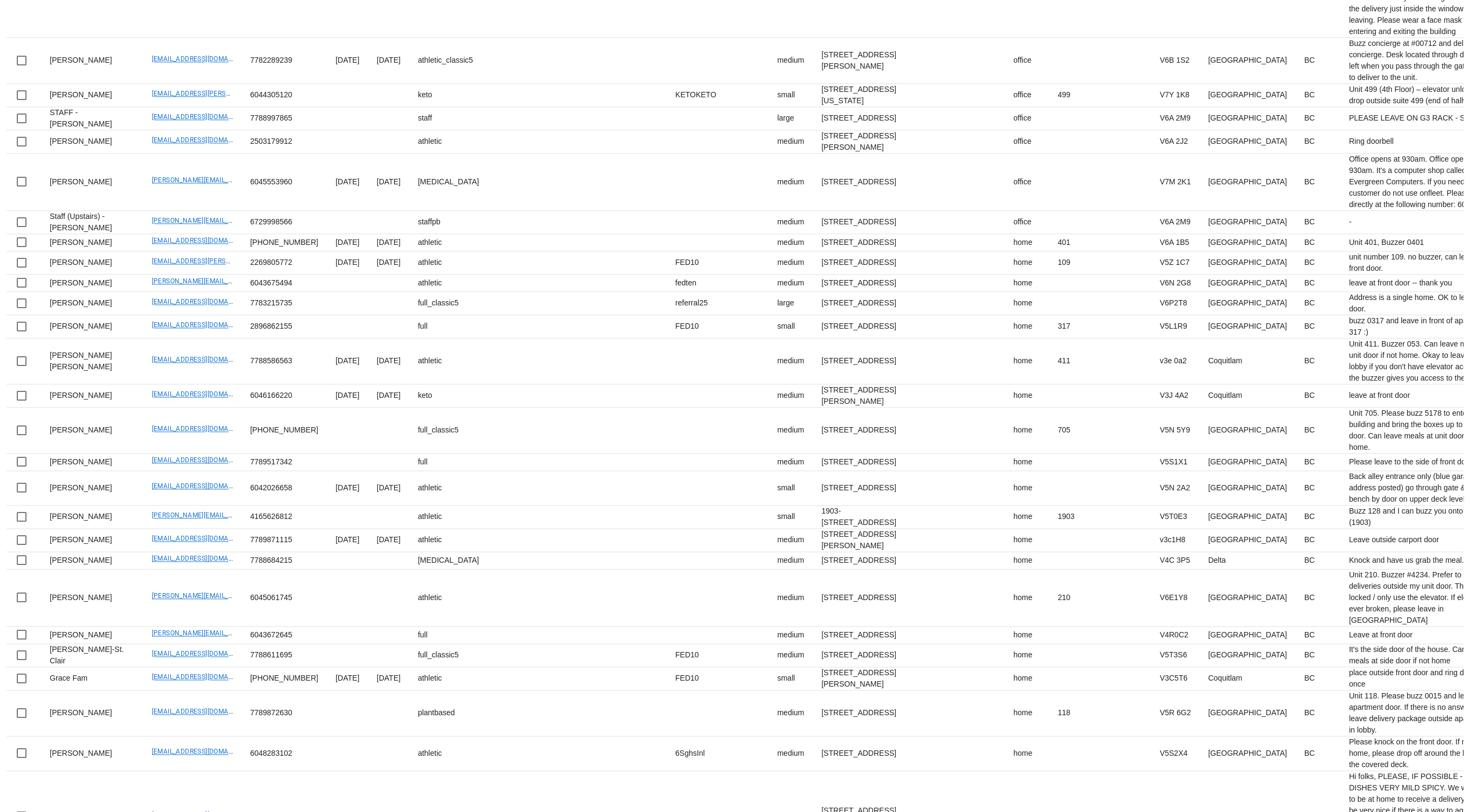
scroll to position [1798, 0]
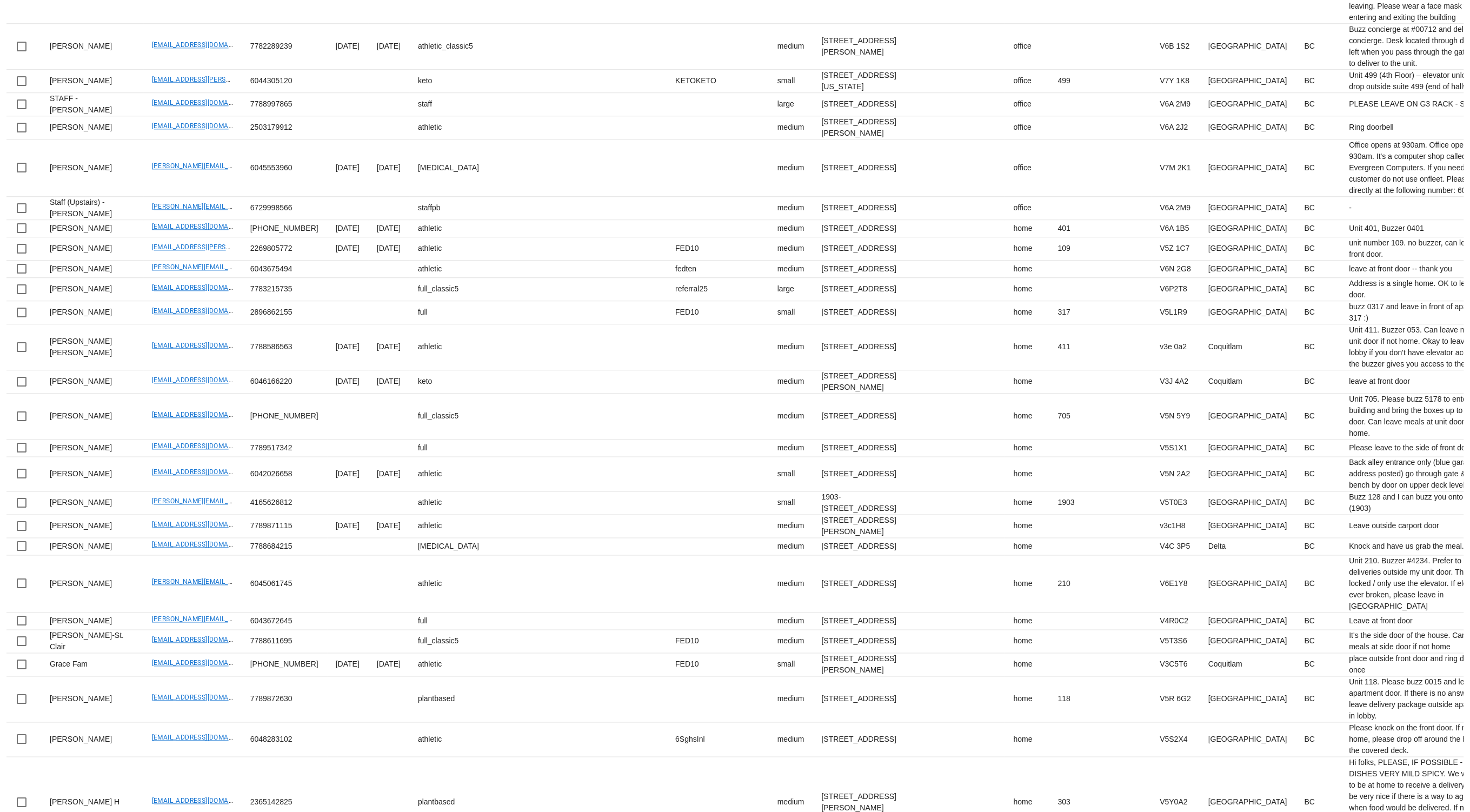
drag, startPoint x: 119, startPoint y: 552, endPoint x: 207, endPoint y: 550, distance: 88.0
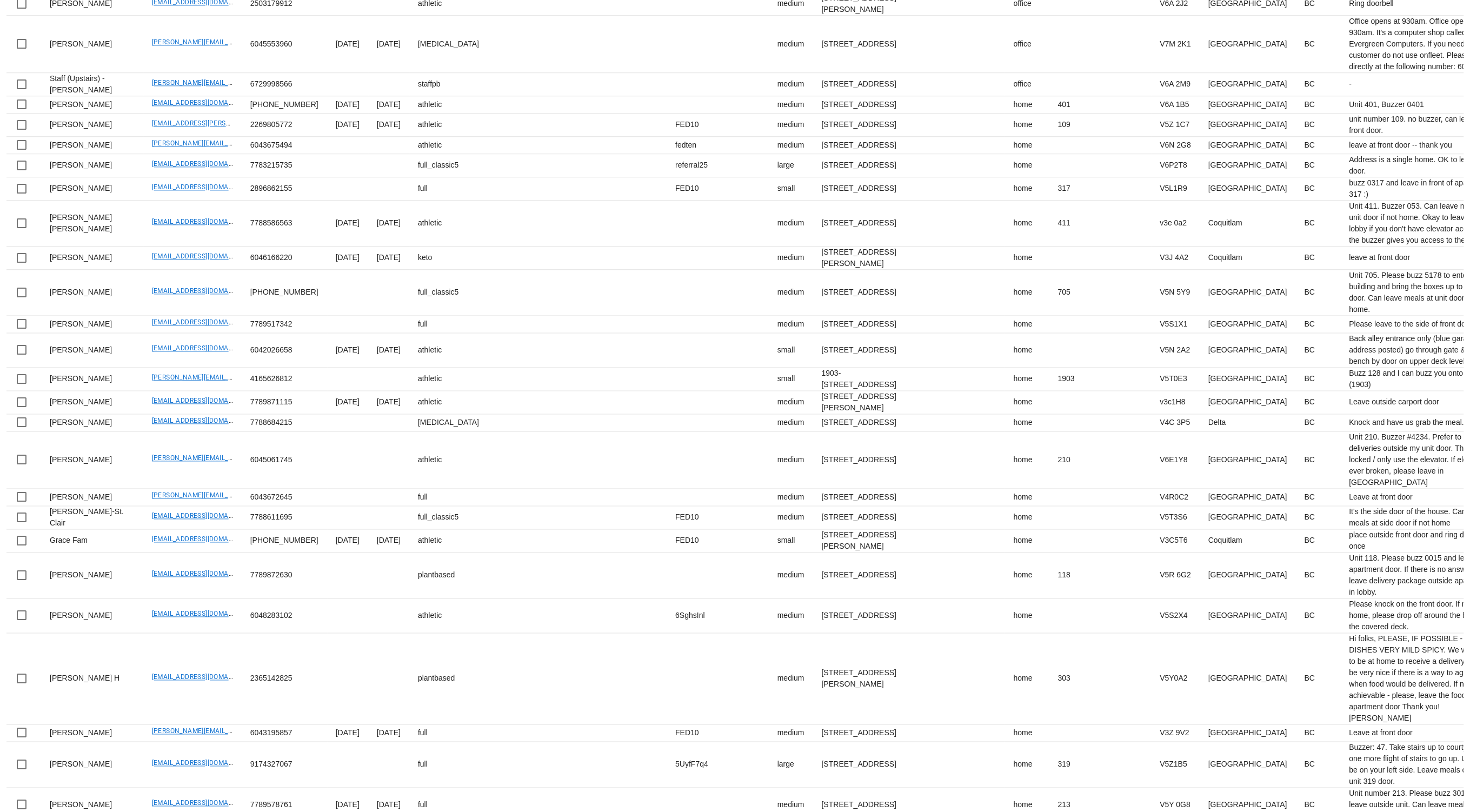
scroll to position [1965, 0]
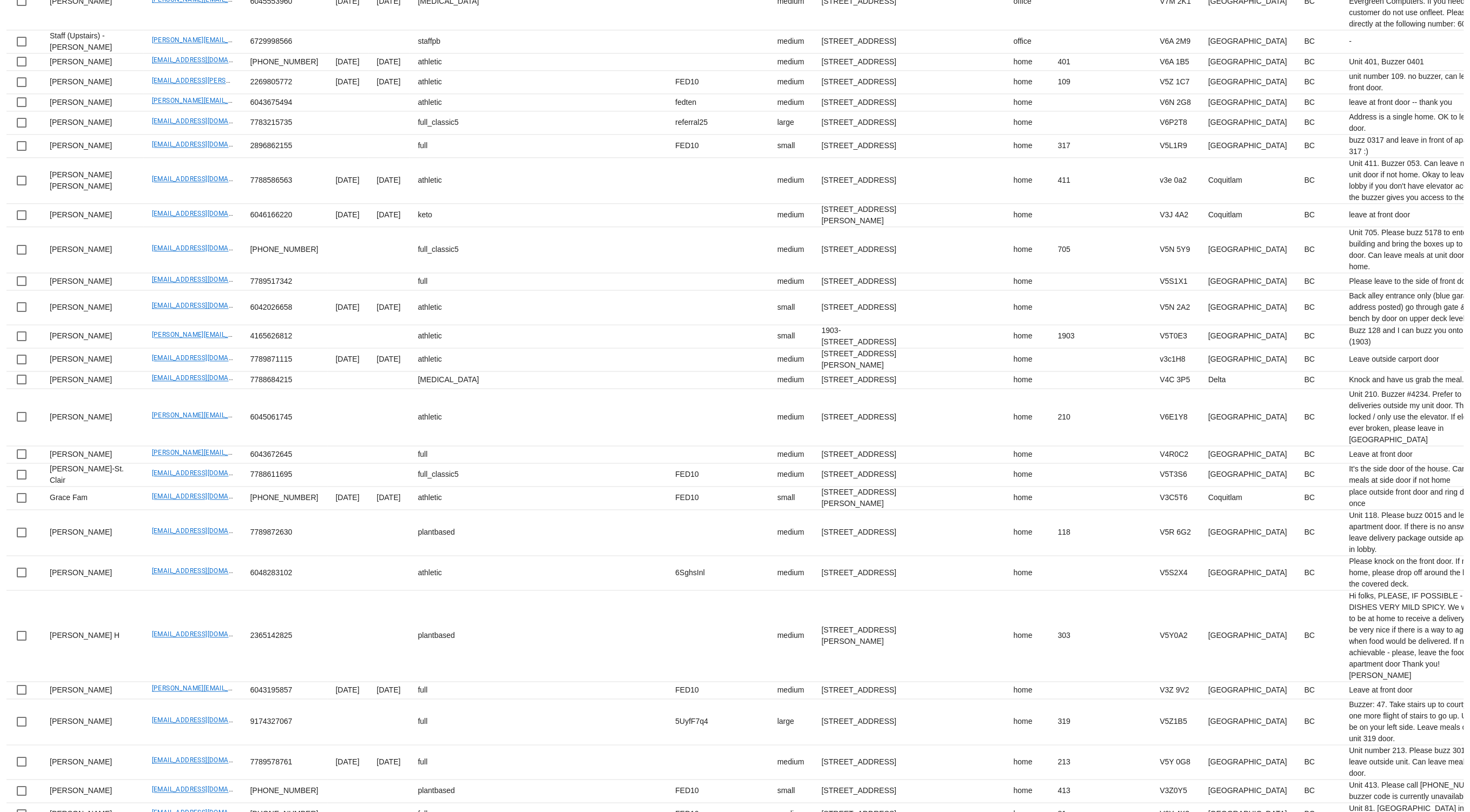
drag, startPoint x: 115, startPoint y: 523, endPoint x: 209, endPoint y: 521, distance: 94.0
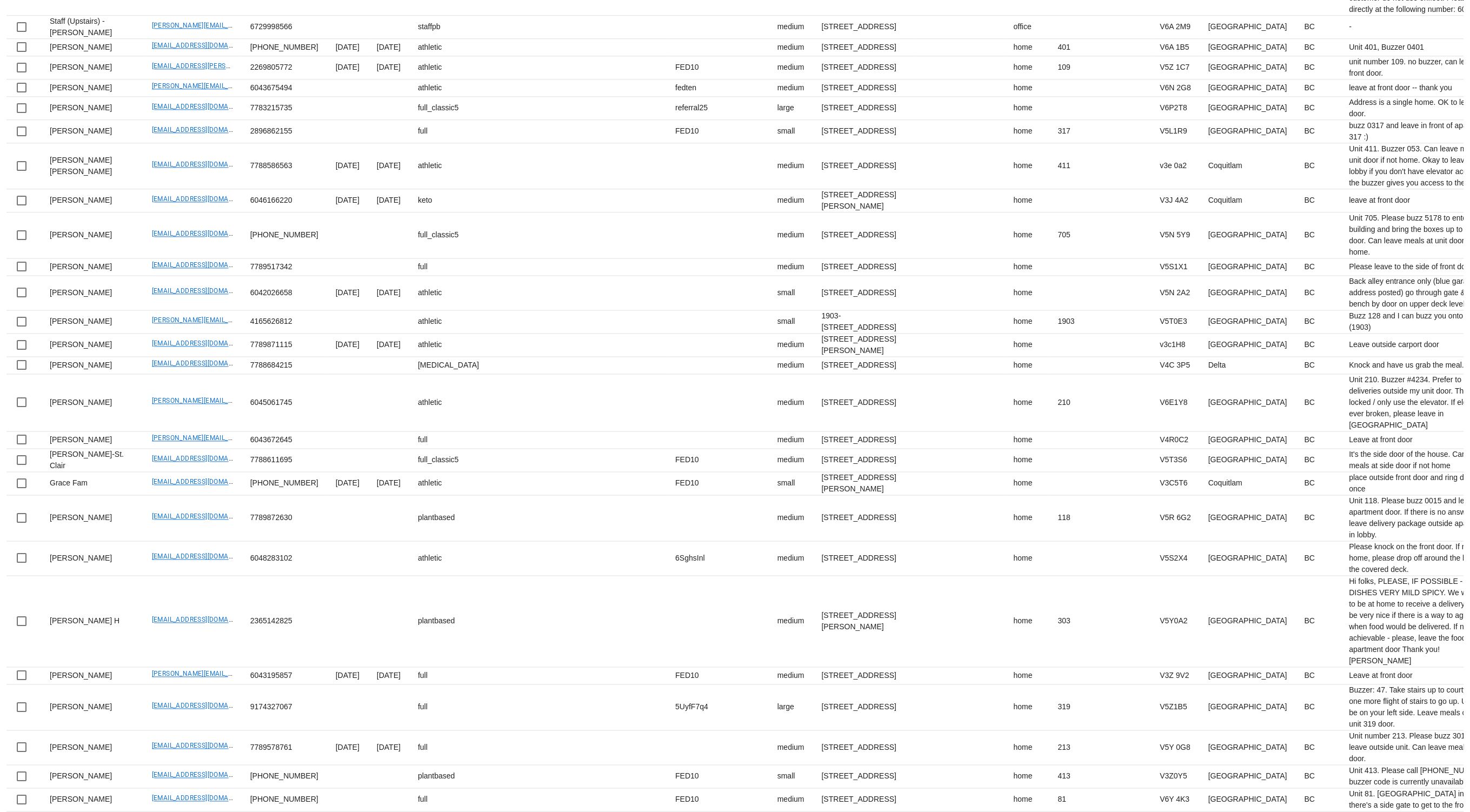
drag, startPoint x: 119, startPoint y: 552, endPoint x: 361, endPoint y: 9, distance: 594.5
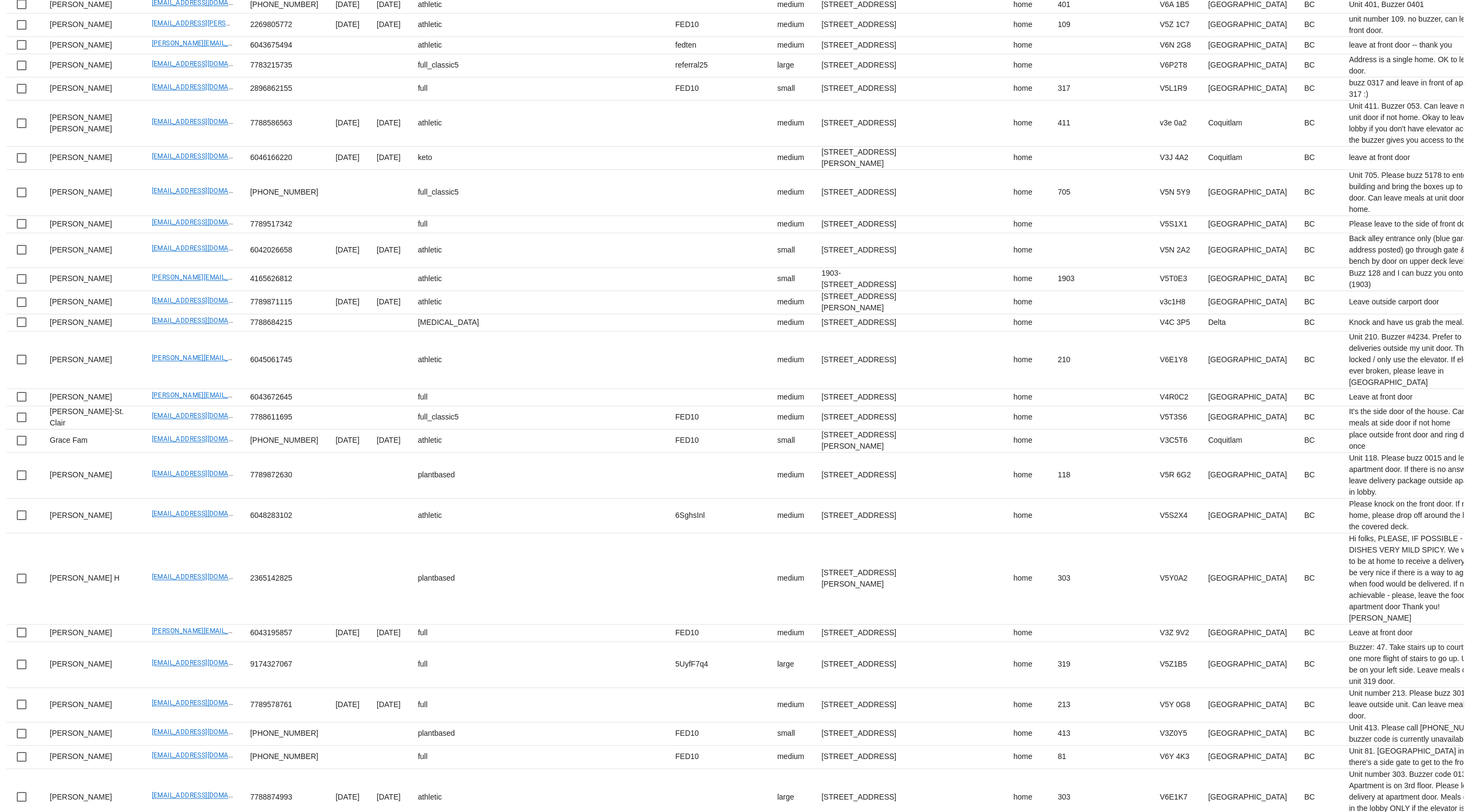
scroll to position [2029, 0]
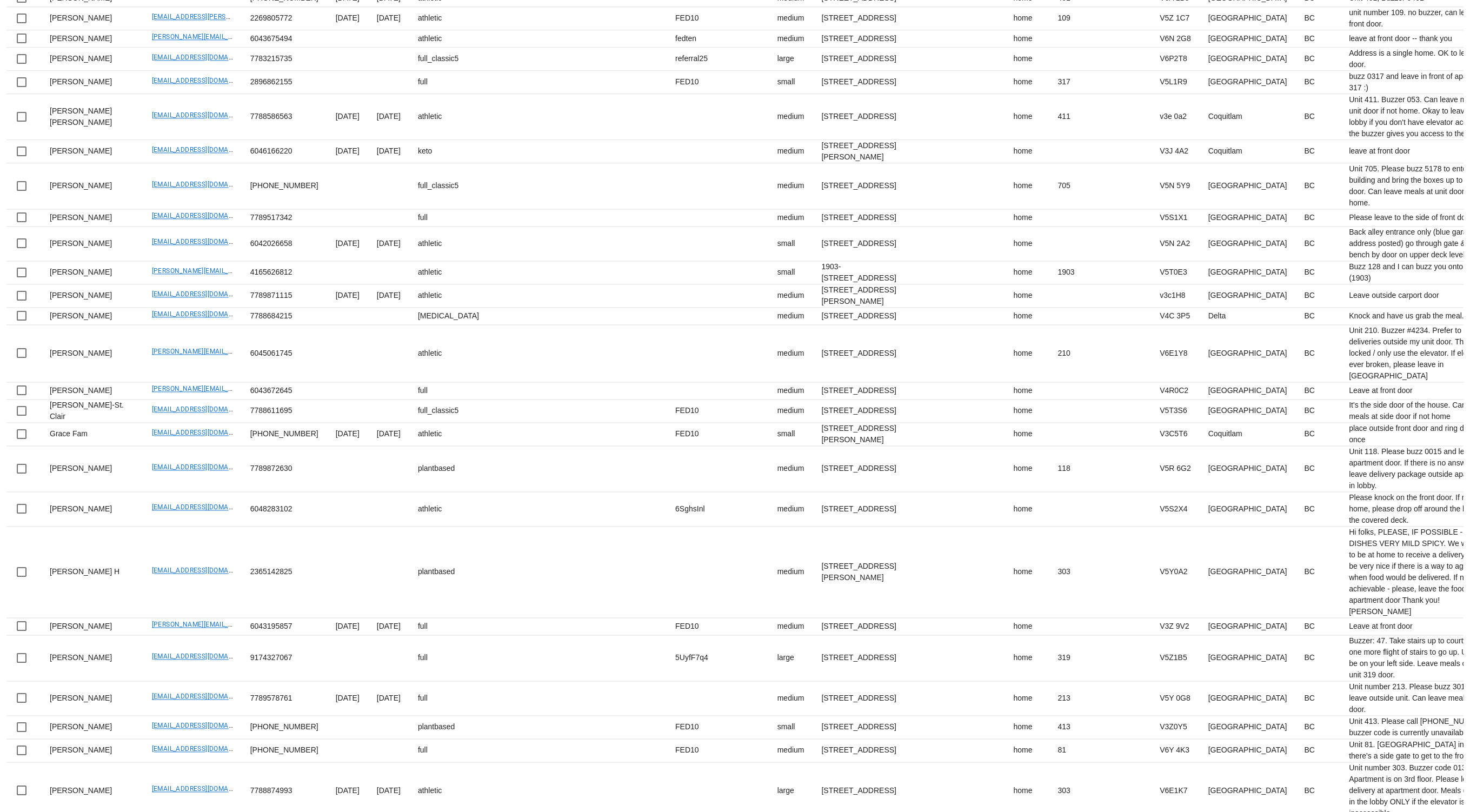
drag, startPoint x: 179, startPoint y: 615, endPoint x: 310, endPoint y: 2, distance: 626.8
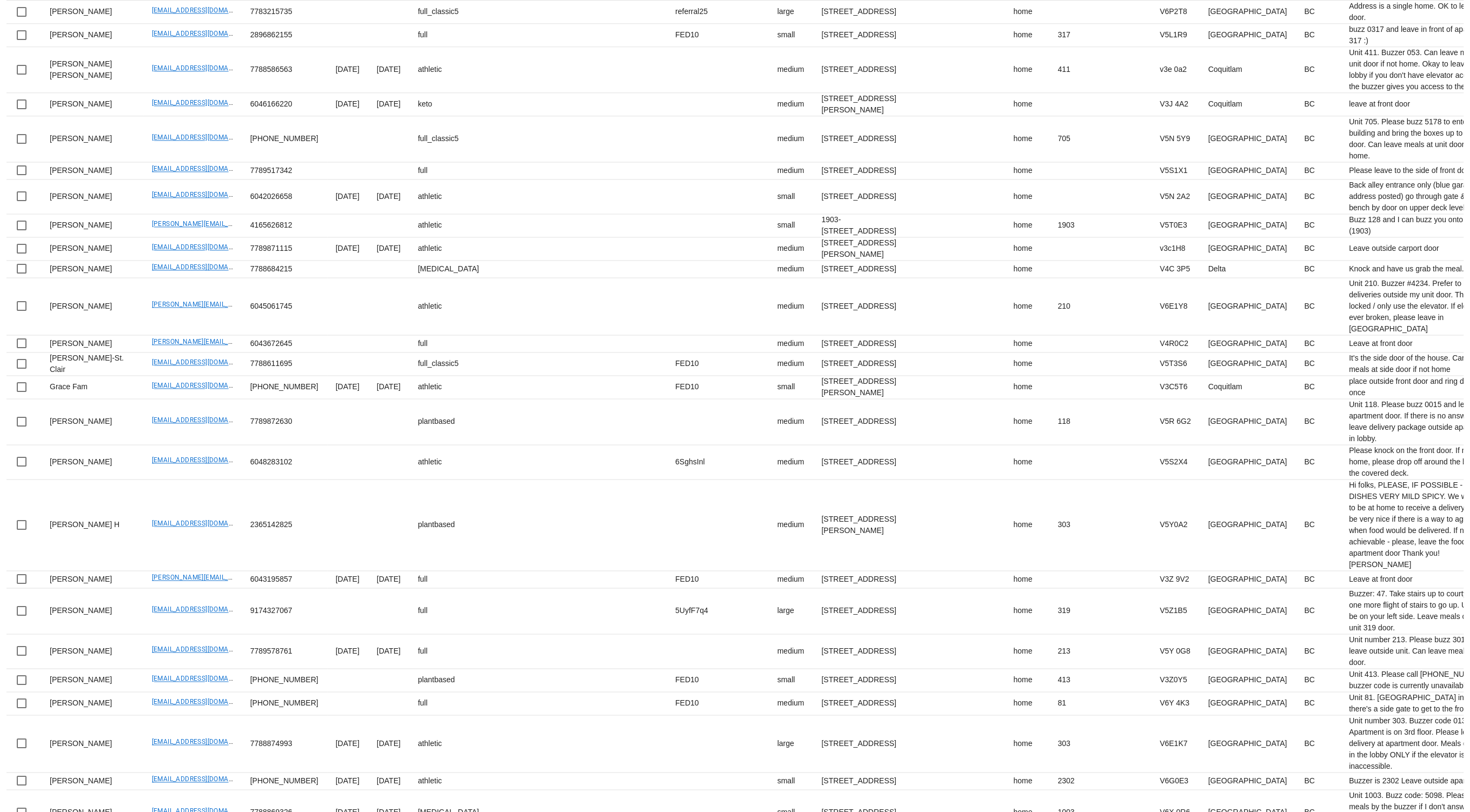
scroll to position [2104, 0]
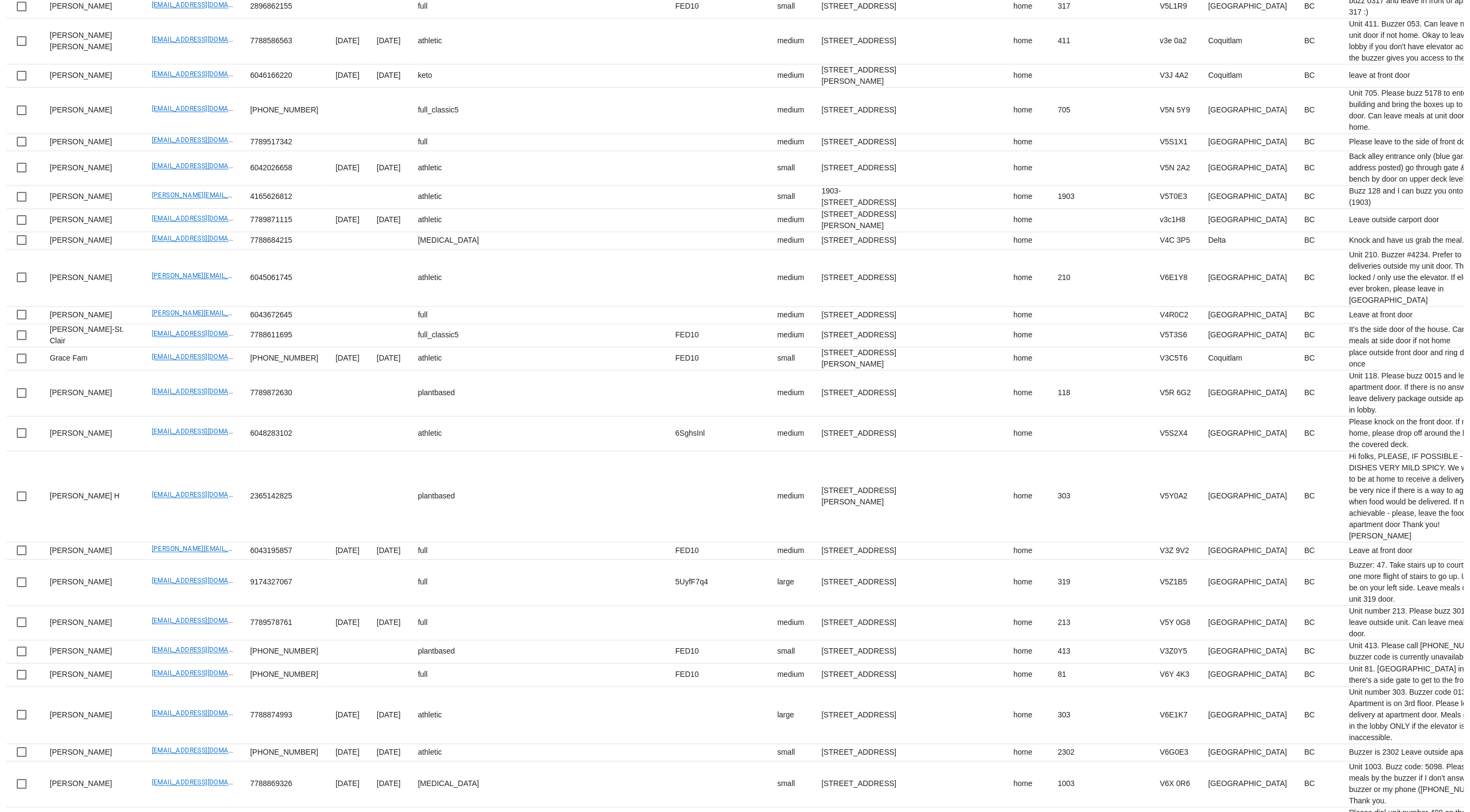
drag, startPoint x: 181, startPoint y: 610, endPoint x: 235, endPoint y: 382, distance: 234.3
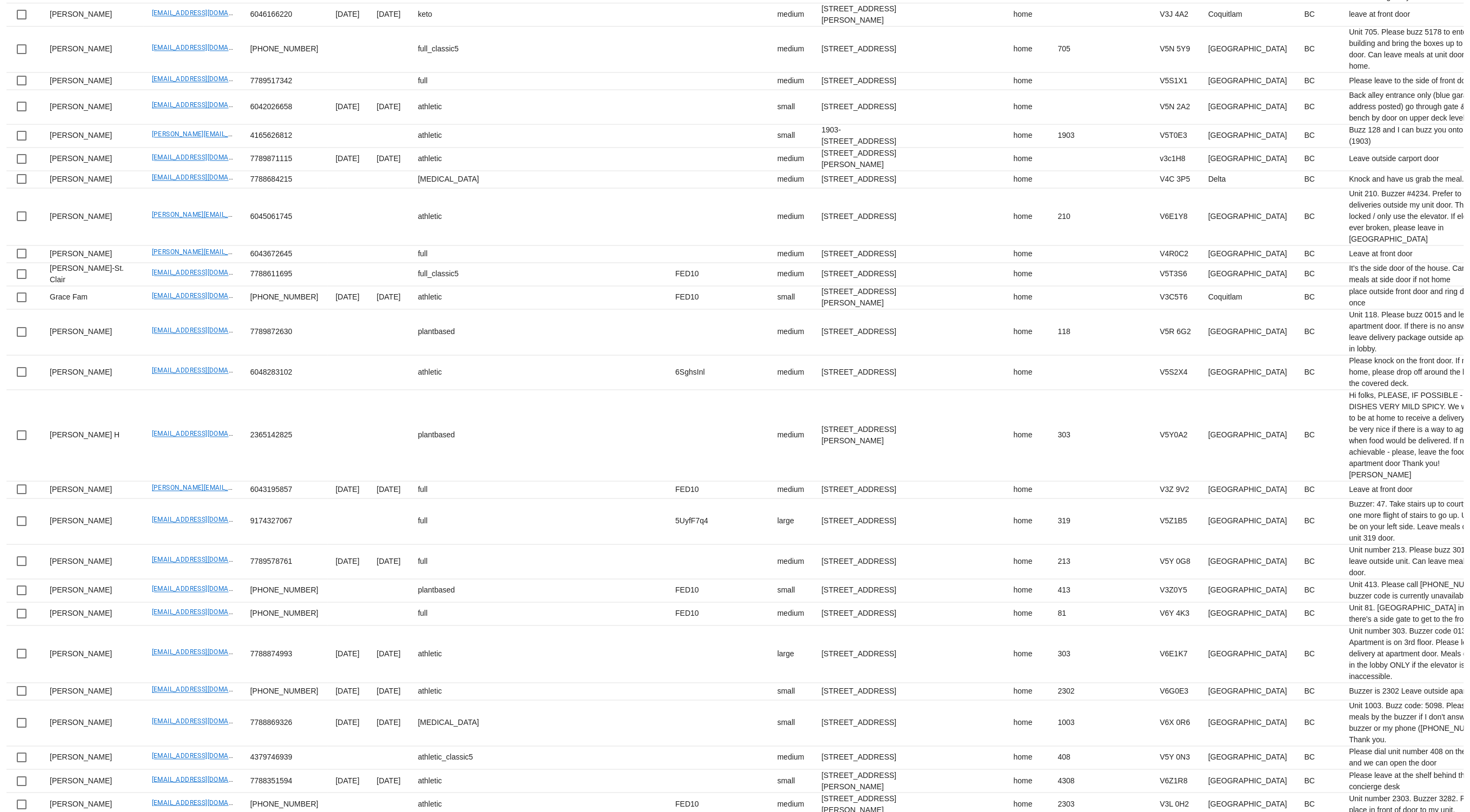
scroll to position [2175, 0]
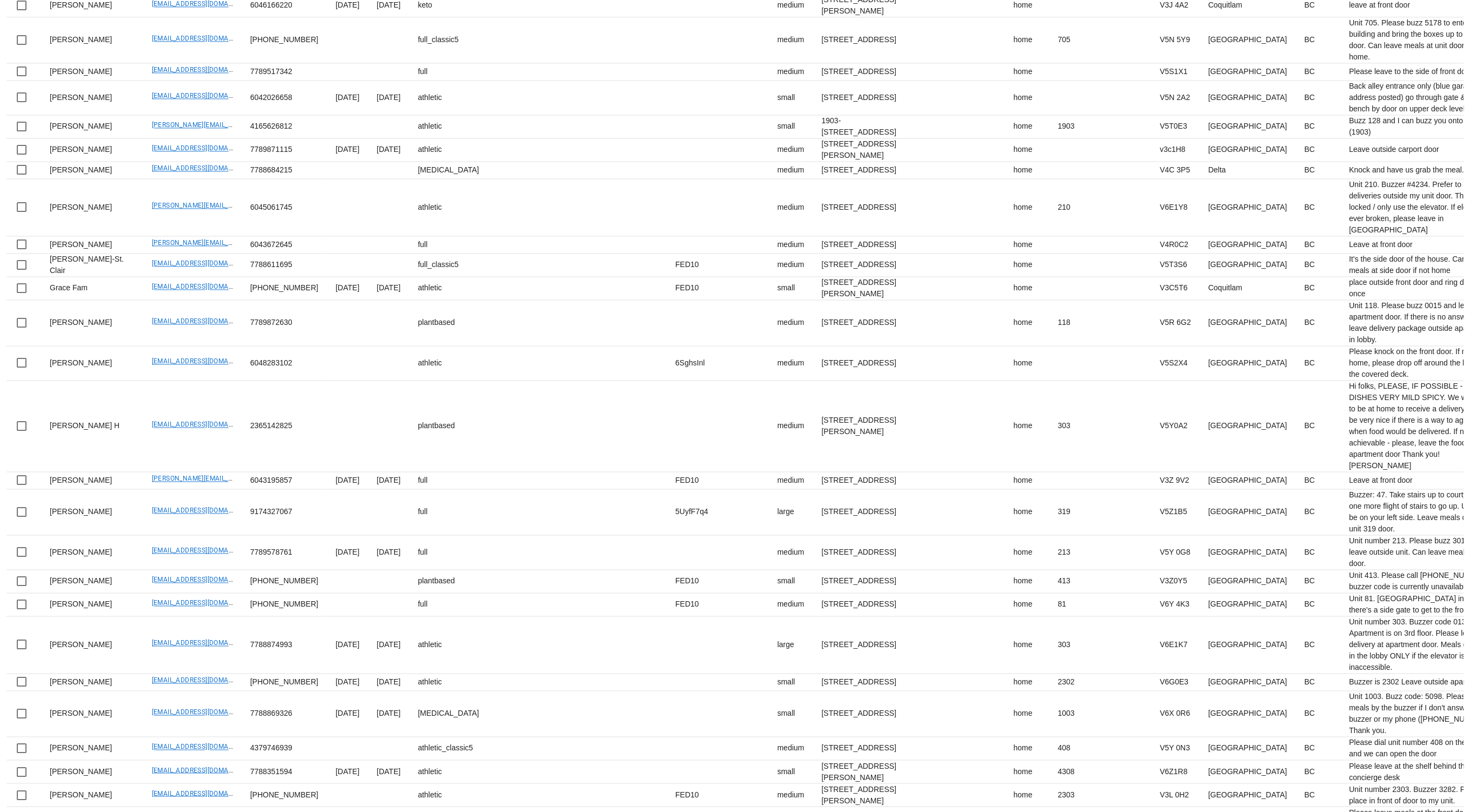
drag, startPoint x: 119, startPoint y: 591, endPoint x: 192, endPoint y: 592, distance: 73.0
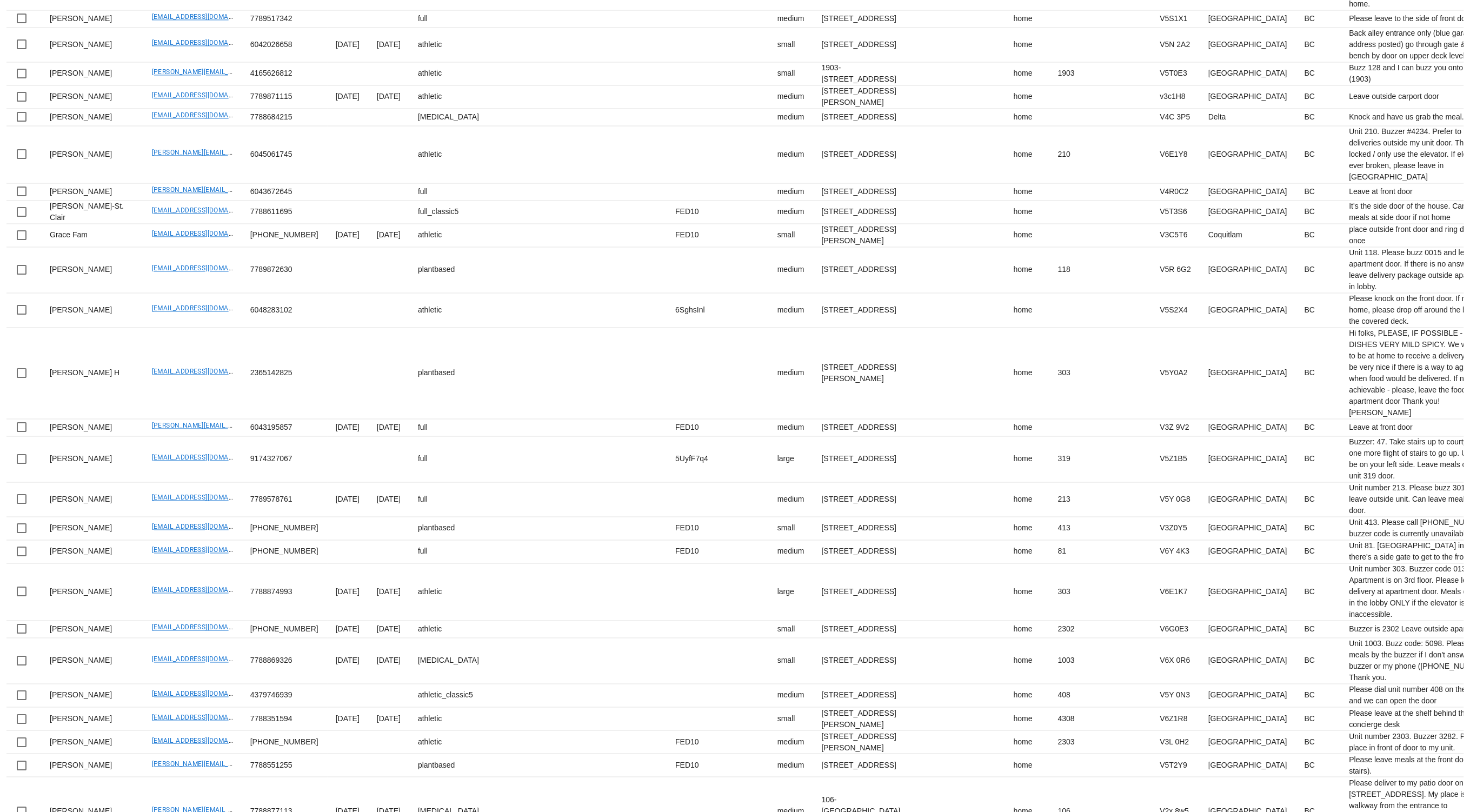
scroll to position [2259, 0]
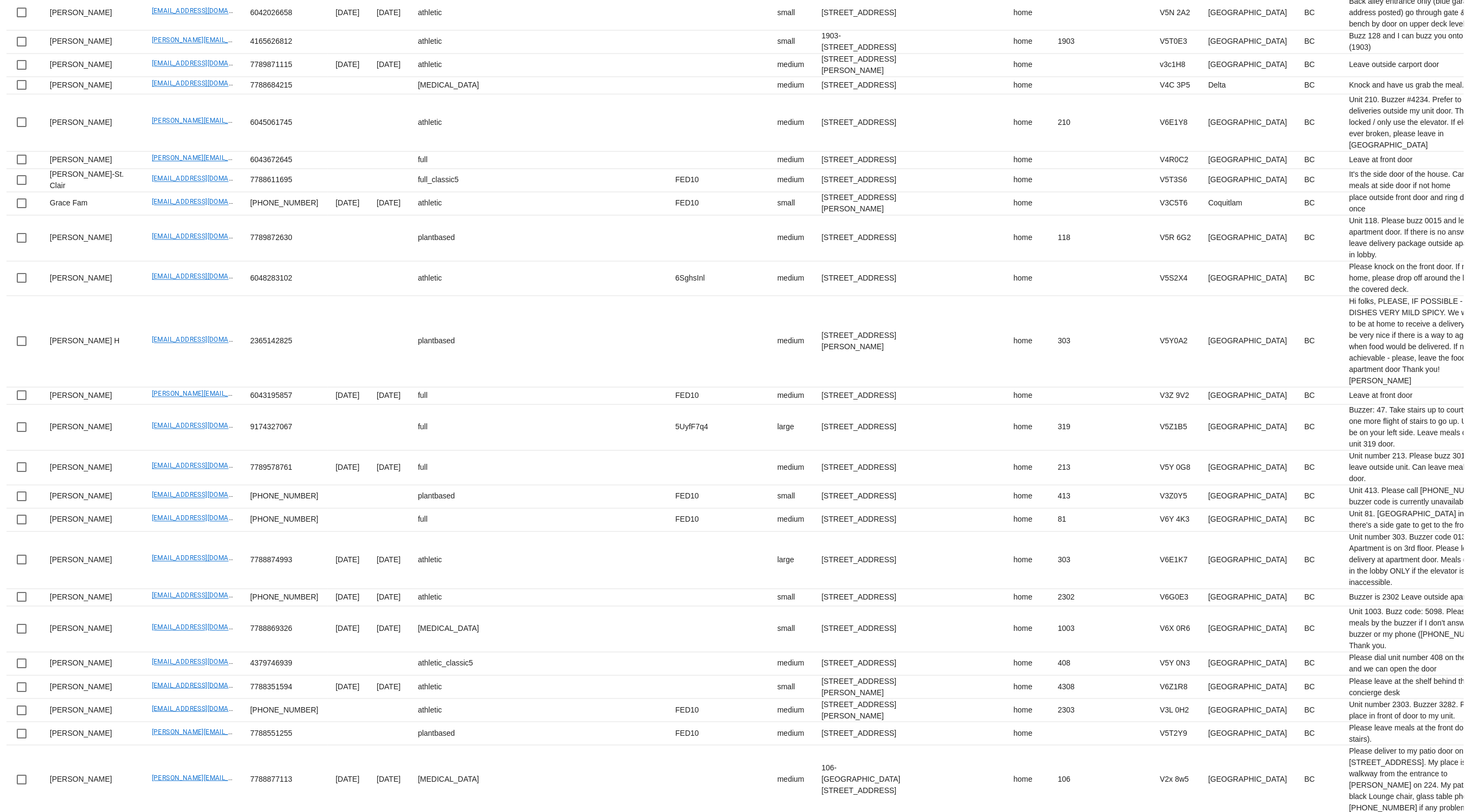
drag, startPoint x: 167, startPoint y: 596, endPoint x: 319, endPoint y: 7, distance: 608.3
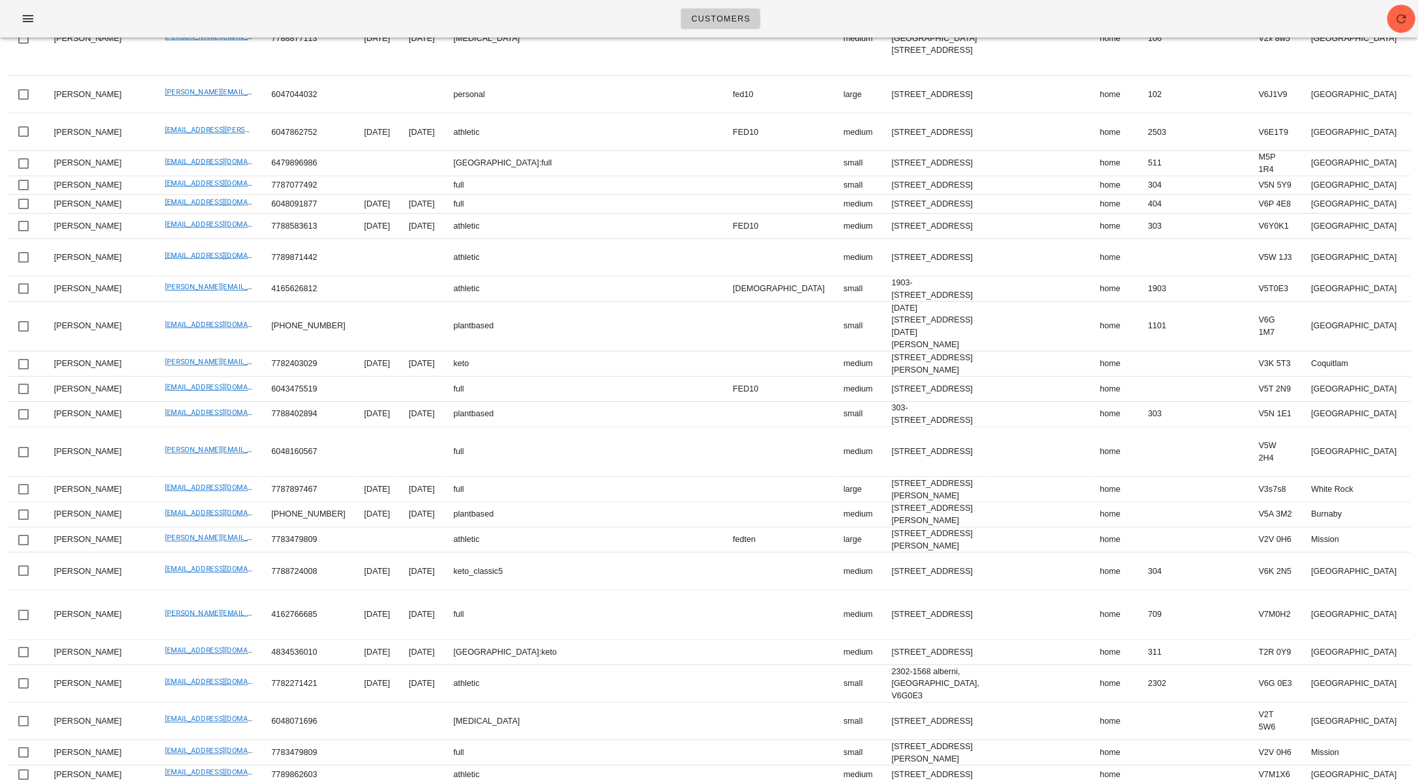
scroll to position [0, 1]
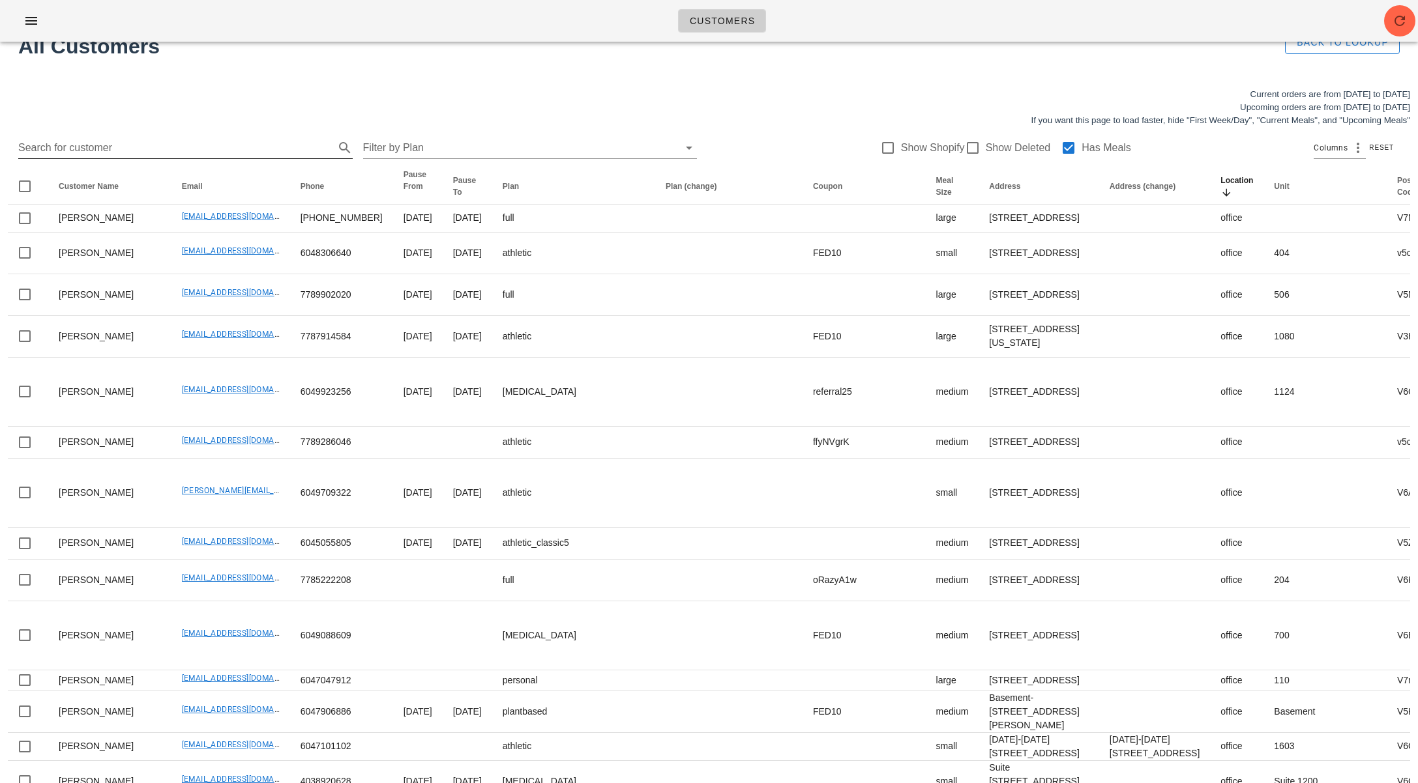
click at [138, 143] on input "Search for customer" at bounding box center [174, 148] width 313 height 21
paste input "darcielynn@me.com"
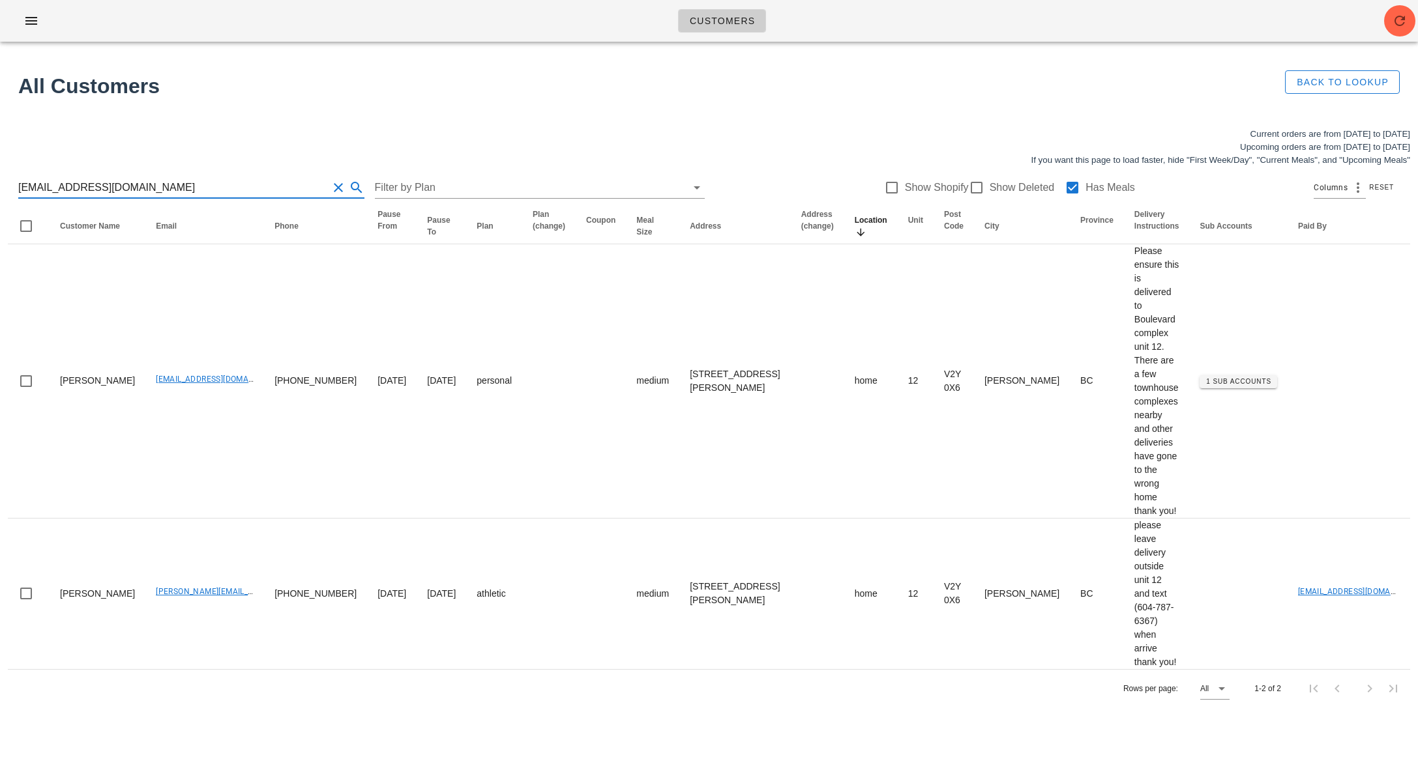
drag, startPoint x: 135, startPoint y: 187, endPoint x: -14, endPoint y: 183, distance: 149.3
click at [0, 183] on html "Customers Found 1 customer All Customers Back to Lookup Current orders are from…" at bounding box center [709, 391] width 1418 height 783
type input "darcielynn@me.com"
click at [140, 184] on input "darcielynn@me.com" at bounding box center [173, 187] width 310 height 21
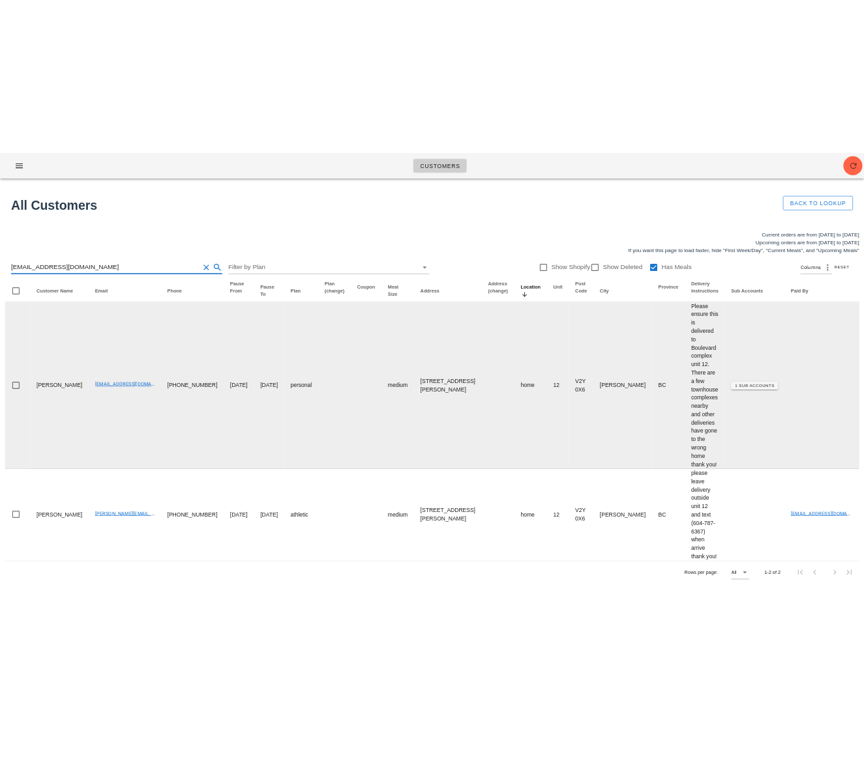
scroll to position [0, 272]
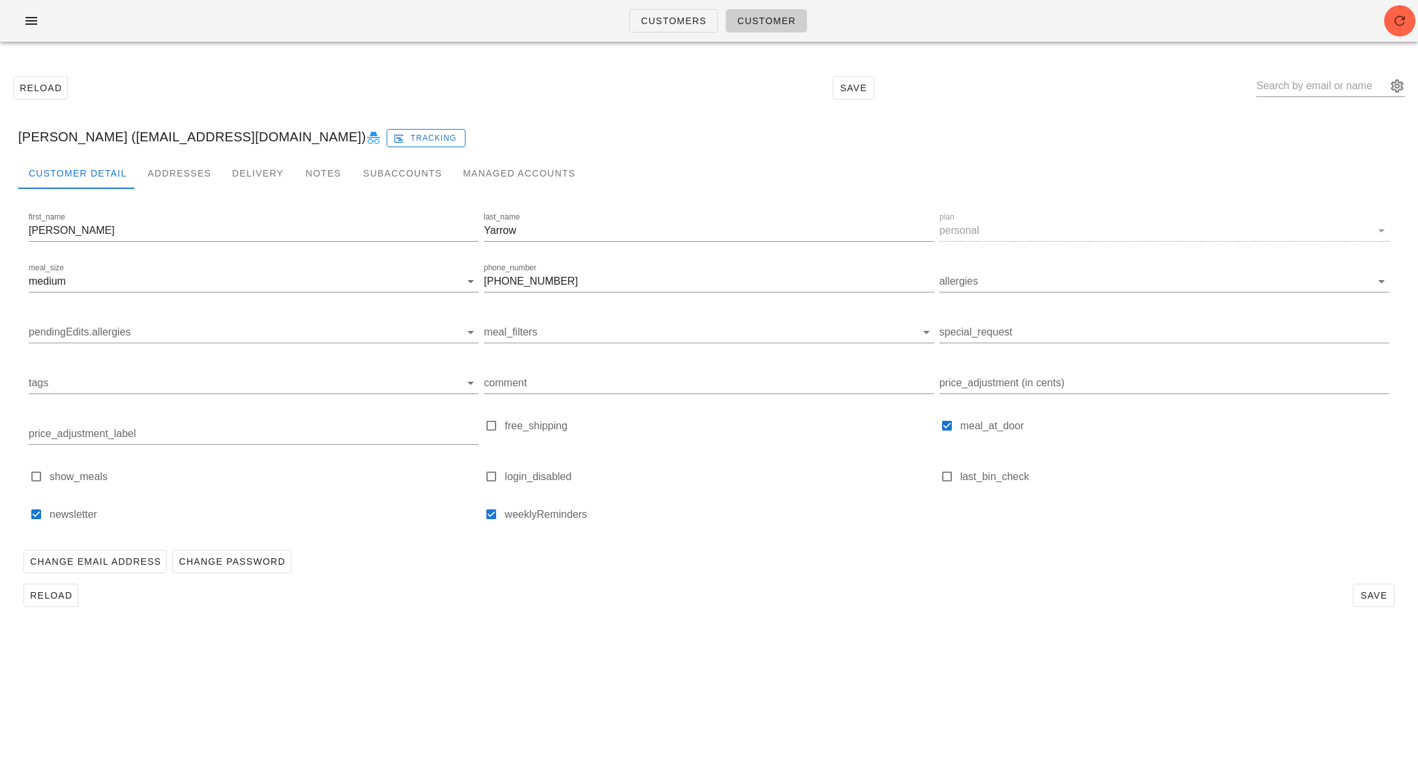
click at [366, 136] on icon at bounding box center [374, 138] width 16 height 16
drag, startPoint x: 111, startPoint y: 137, endPoint x: 225, endPoint y: 133, distance: 113.5
click at [225, 133] on div "Darcie Yarrow (darcielynn@me.com) Tracking" at bounding box center [709, 137] width 1402 height 42
click at [593, 90] on div "Reload Save" at bounding box center [709, 88] width 1402 height 56
click at [407, 174] on div "Subaccounts" at bounding box center [403, 173] width 100 height 31
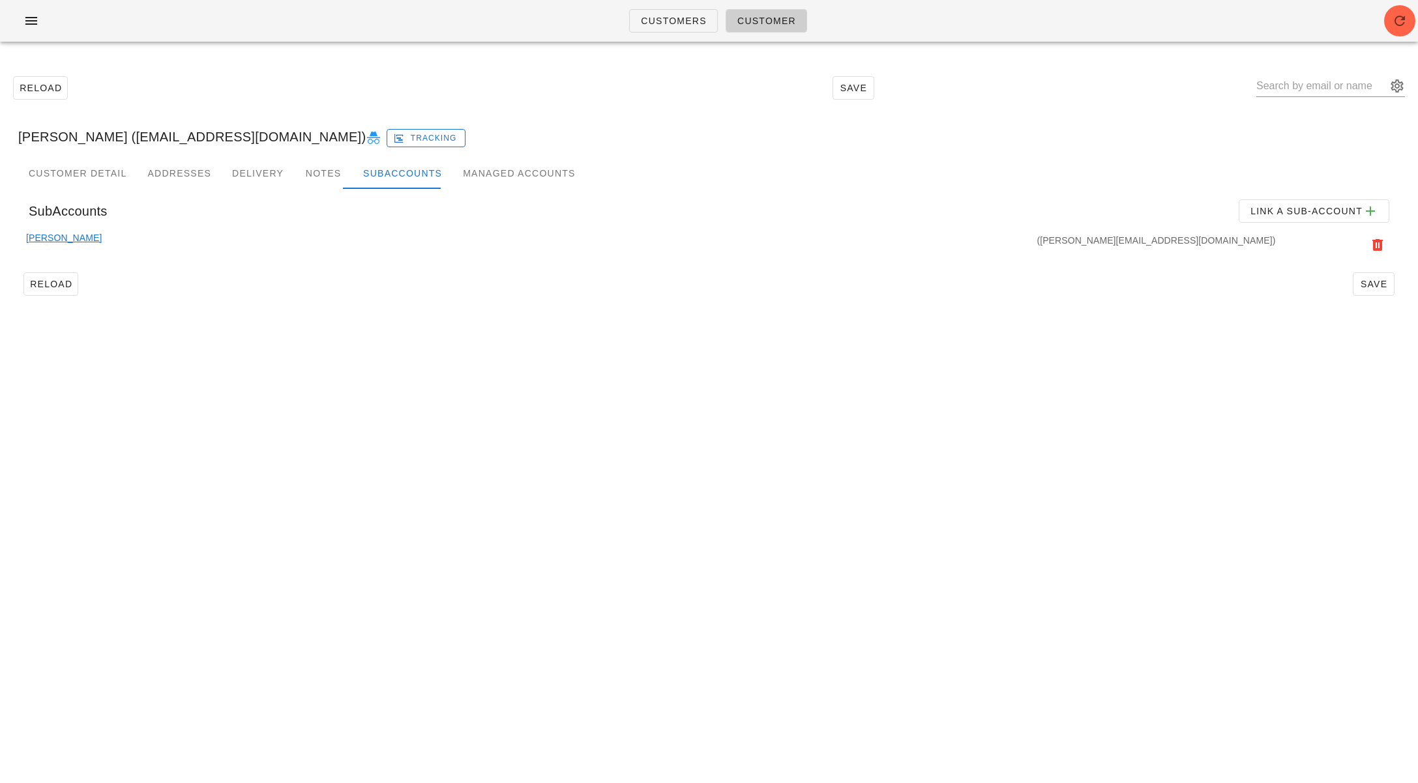
click at [67, 238] on link "Mark Owen" at bounding box center [64, 245] width 76 height 29
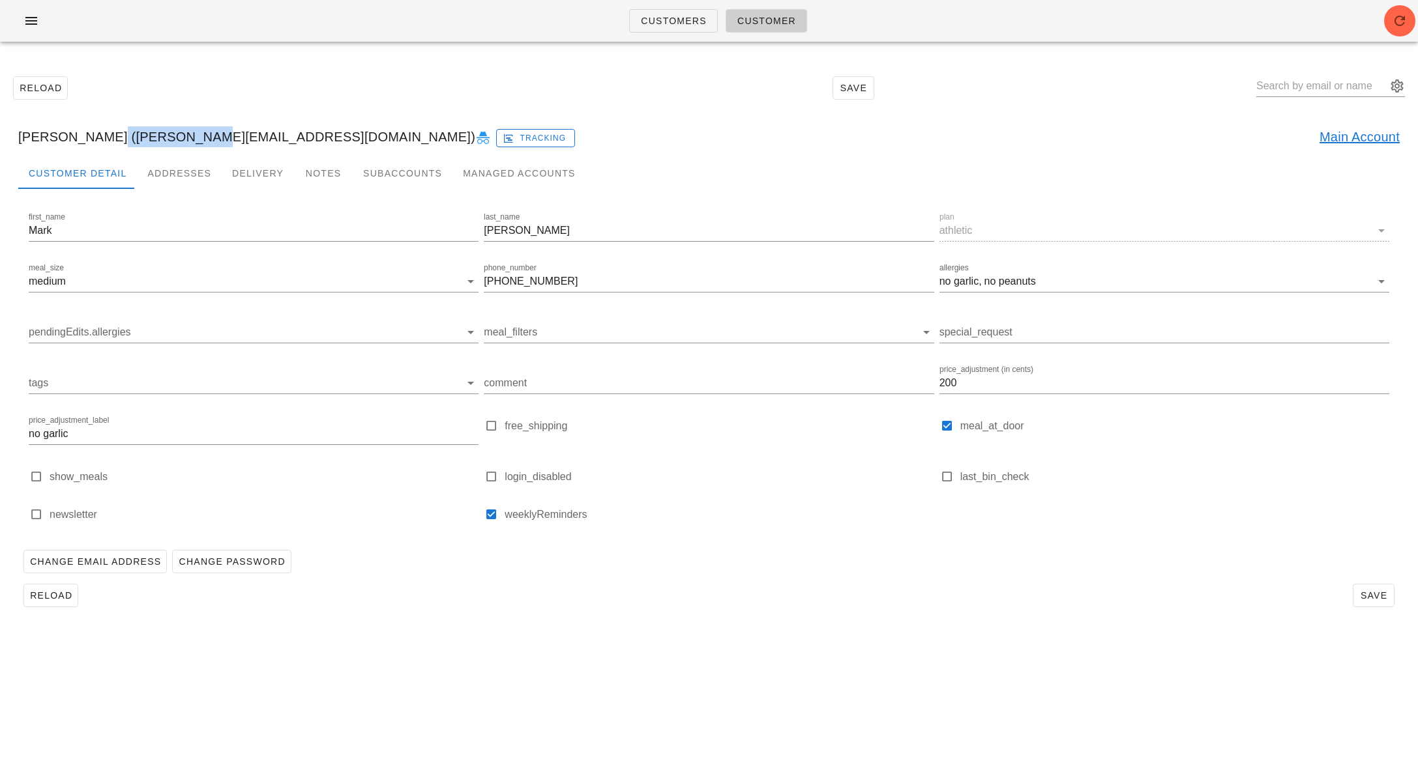
drag, startPoint x: 187, startPoint y: 136, endPoint x: 99, endPoint y: 140, distance: 88.1
click at [99, 140] on div "Mark Owen (mowen@live.ca) Tracking Main Account" at bounding box center [709, 137] width 1402 height 42
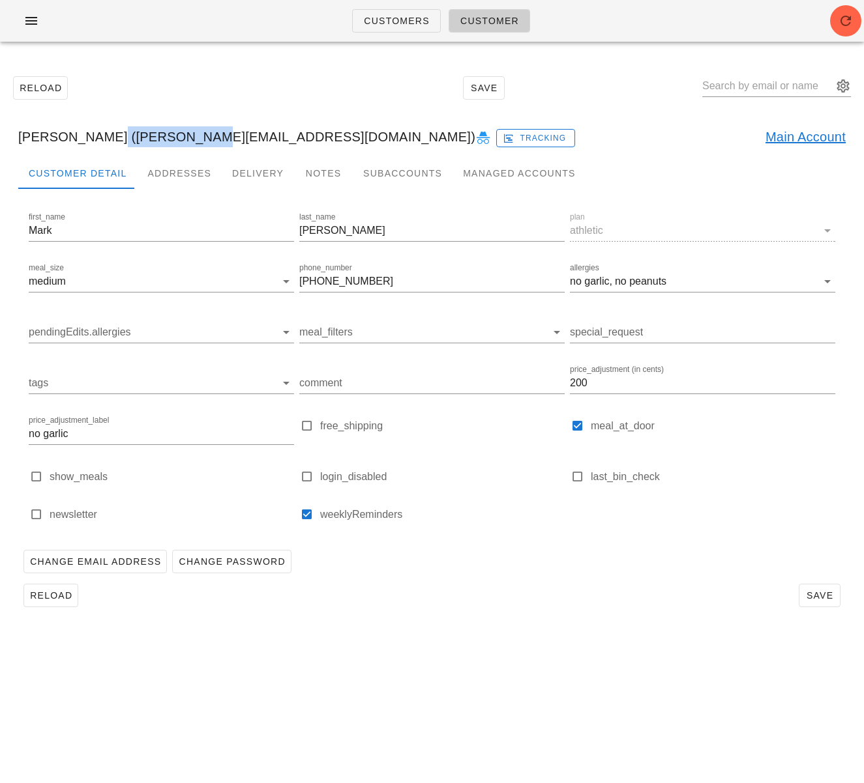
click at [804, 136] on link "Main Account" at bounding box center [805, 136] width 80 height 21
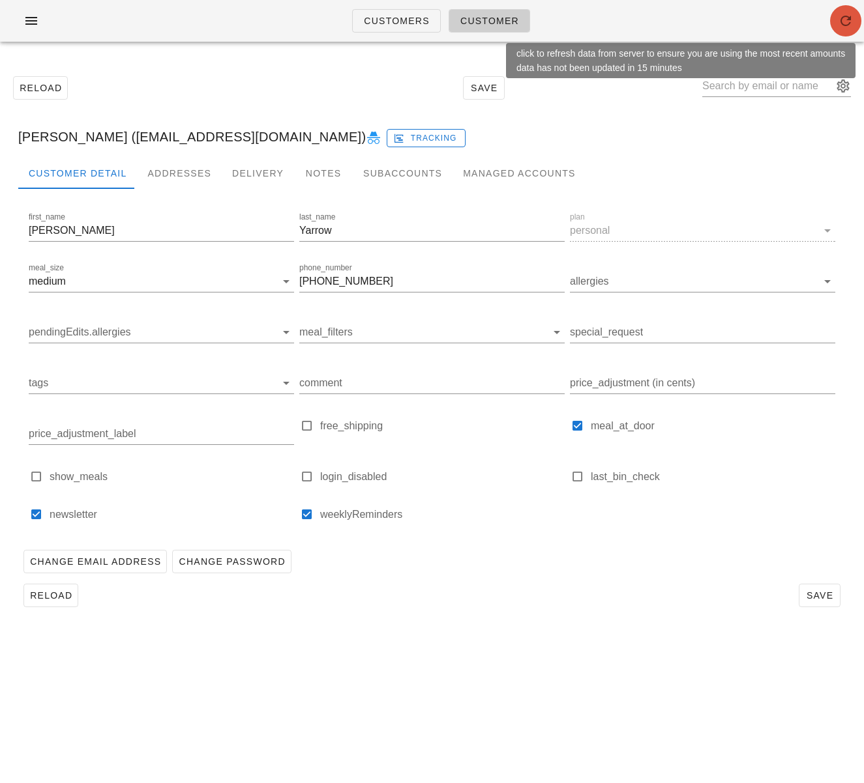
click at [819, 20] on icon "button" at bounding box center [845, 21] width 16 height 16
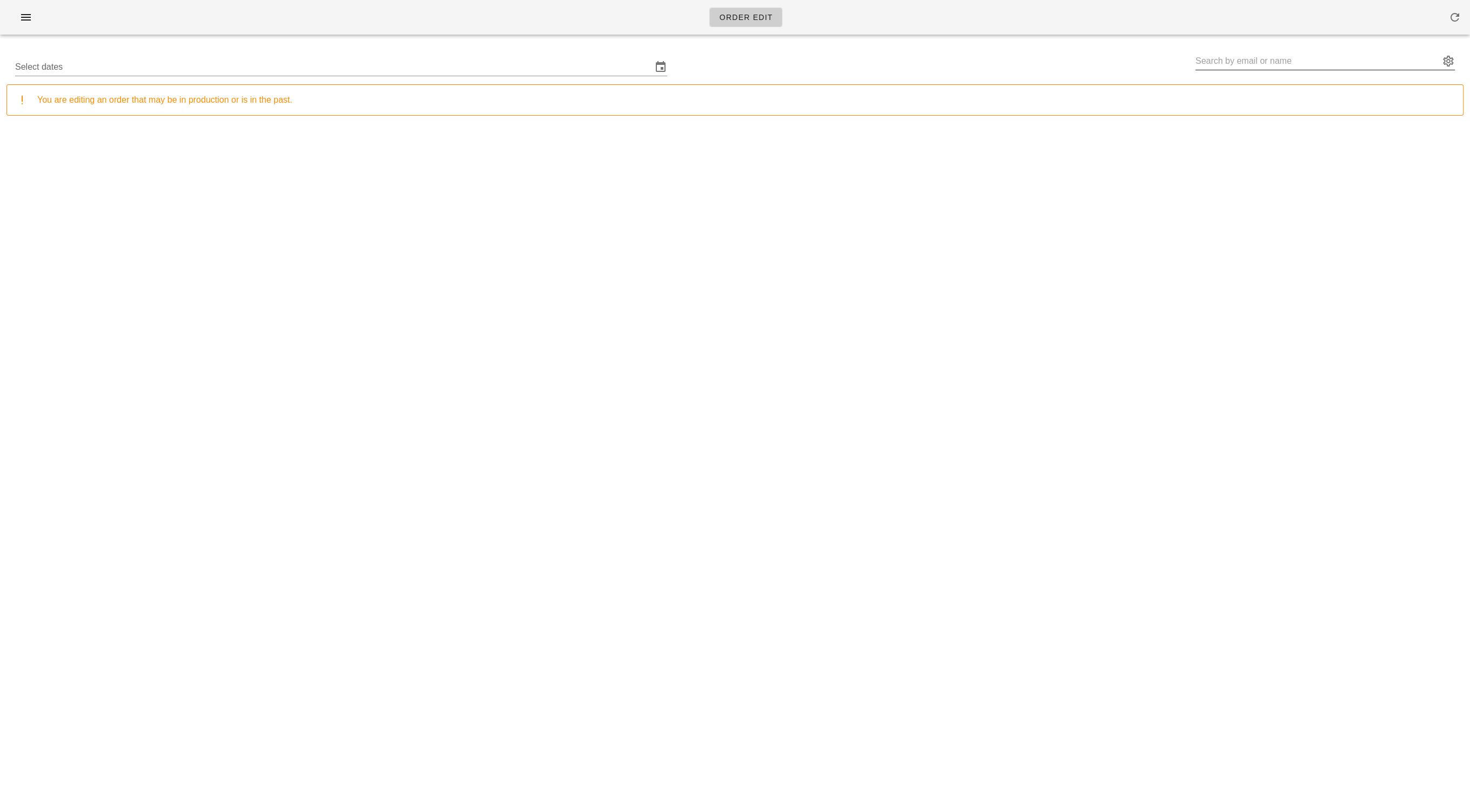
click at [1237, 58] on input "text" at bounding box center [1317, 61] width 245 height 17
paste input "[EMAIL_ADDRESS][DOMAIN_NAME]"
type input "[PERSON_NAME] ([PERSON_NAME][EMAIL_ADDRESS][DOMAIN_NAME])"
click at [441, 66] on input "Select dates" at bounding box center [333, 66] width 637 height 17
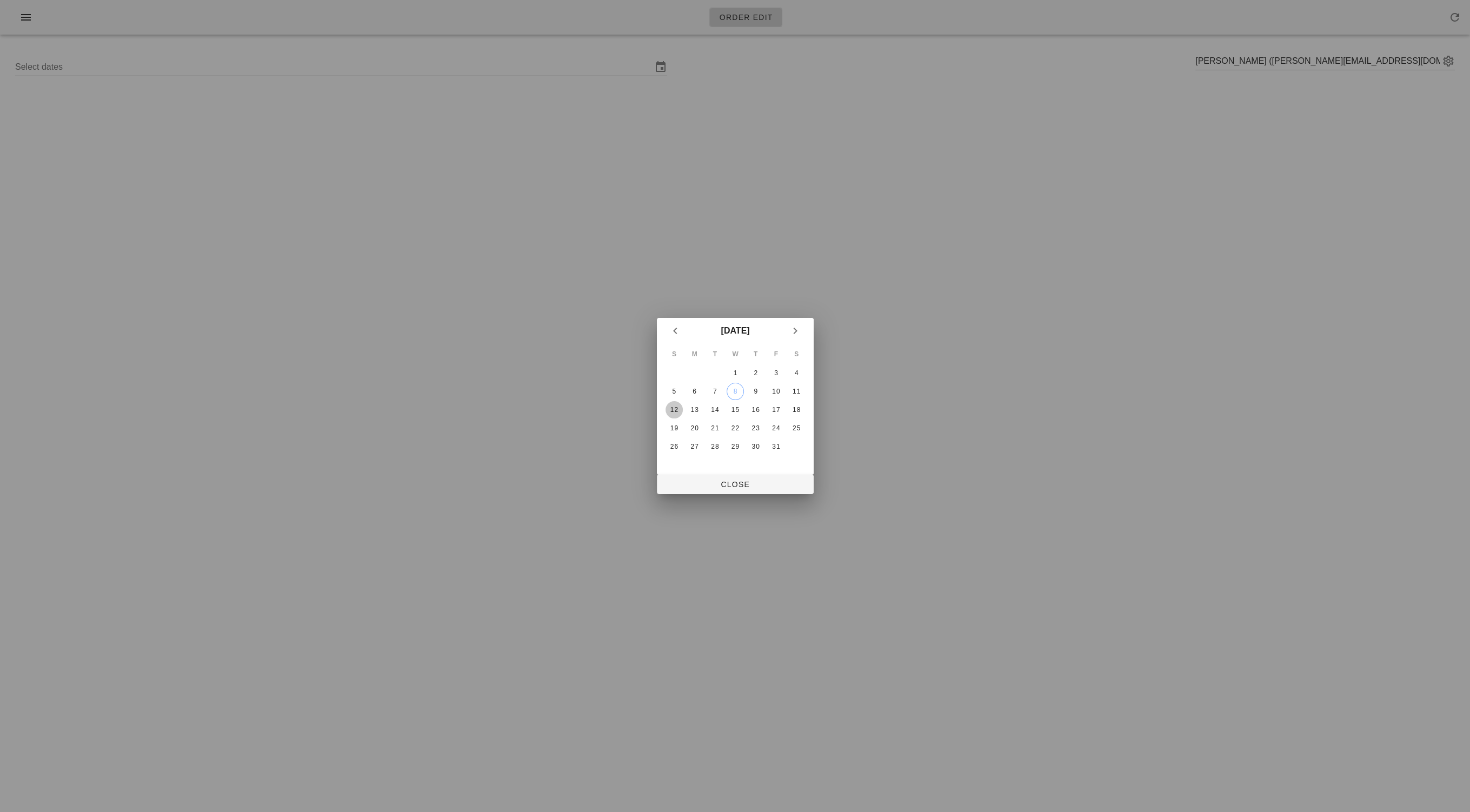
click at [679, 412] on div "12" at bounding box center [674, 409] width 17 height 7
click at [677, 408] on div "12" at bounding box center [674, 409] width 17 height 7
click at [718, 482] on span "Close" at bounding box center [735, 484] width 139 height 8
type input "[DATE] - [DATE]"
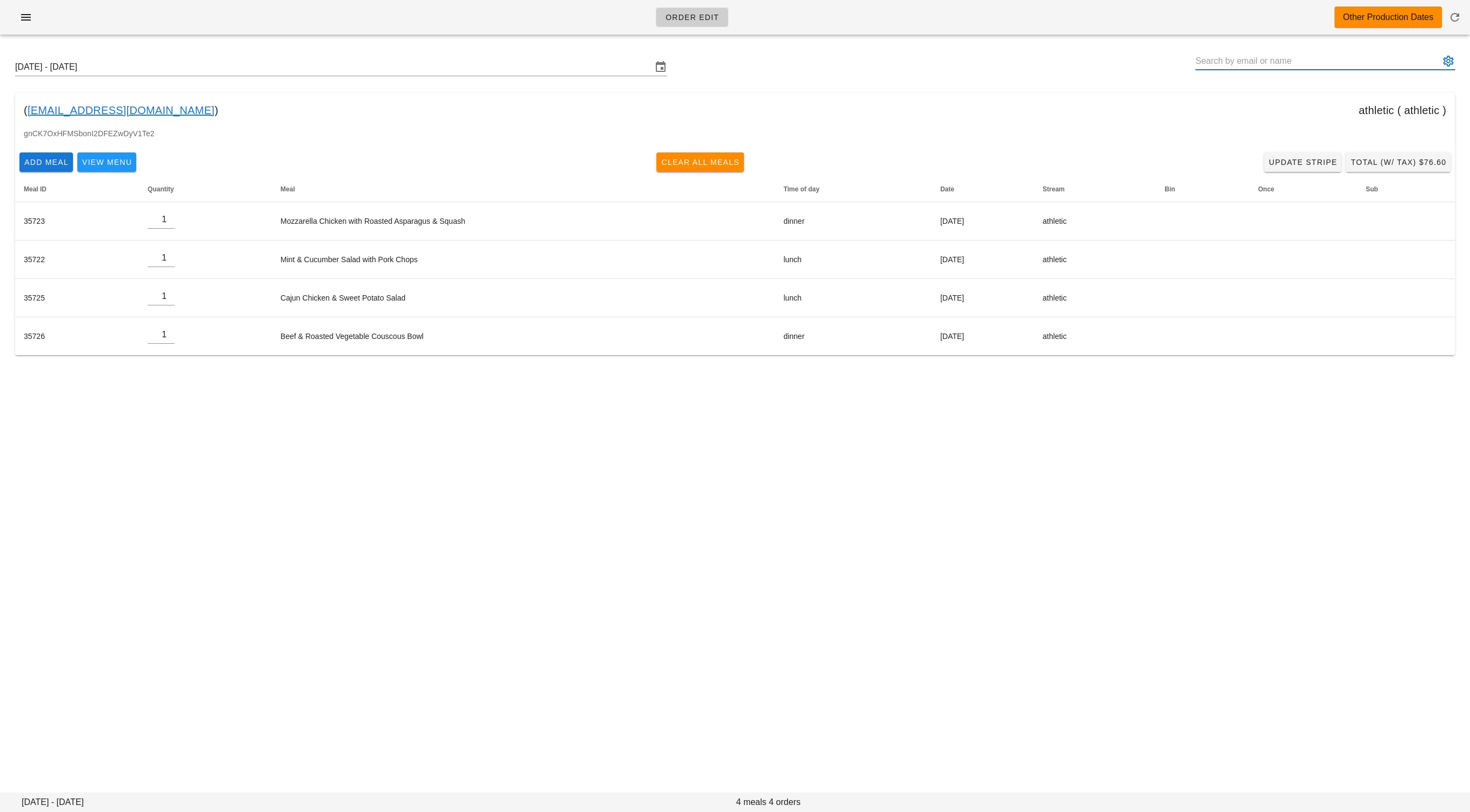
click at [1214, 66] on input "text" at bounding box center [1317, 61] width 245 height 17
paste input "[EMAIL_ADDRESS][DOMAIN_NAME]"
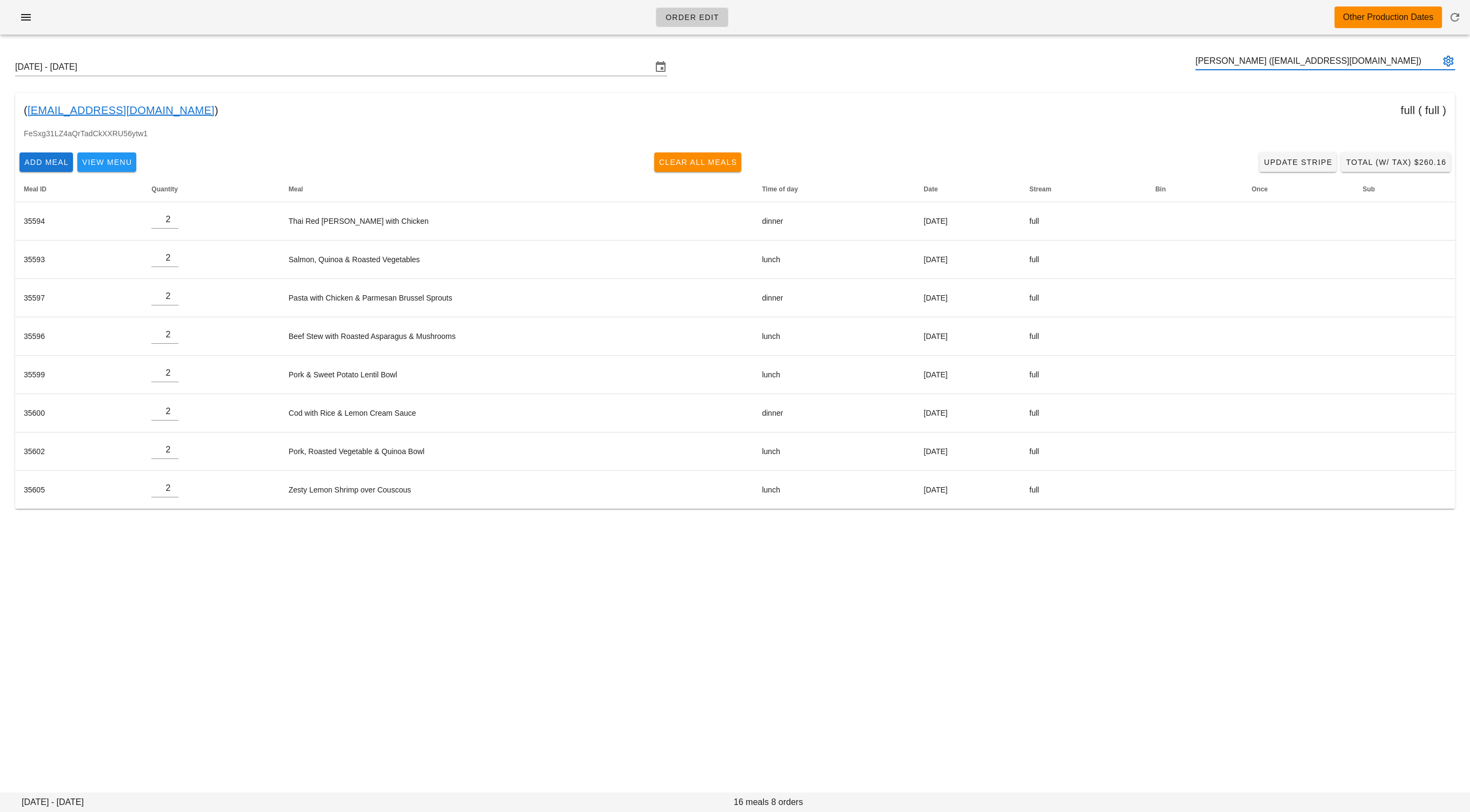
type input "[PERSON_NAME] ([EMAIL_ADDRESS][DOMAIN_NAME])"
paste input "[EMAIL_ADDRESS][DOMAIN_NAME]"
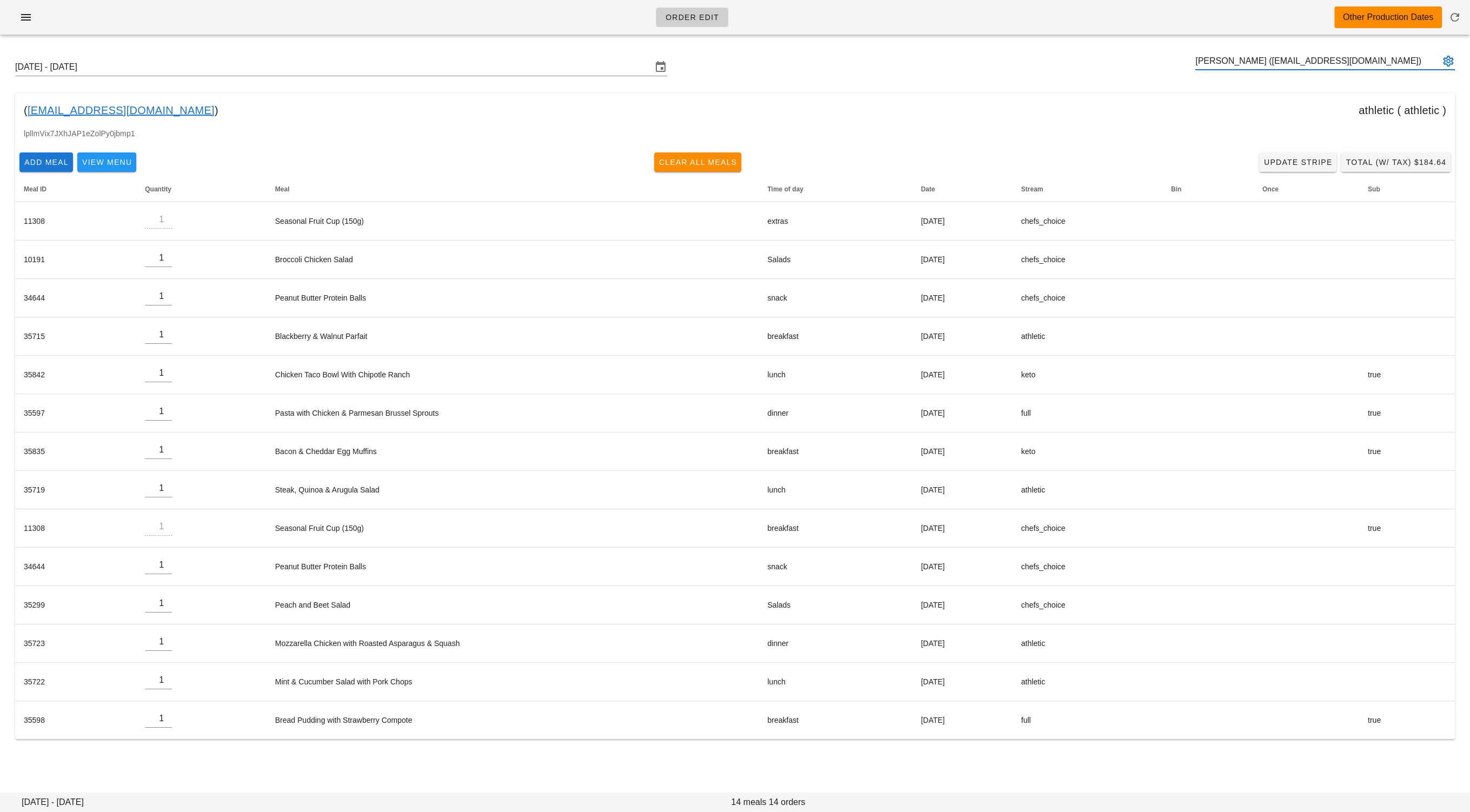
type input "[PERSON_NAME] ([EMAIL_ADDRESS][DOMAIN_NAME])"
paste input "[EMAIL_ADDRESS][DOMAIN_NAME]"
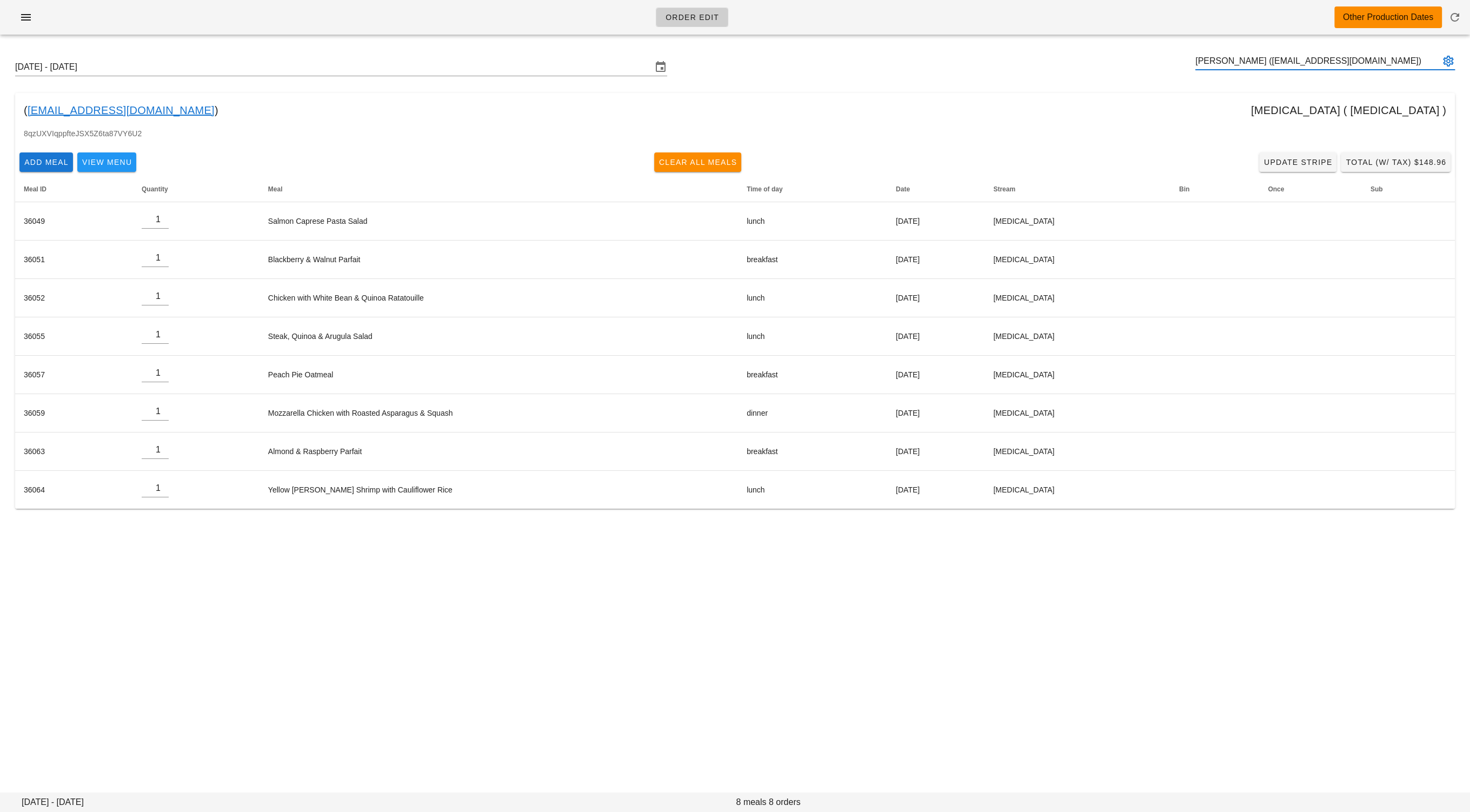
type input "[PERSON_NAME] ([EMAIL_ADDRESS][DOMAIN_NAME])"
click at [1228, 66] on input "text" at bounding box center [1317, 61] width 245 height 17
paste input "[EMAIL_ADDRESS][DOMAIN_NAME]"
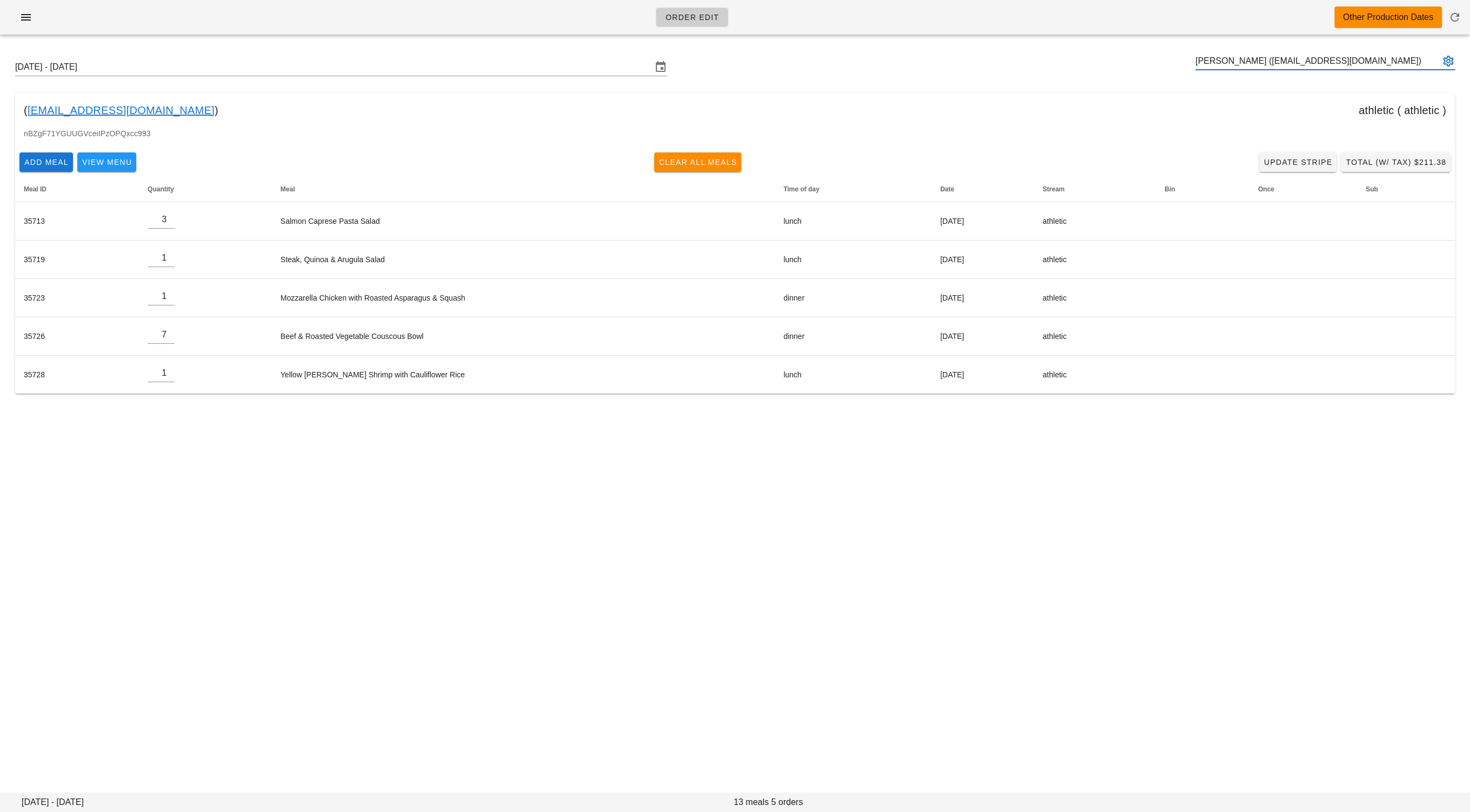
type input "[PERSON_NAME] ([EMAIL_ADDRESS][DOMAIN_NAME])"
paste input "[PERSON_NAME][EMAIL_ADDRESS][DOMAIN_NAME]"
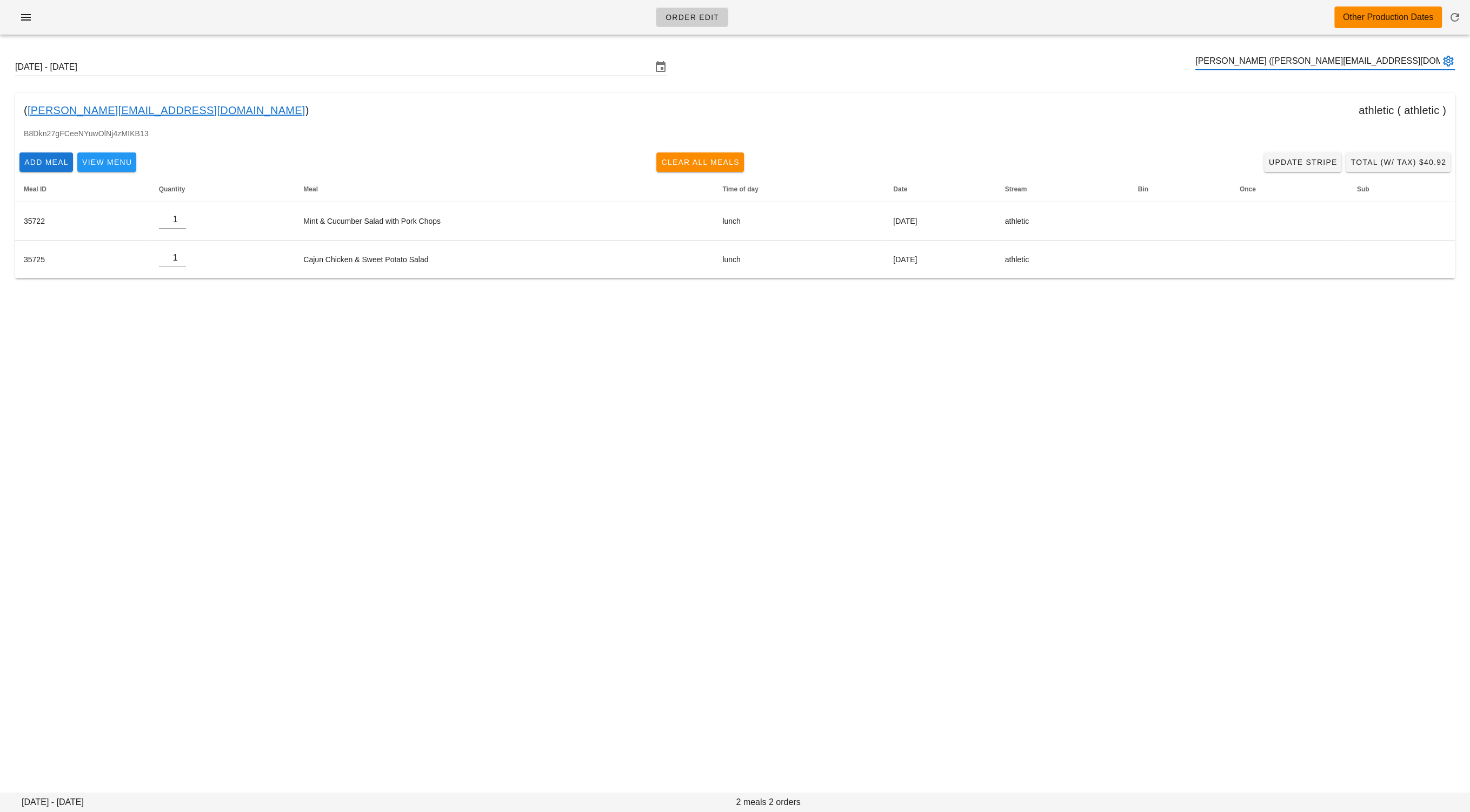
type input "[PERSON_NAME] ([PERSON_NAME][EMAIL_ADDRESS][DOMAIN_NAME])"
paste input "[EMAIL_ADDRESS][DOMAIN_NAME]"
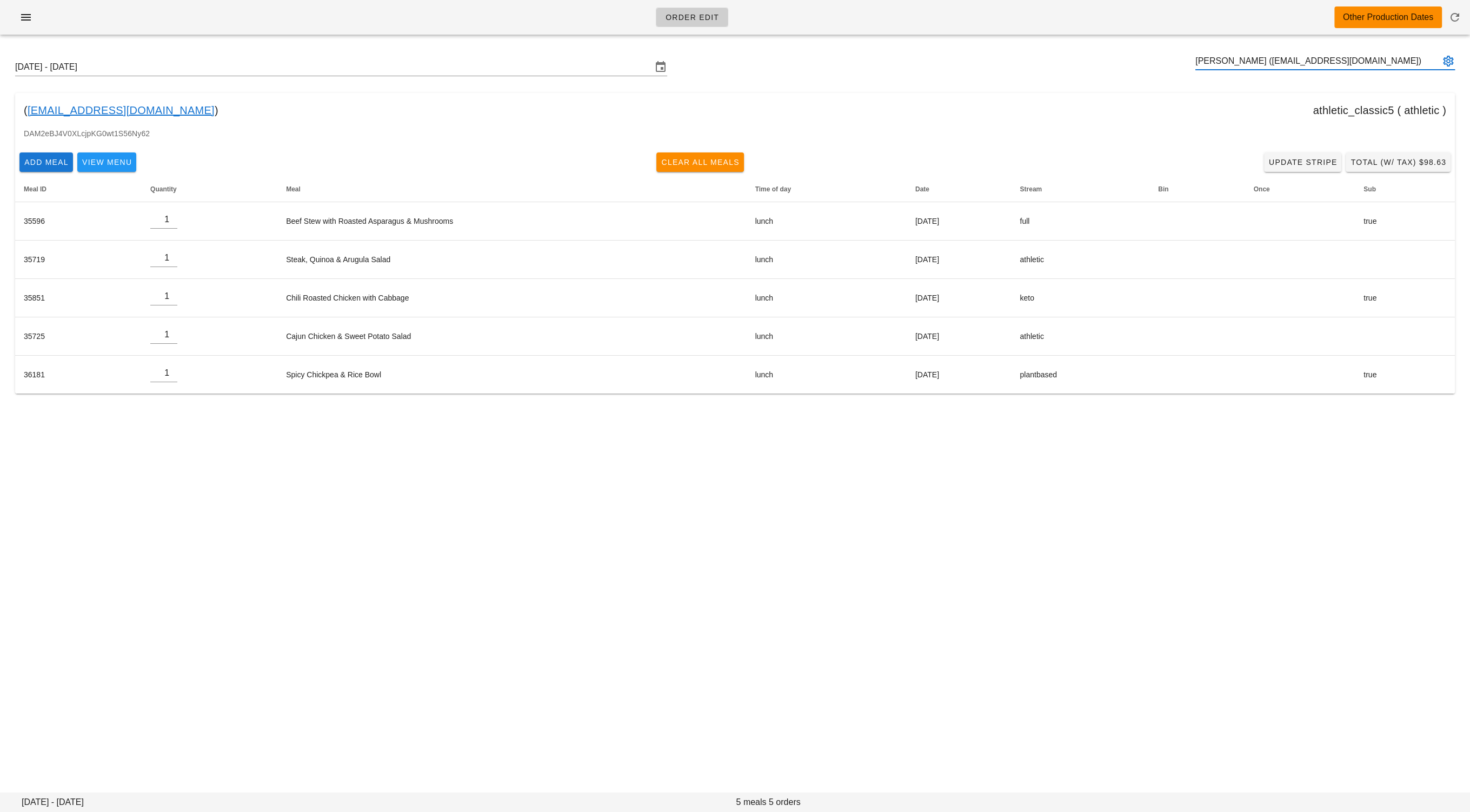
type input "[PERSON_NAME] ([EMAIL_ADDRESS][DOMAIN_NAME])"
paste input "[EMAIL_ADDRESS][DOMAIN_NAME]"
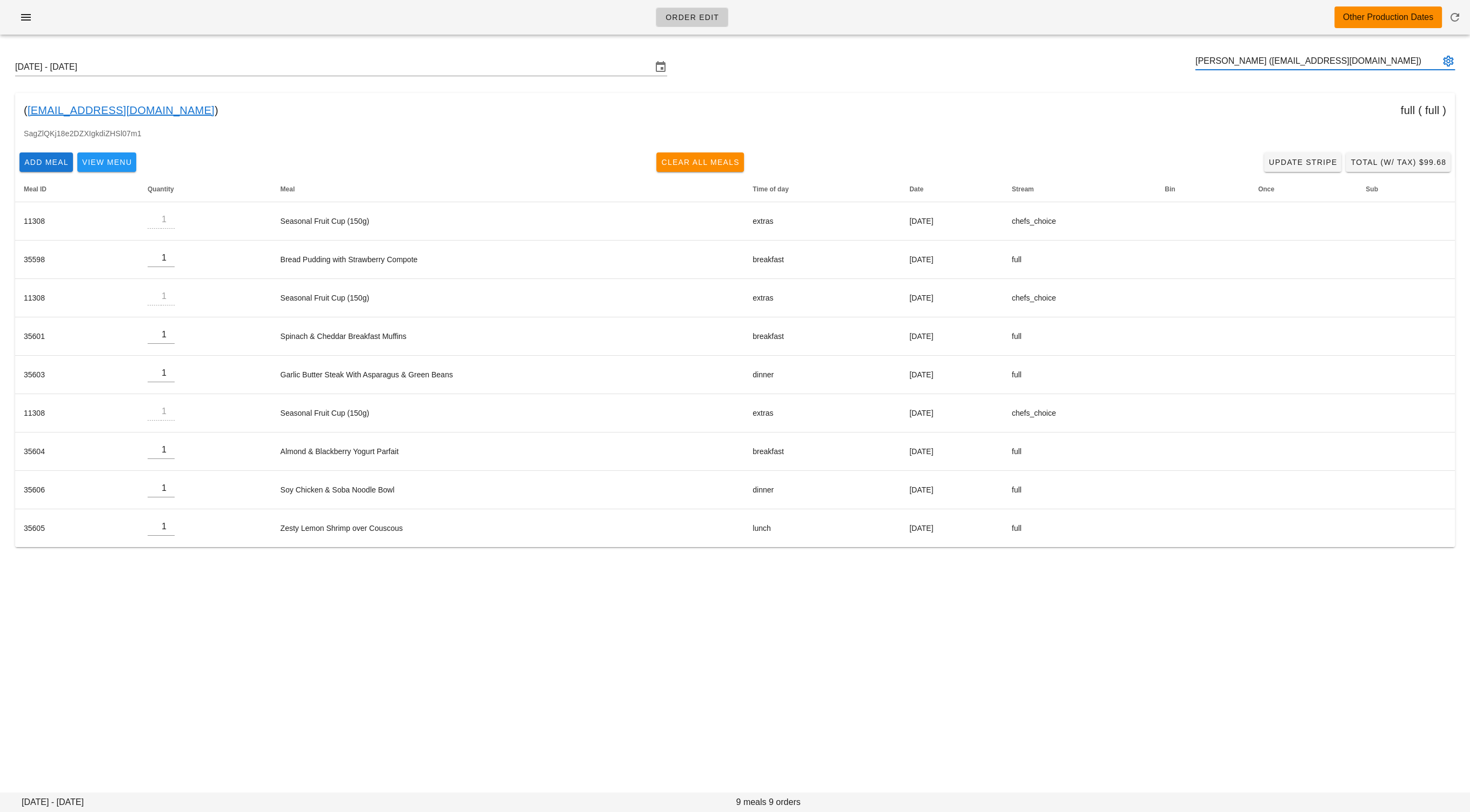
type input "[PERSON_NAME] ([EMAIL_ADDRESS][DOMAIN_NAME])"
click at [1240, 61] on input "text" at bounding box center [1317, 61] width 245 height 17
paste input "[EMAIL_ADDRESS][DOMAIN_NAME]"
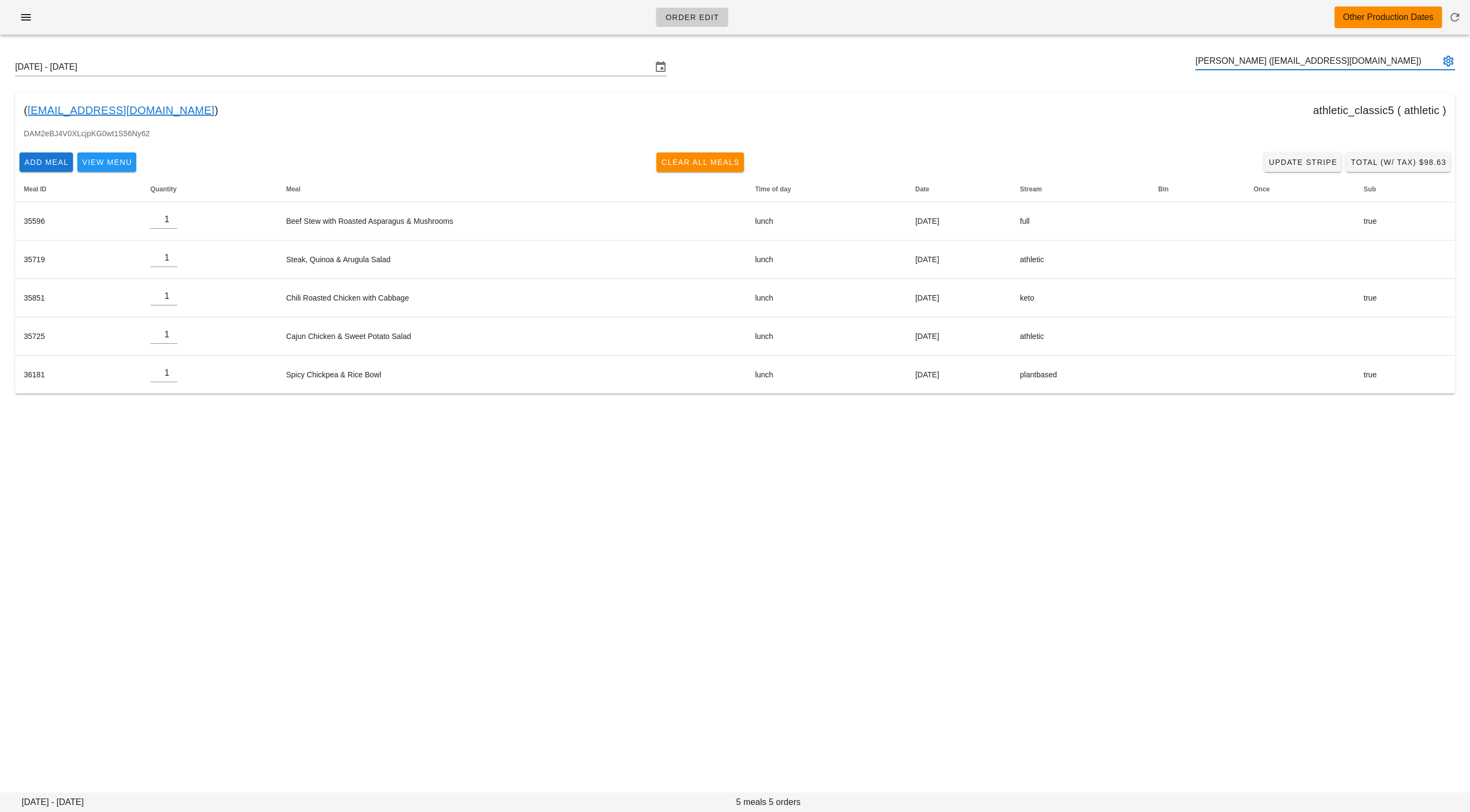
type input "[PERSON_NAME] ([EMAIL_ADDRESS][DOMAIN_NAME])"
paste input "[EMAIL_ADDRESS][DOMAIN_NAME]"
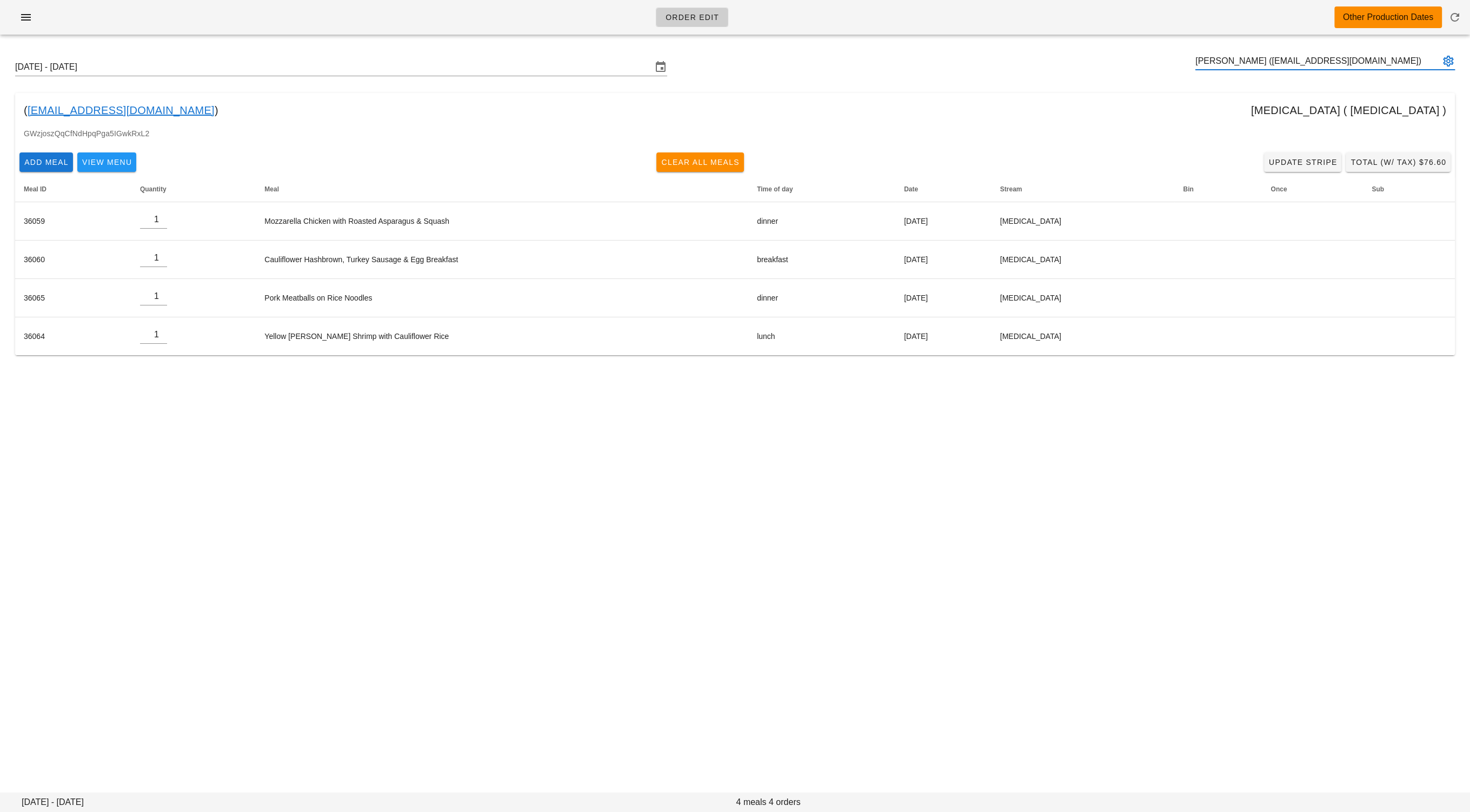
type input "[PERSON_NAME] ([EMAIL_ADDRESS][DOMAIN_NAME])"
paste input "[EMAIL_ADDRESS][DOMAIN_NAME]"
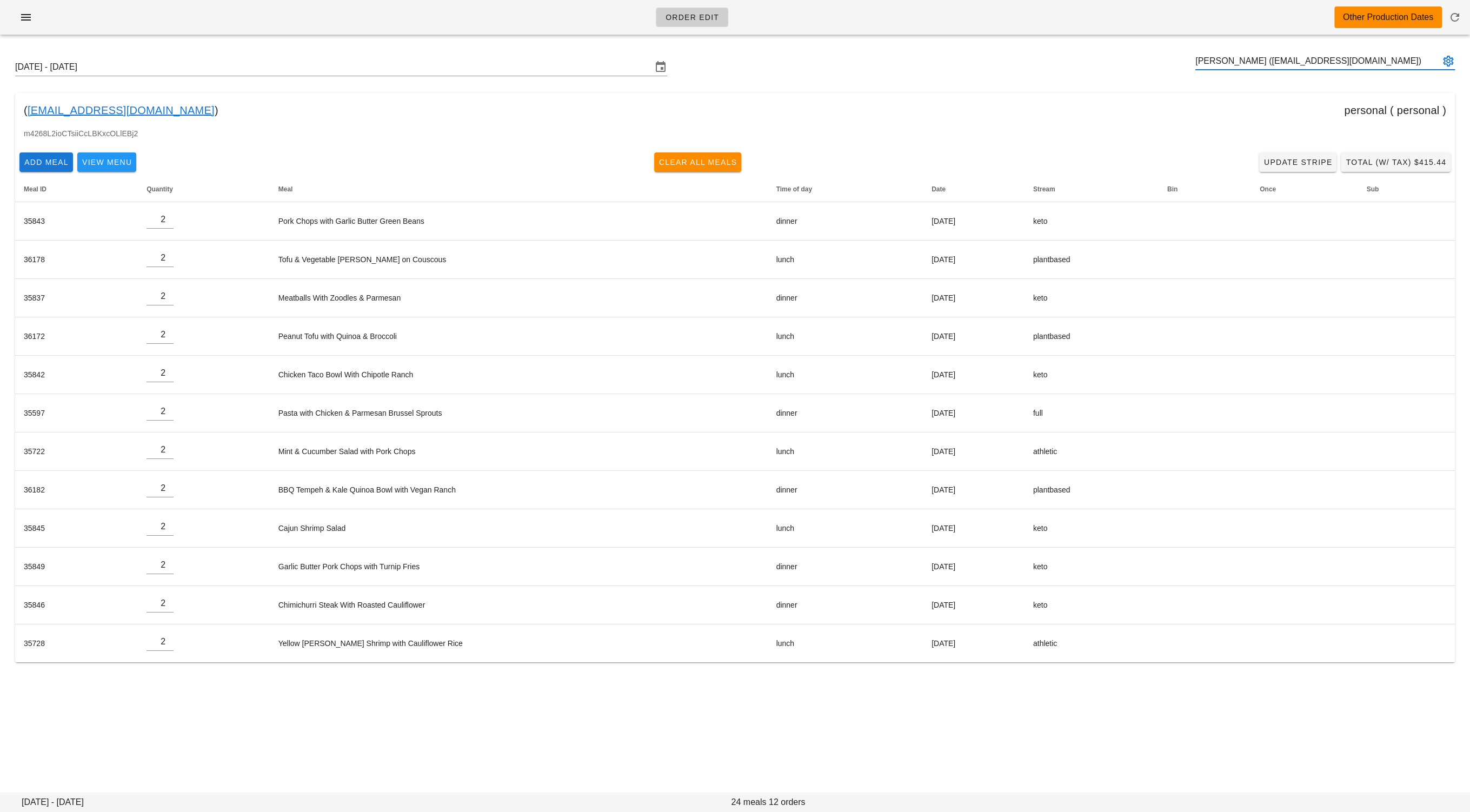
type input "[PERSON_NAME] ([EMAIL_ADDRESS][DOMAIN_NAME])"
paste input "[EMAIL_ADDRESS][DOMAIN_NAME]"
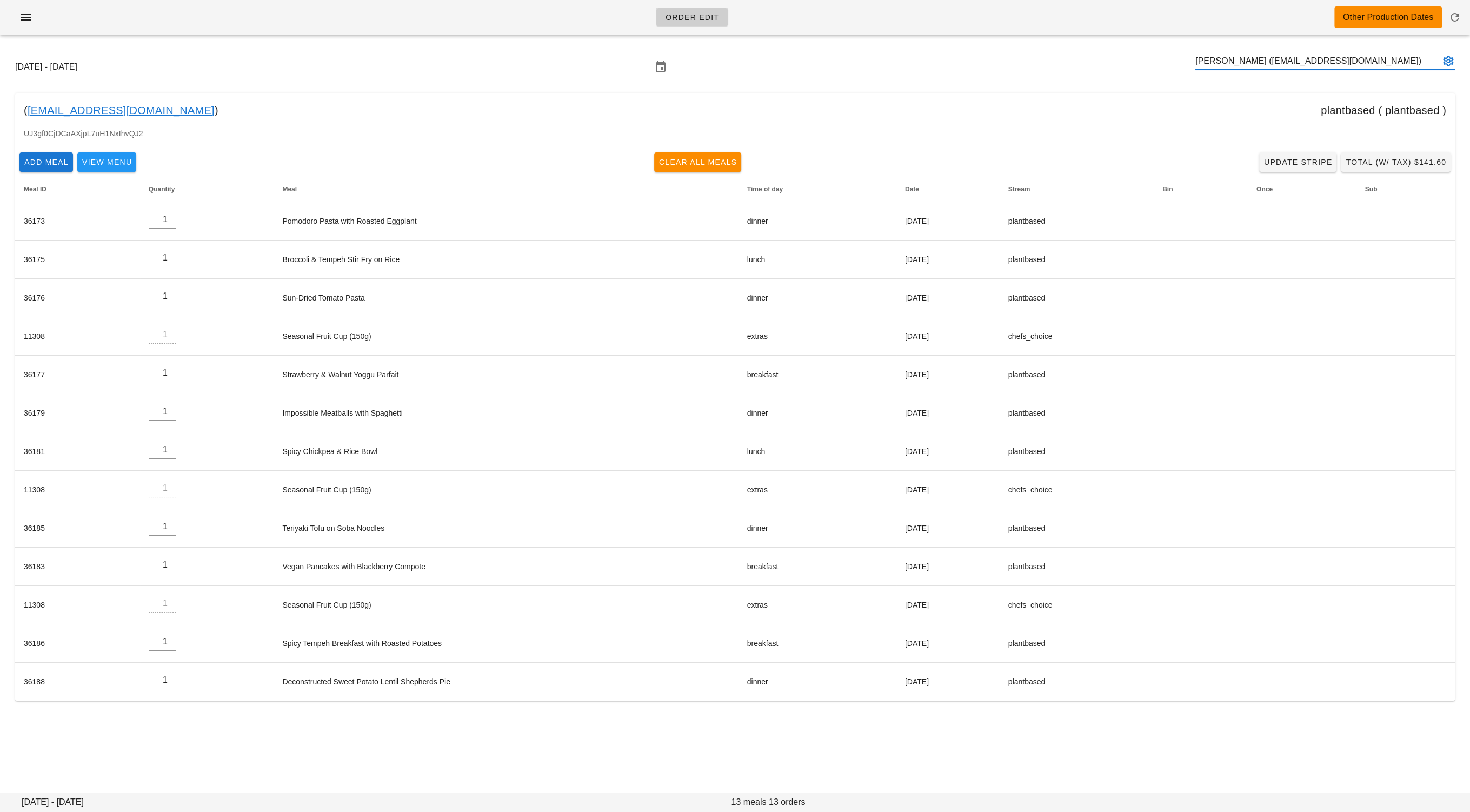
type input "Rebecca Desmanche (beca.desmanche33@gmail.com)"
click at [1280, 63] on input "text" at bounding box center [1317, 61] width 245 height 17
paste input "Kristinebaz@gmail.com"
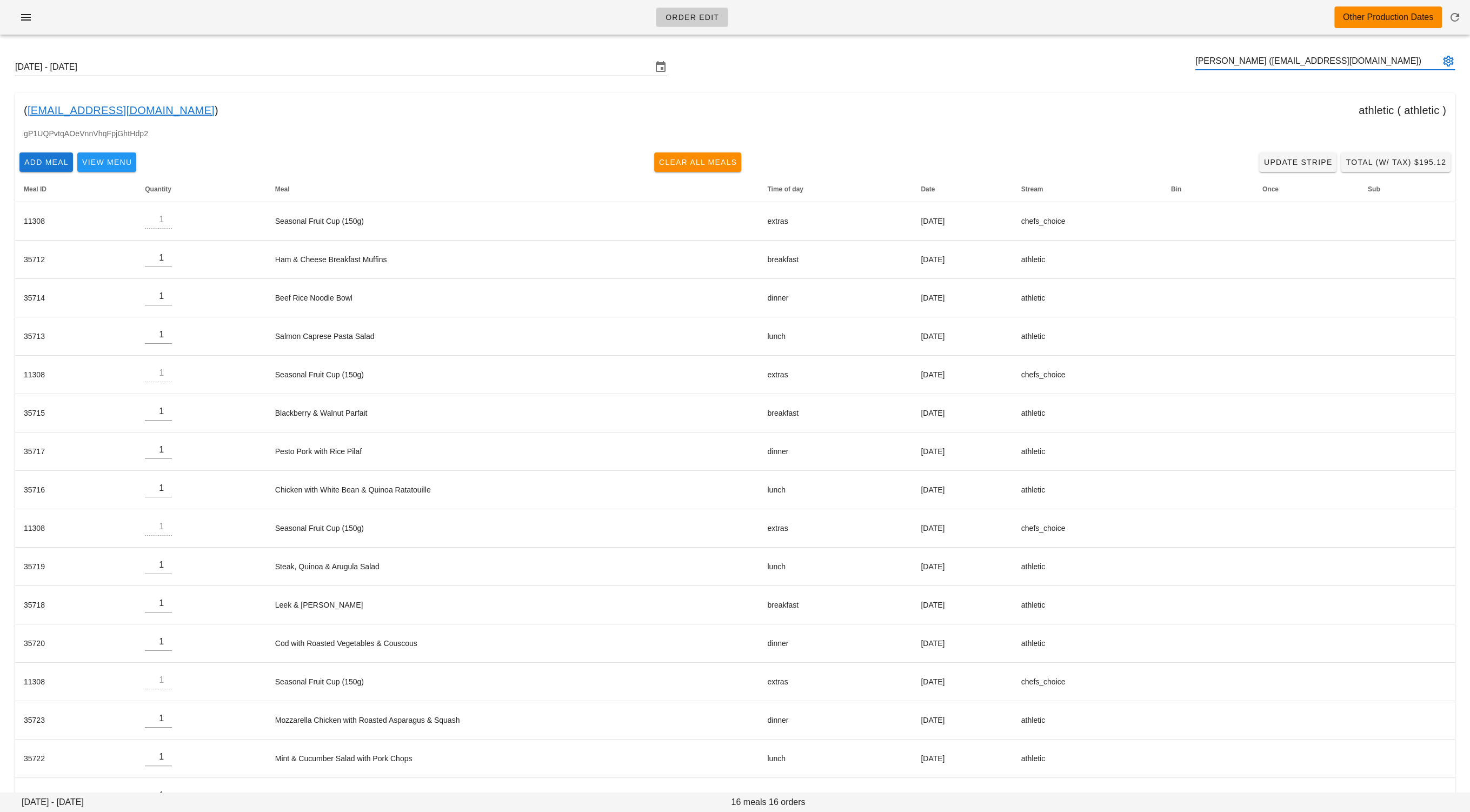
type input "Kristine Baz (Kristinebaz@gmail.com)"
paste input "sharlawalker1994@gmail.com"
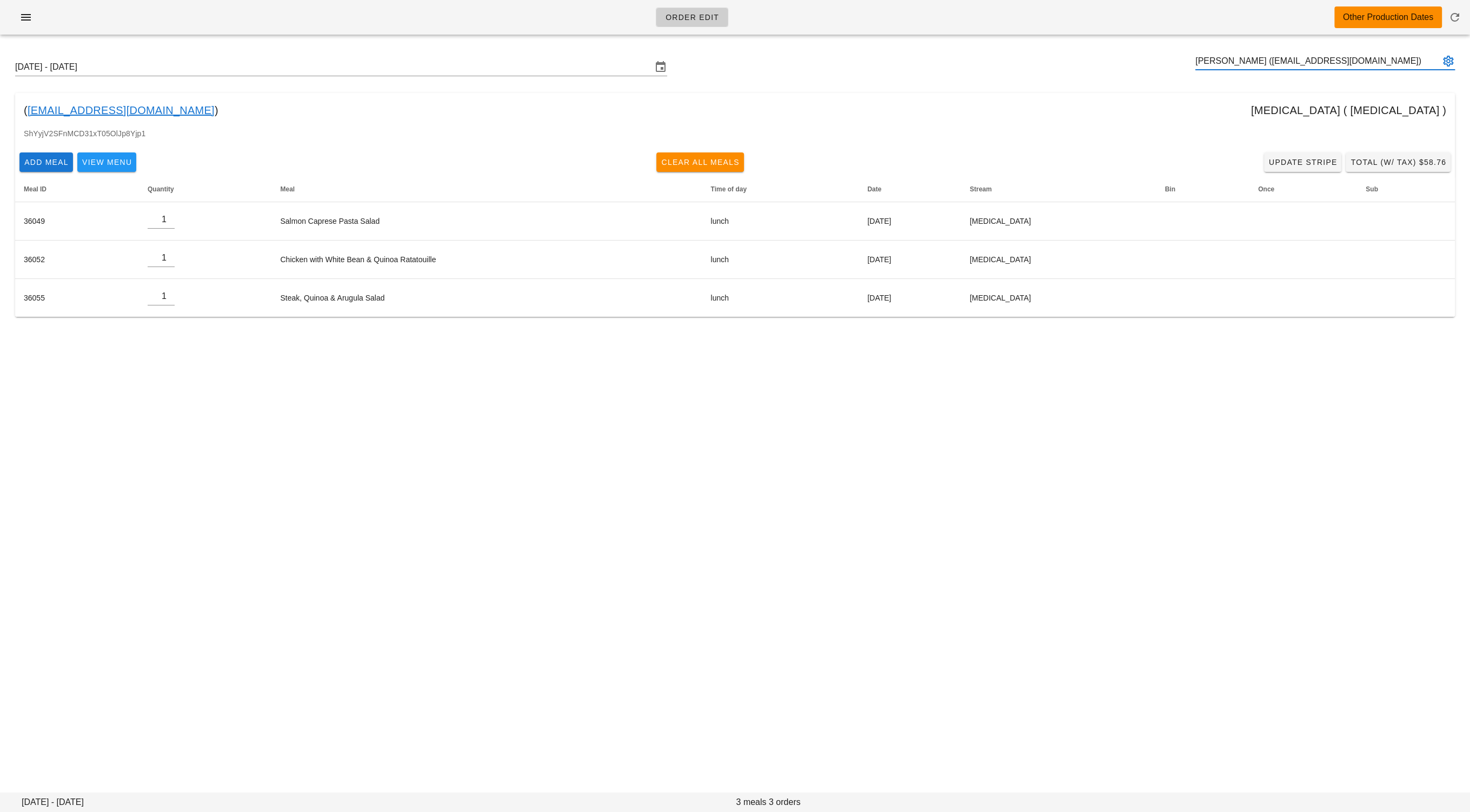
type input "Sharla Johnson (sharlawalker1994@gmail.com)"
click at [1225, 58] on input "text" at bounding box center [1317, 61] width 245 height 17
paste input "Thomasfurseth@gmail.com"
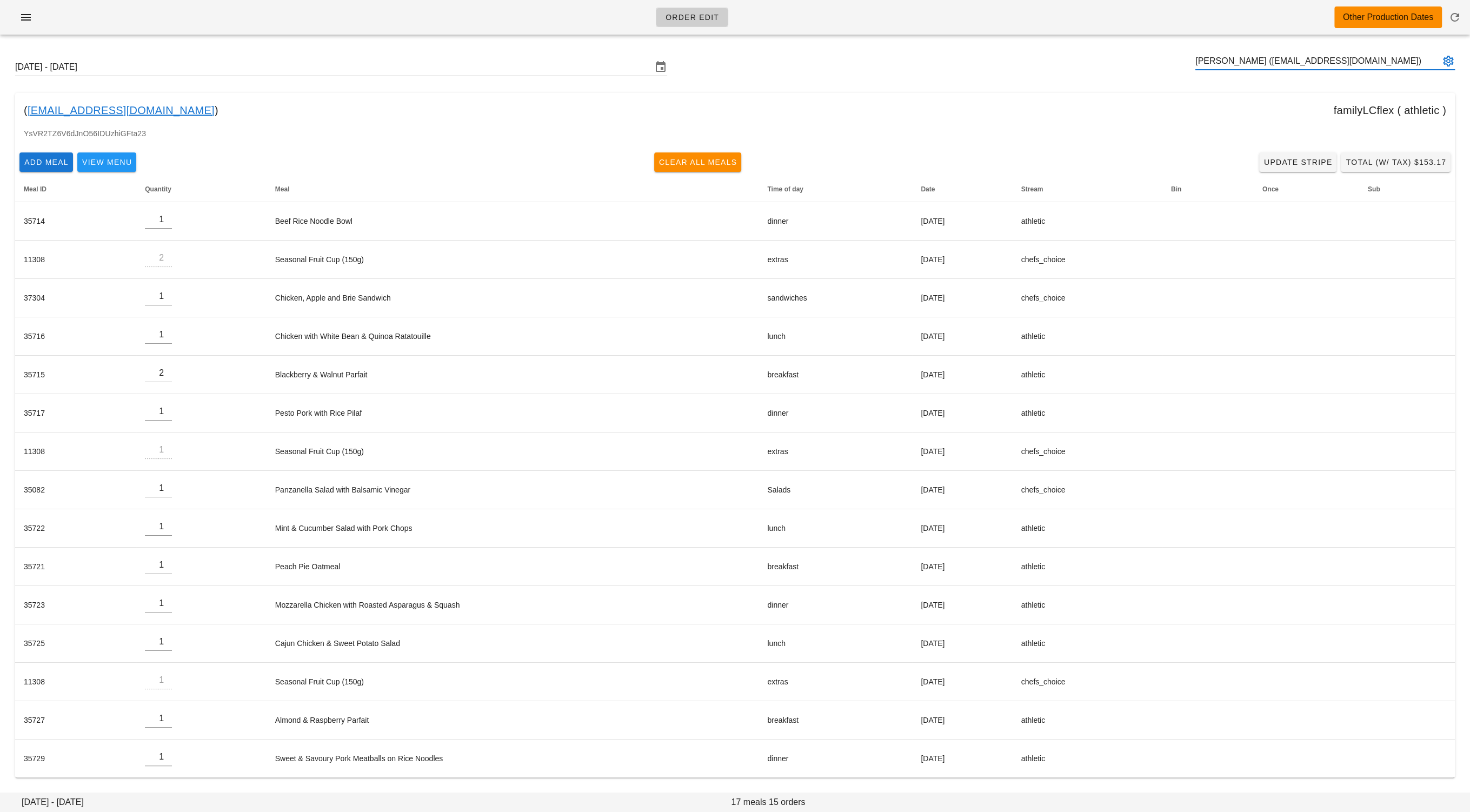
type input "Thomas Furseth (Thomasfurseth@gmail.com)"
paste input "baktashk@gmail.com"
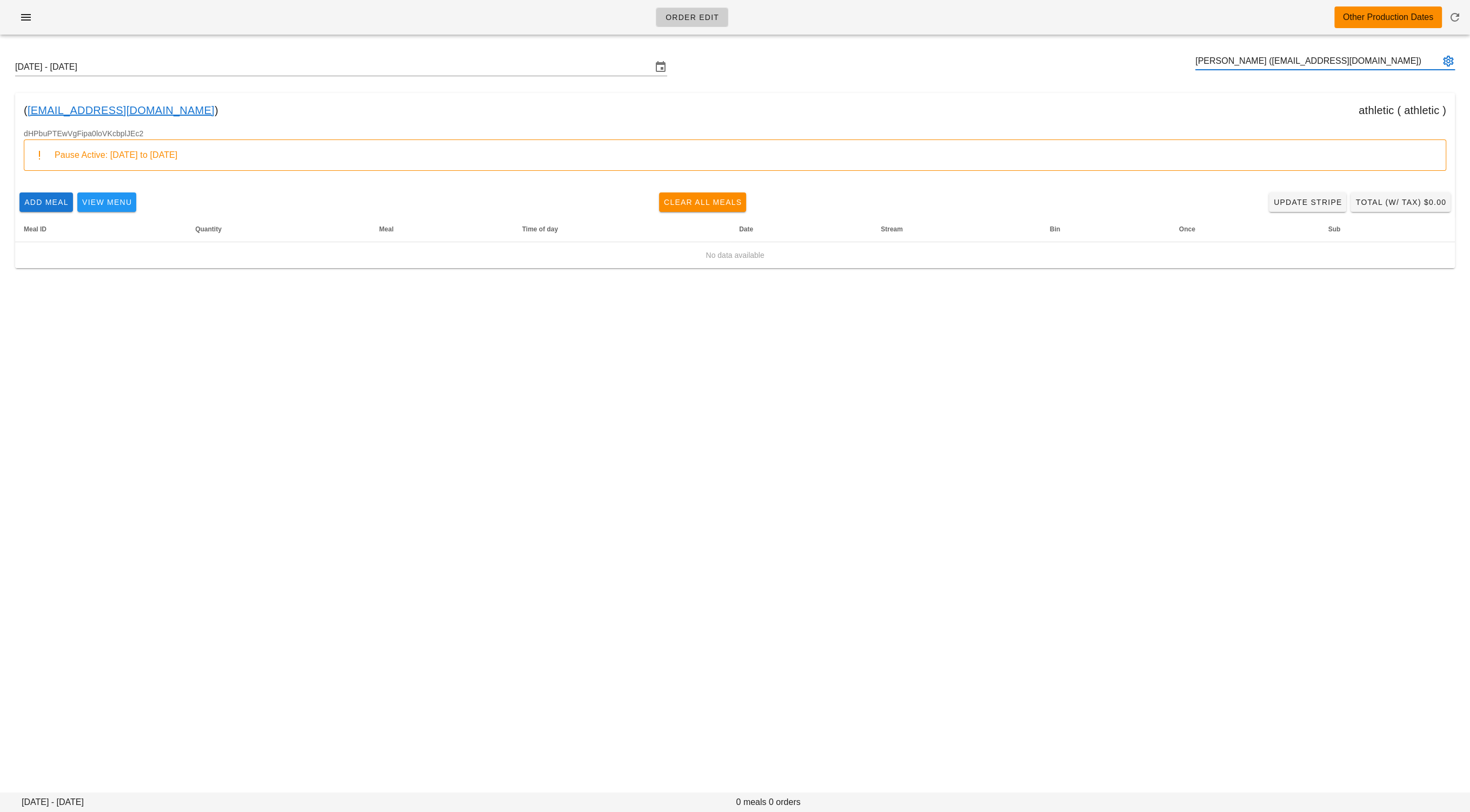
type input "Baktash Kasraei (baktashk@gmail.com)"
paste input "callen.e.clarke@gmail.com"
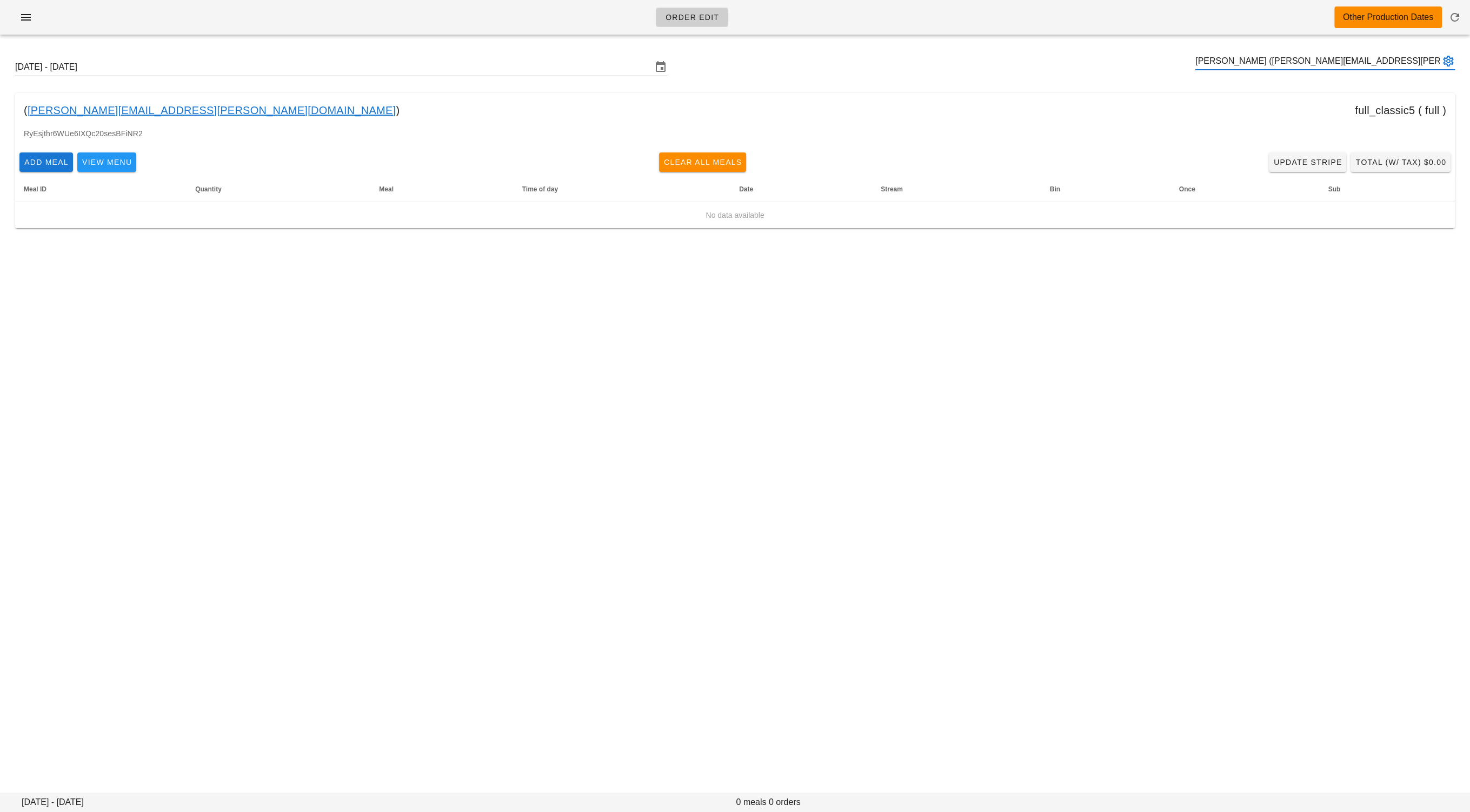
type input "Callen Clarke (callen.e.clarke@gmail.com)"
paste input "bruce.chapman@chapmantaxlaw.com"
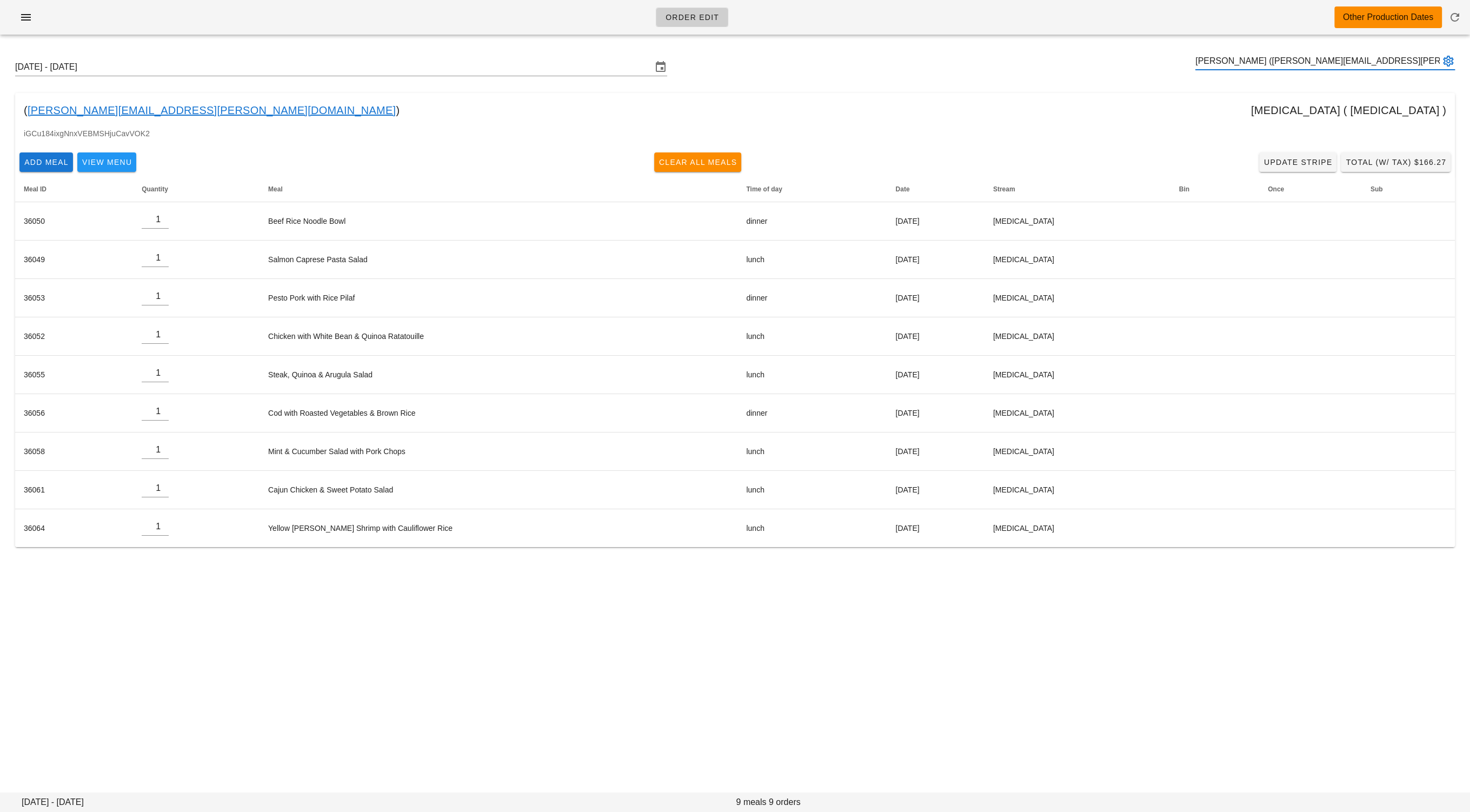
type input "Bruce Chapman (bruce.chapman@chapmantaxlaw.com)"
paste input "jacklawton98@gmail.com"
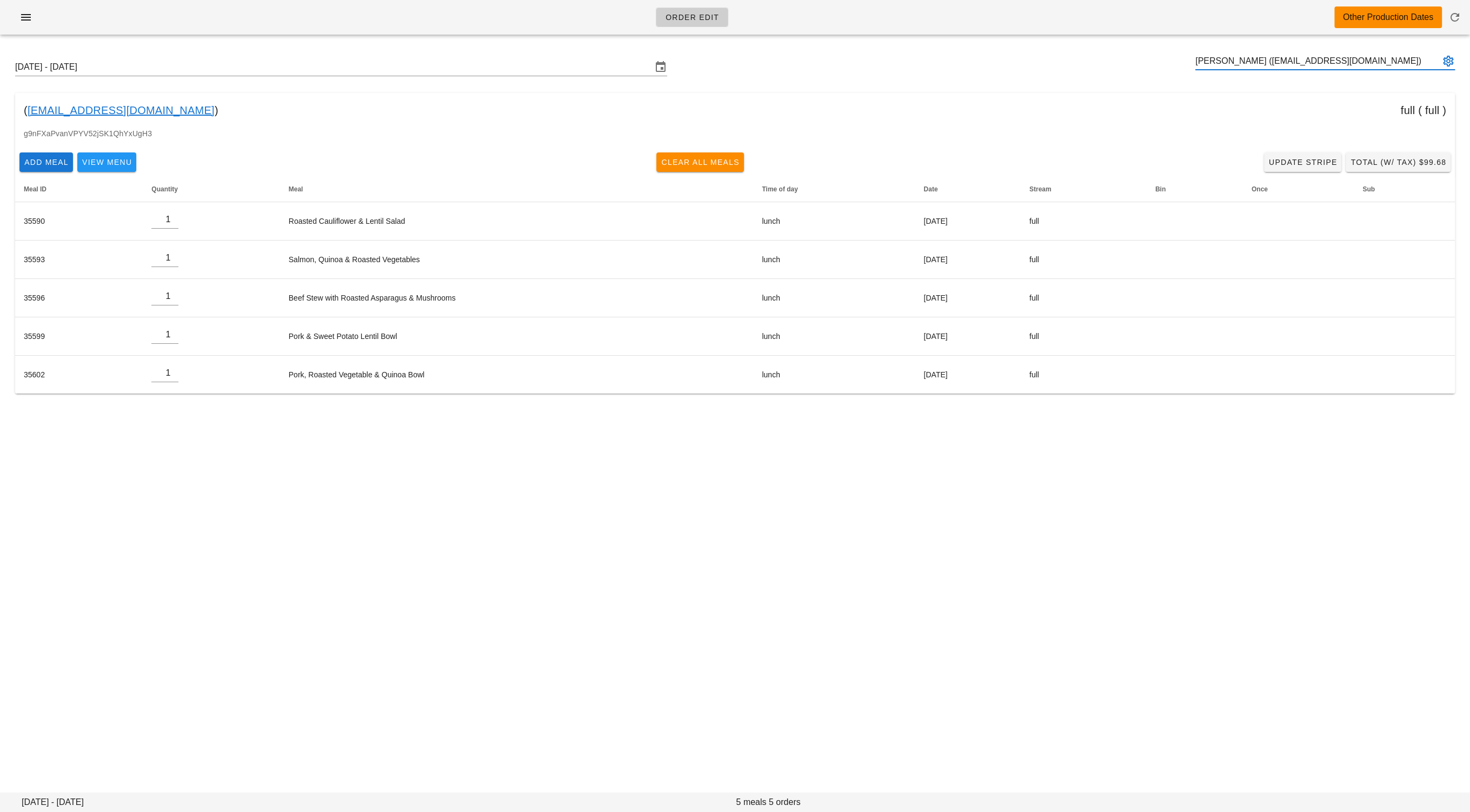
type input "Jackson Lawton (jacklawton98@gmail.com)"
paste input "bruce.chapman@chapmantaxlaw.com"
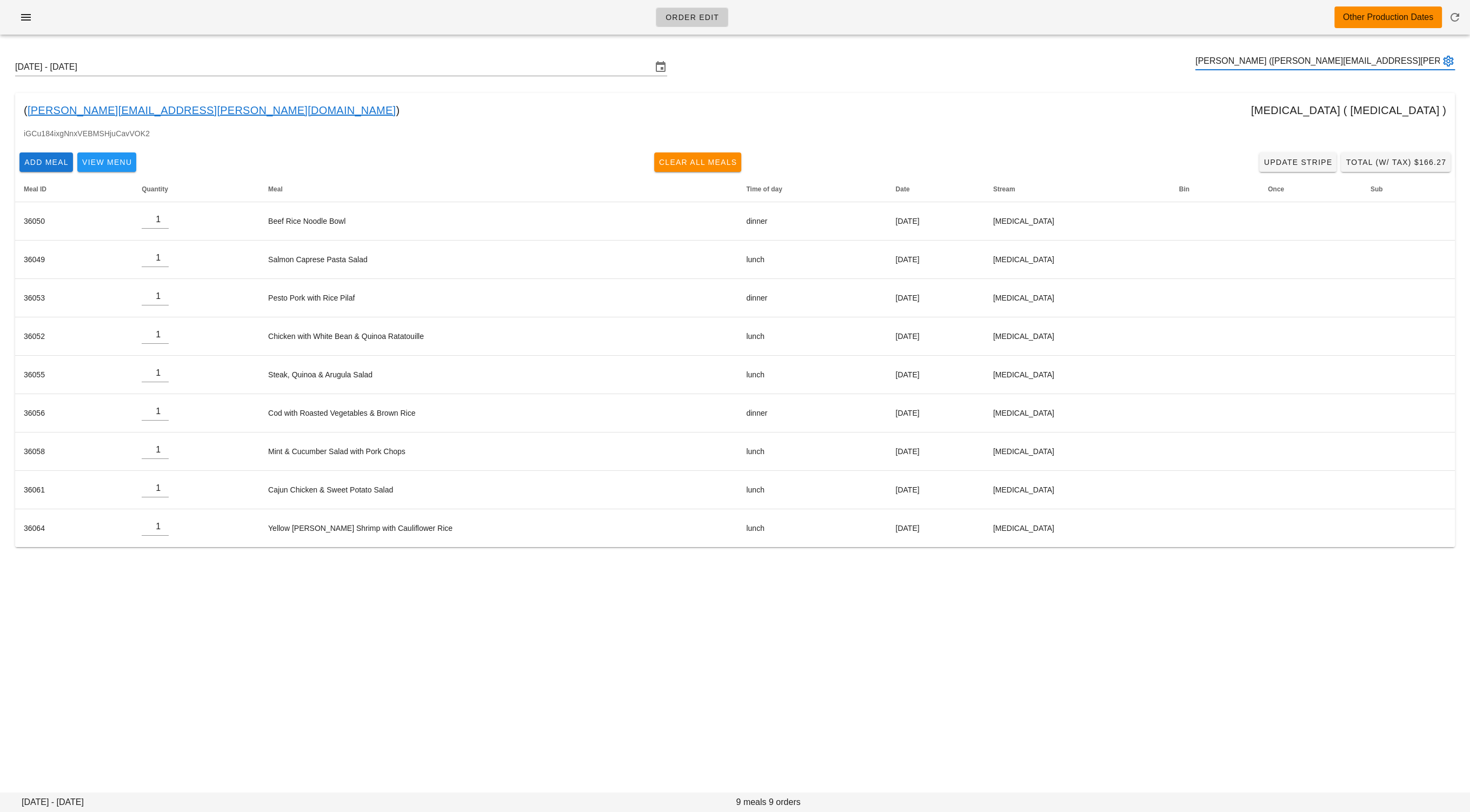
type input "Bruce Chapman (bruce.chapman@chapmantaxlaw.com)"
paste input "john@tinomechnanical.com"
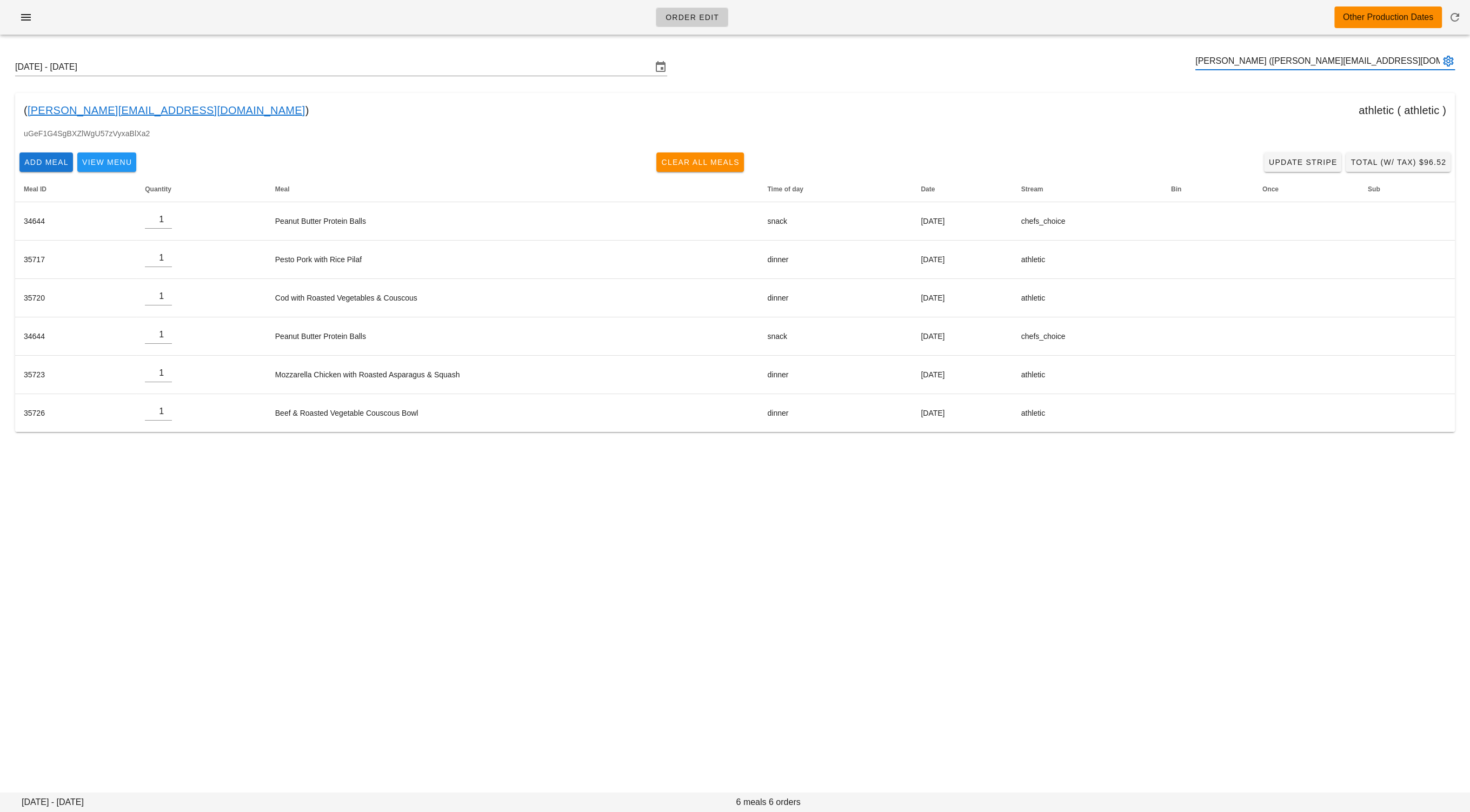
type input "john murphy (john@tinomechnanical.com)"
paste input "nccrema@gmail.com"
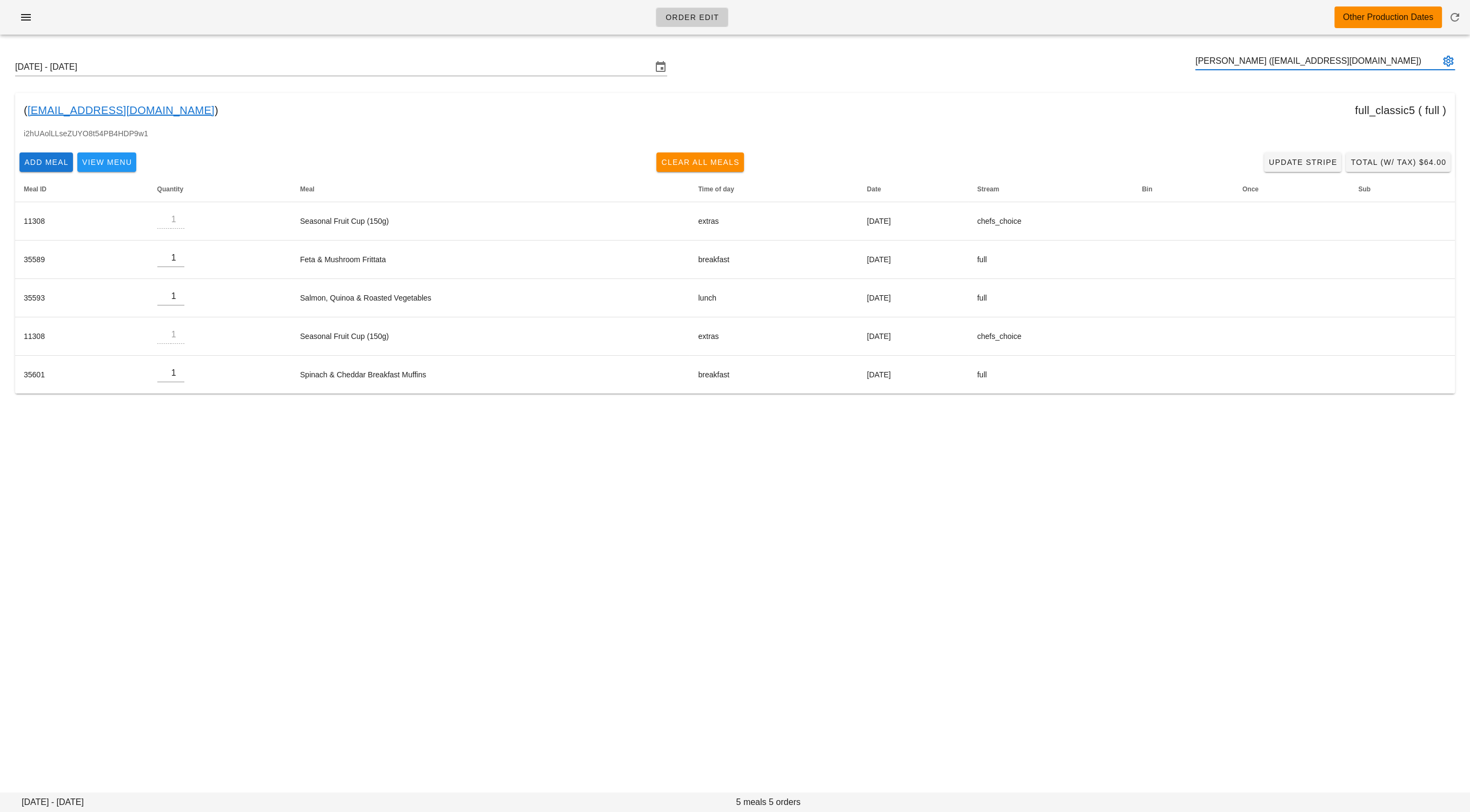
type input "Nicola Crema (nccrema@gmail.com)"
paste input "b.ostlund@shaw.ca"
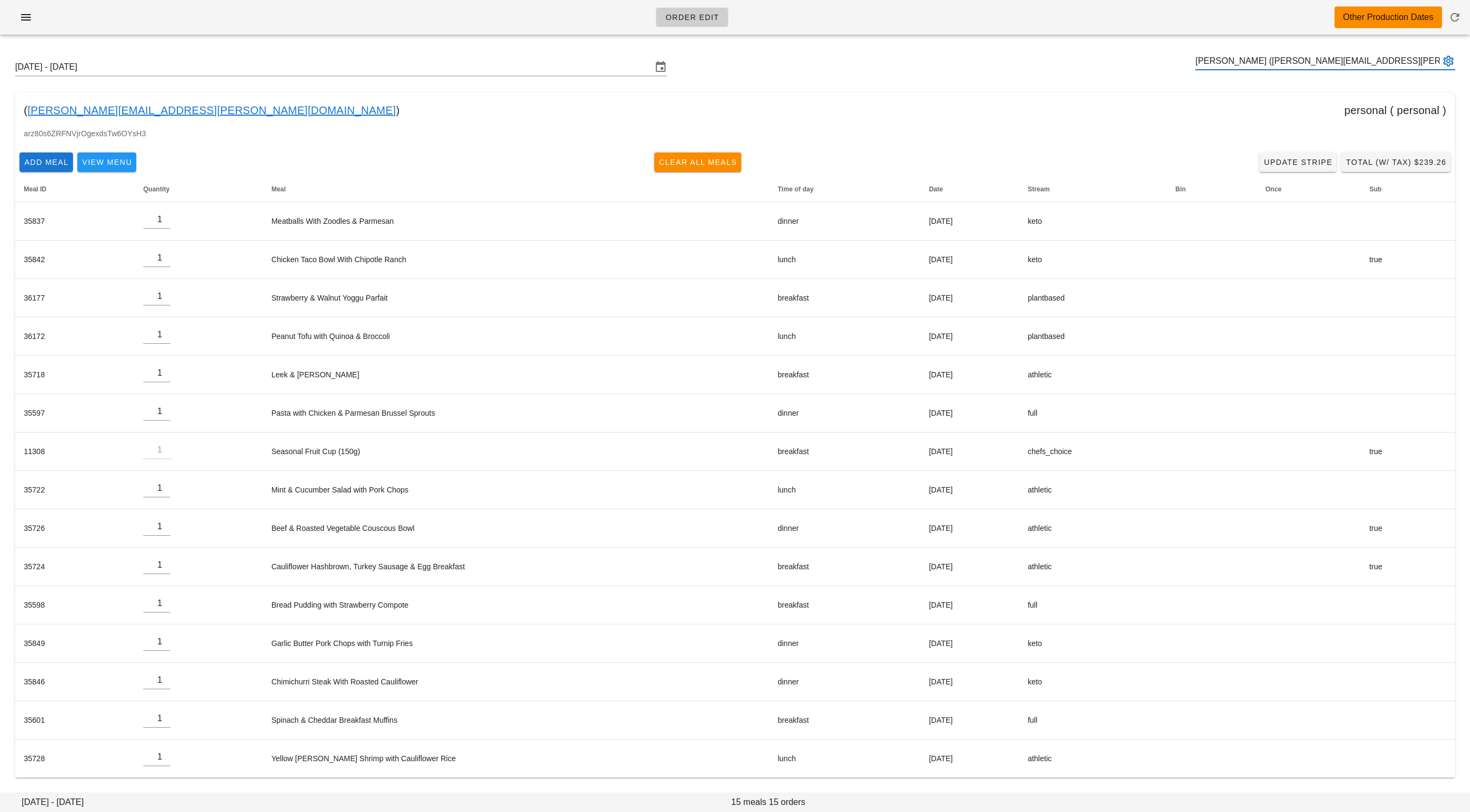
type input "Brian Ostlund (b.ostlund@shaw.ca)"
paste input "migo800522@gmail.com"
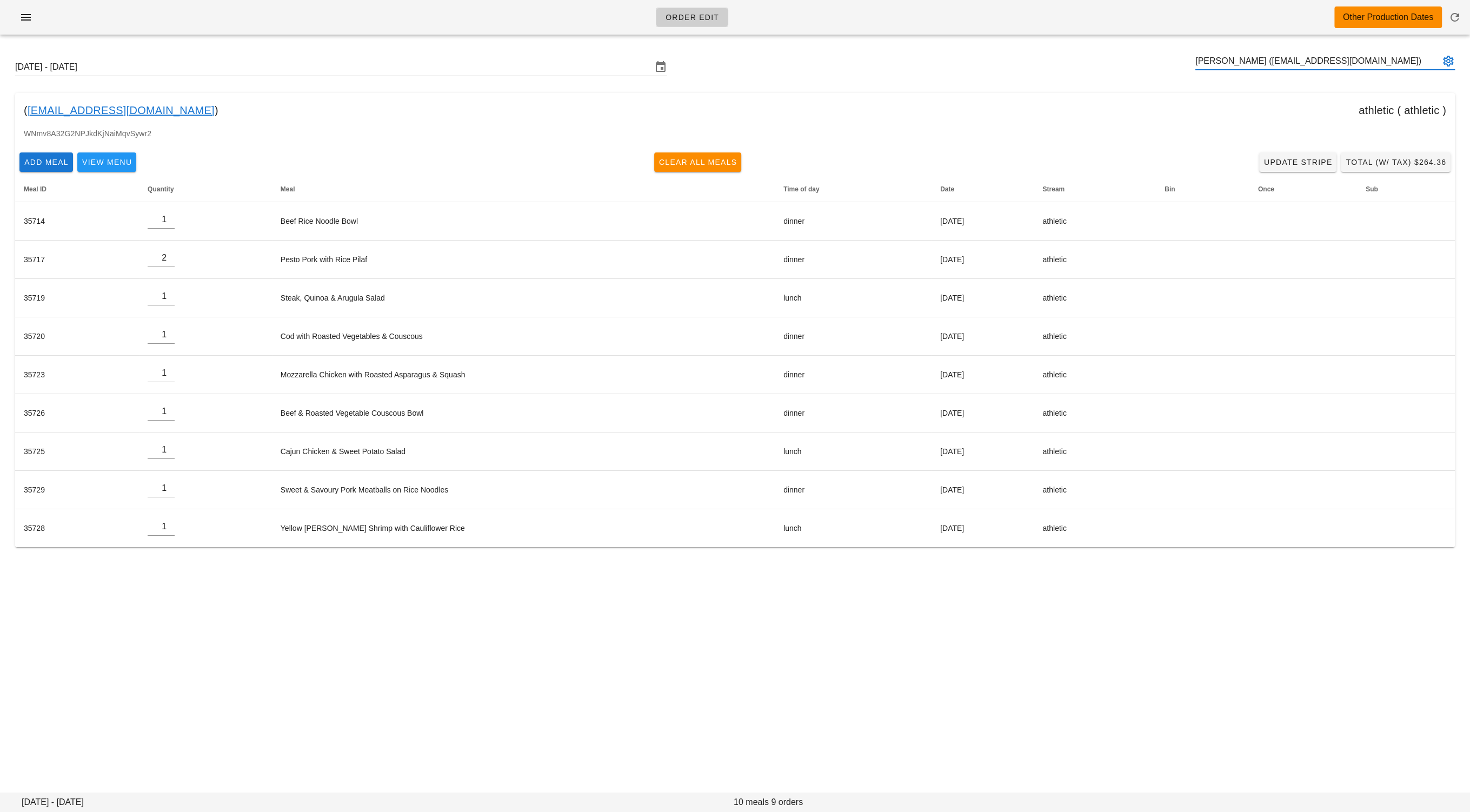
type input "Huai Lin (migo800522@gmail.com)"
paste input "thirstyrobot@gmail.com"
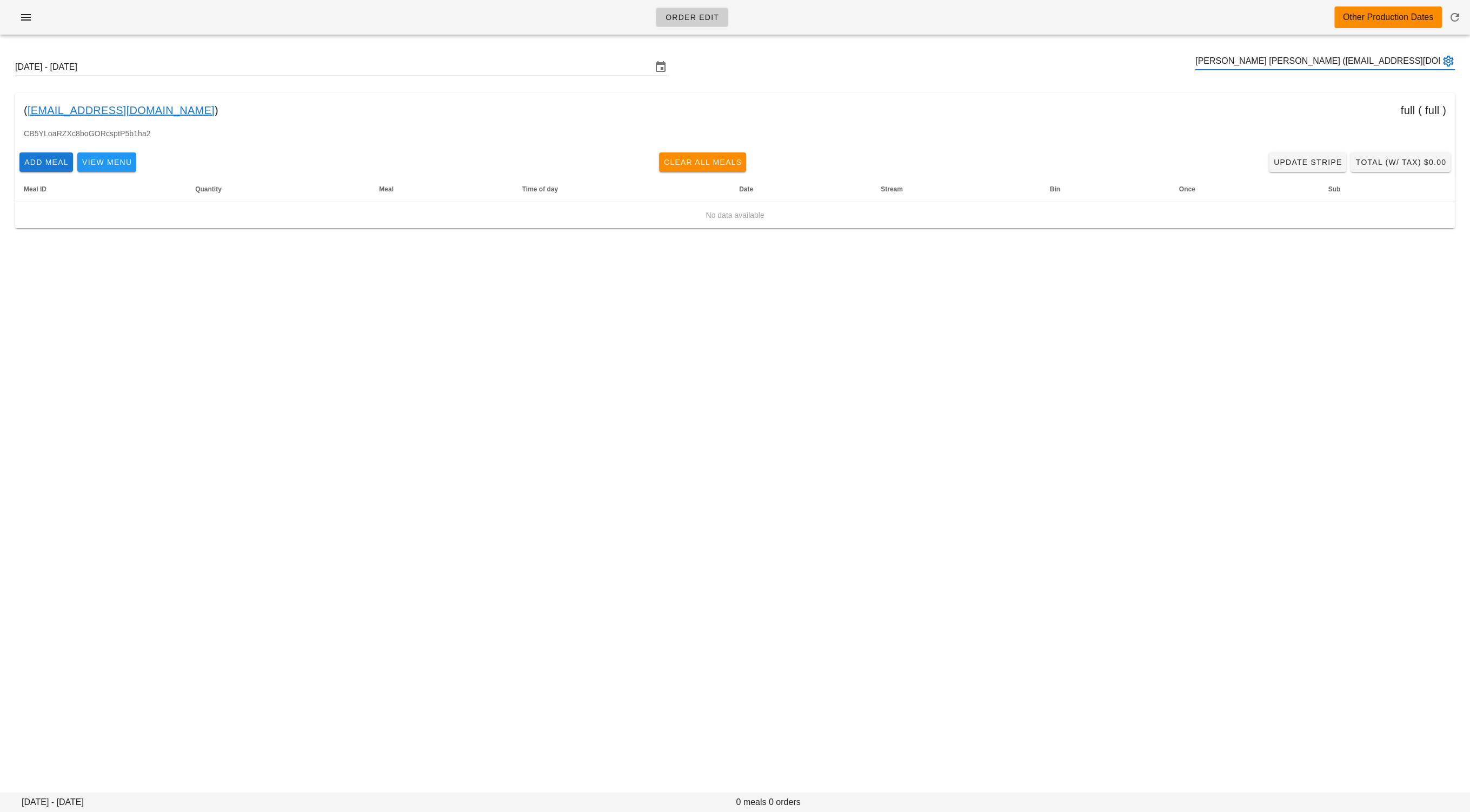
type input "Cooper Bibaud (thirstyrobot@gmail.com)"
click at [1224, 57] on input "text" at bounding box center [1317, 61] width 245 height 17
paste input "jeniflood@gmail.com"
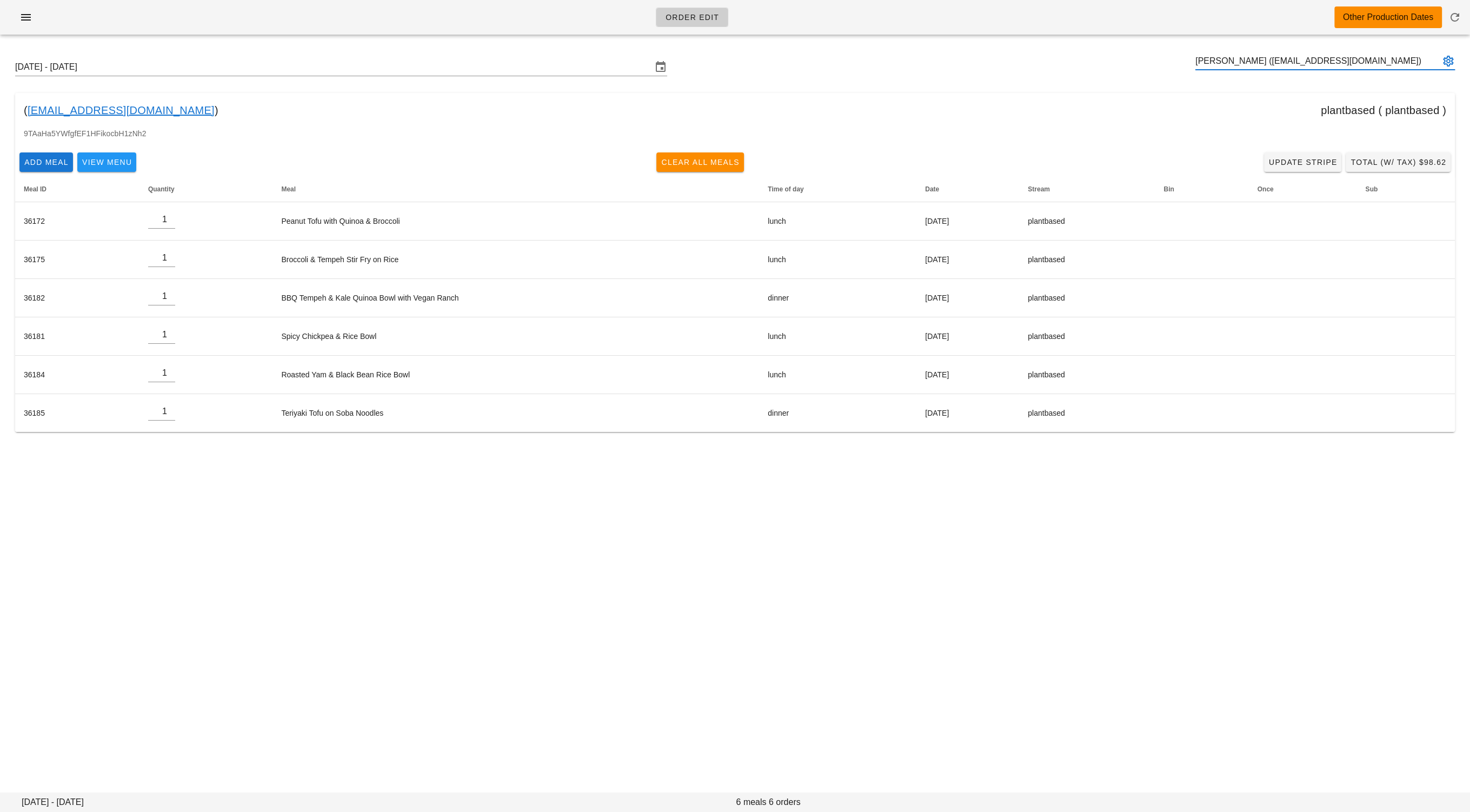
type input "Jennifer Flood (jeniflood@gmail.com)"
paste input "livramento85@gmail.com"
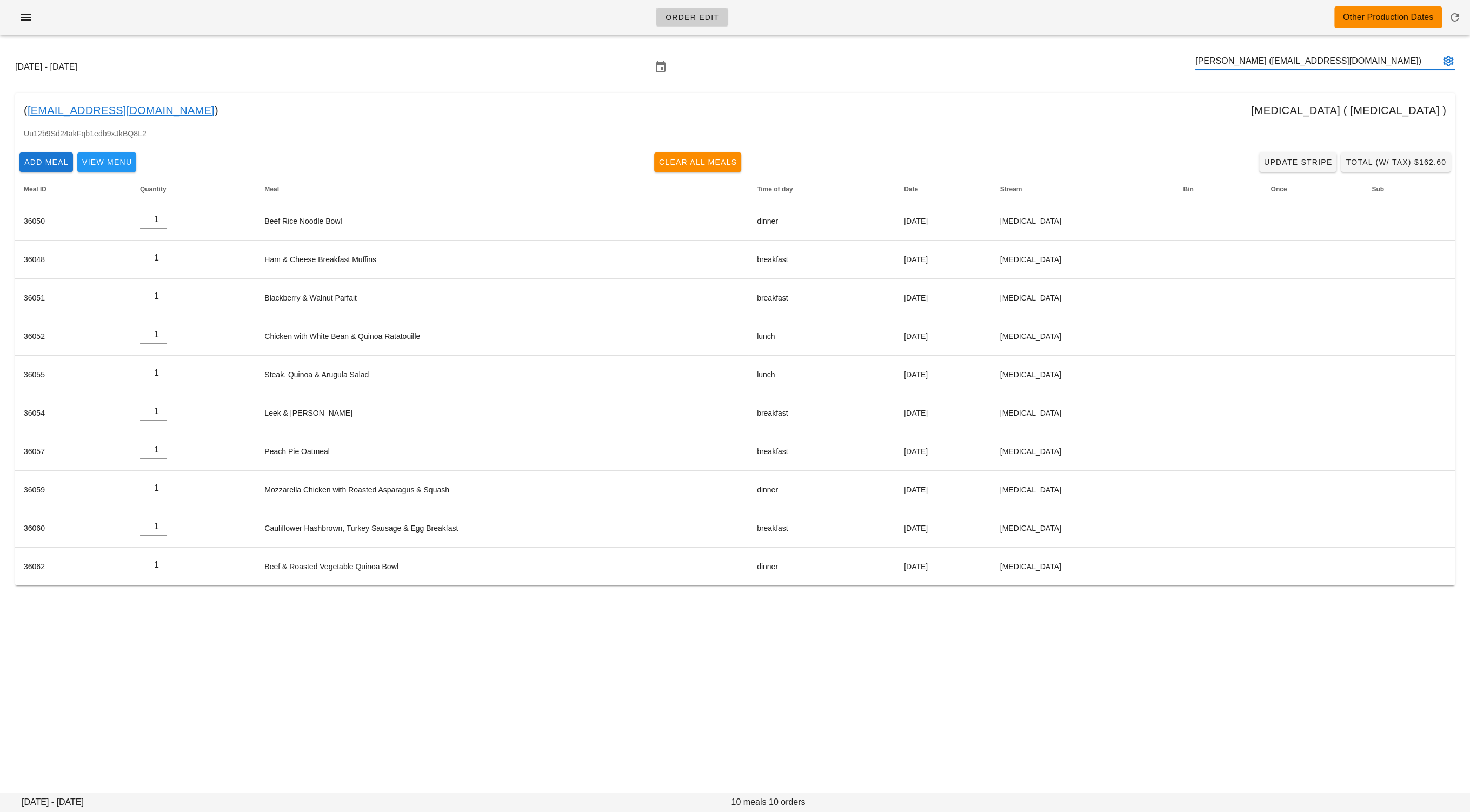
type input "Akira livramento (livramento85@gmail.com)"
paste input "carolyn.costigan@rbc.com"
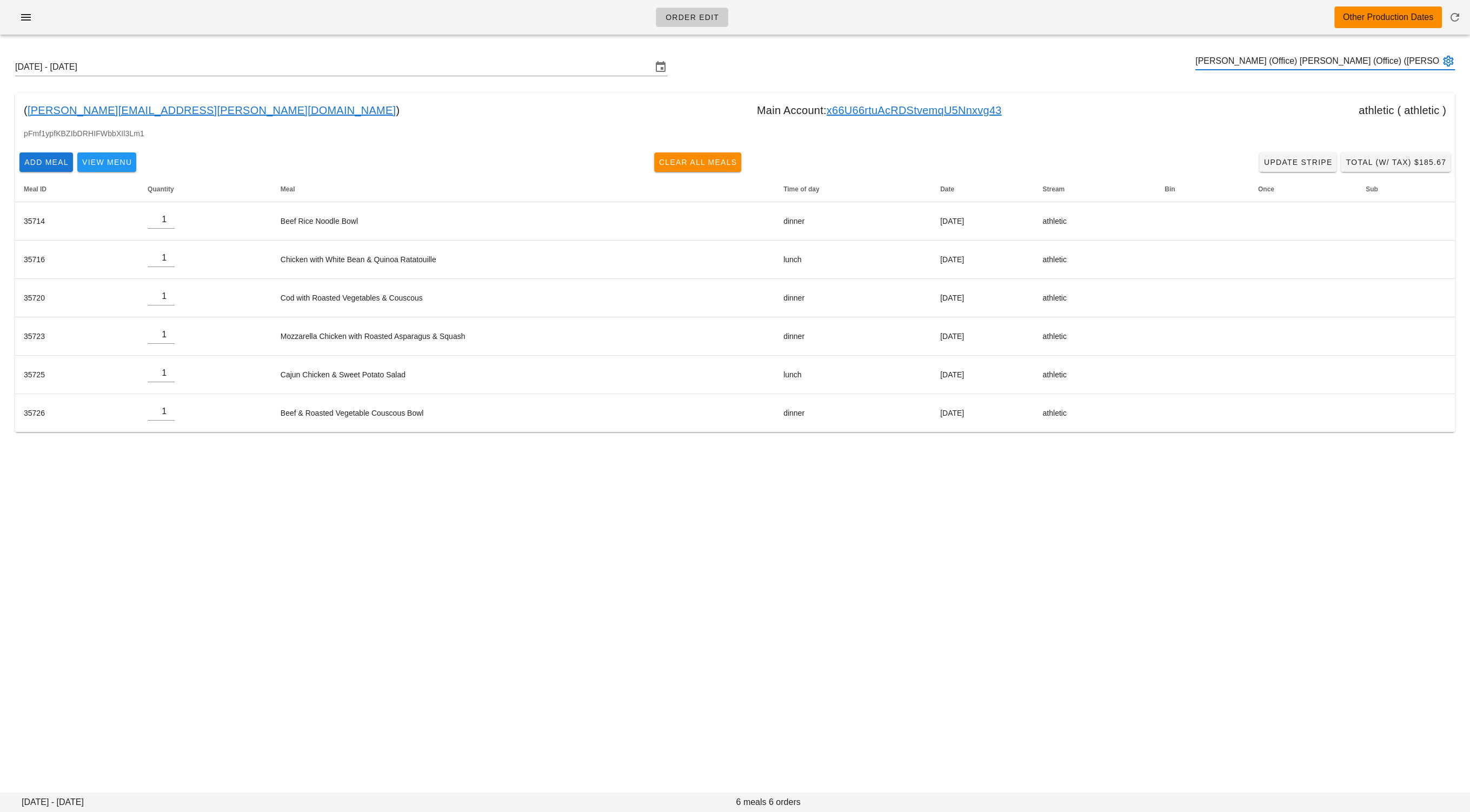
type input "Carolyn (Office) Costigan (Office) (carolyn.costigan@rbc.com)"
paste input "fed@stan-chao.com"
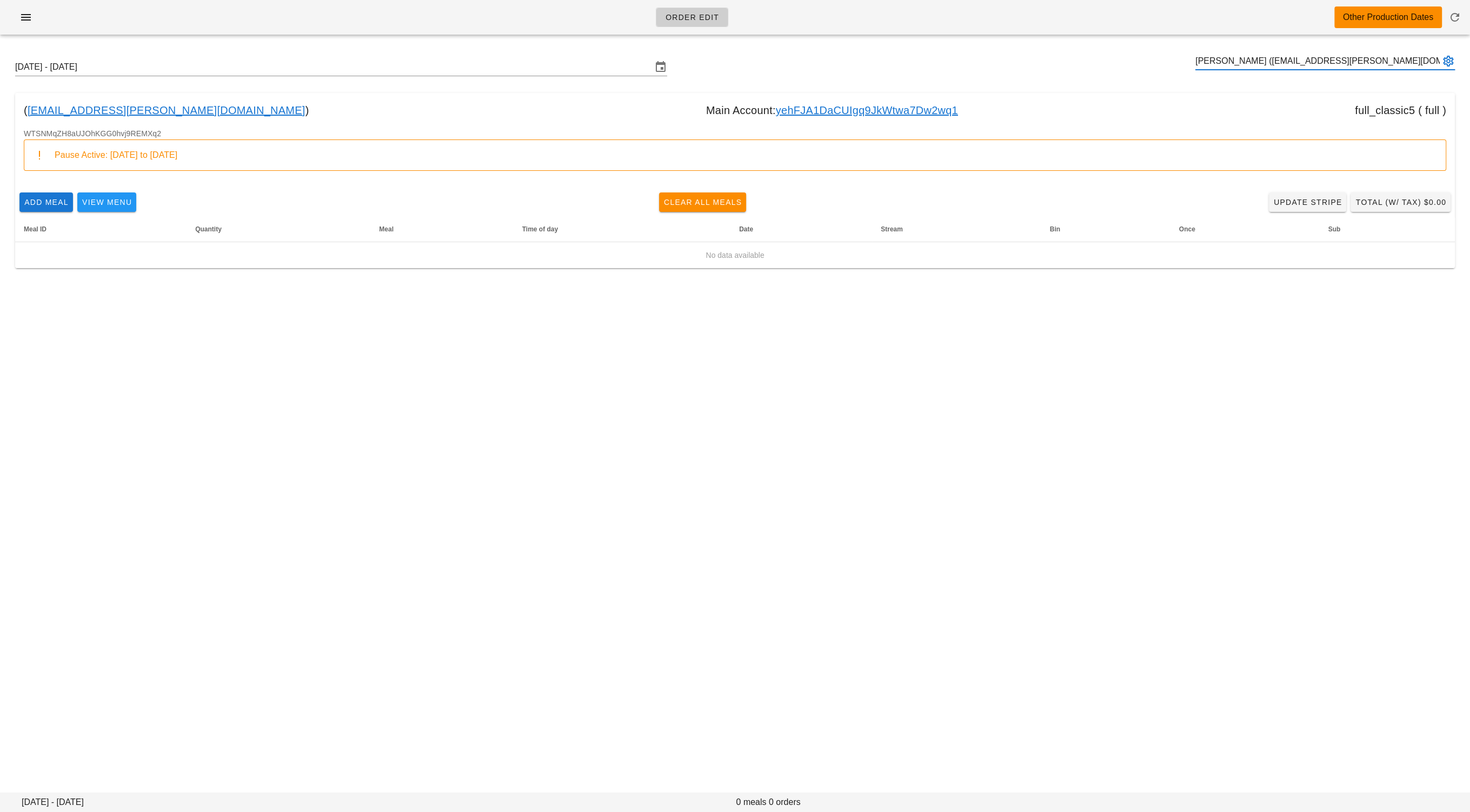
type input "Stanley Chao (fed@stan-chao.com)"
click at [807, 113] on link "yehFJA1DaCUIgq9JkWtwa7Dw2wq1" at bounding box center [867, 110] width 183 height 17
click at [1268, 62] on input "text" at bounding box center [1317, 61] width 245 height 17
paste input "shahryarhameed1@gmail.com"
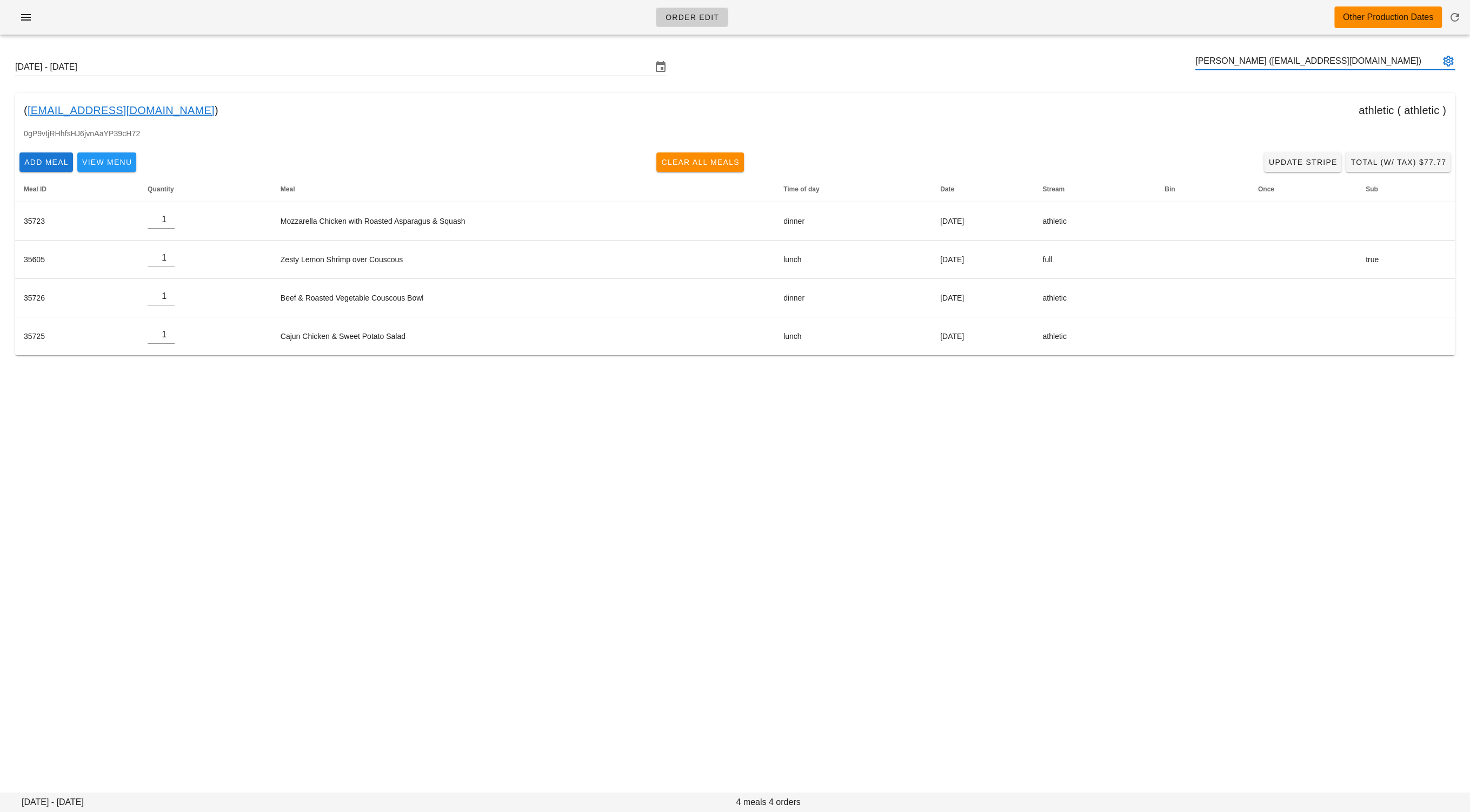
type input "Shahryar Chaudhry (shahryarhameed1@gmail.com)"
paste input "s_mirela79@yahoo.ca"
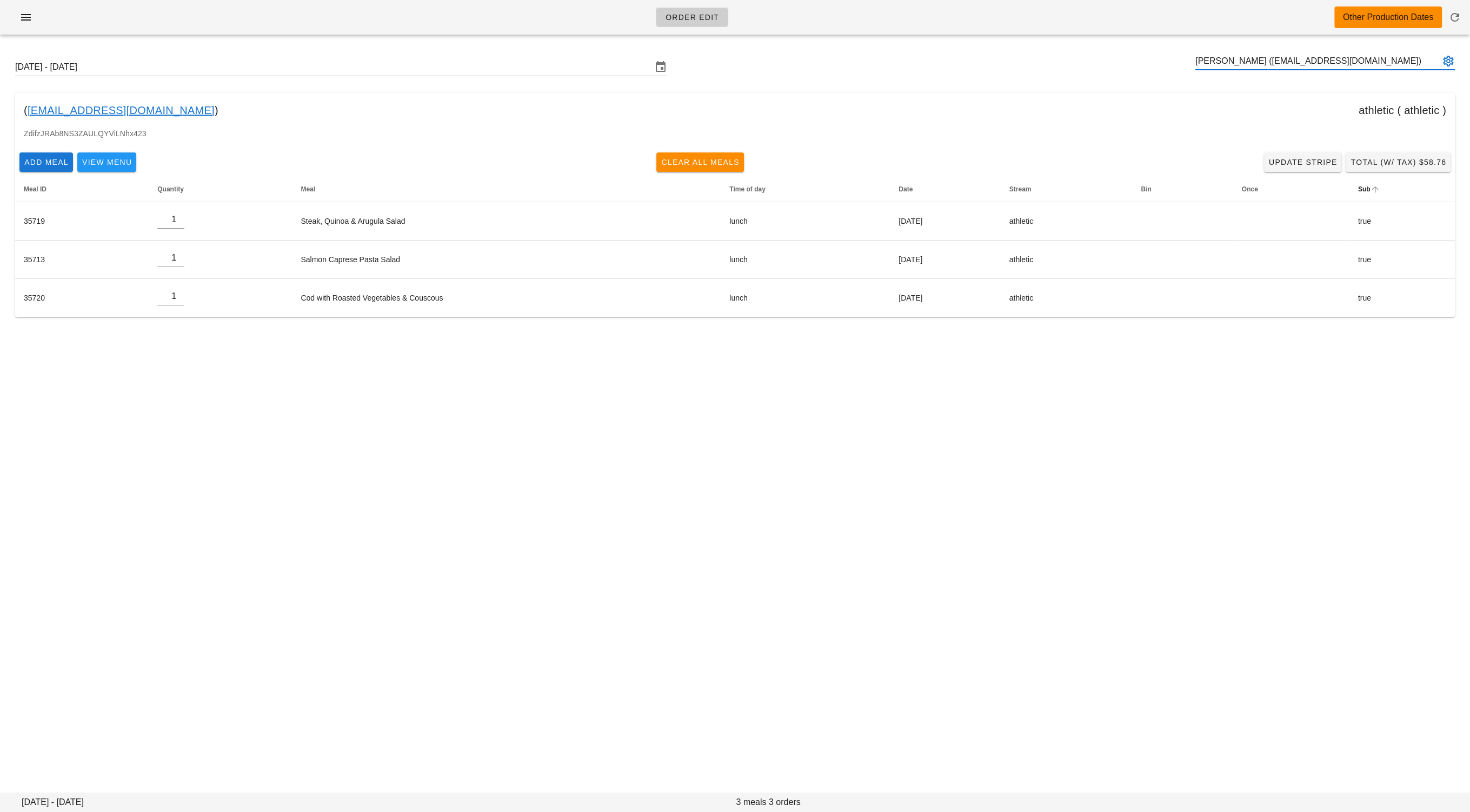
type input "Mirela Djak (s_mirela79@yahoo.ca)"
paste input "keithacton1@hotmail.com"
type input "Keith Acton (keithacton1@hotmail.com)"
paste input "nicolecatherine@live.com"
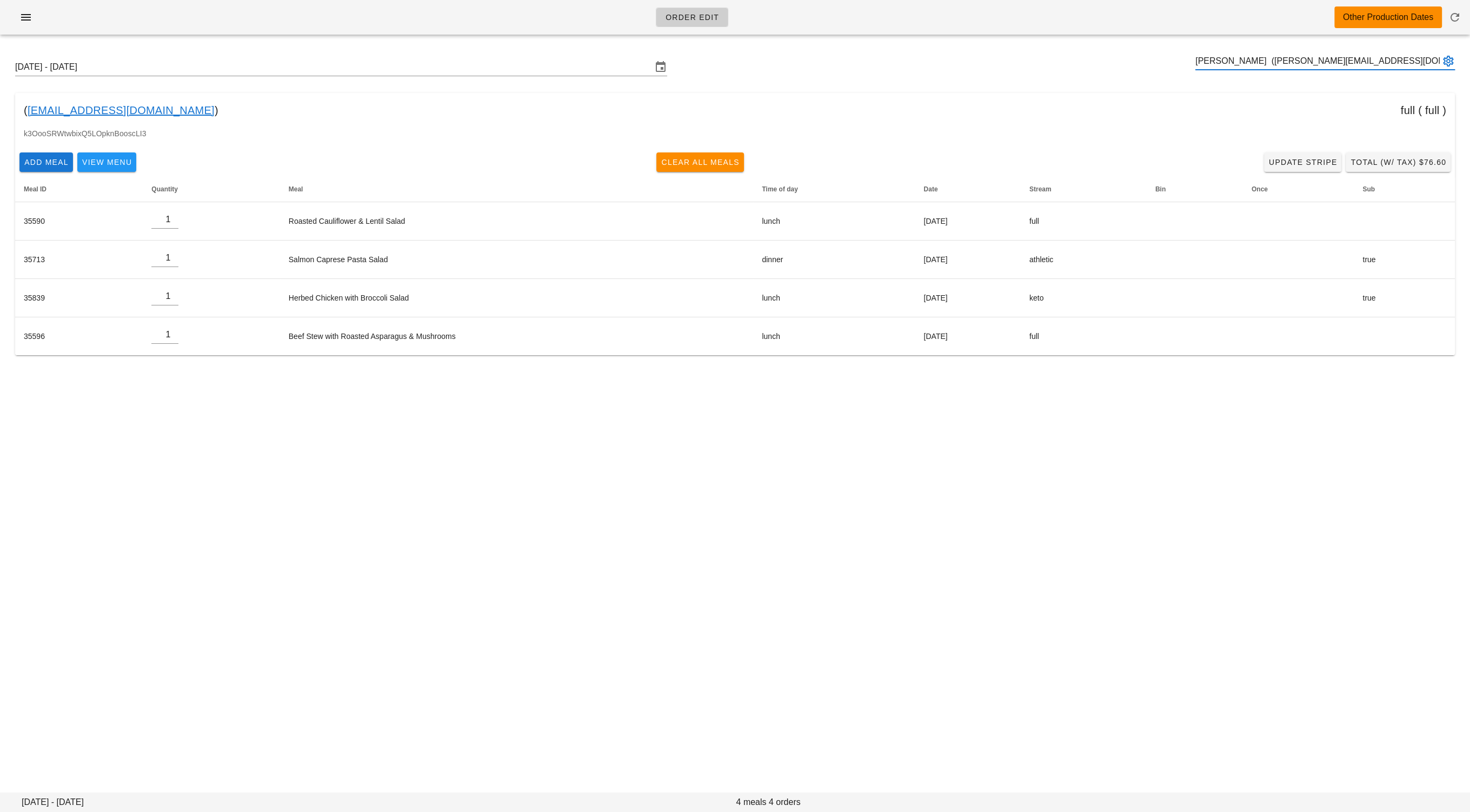
type input "Nicole Gilewicz (nicolecatherine@live.com)"
paste input "lautaro.032@gmail.com"
type input "Lautaro Mateo (lautaro.032@gmail.com)"
paste input "hello@terrigreen.me"
type input "Terri Green (hello@terrigreen.me)"
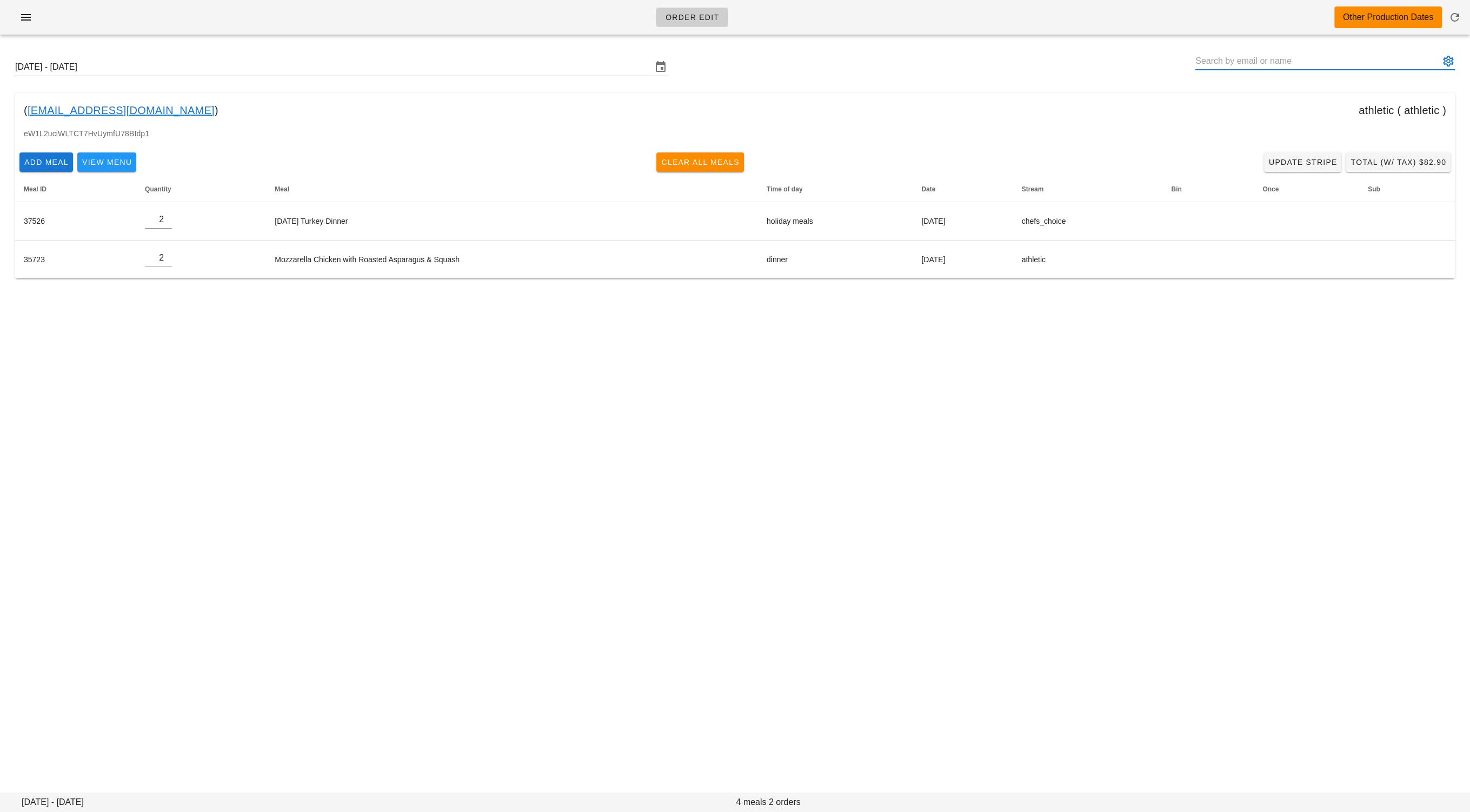
paste input "remix7joker@gmail.com"
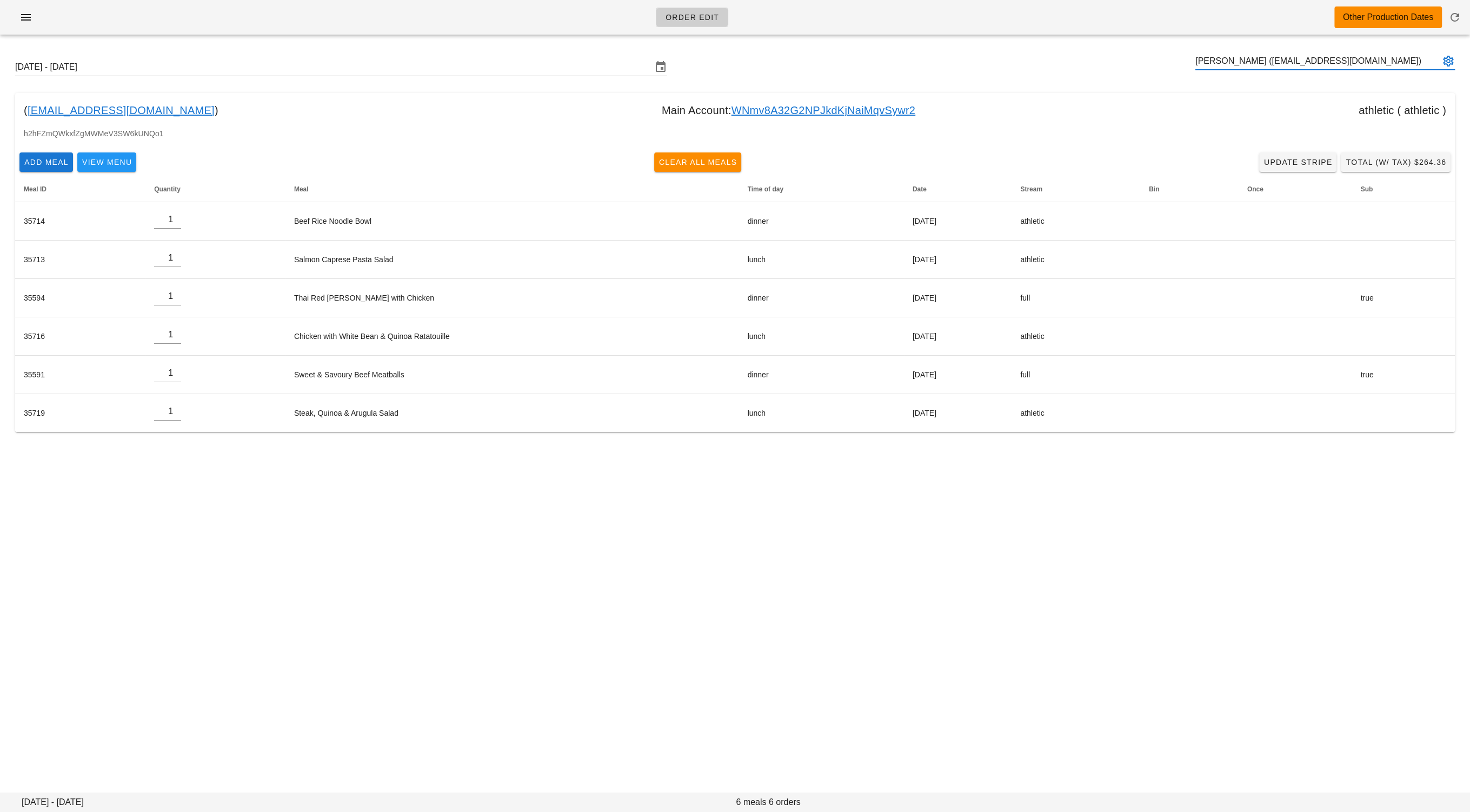
type input "Lu Yin (remix7joker@gmail.com)"
paste input "rikulthapar@Gmail.com"
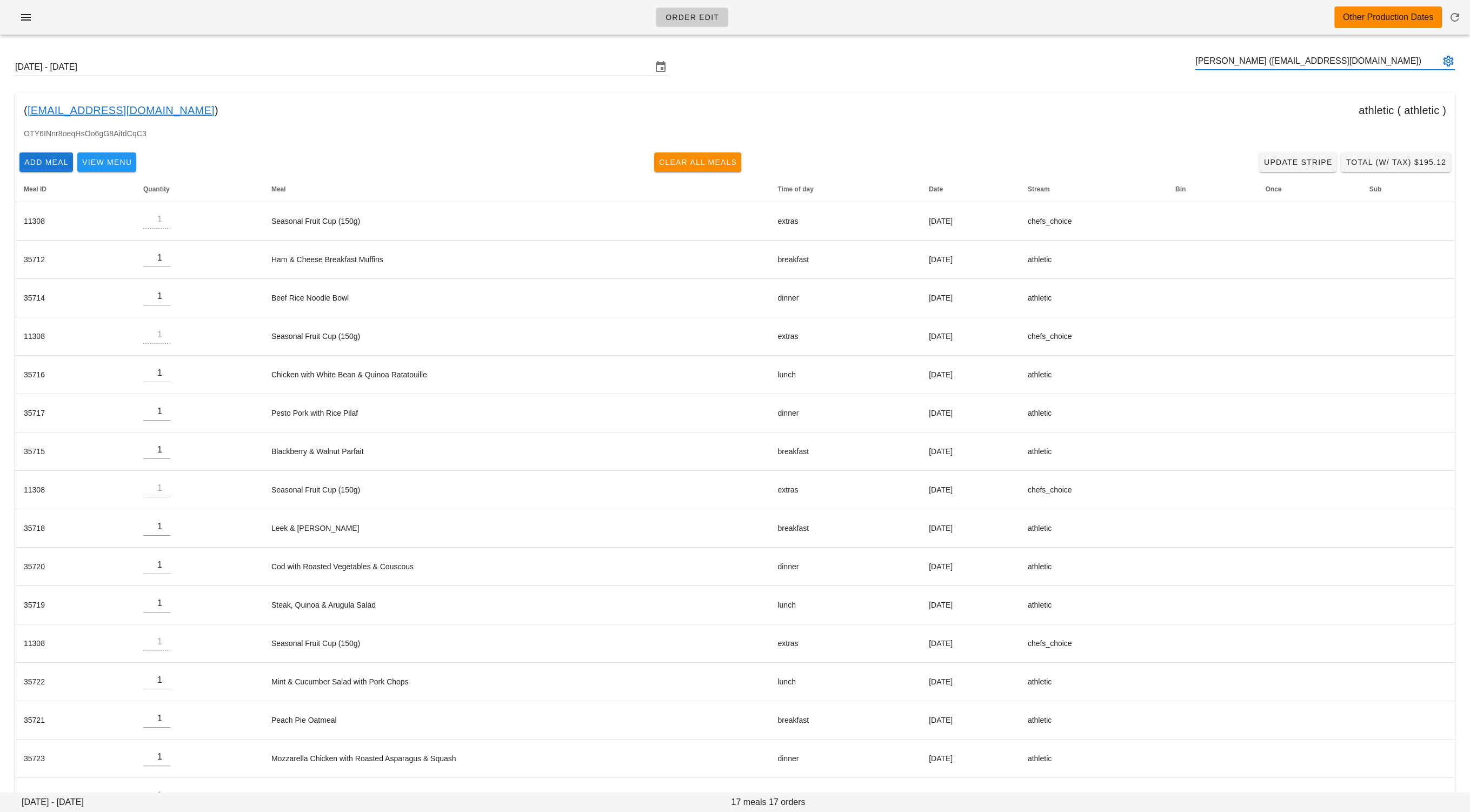
type input "RIKUL THAPAR (rikulthapar@Gmail.com)"
paste input "piero@tinomechanical.com"
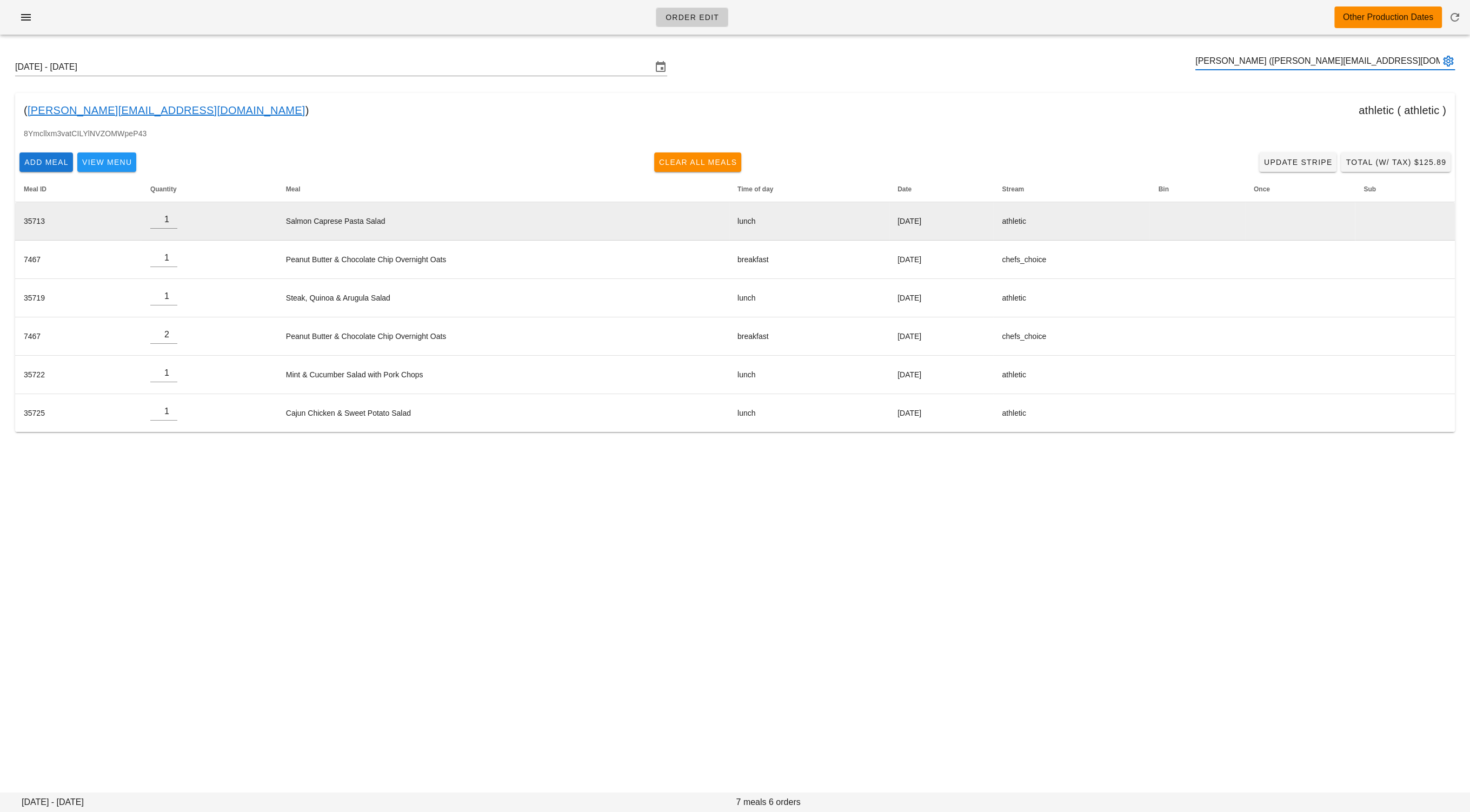
type input "Piero Iamartino (piero@tinomechanical.com)"
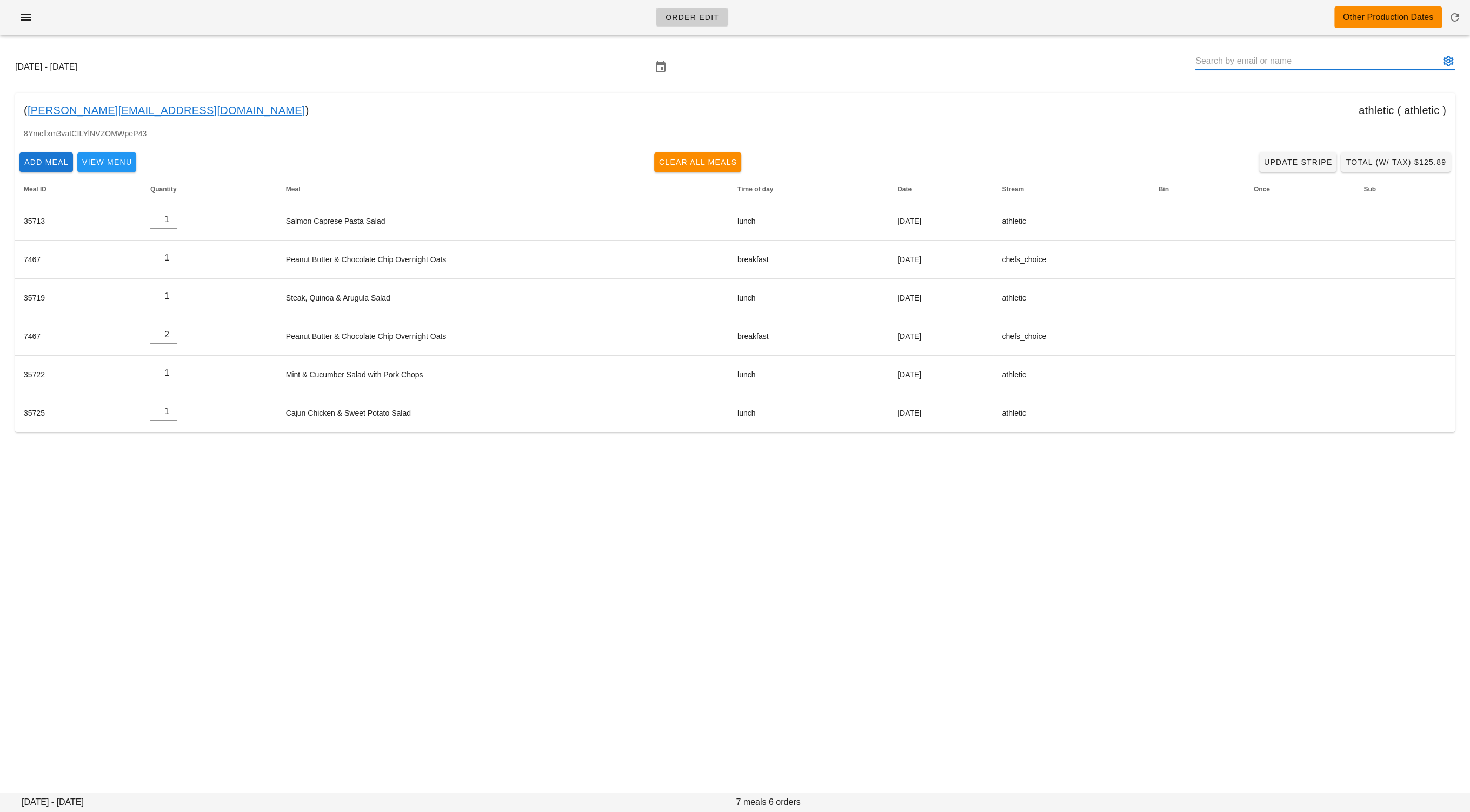
paste input "carolyncostigan@me.com"
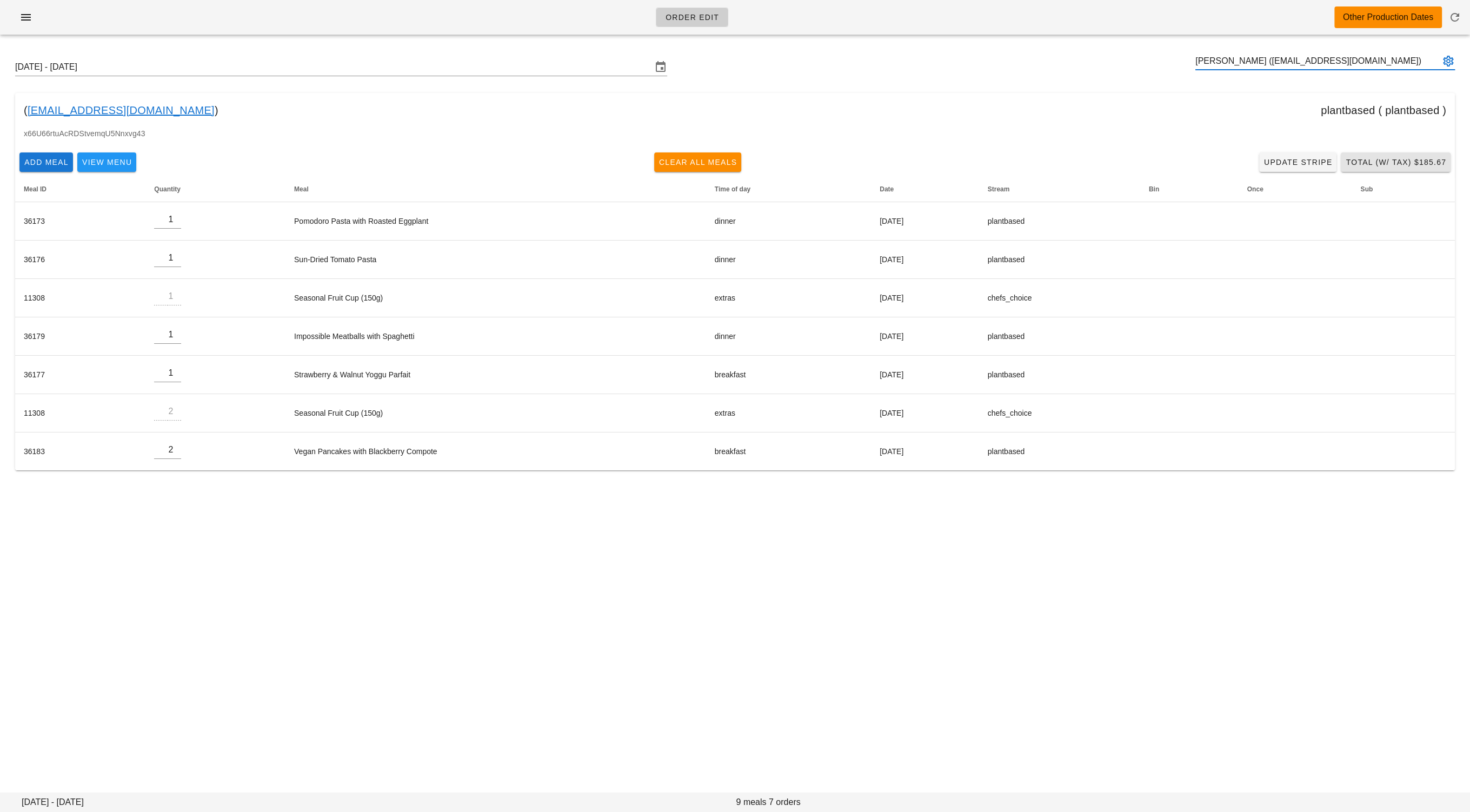
type input "Carolyn Costigan (carolyncostigan@me.com)"
paste input "chasefisher6@hotmail.com"
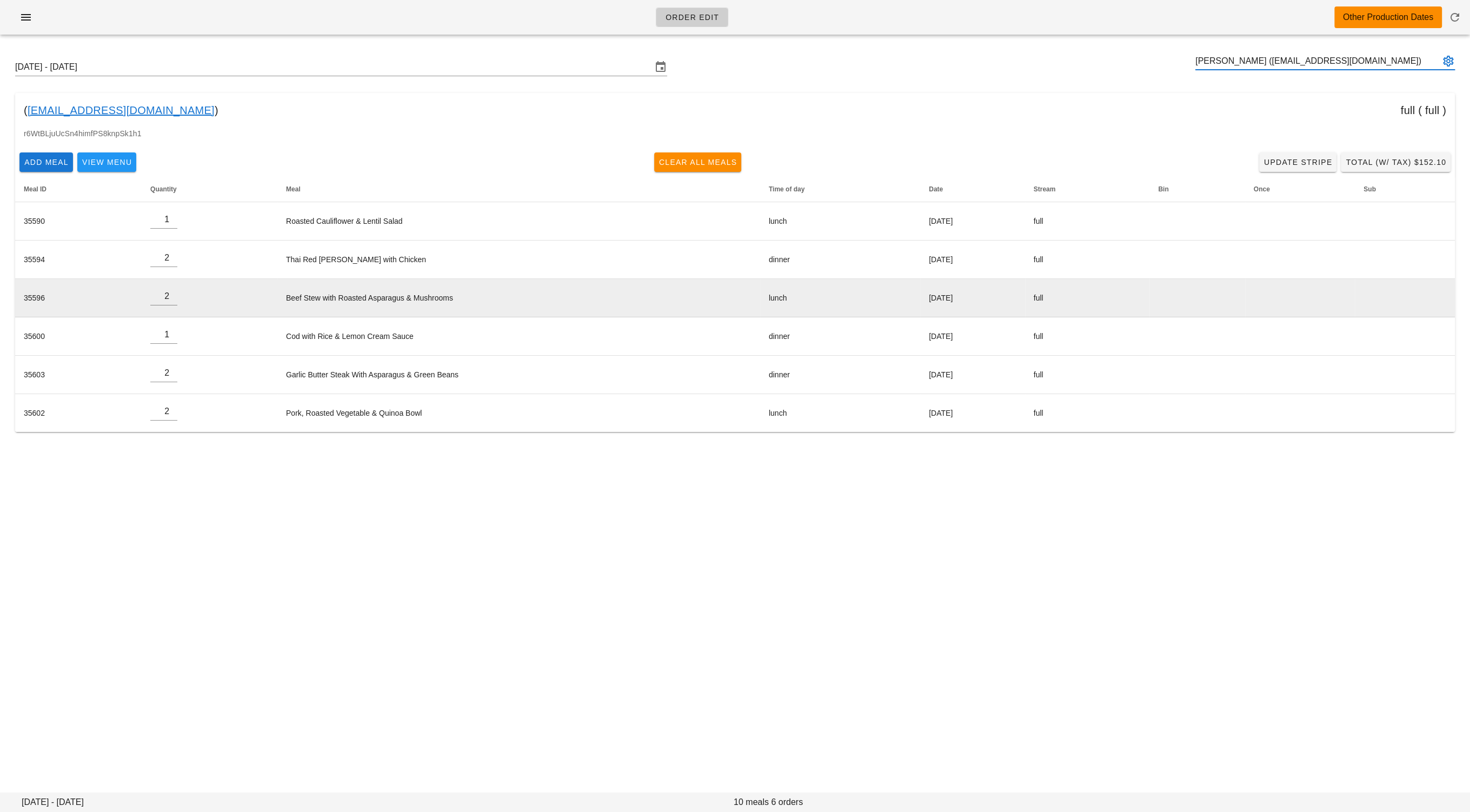
type input "Chase Fisher (chasefisher6@hotmail.com)"
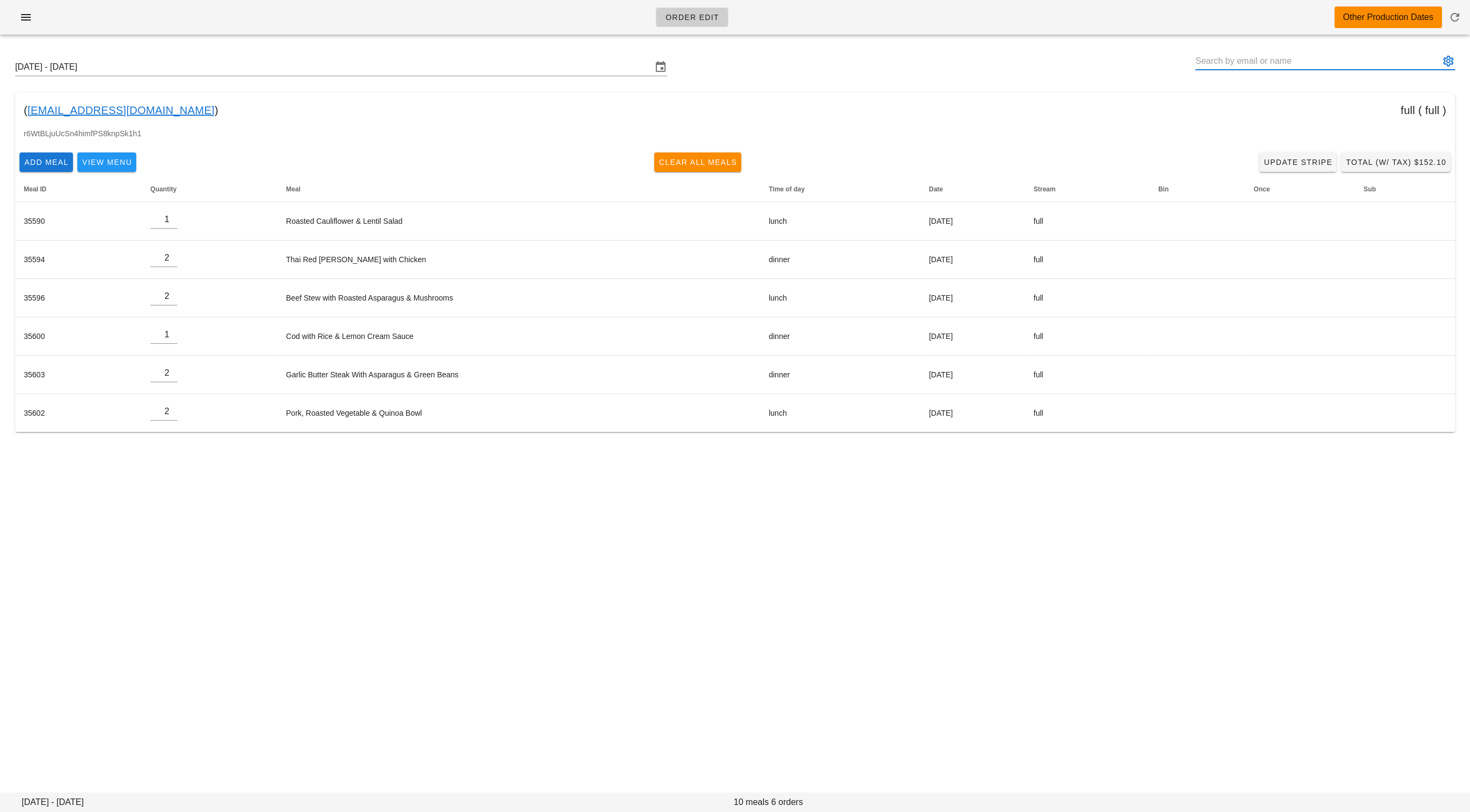
paste input "demerson83@gmail.com"
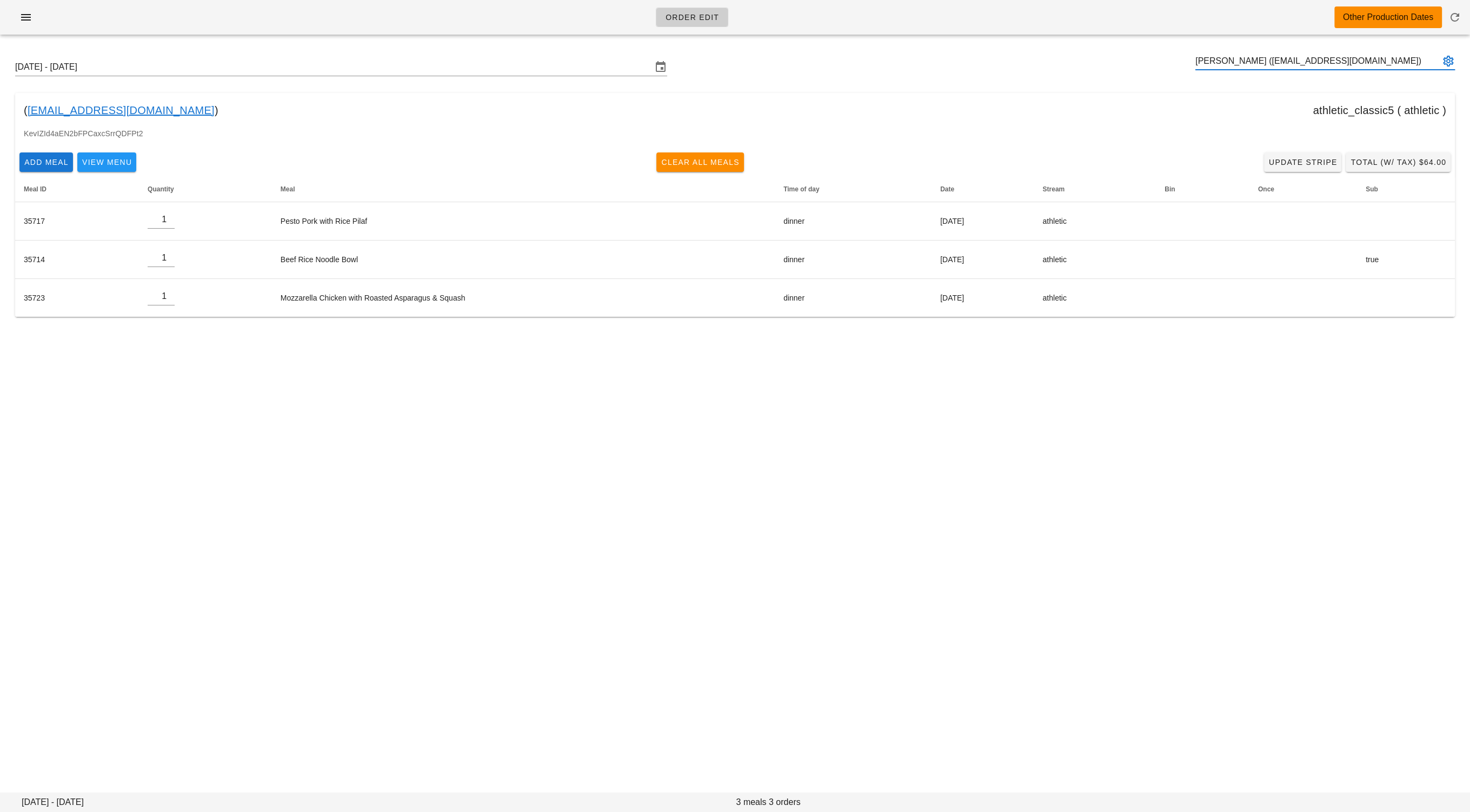
type input "Daniel Emerson (demerson83@gmail.com)"
paste input "kb_library@yahoo.ca"
type input "Kathy Barry (kb_library@yahoo.ca)"
paste input "arwdufour@yahoo.ca"
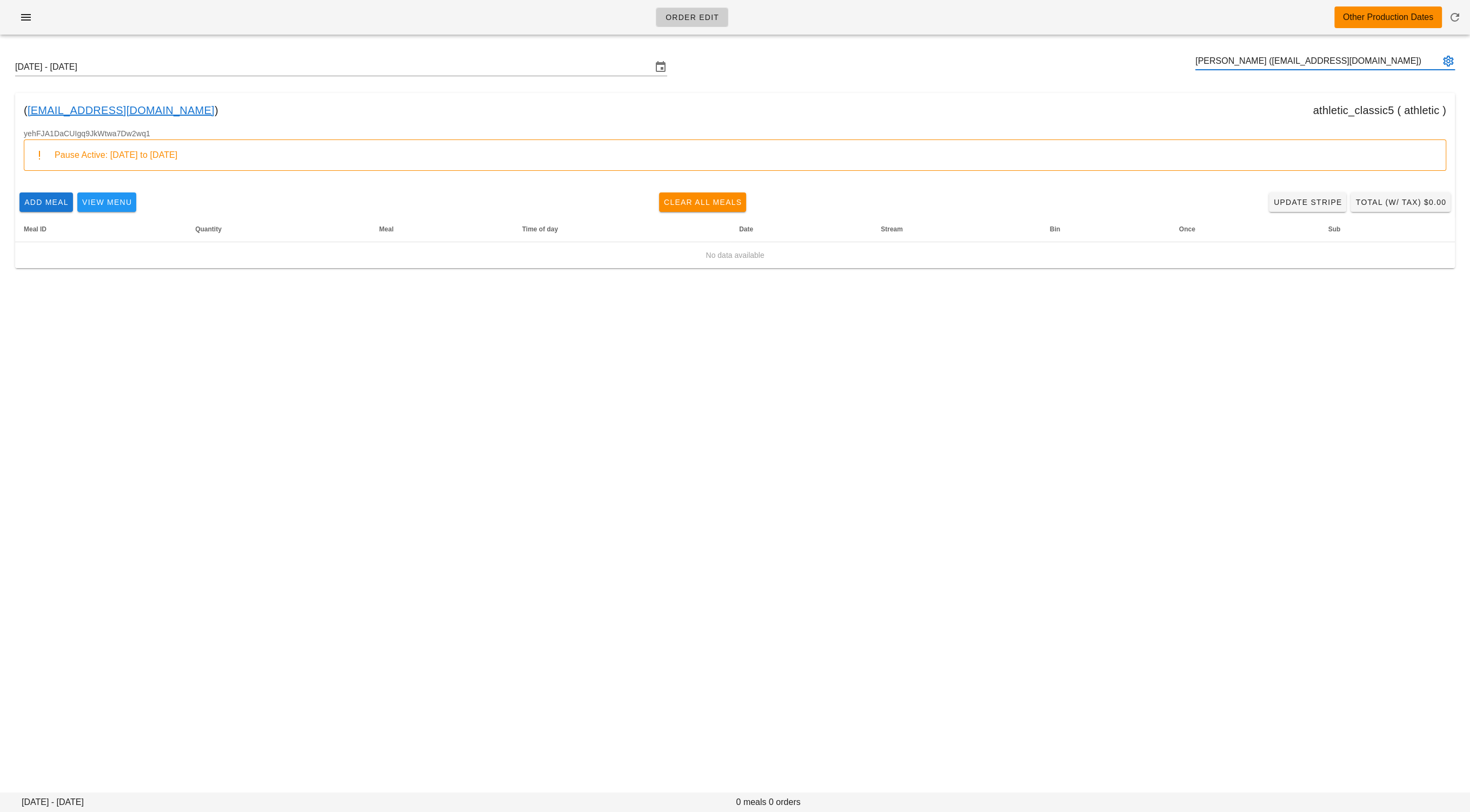
type input "Andre Dufour (arwdufour@yahoo.ca)"
paste input "jennifer76@shaw.ca"
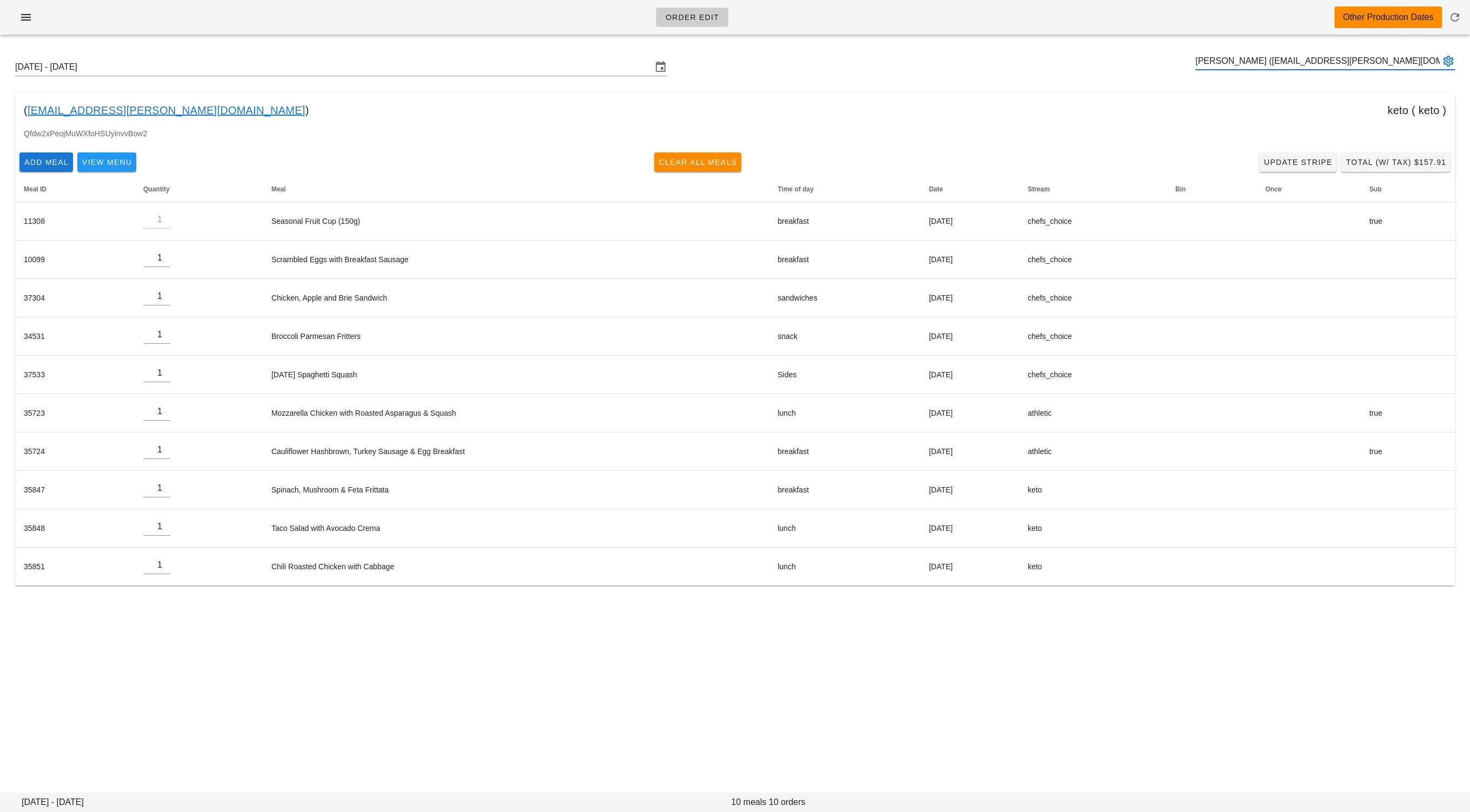
type input "Jennifer Tokarek (jennifer76@shaw.ca)"
paste input "[EMAIL_ADDRESS][DOMAIN_NAME]"
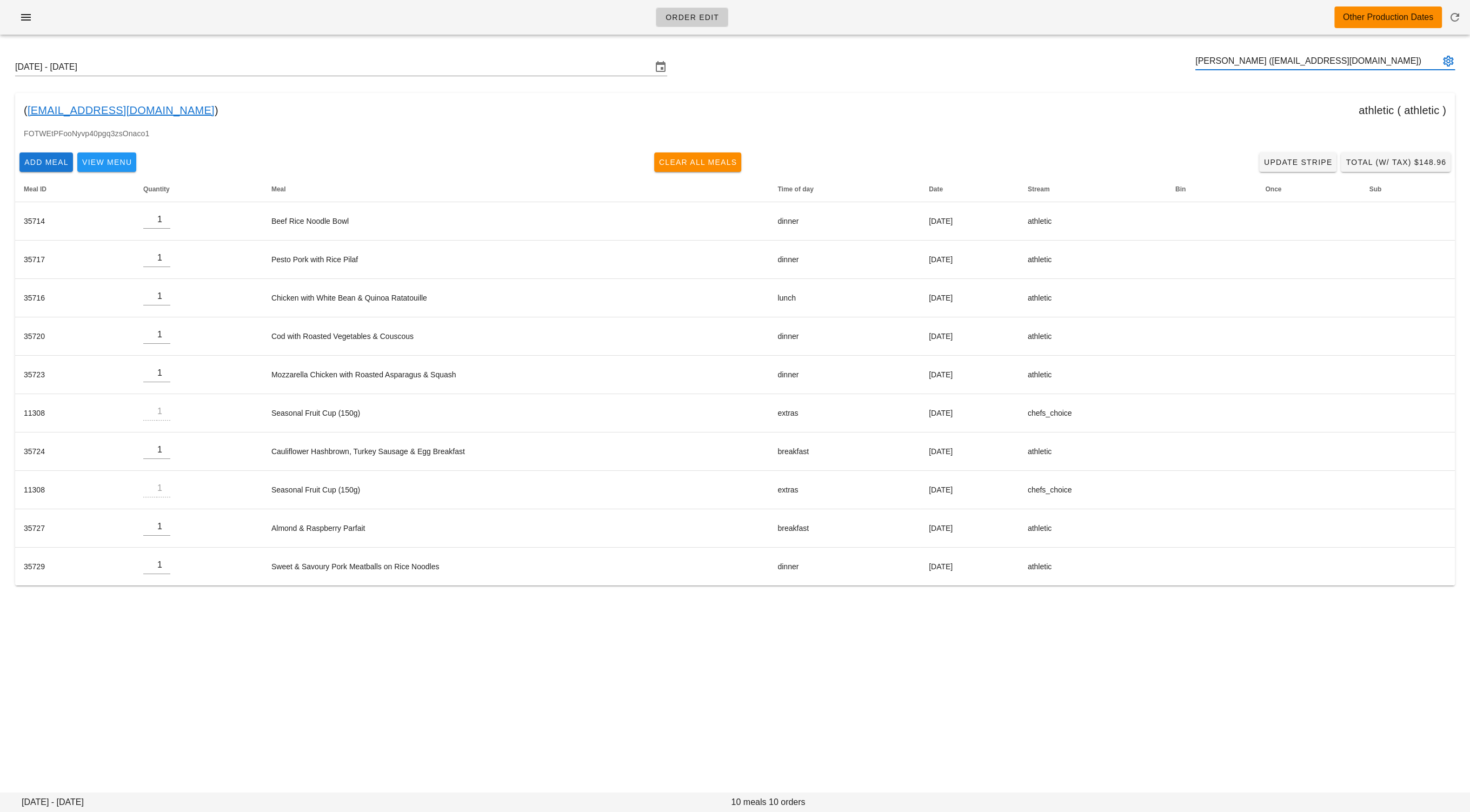
type input "[PERSON_NAME] ([EMAIL_ADDRESS][DOMAIN_NAME])"
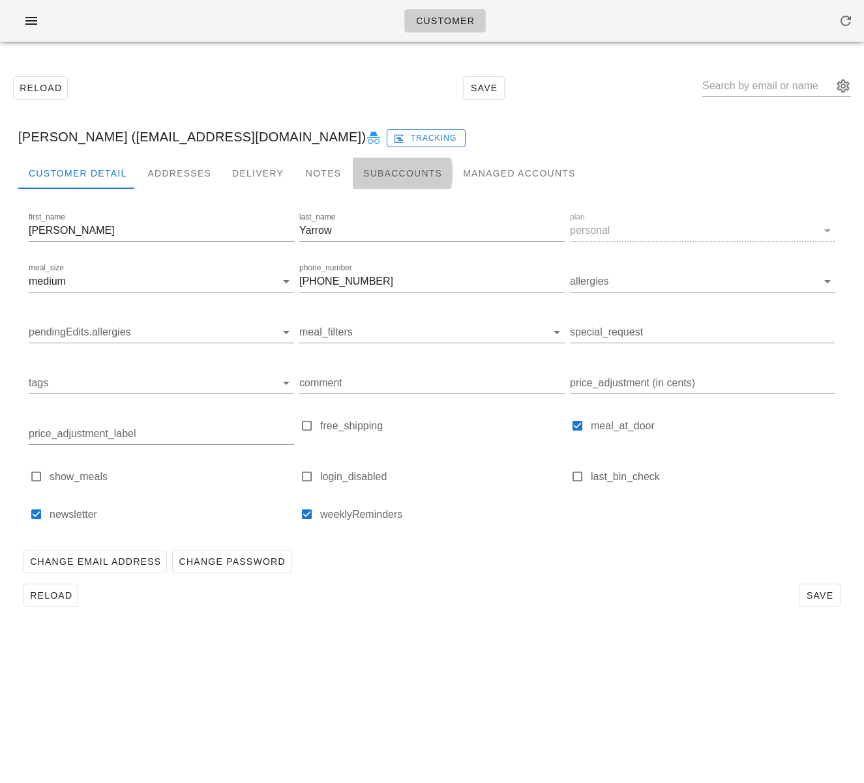
click at [388, 174] on div "Subaccounts" at bounding box center [403, 173] width 100 height 31
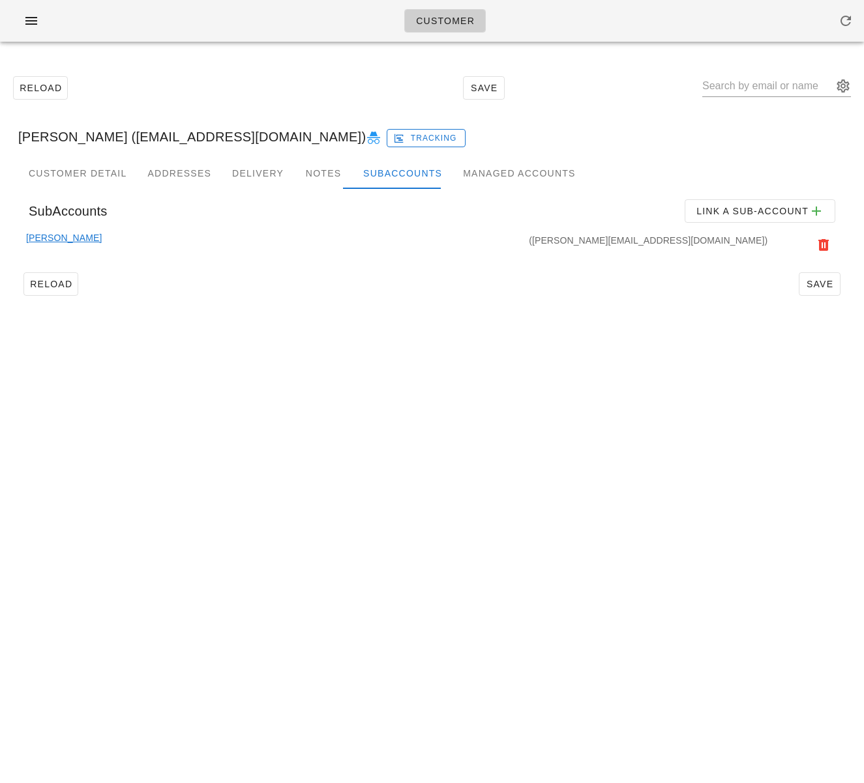
click at [53, 233] on link "[PERSON_NAME]" at bounding box center [64, 245] width 76 height 29
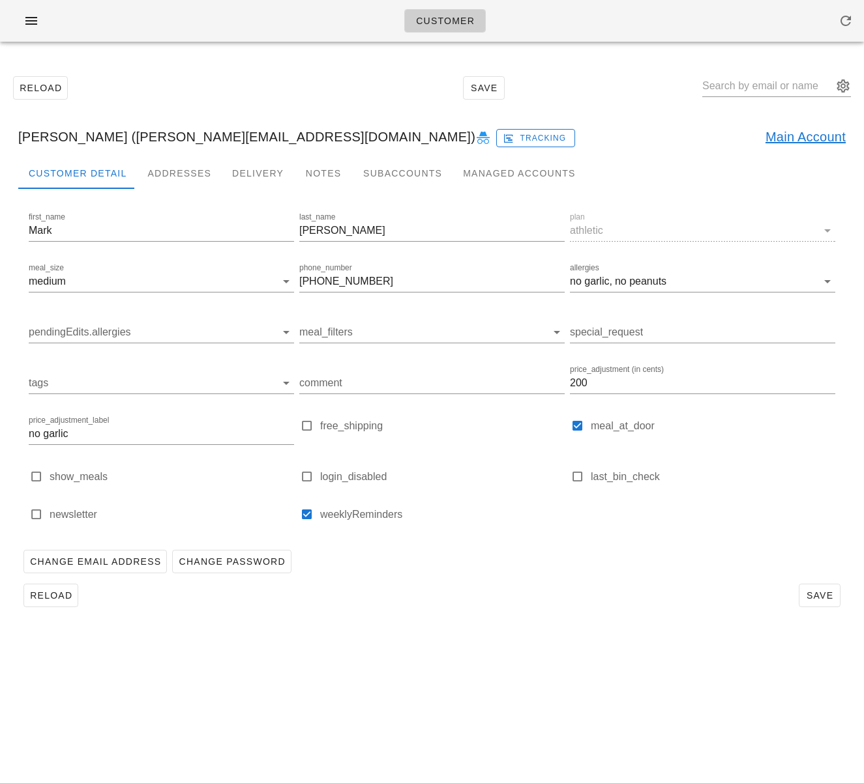
click at [796, 133] on link "Main Account" at bounding box center [805, 136] width 80 height 21
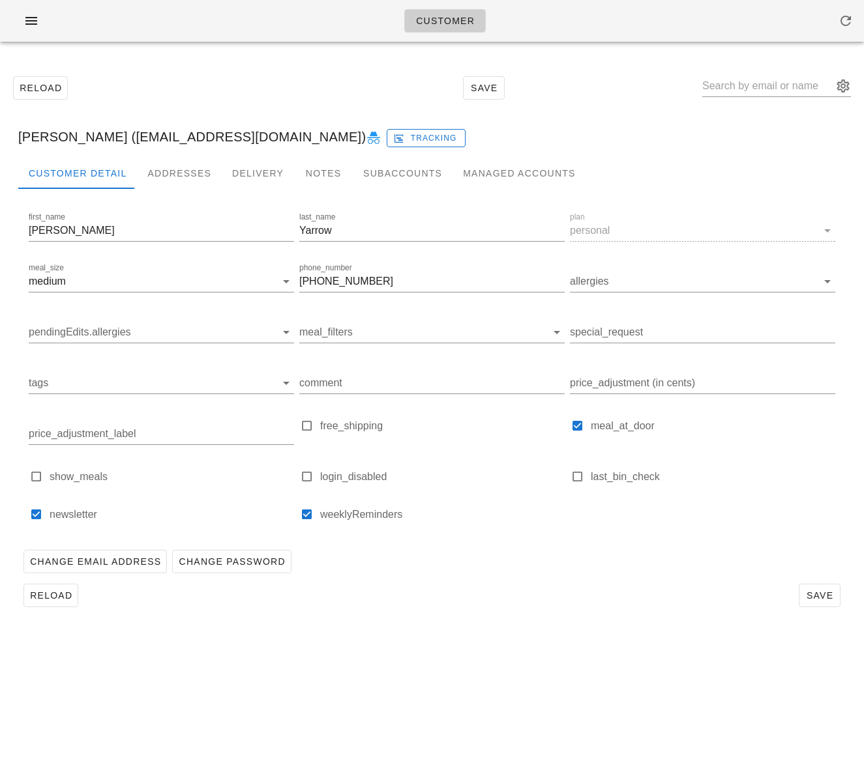
click at [384, 127] on div "[PERSON_NAME] ([EMAIL_ADDRESS][DOMAIN_NAME]) Tracking" at bounding box center [432, 137] width 848 height 42
click at [366, 137] on icon at bounding box center [374, 138] width 16 height 16
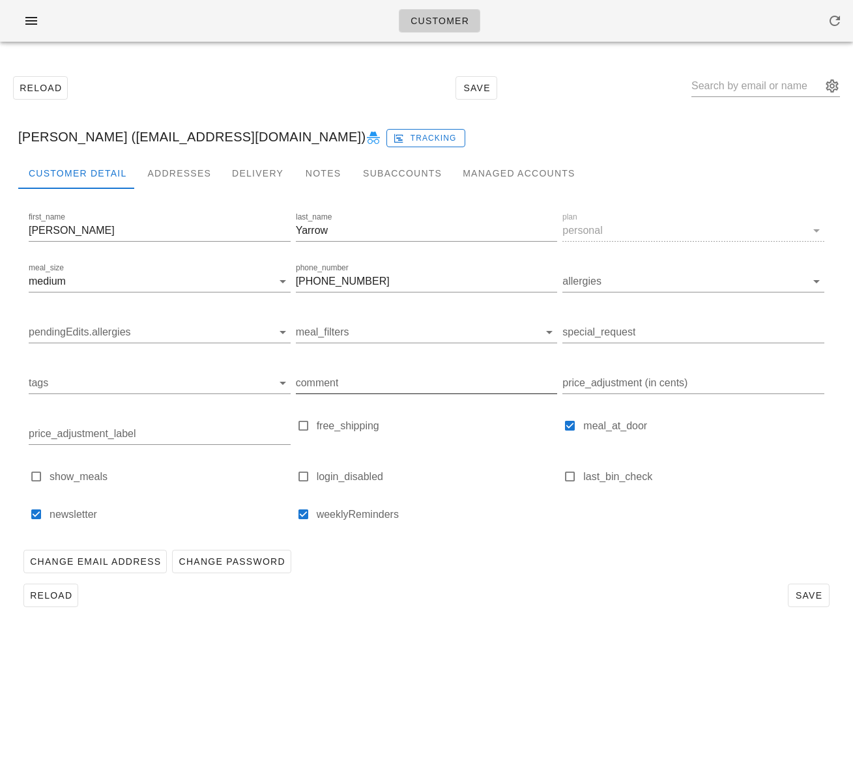
drag, startPoint x: 560, startPoint y: 596, endPoint x: 437, endPoint y: 403, distance: 229.4
click at [560, 596] on div "Reload Save" at bounding box center [426, 596] width 817 height 34
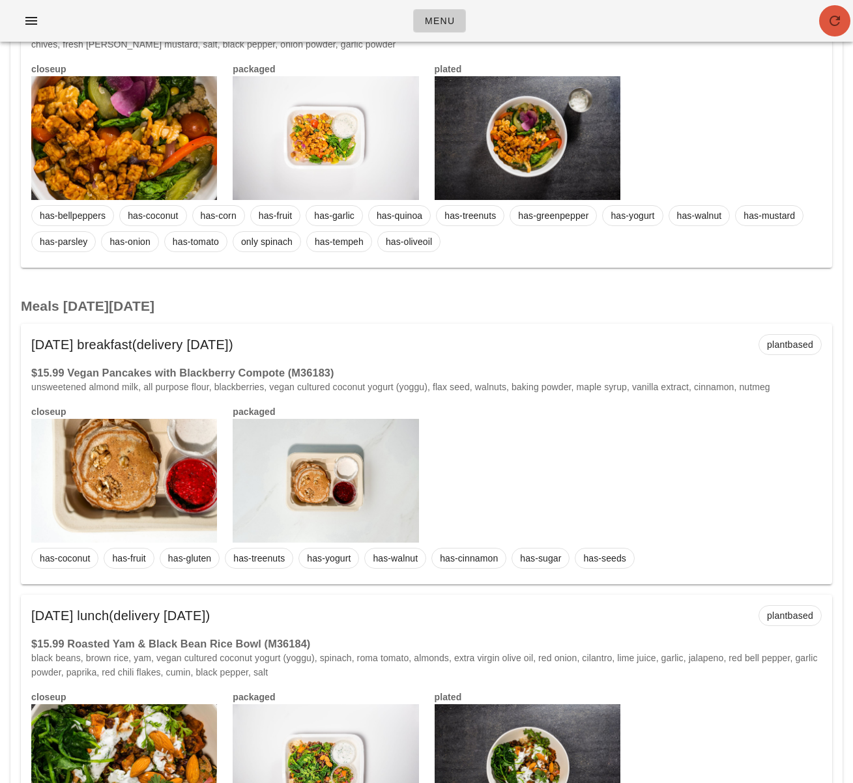
scroll to position [3693, 0]
click at [829, 14] on icon "button" at bounding box center [835, 21] width 16 height 16
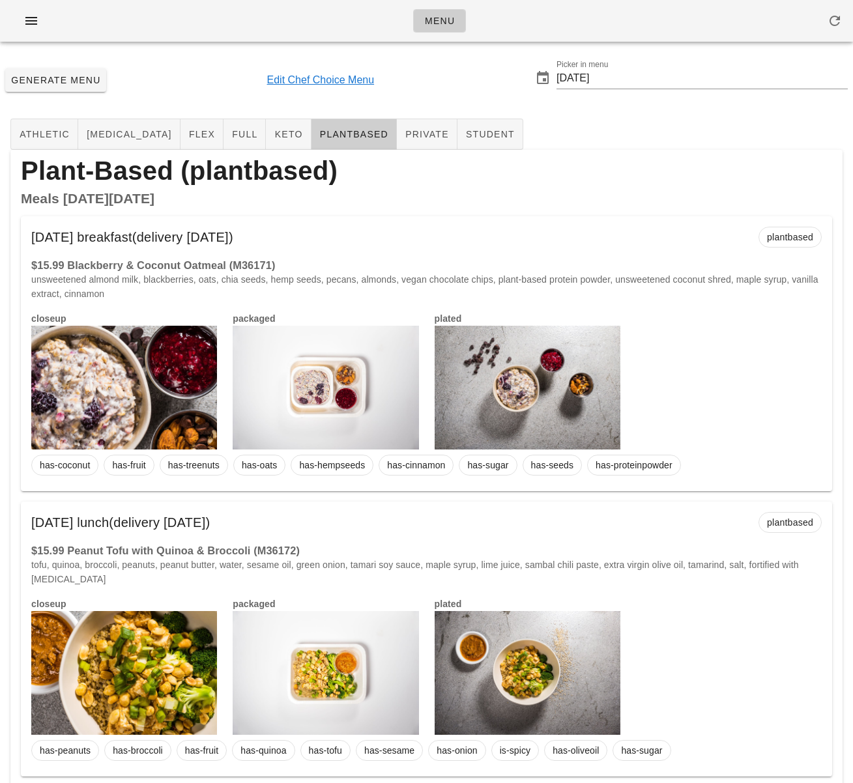
click at [534, 192] on h2 "Meals [DATE][DATE]" at bounding box center [426, 199] width 811 height 14
click at [31, 144] on button "athletic" at bounding box center [44, 134] width 68 height 31
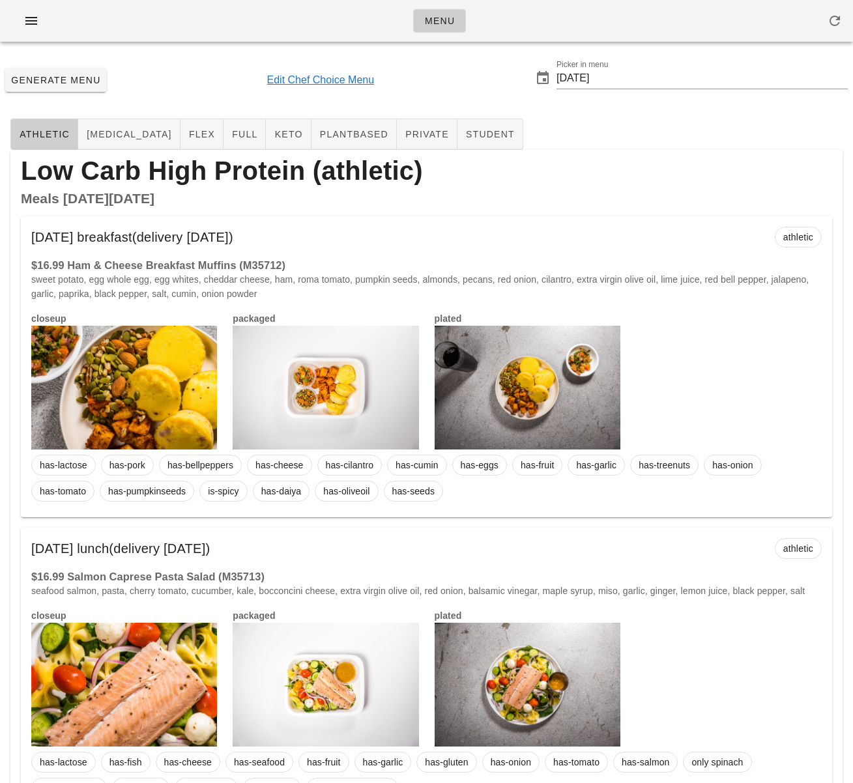
click at [429, 227] on div "[DATE] breakfast (delivery [DATE]) athletic" at bounding box center [426, 237] width 811 height 42
click at [108, 136] on span "[MEDICAL_DATA]" at bounding box center [129, 134] width 86 height 10
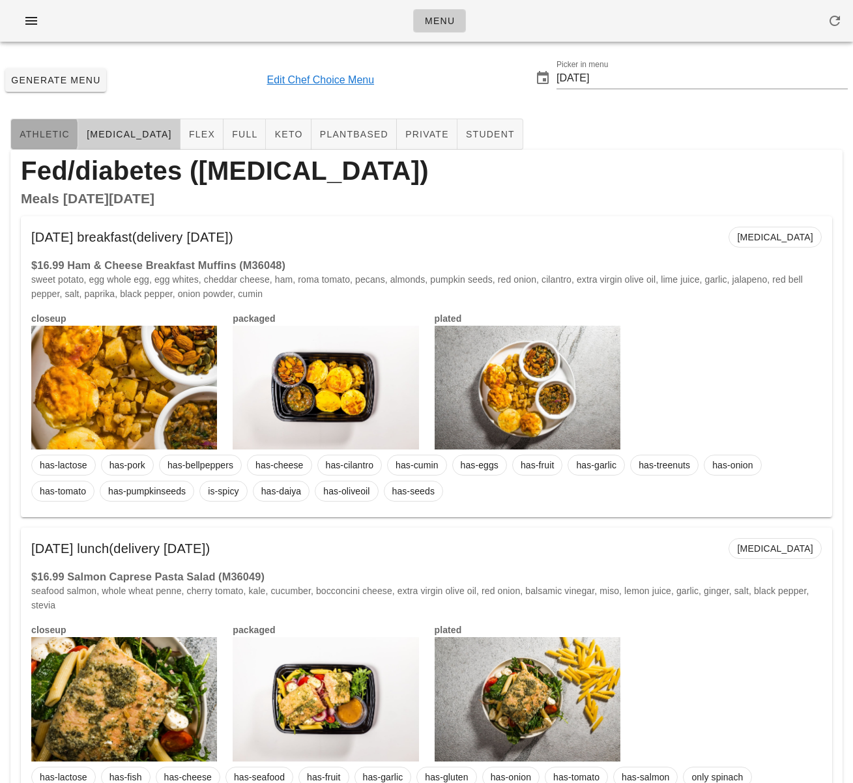
click at [42, 129] on span "athletic" at bounding box center [44, 134] width 51 height 10
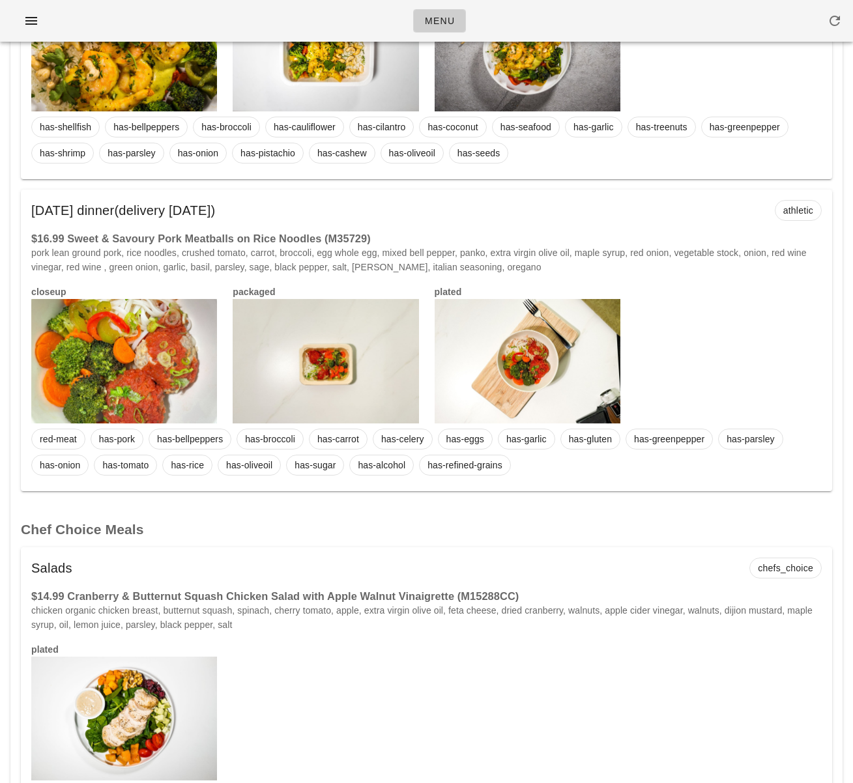
scroll to position [5383, 0]
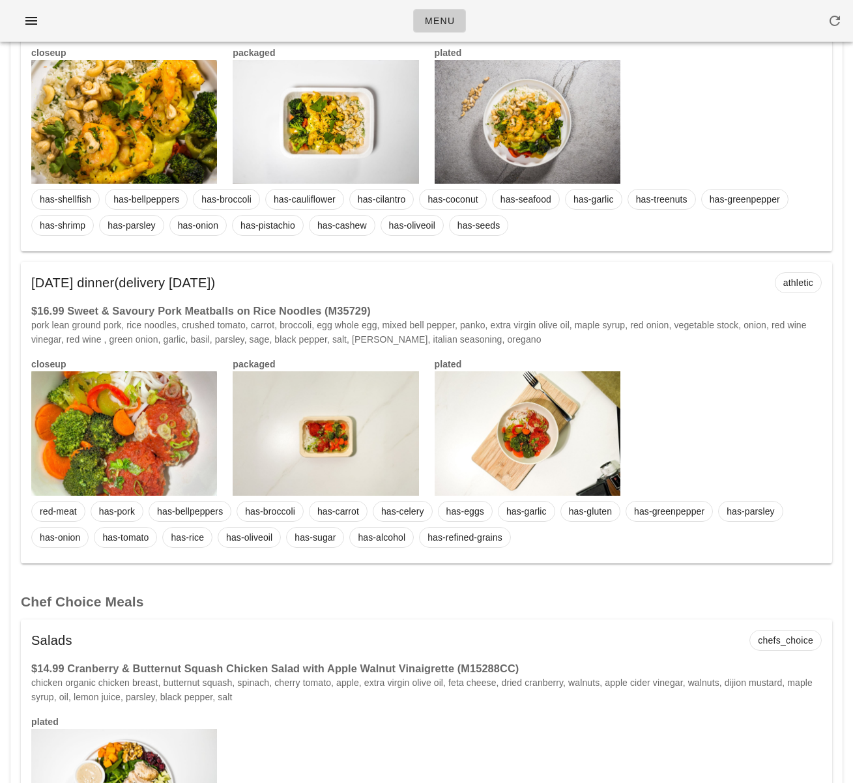
drag, startPoint x: 522, startPoint y: 403, endPoint x: 448, endPoint y: 390, distance: 75.3
click at [522, 403] on div at bounding box center [528, 433] width 186 height 124
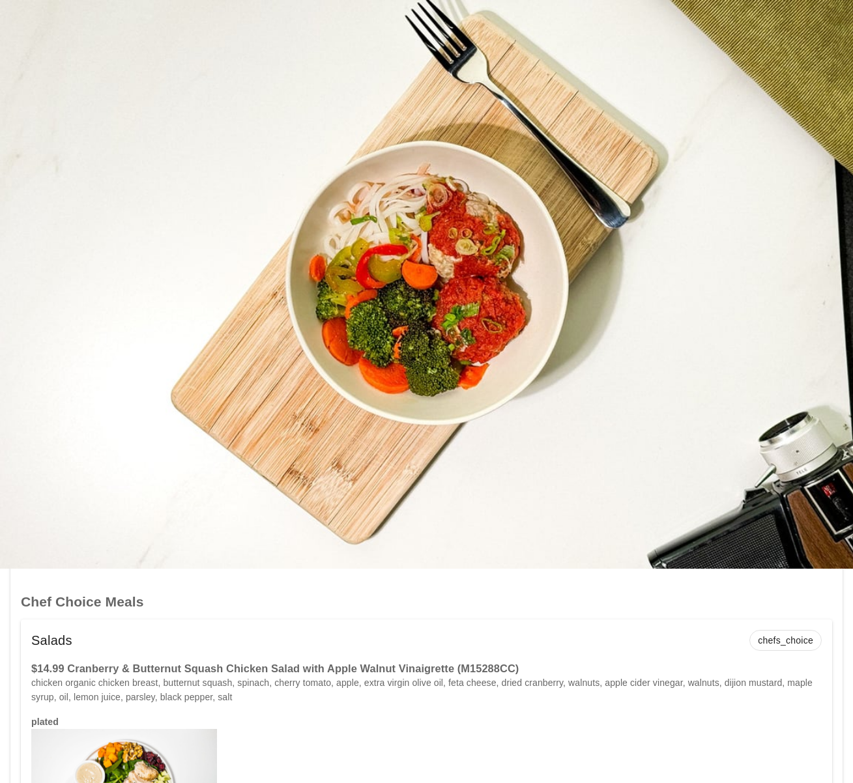
click at [280, 610] on div at bounding box center [426, 391] width 853 height 783
click at [246, 606] on div at bounding box center [426, 391] width 853 height 783
click at [245, 469] on div at bounding box center [426, 284] width 853 height 569
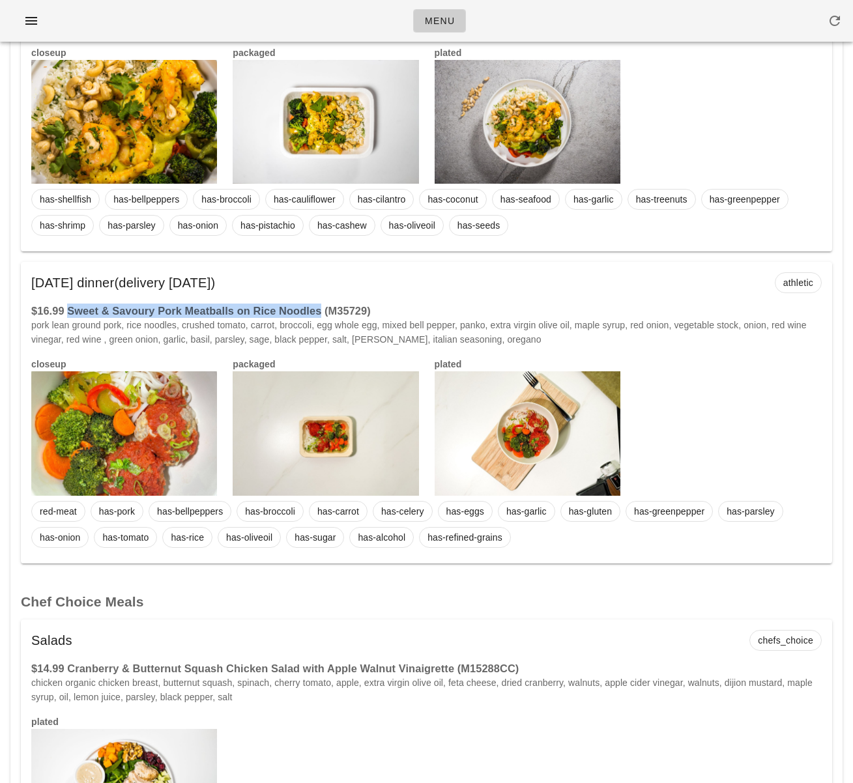
drag, startPoint x: 70, startPoint y: 310, endPoint x: 321, endPoint y: 309, distance: 250.9
click at [321, 309] on h3 "$16.99 Sweet & Savoury Pork Meatballs on Rice Noodles (M35729)" at bounding box center [426, 311] width 791 height 14
copy h3 "Sweet & Savoury Pork Meatballs on Rice Noodles"
drag, startPoint x: 81, startPoint y: 352, endPoint x: 36, endPoint y: 354, distance: 45.0
click at [81, 352] on div "closeup" at bounding box center [123, 426] width 201 height 154
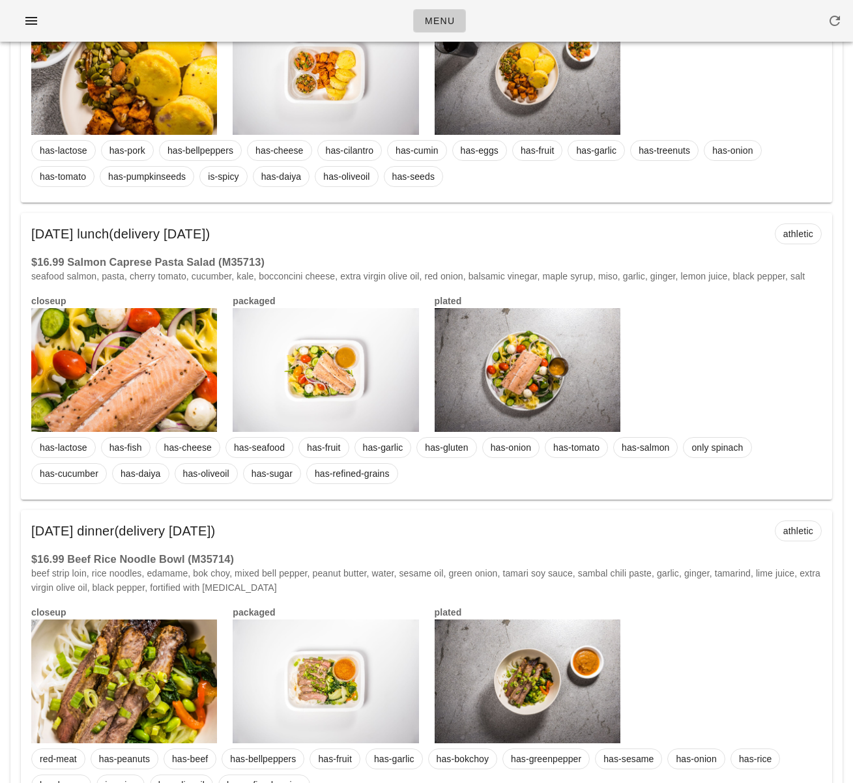
scroll to position [0, 0]
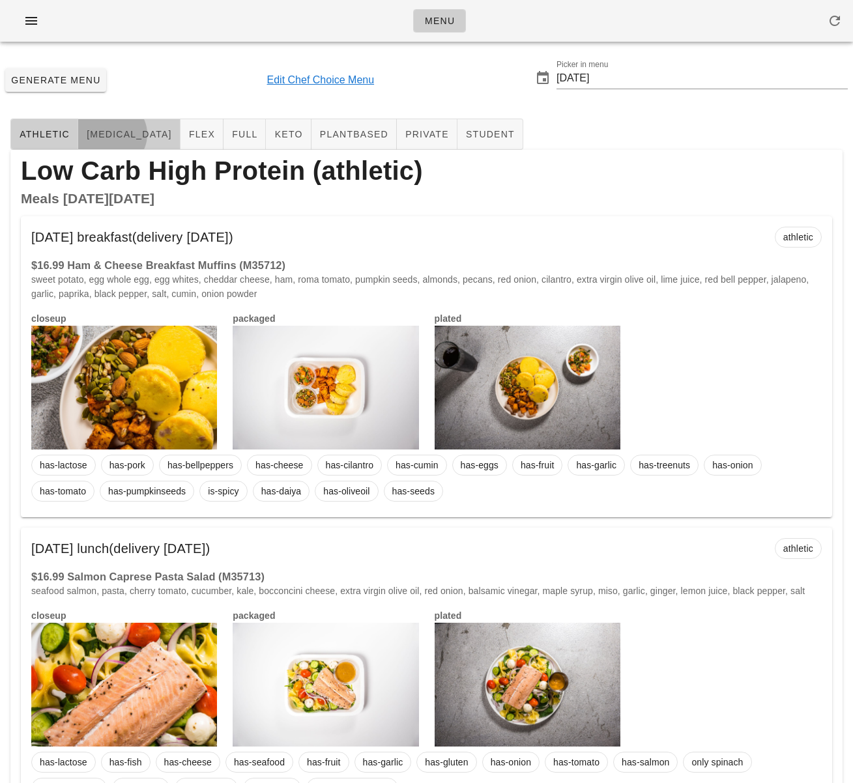
click at [106, 143] on button "diabetes" at bounding box center [129, 134] width 102 height 31
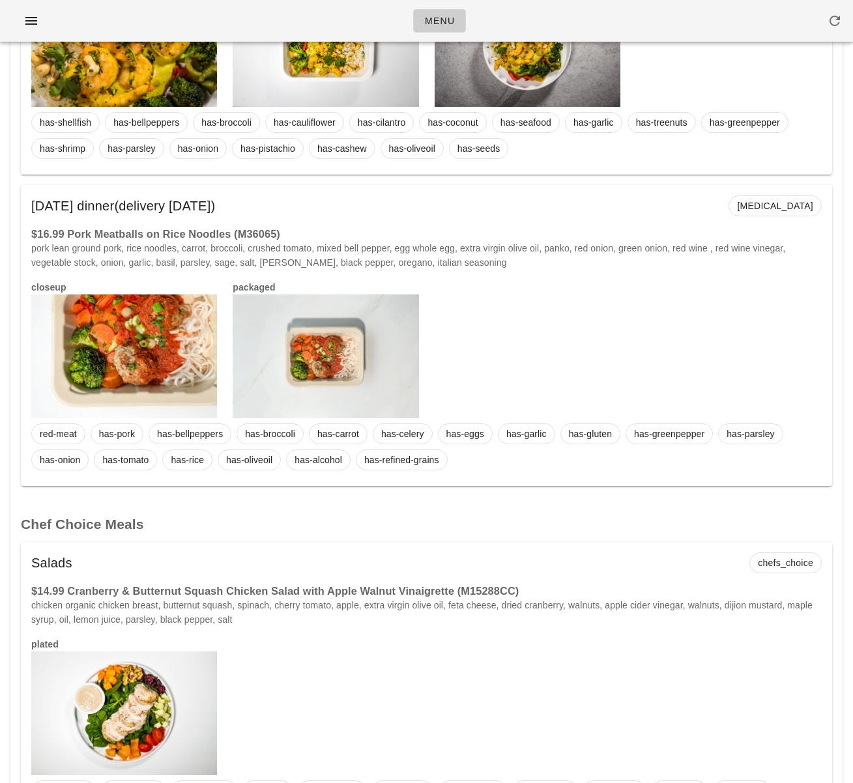
scroll to position [5426, 0]
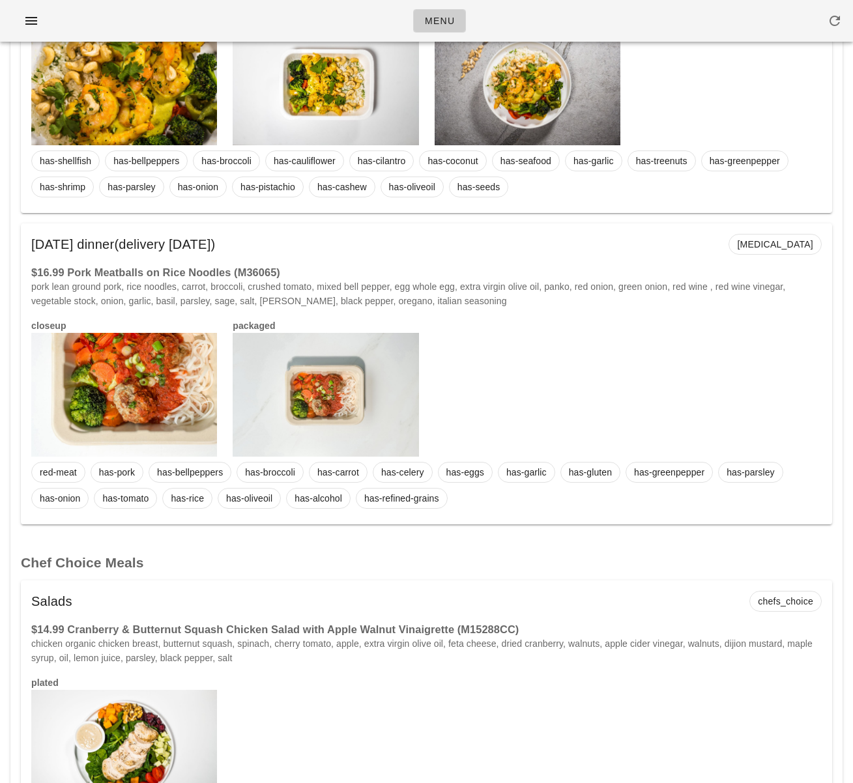
click at [473, 347] on div "closeup packaged" at bounding box center [426, 388] width 806 height 154
click at [375, 385] on div at bounding box center [326, 395] width 186 height 124
click at [376, 385] on div at bounding box center [326, 395] width 186 height 124
click at [375, 385] on div at bounding box center [326, 395] width 186 height 124
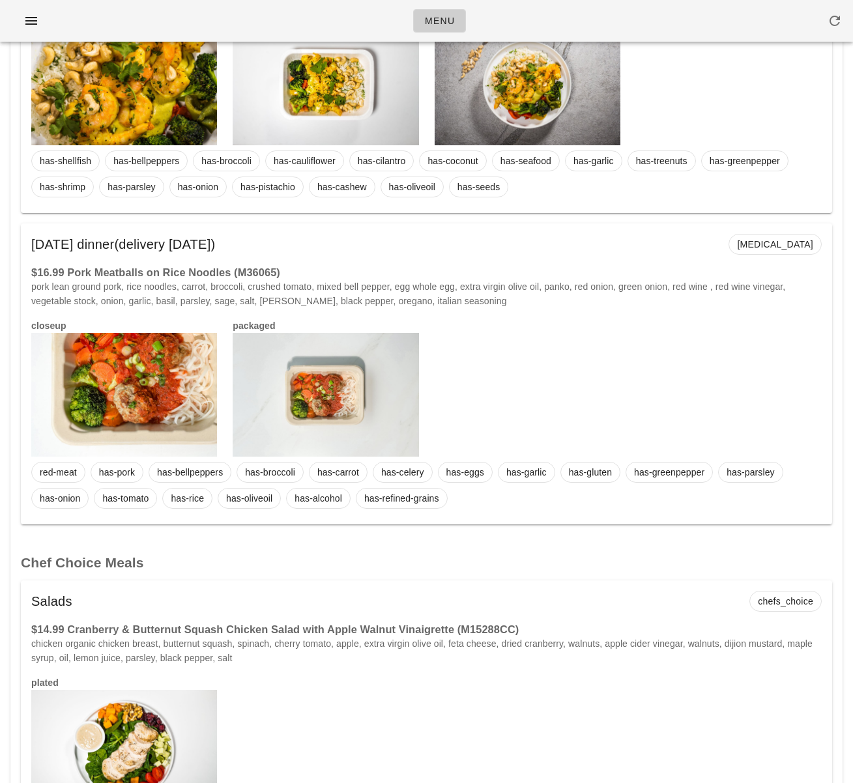
click at [375, 385] on div at bounding box center [326, 395] width 186 height 124
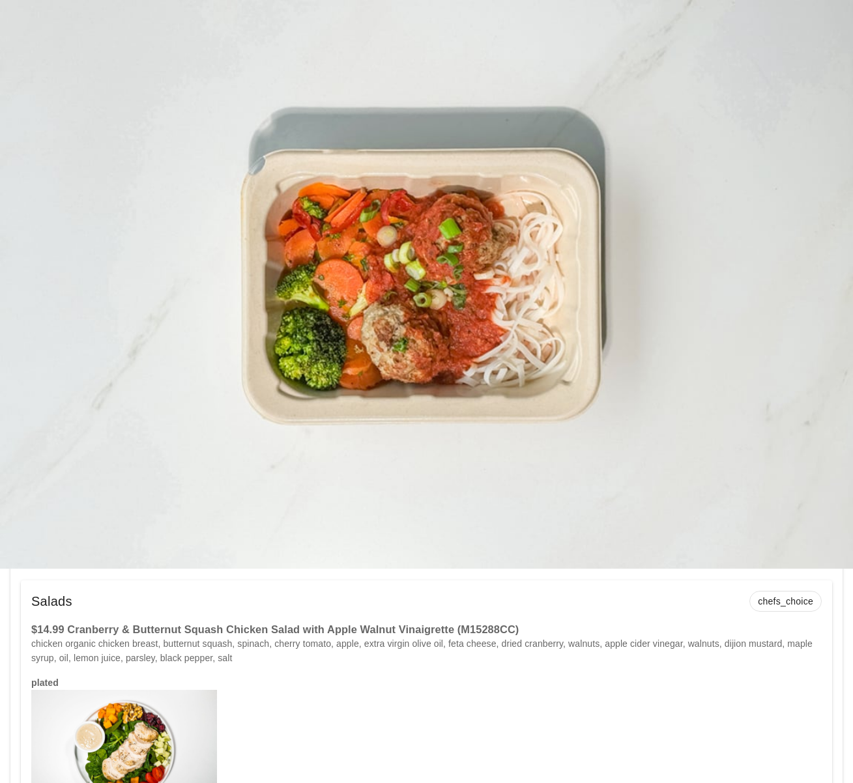
click at [491, 580] on div at bounding box center [426, 391] width 853 height 783
click at [567, 615] on div at bounding box center [426, 391] width 853 height 783
drag, startPoint x: 501, startPoint y: 563, endPoint x: 505, endPoint y: 577, distance: 14.9
click at [502, 563] on div at bounding box center [426, 284] width 853 height 569
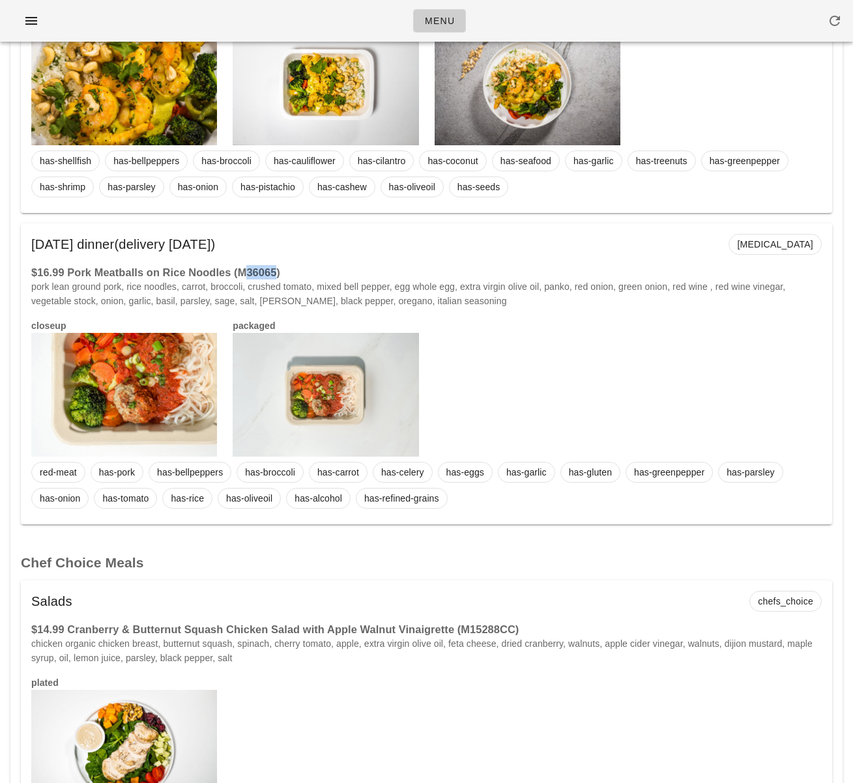
drag, startPoint x: 250, startPoint y: 274, endPoint x: 279, endPoint y: 274, distance: 29.3
click at [279, 274] on h3 "$16.99 Pork Meatballs on Rice Noodles (M36065)" at bounding box center [426, 272] width 791 height 14
copy h3 "36065"
click at [398, 261] on div "Saturday Oct 18 dinner (delivery Wednesday Oct 15) diabetes" at bounding box center [426, 245] width 811 height 42
click at [495, 364] on div "closeup packaged" at bounding box center [426, 388] width 806 height 154
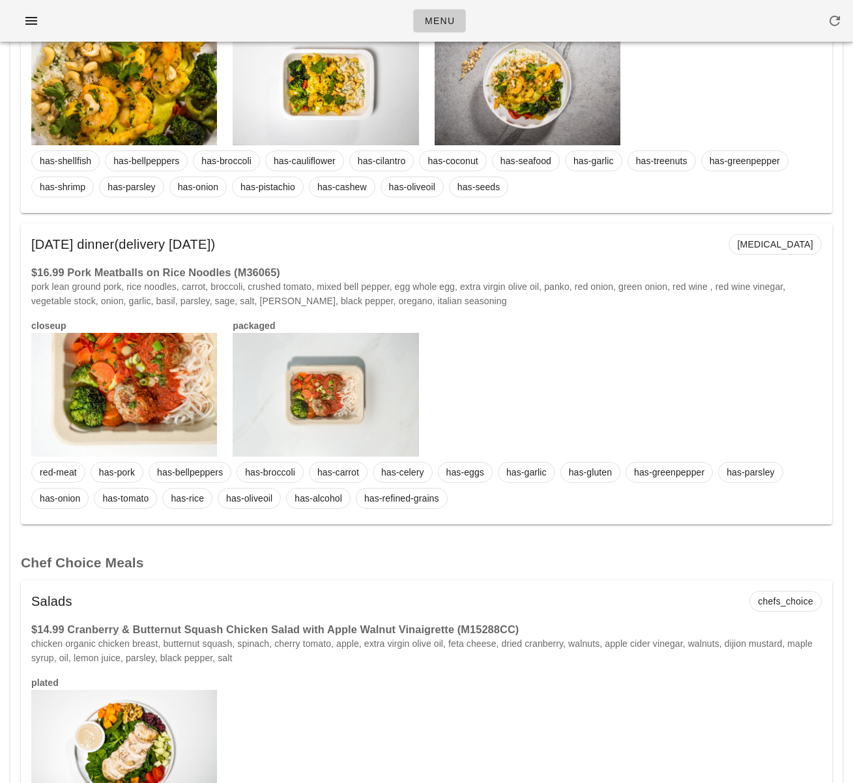
click at [565, 390] on div "closeup packaged" at bounding box center [426, 388] width 806 height 154
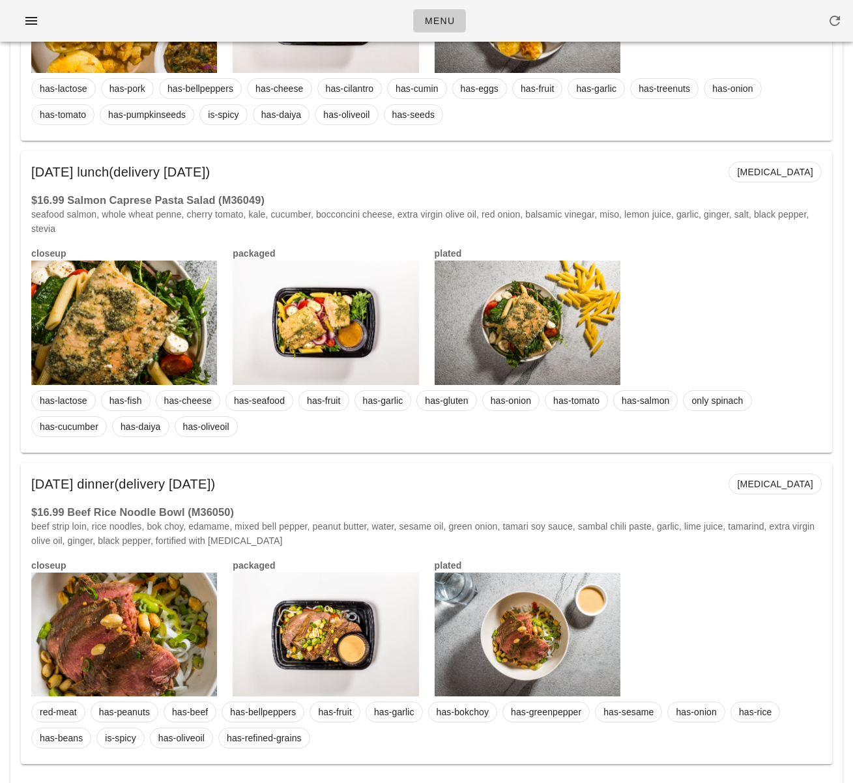
scroll to position [0, 0]
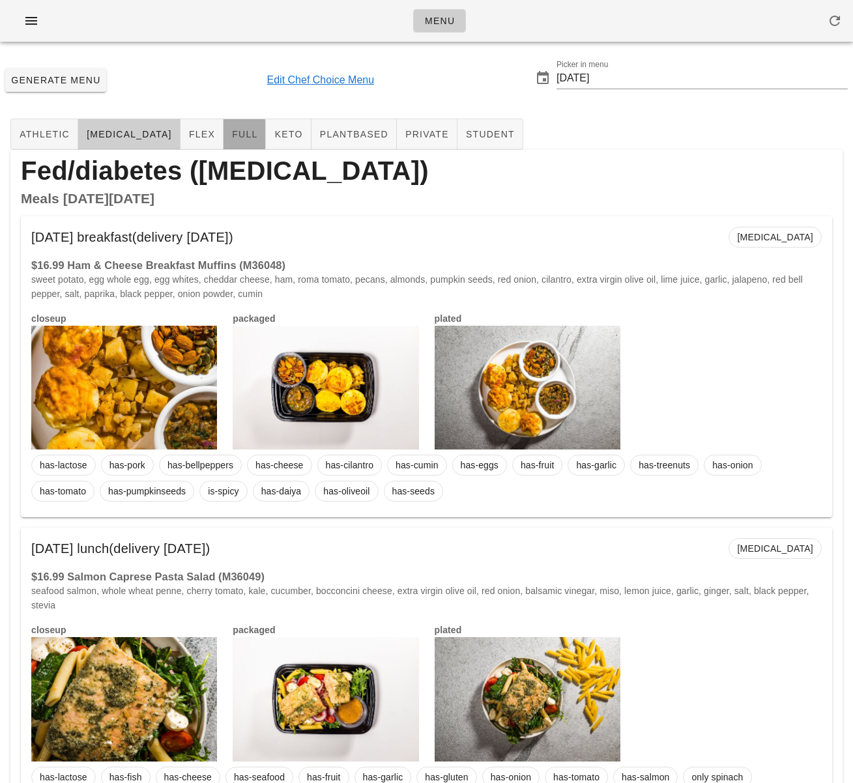
click at [231, 136] on span "full" at bounding box center [244, 134] width 26 height 10
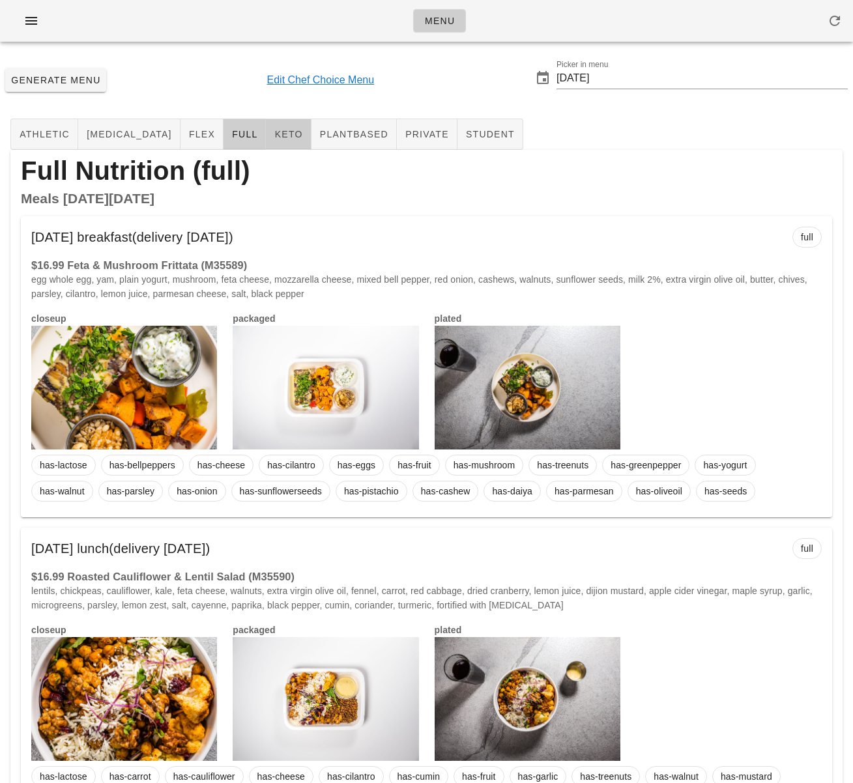
click at [274, 133] on span "keto" at bounding box center [288, 134] width 29 height 10
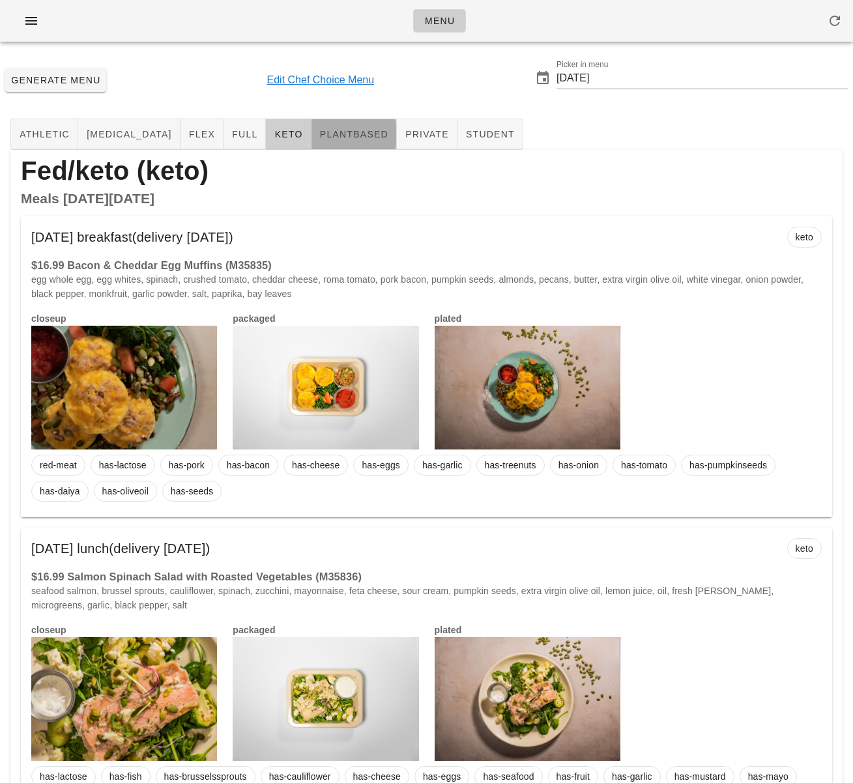
click at [322, 141] on button "plantbased" at bounding box center [354, 134] width 85 height 31
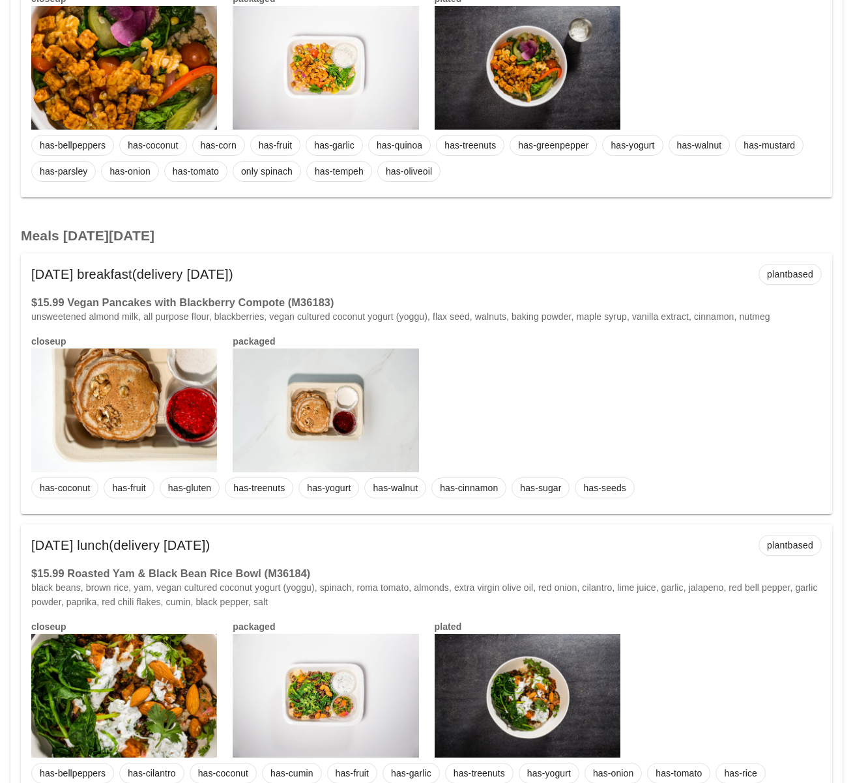
scroll to position [3769, 0]
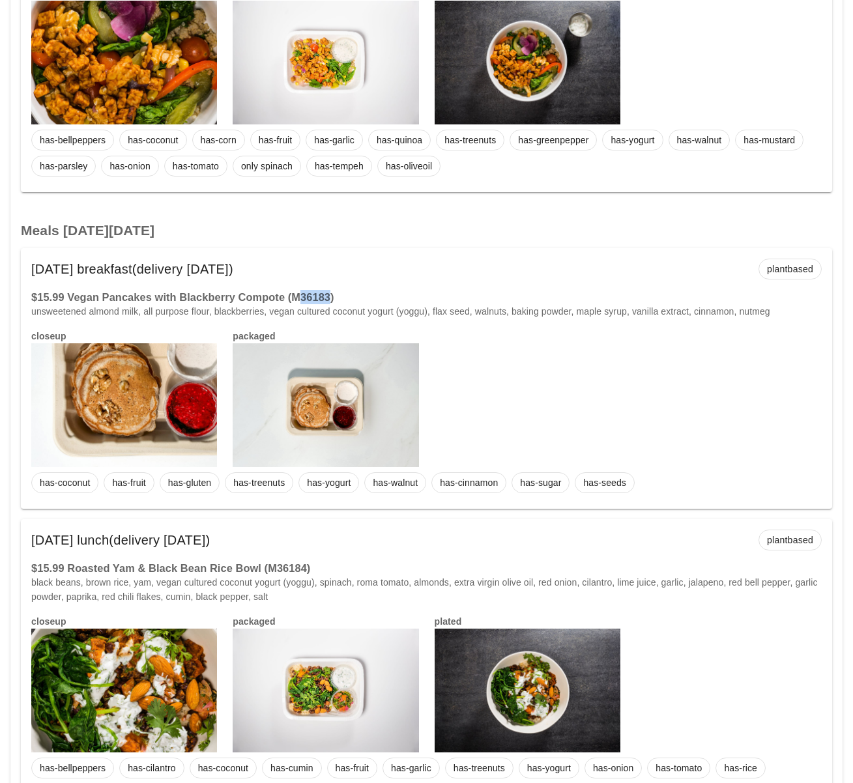
drag, startPoint x: 300, startPoint y: 297, endPoint x: 329, endPoint y: 298, distance: 29.4
click at [329, 298] on h3 "$15.99 Vegan Pancakes with Blackberry Compote (M36183)" at bounding box center [426, 297] width 791 height 14
drag, startPoint x: 73, startPoint y: 297, endPoint x: 282, endPoint y: 297, distance: 209.2
click at [282, 297] on h3 "$15.99 Vegan Pancakes with Blackberry Compote (M36183)" at bounding box center [426, 297] width 791 height 14
copy h3 "Vegan Pancakes with Blackberry Compote"
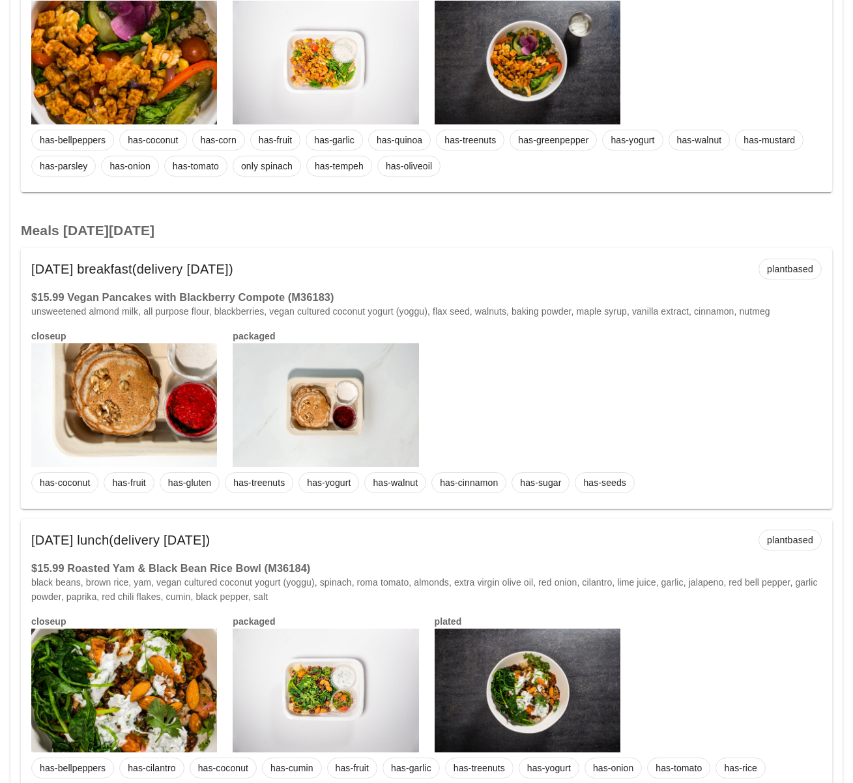
drag, startPoint x: 353, startPoint y: 293, endPoint x: 337, endPoint y: 297, distance: 16.6
click at [353, 293] on h3 "$15.99 Vegan Pancakes with Blackberry Compote (M36183)" at bounding box center [426, 297] width 791 height 14
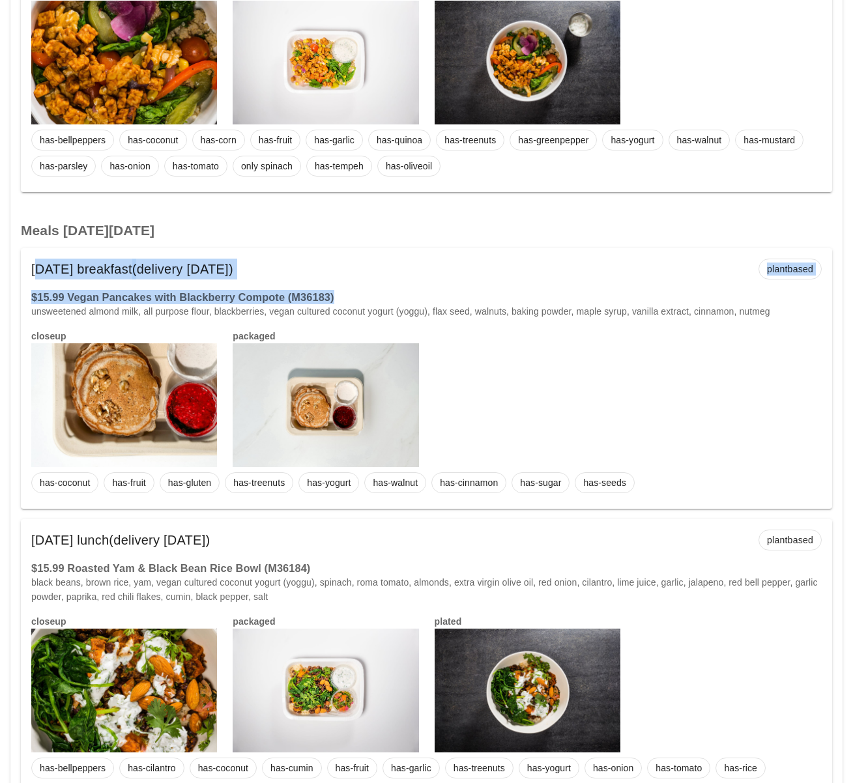
drag, startPoint x: 339, startPoint y: 298, endPoint x: 32, endPoint y: 269, distance: 308.3
click at [32, 269] on div "Friday Oct 17 breakfast (delivery Wednesday Oct 15) plantbased $15.99 Vegan Pan…" at bounding box center [426, 378] width 811 height 261
copy div "Friday Oct 17 breakfast (delivery Wednesday Oct 15) plantbased $15.99 Vegan Pan…"
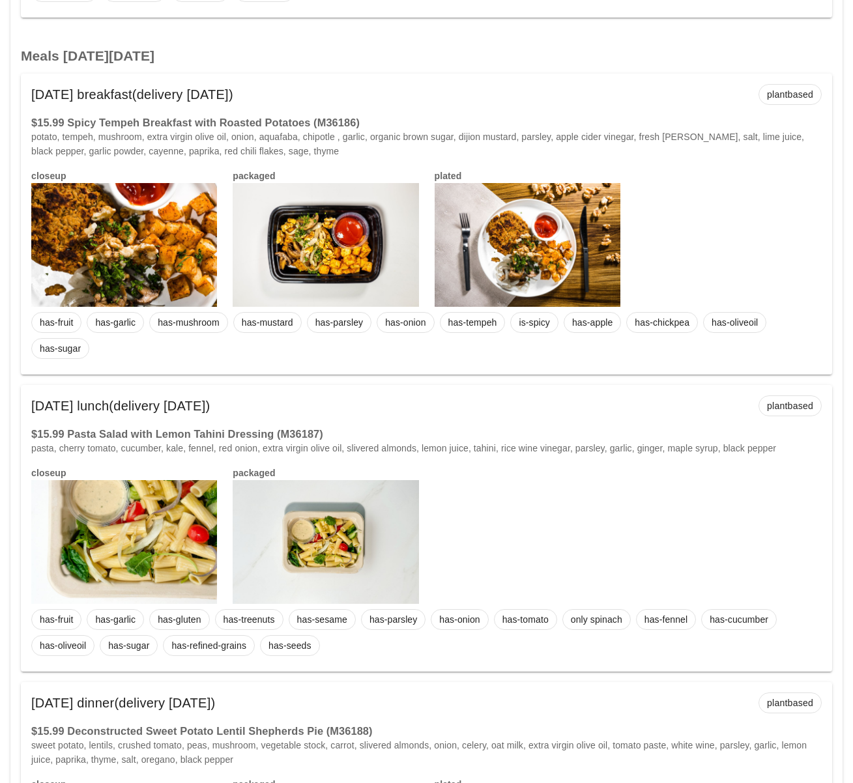
scroll to position [5022, 0]
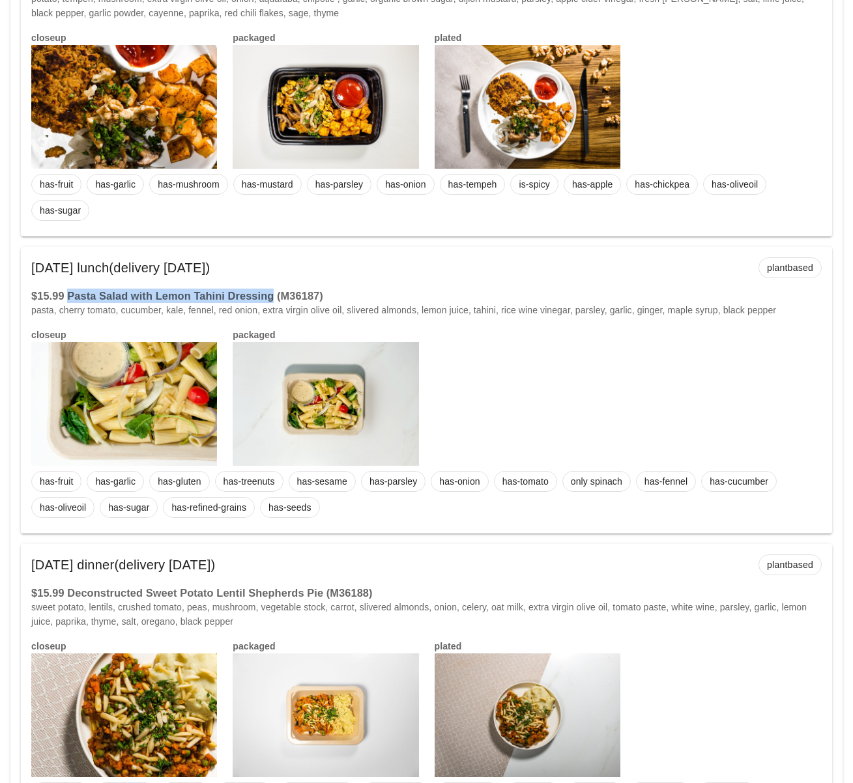
drag, startPoint x: 69, startPoint y: 298, endPoint x: 266, endPoint y: 297, distance: 196.8
click at [266, 297] on h3 "$15.99 Pasta Salad with Lemon Tahini Dressing (M36187)" at bounding box center [426, 296] width 791 height 14
copy h3 "Pasta Salad with Lemon Tahini Dressing"
click at [315, 297] on h3 "$15.99 Pasta Salad with Lemon Tahini Dressing (M36187)" at bounding box center [426, 296] width 791 height 14
drag, startPoint x: 323, startPoint y: 296, endPoint x: 29, endPoint y: 265, distance: 295.5
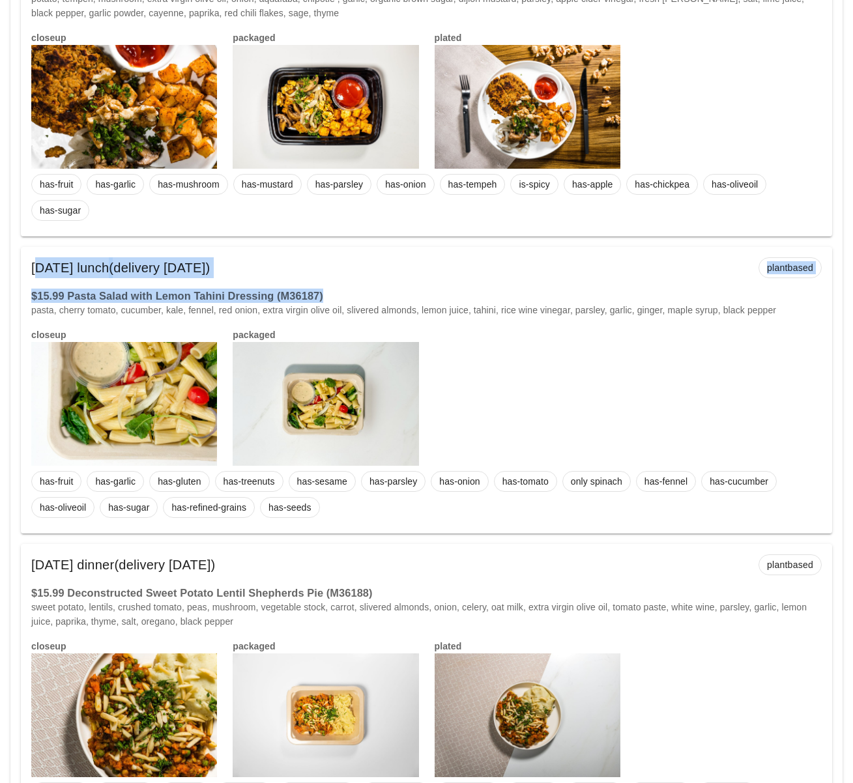
click at [29, 265] on div "Saturday Oct 18 lunch (delivery Wednesday Oct 15) plantbased $15.99 Pasta Salad…" at bounding box center [426, 390] width 811 height 287
copy div "Saturday Oct 18 lunch (delivery Wednesday Oct 15) plantbased $15.99 Pasta Salad…"
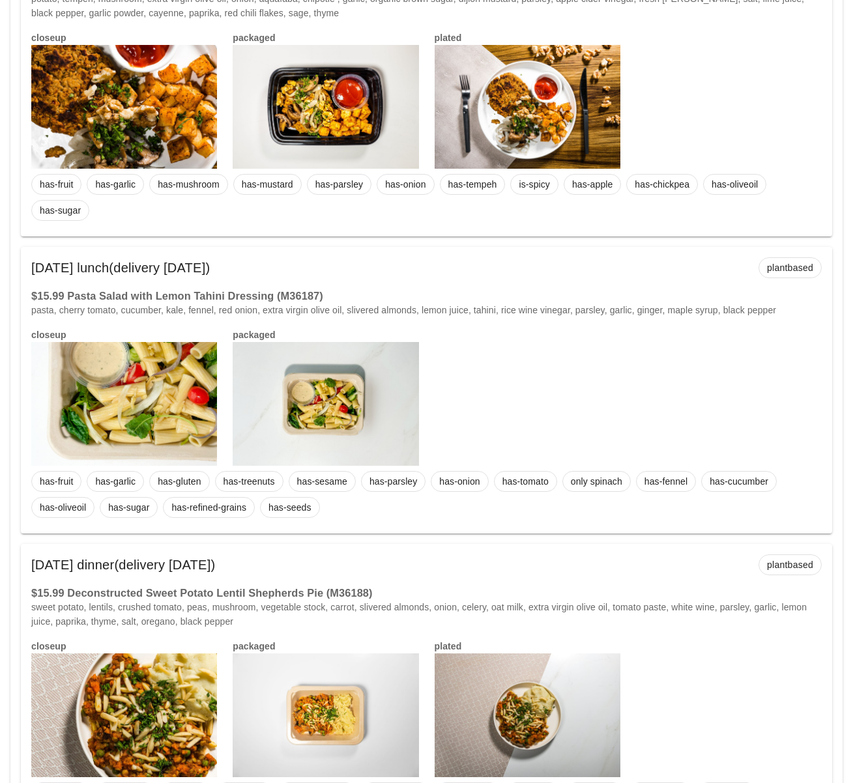
click at [521, 422] on div "closeup packaged" at bounding box center [426, 397] width 806 height 154
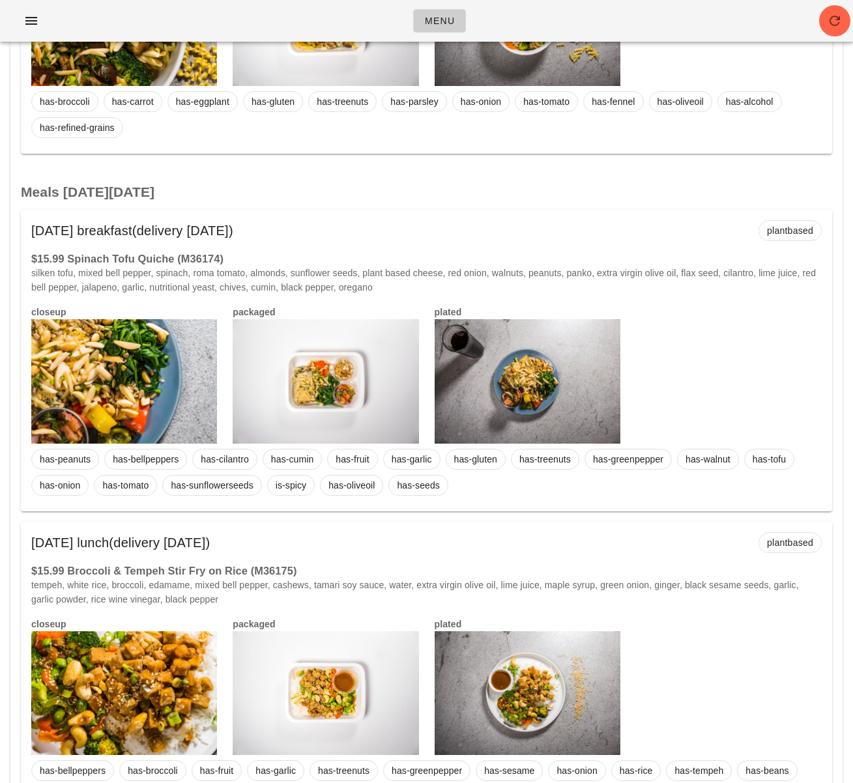
scroll to position [0, 0]
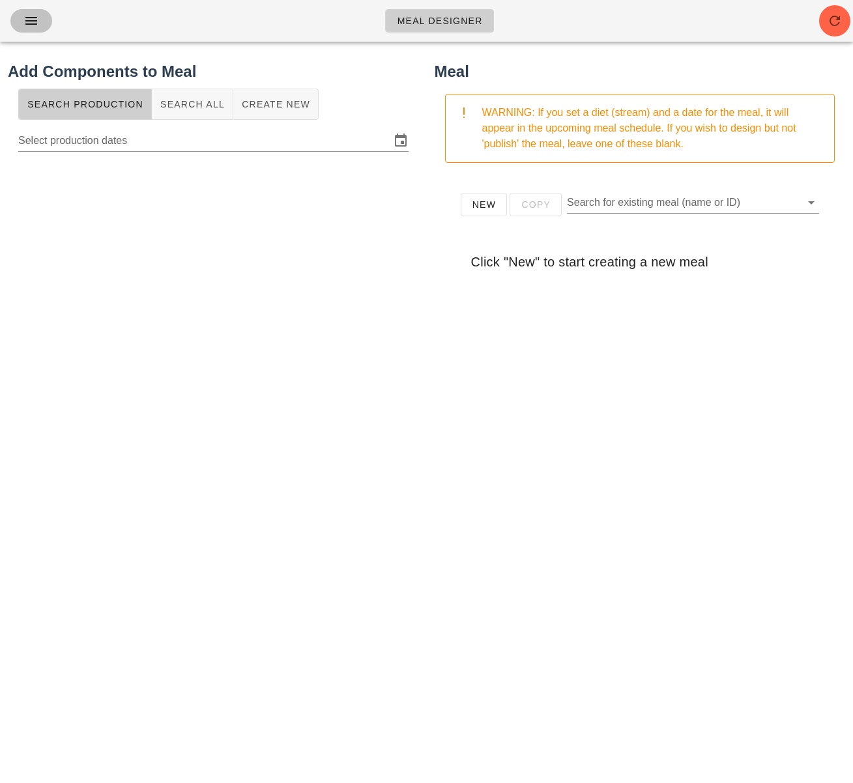
drag, startPoint x: 23, startPoint y: 16, endPoint x: 29, endPoint y: 20, distance: 7.0
click at [23, 16] on icon "button" at bounding box center [31, 21] width 16 height 16
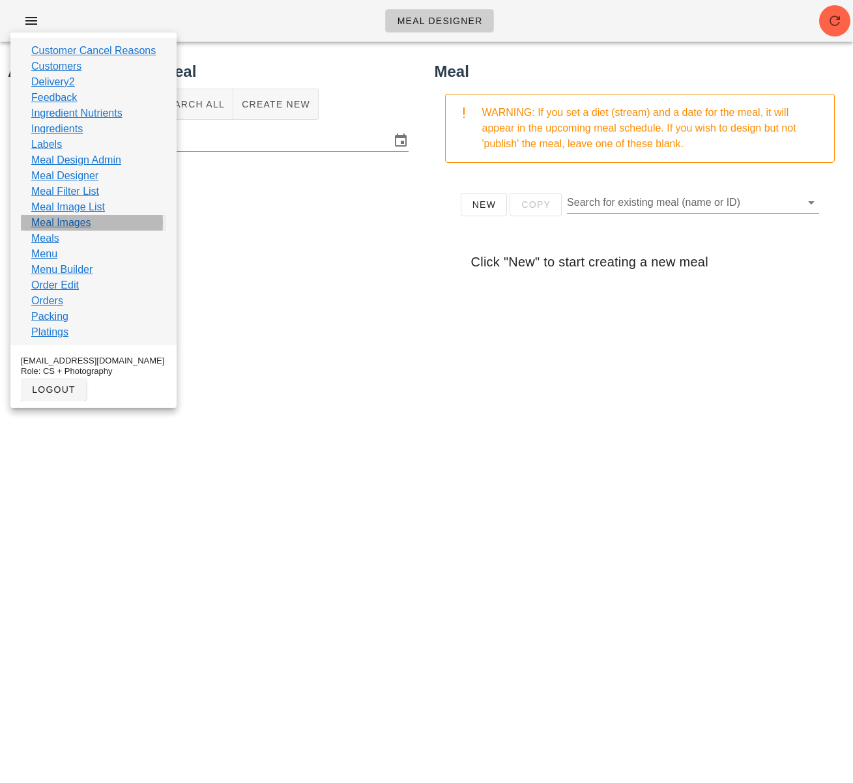
click at [56, 221] on link "Meal Images" at bounding box center [61, 223] width 60 height 16
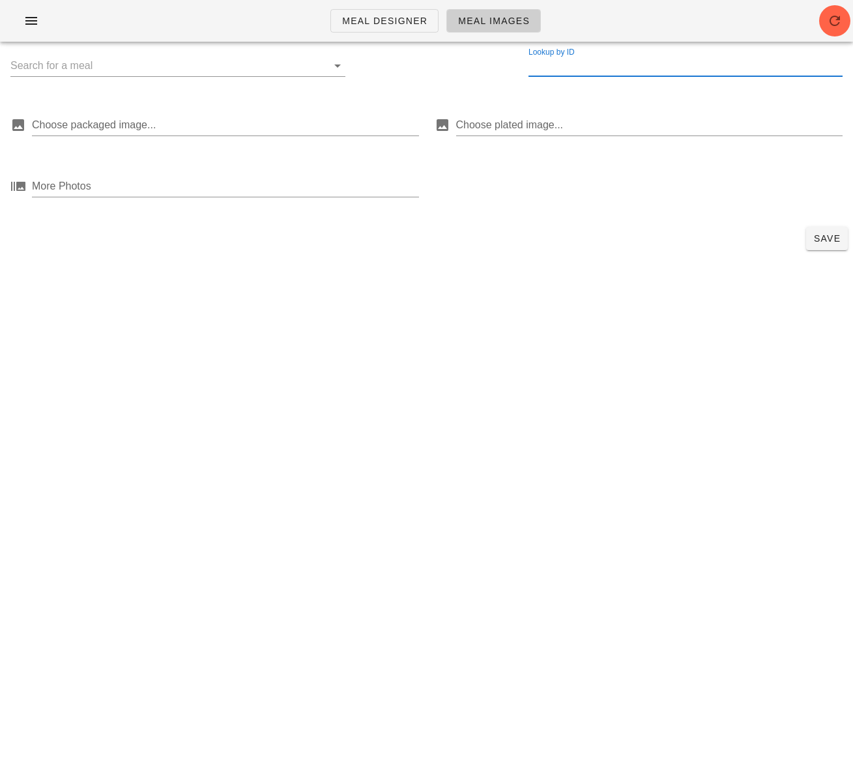
click at [605, 63] on input "Lookup by ID" at bounding box center [686, 65] width 314 height 21
paste input "36065"
type input "36065"
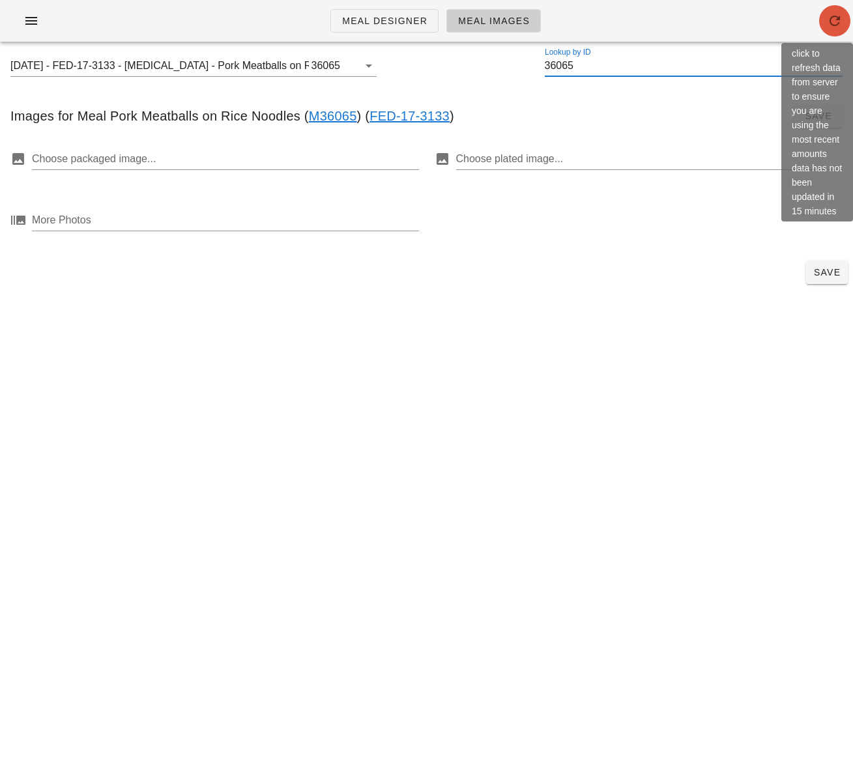
click at [839, 11] on button "button" at bounding box center [834, 20] width 31 height 31
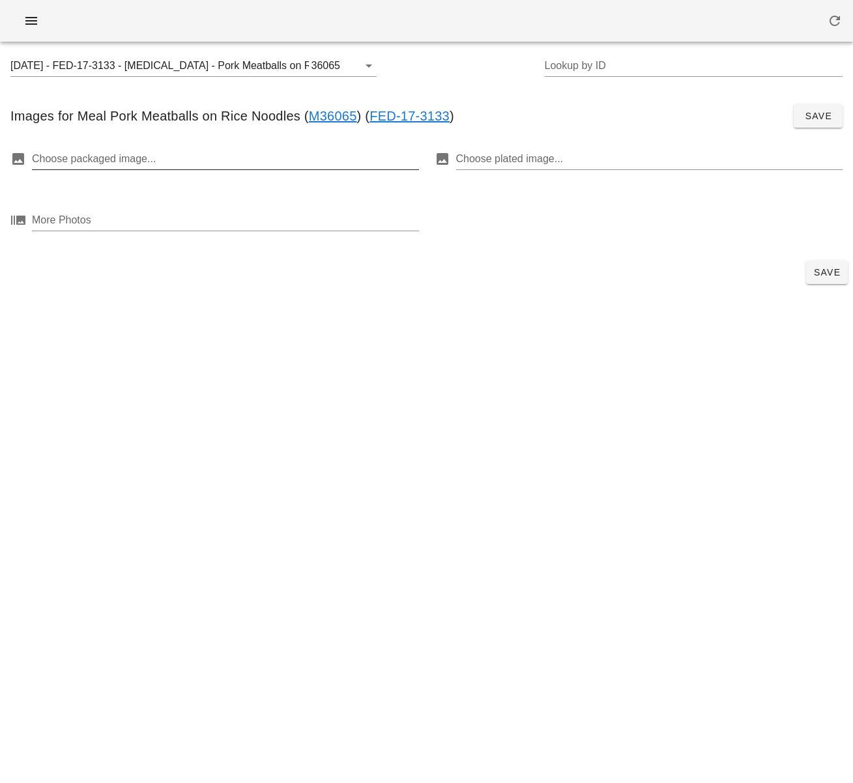
click at [242, 161] on div at bounding box center [224, 159] width 385 height 21
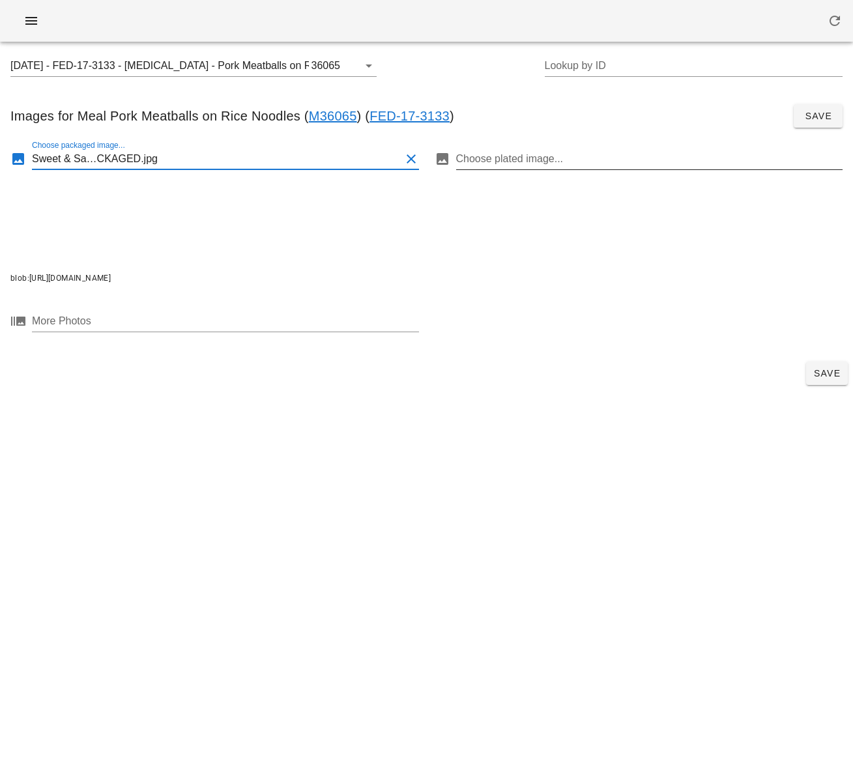
click at [525, 159] on div at bounding box center [648, 159] width 385 height 21
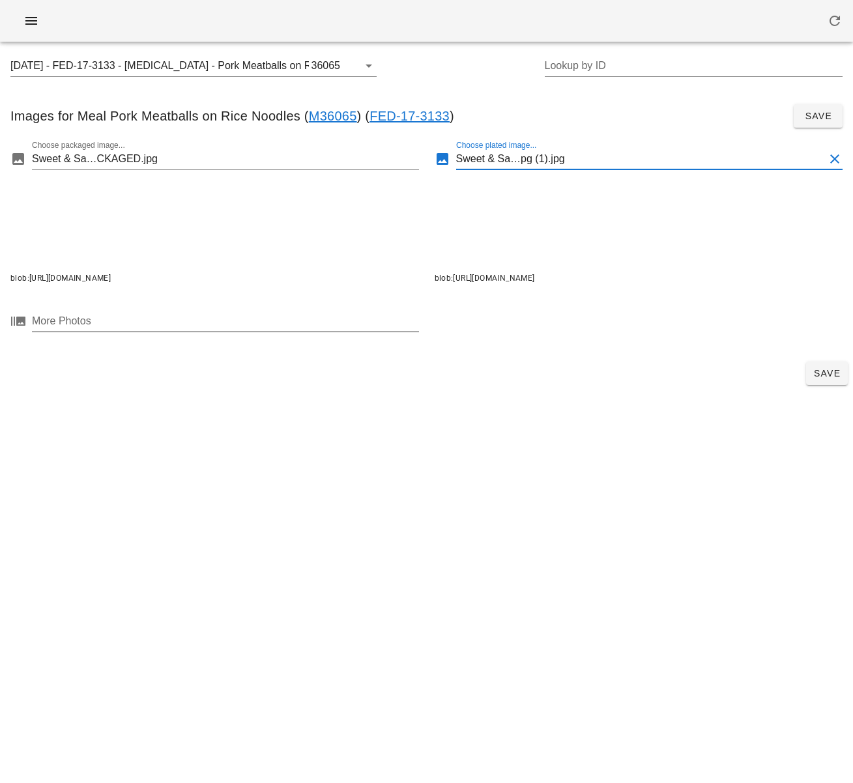
click at [340, 328] on div at bounding box center [224, 321] width 385 height 21
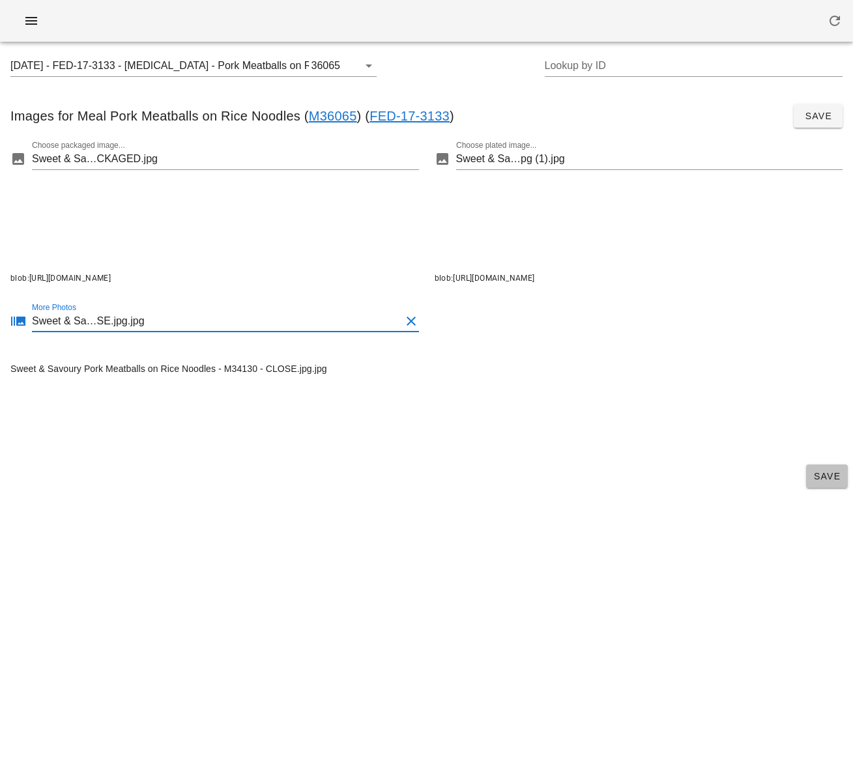
click at [836, 476] on span "Save" at bounding box center [826, 476] width 31 height 10
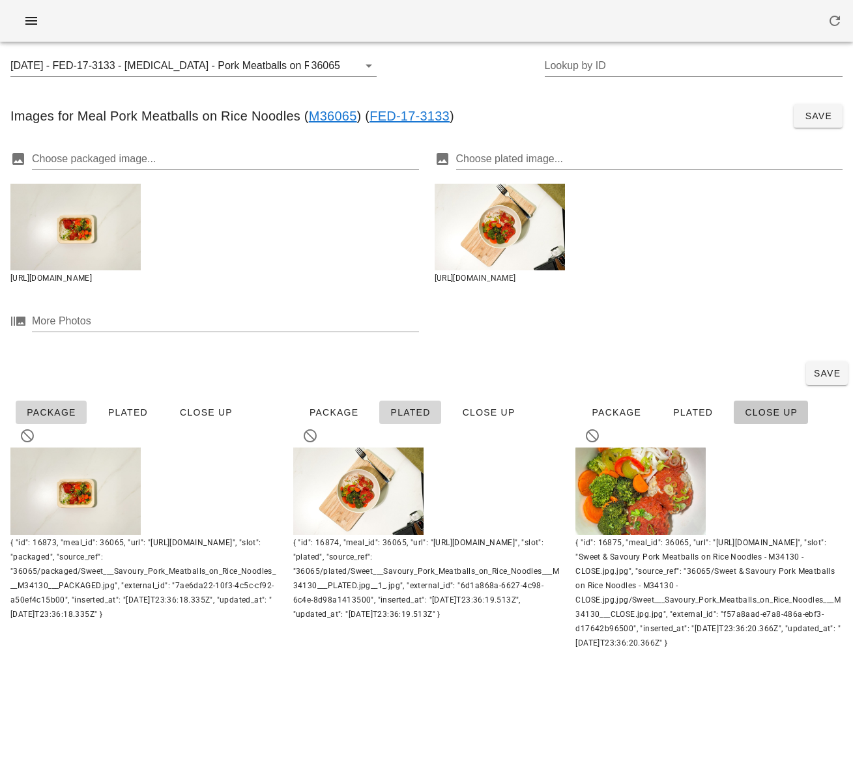
click at [763, 410] on span "Close Up" at bounding box center [770, 412] width 53 height 10
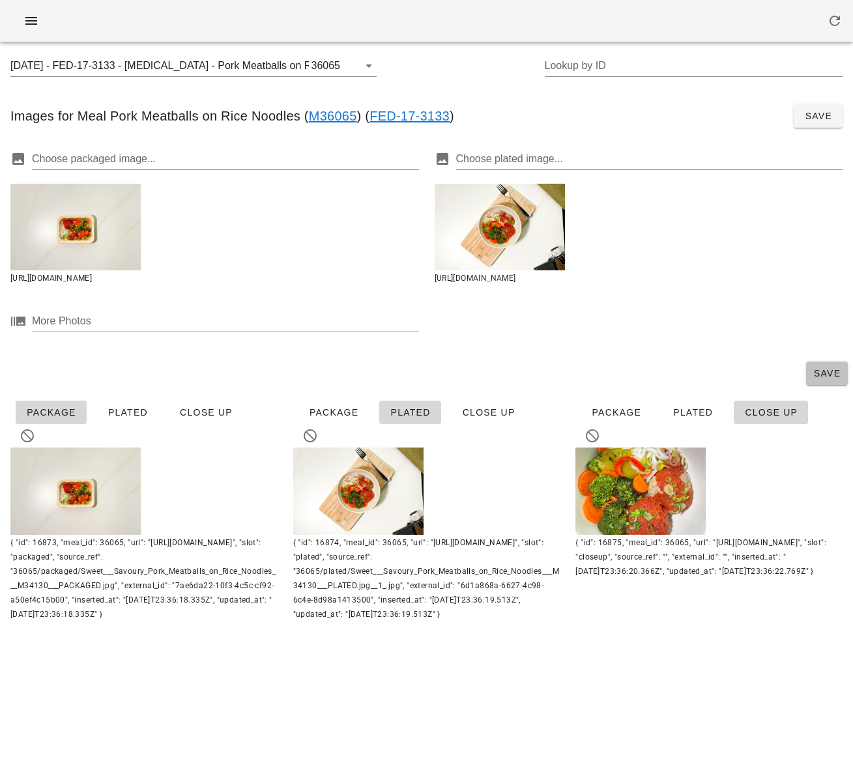
click at [826, 373] on span "Save" at bounding box center [826, 373] width 31 height 10
click at [257, 68] on input "[DATE] - FED-17-3133 - [MEDICAL_DATA] - Pork Meatballs on Rice Noodles (36065)" at bounding box center [159, 65] width 298 height 21
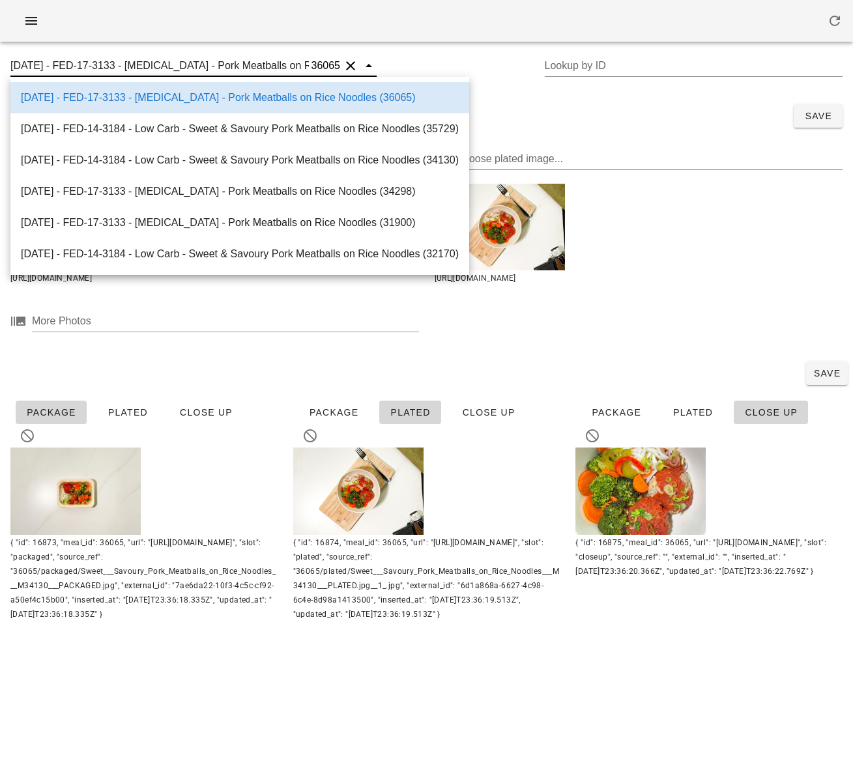
scroll to position [0, 74]
click at [276, 67] on input "[DATE] - FED-17-3133 - [MEDICAL_DATA] - Pork Meatballs on Rice Noodles (36065)" at bounding box center [159, 65] width 298 height 21
drag, startPoint x: 276, startPoint y: 68, endPoint x: 302, endPoint y: 69, distance: 25.4
click at [302, 69] on input "[DATE] - FED-17-3133 - [MEDICAL_DATA] - Pork Meatballs on Rice Noodles (36065)" at bounding box center [159, 65] width 298 height 21
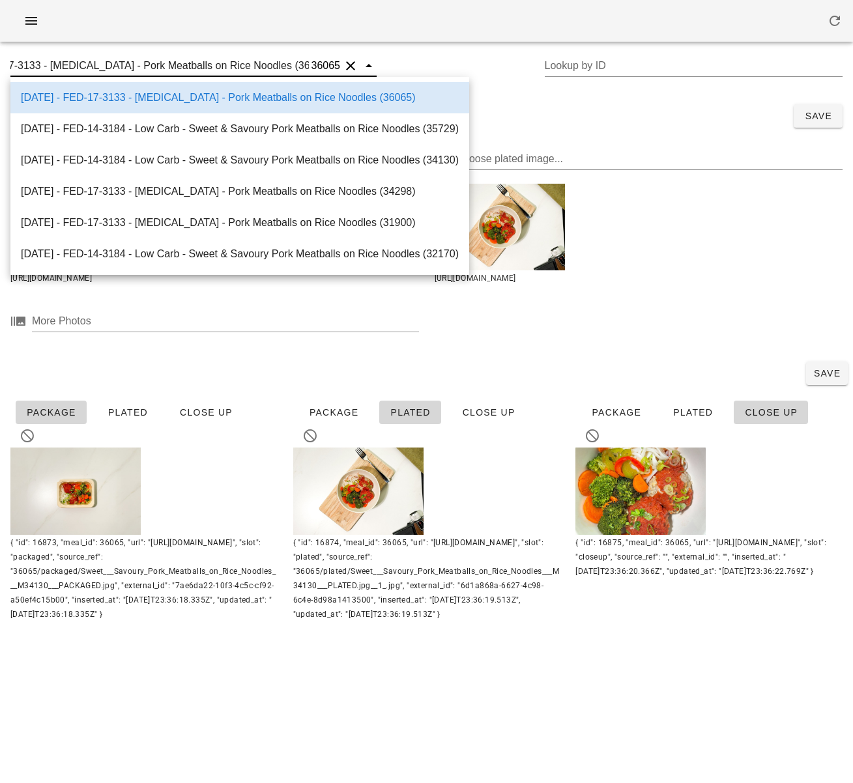
click at [454, 693] on div "Saved [DATE] - FED-17-3133 - [MEDICAL_DATA] - Pork Meatballs on Rice Noodles (3…" at bounding box center [426, 391] width 853 height 783
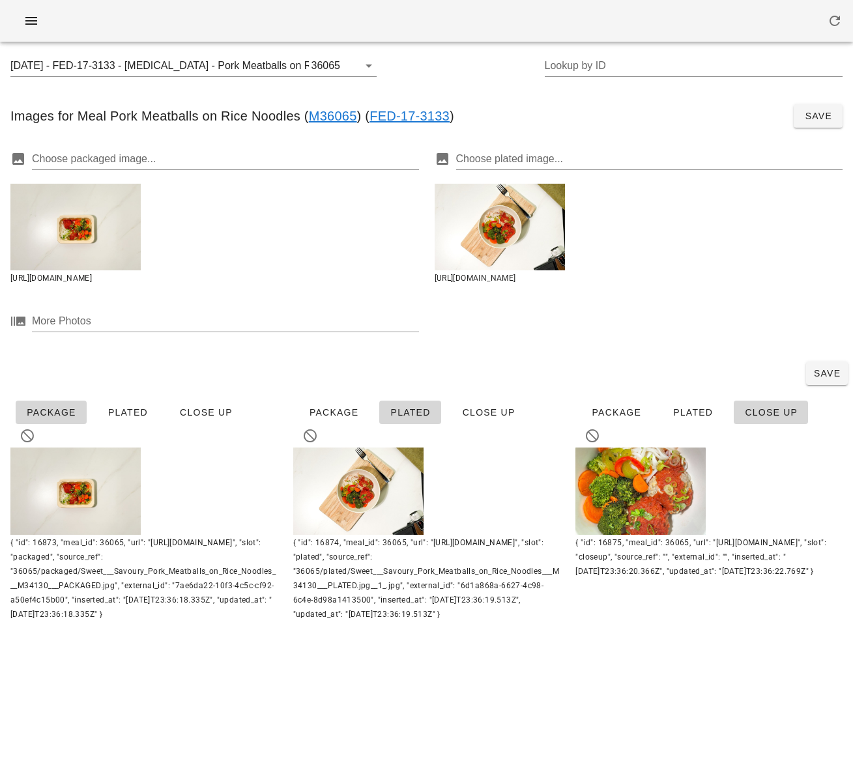
click at [463, 83] on div "[DATE] - FED-17-3133 - [MEDICAL_DATA] - Pork Meatballs on Rice Noodles (36065) …" at bounding box center [426, 73] width 853 height 42
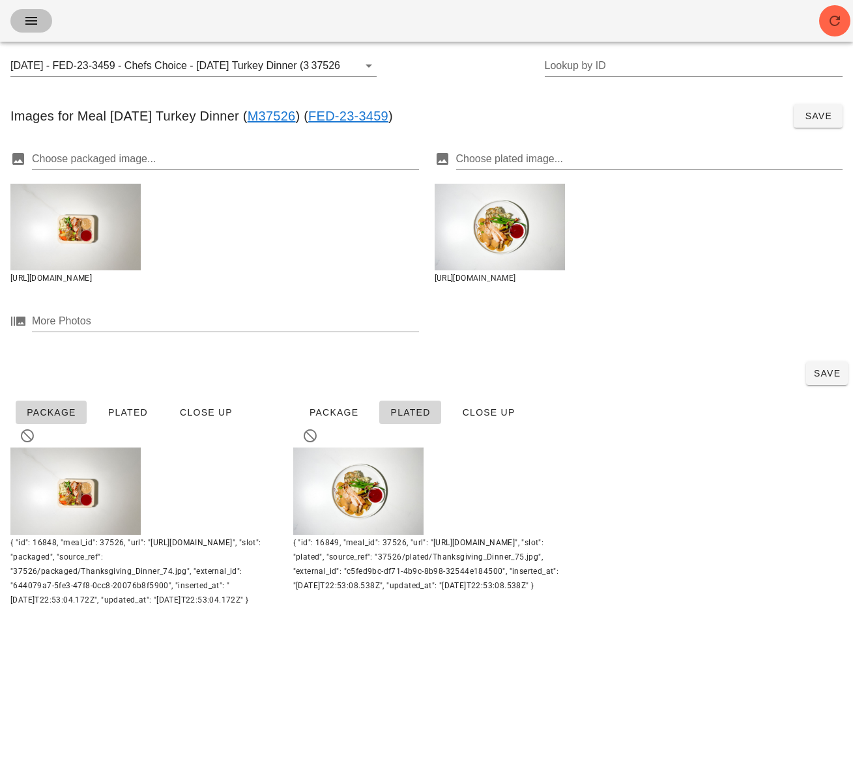
click at [28, 21] on icon "button" at bounding box center [31, 21] width 16 height 16
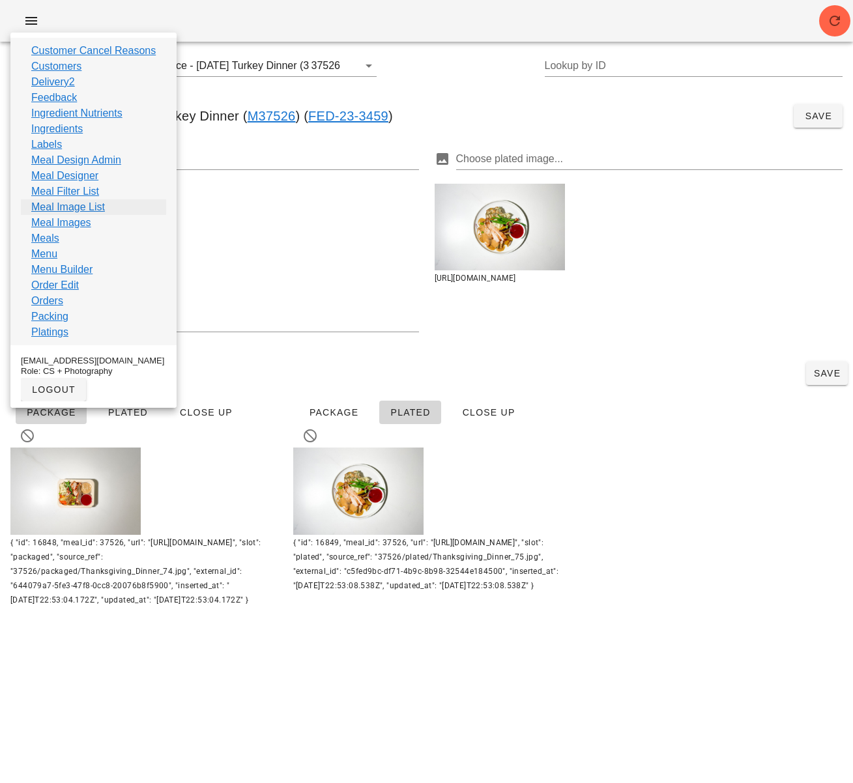
click at [104, 207] on link "Meal Image List" at bounding box center [68, 207] width 74 height 16
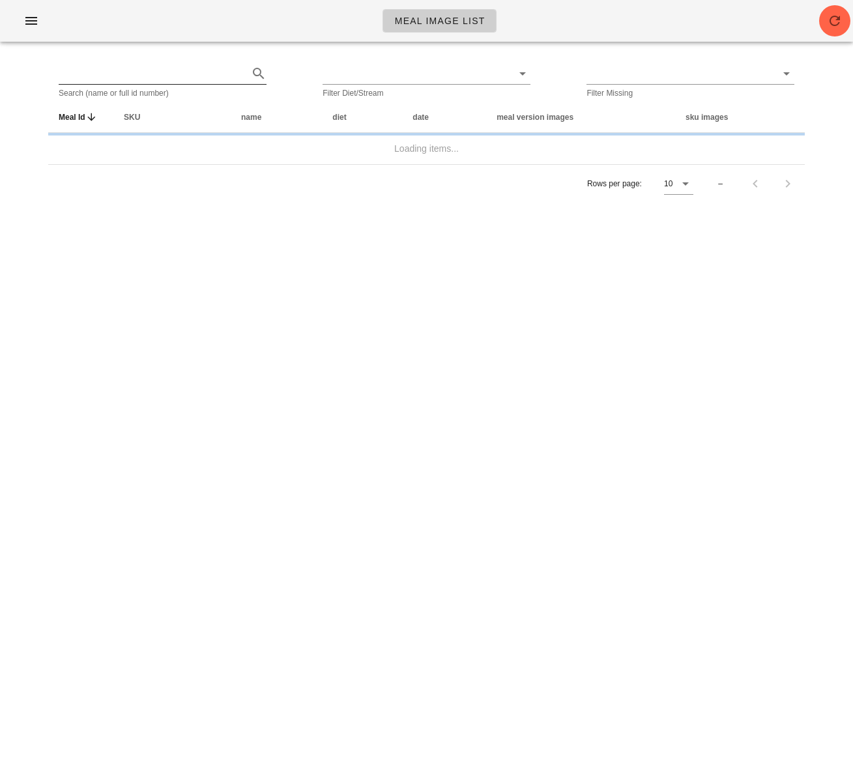
click at [135, 76] on input "text" at bounding box center [152, 73] width 187 height 21
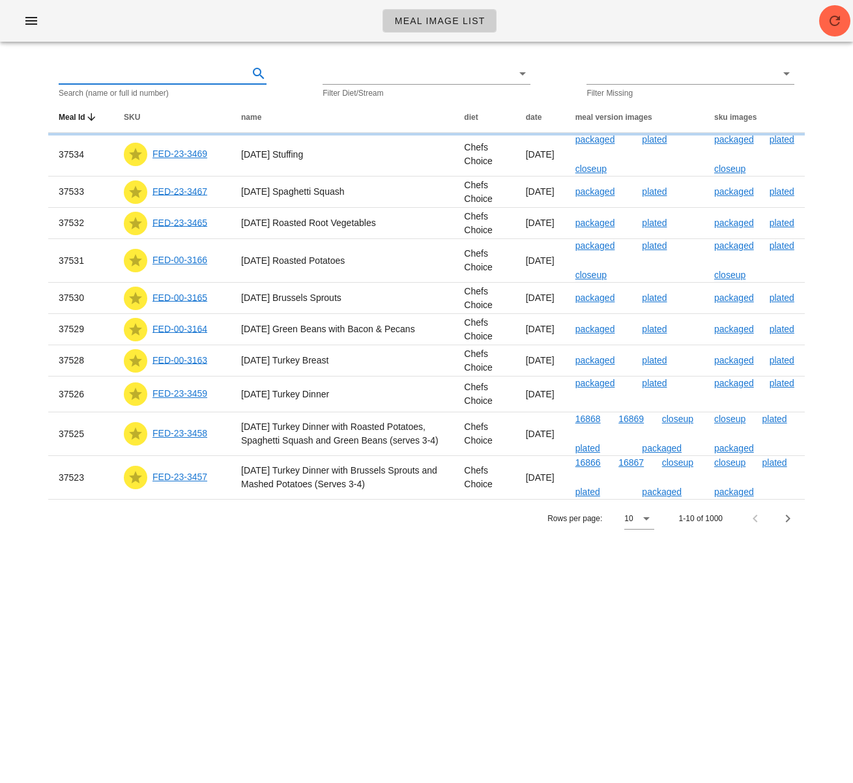
paste input "36065"
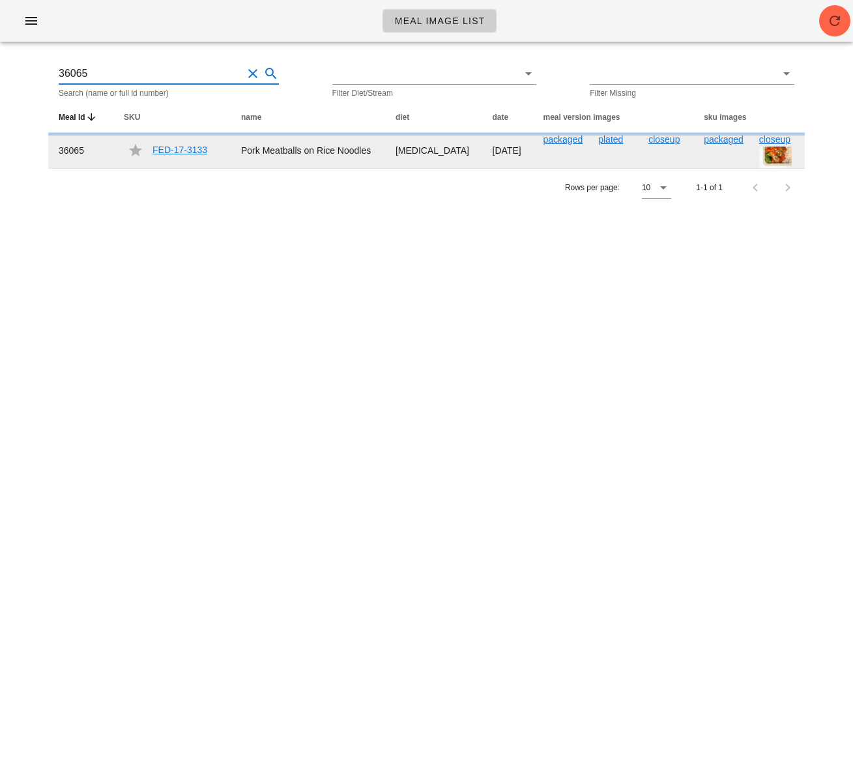
type input "36065"
click at [188, 156] on td "FED-17-3133" at bounding box center [171, 150] width 117 height 35
click at [180, 151] on link "FED-17-3133" at bounding box center [180, 150] width 55 height 10
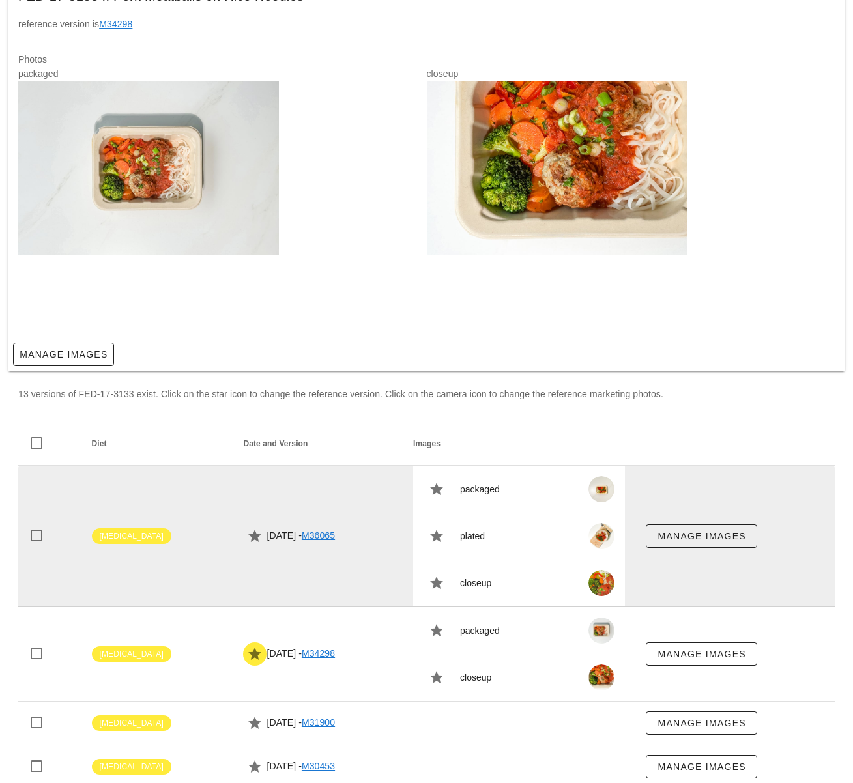
scroll to position [172, 0]
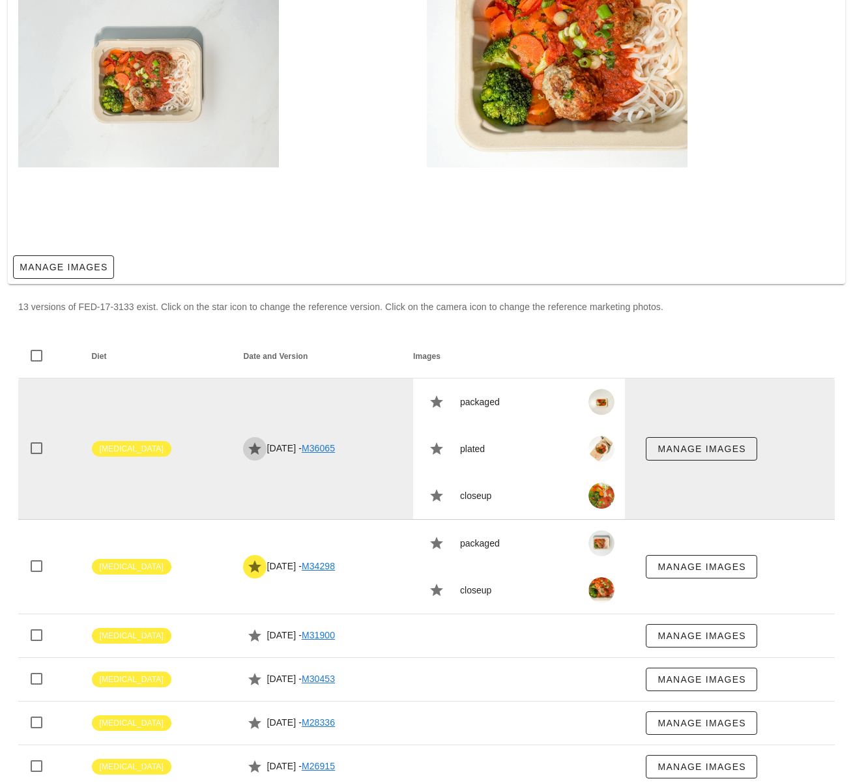
click at [247, 446] on icon "button" at bounding box center [255, 449] width 16 height 16
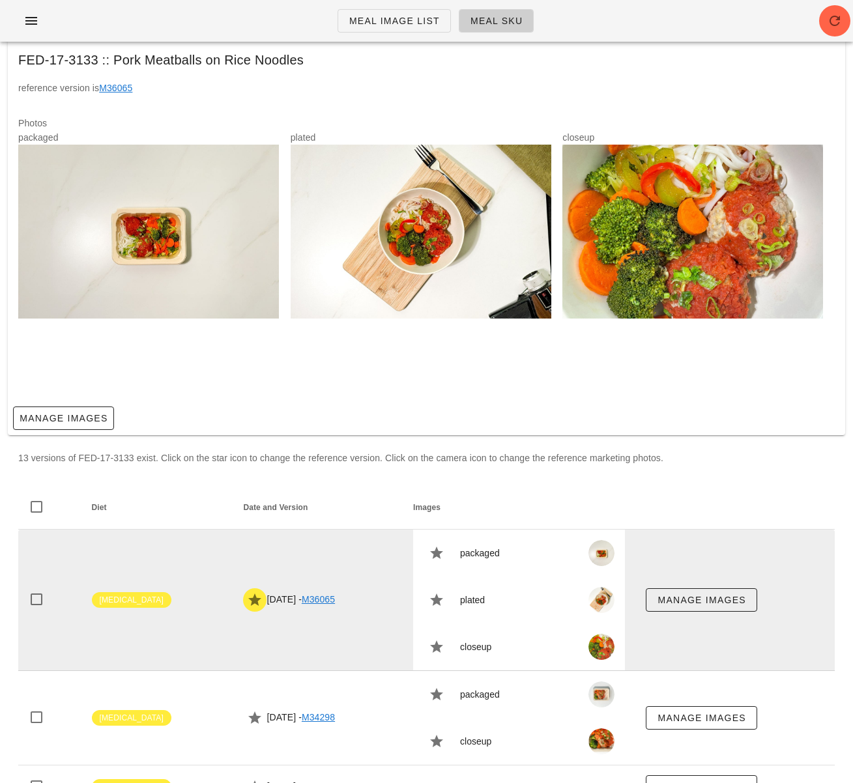
scroll to position [0, 0]
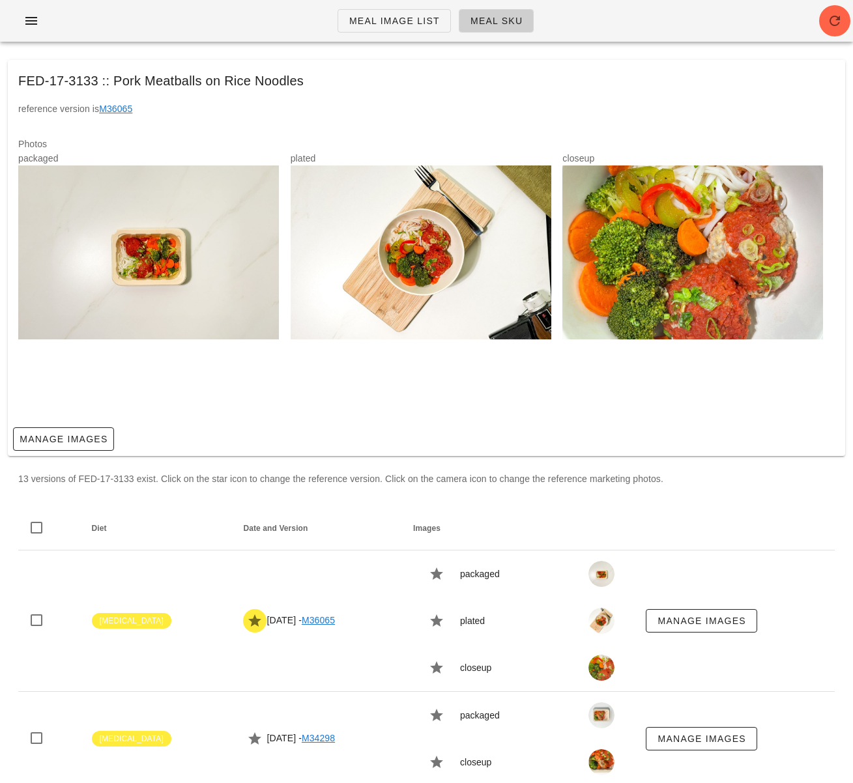
click at [428, 282] on div at bounding box center [421, 253] width 261 height 174
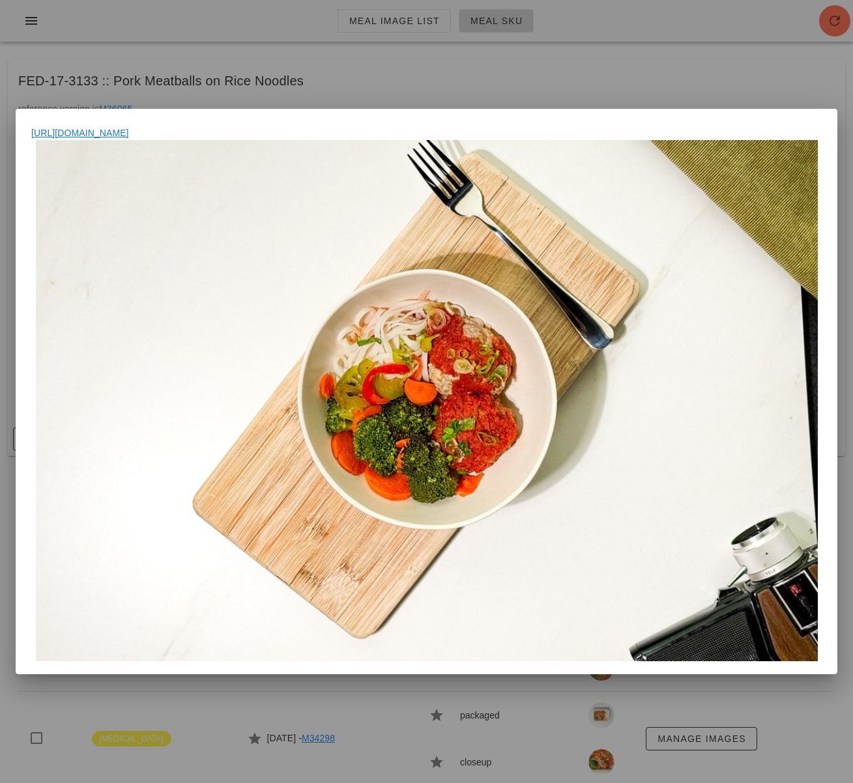
drag, startPoint x: 488, startPoint y: 54, endPoint x: 489, endPoint y: 72, distance: 17.6
click at [488, 54] on div at bounding box center [426, 391] width 853 height 783
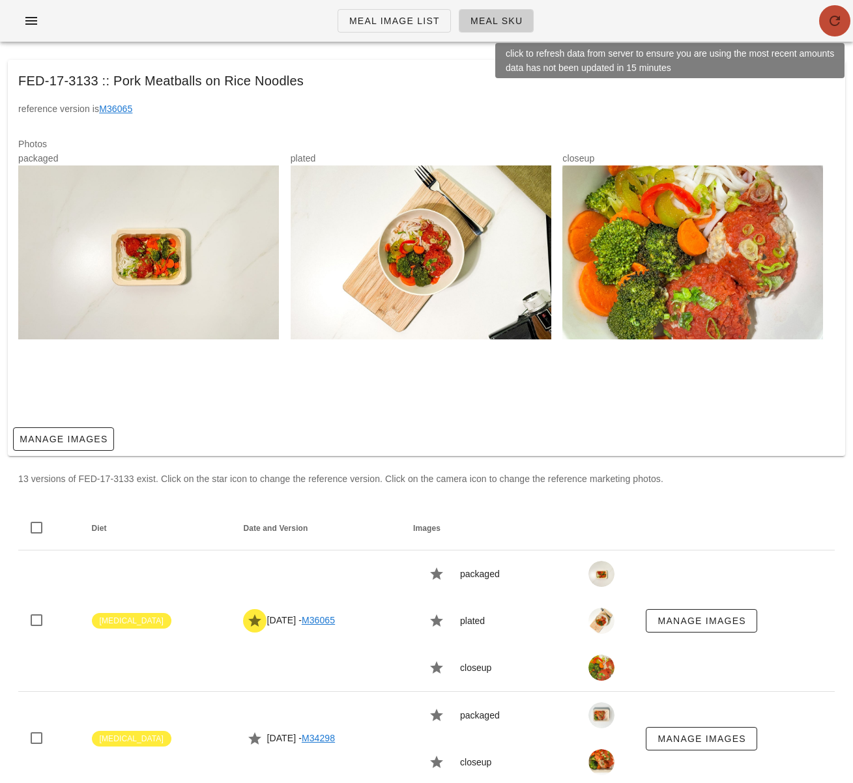
click at [834, 29] on button "button" at bounding box center [834, 20] width 31 height 31
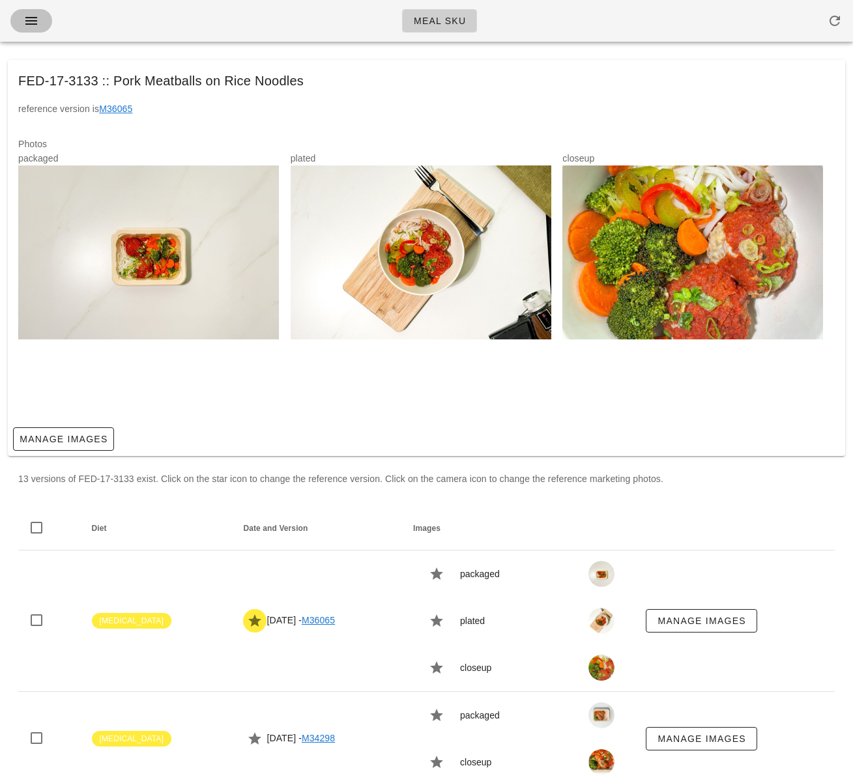
drag, startPoint x: 29, startPoint y: 19, endPoint x: 35, endPoint y: 28, distance: 10.8
click at [29, 19] on icon "button" at bounding box center [31, 21] width 16 height 16
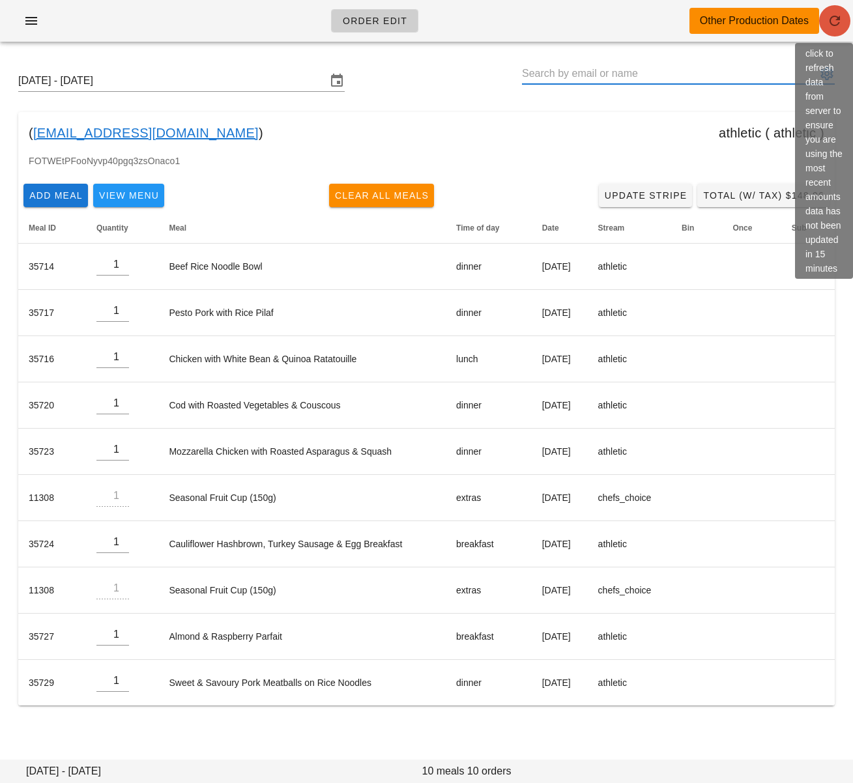
click at [840, 16] on icon "button" at bounding box center [835, 21] width 16 height 16
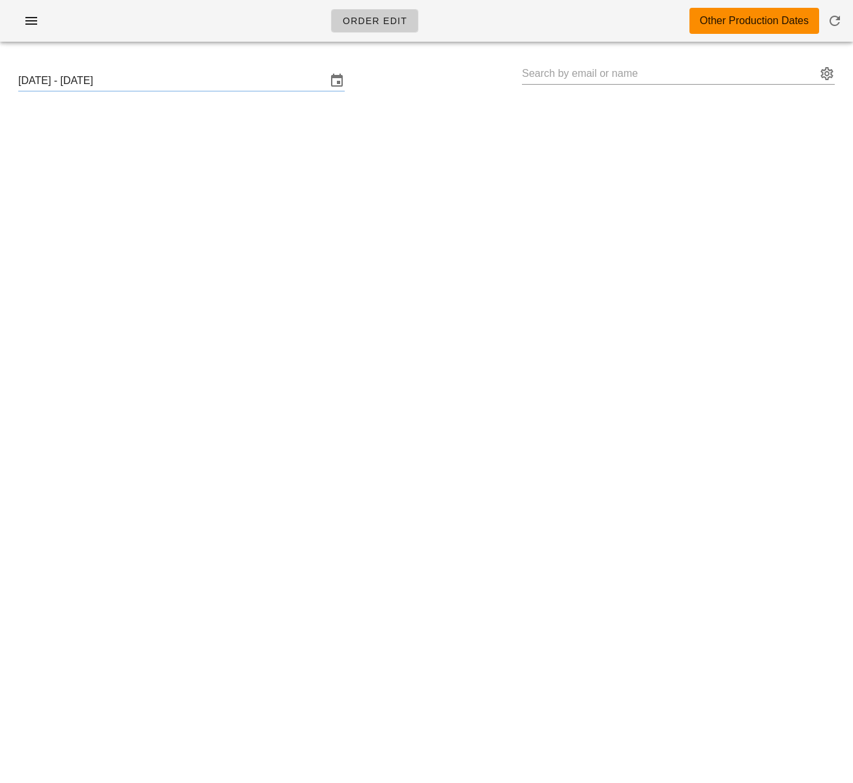
type input "[PERSON_NAME] ([EMAIL_ADDRESS][DOMAIN_NAME])"
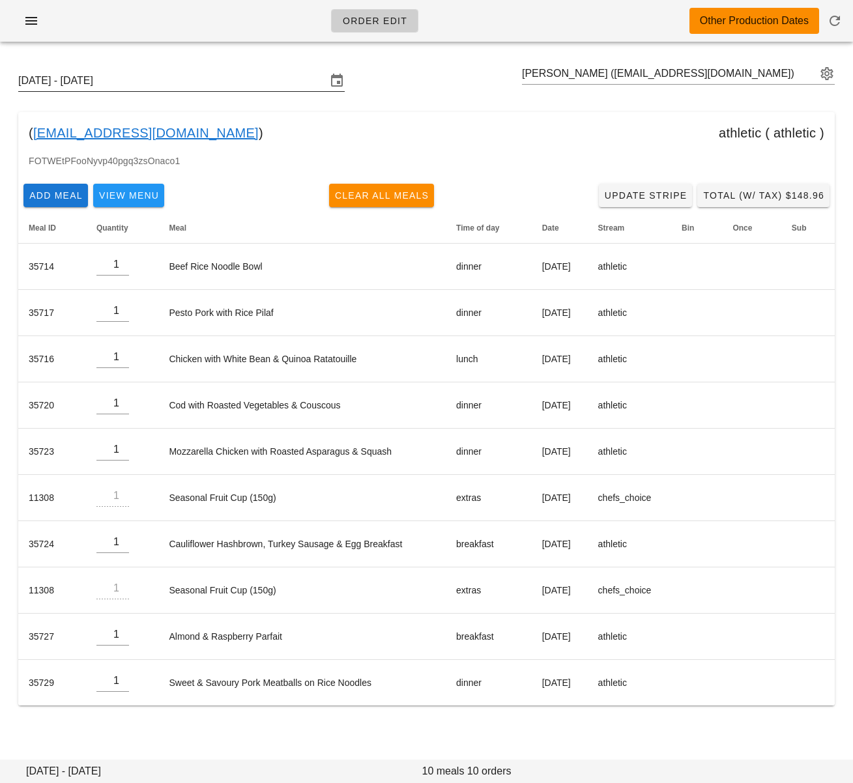
click at [268, 81] on input "[DATE] - [DATE]" at bounding box center [172, 80] width 308 height 21
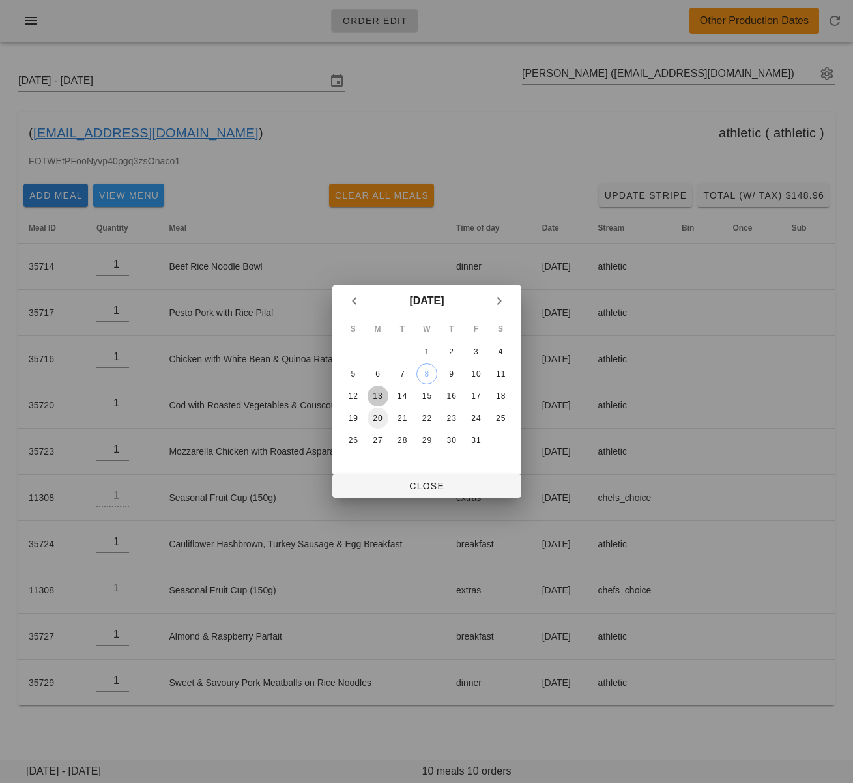
drag, startPoint x: 375, startPoint y: 395, endPoint x: 381, endPoint y: 413, distance: 19.2
click at [375, 395] on div "13" at bounding box center [377, 396] width 21 height 9
click at [407, 489] on span "Close" at bounding box center [427, 486] width 168 height 10
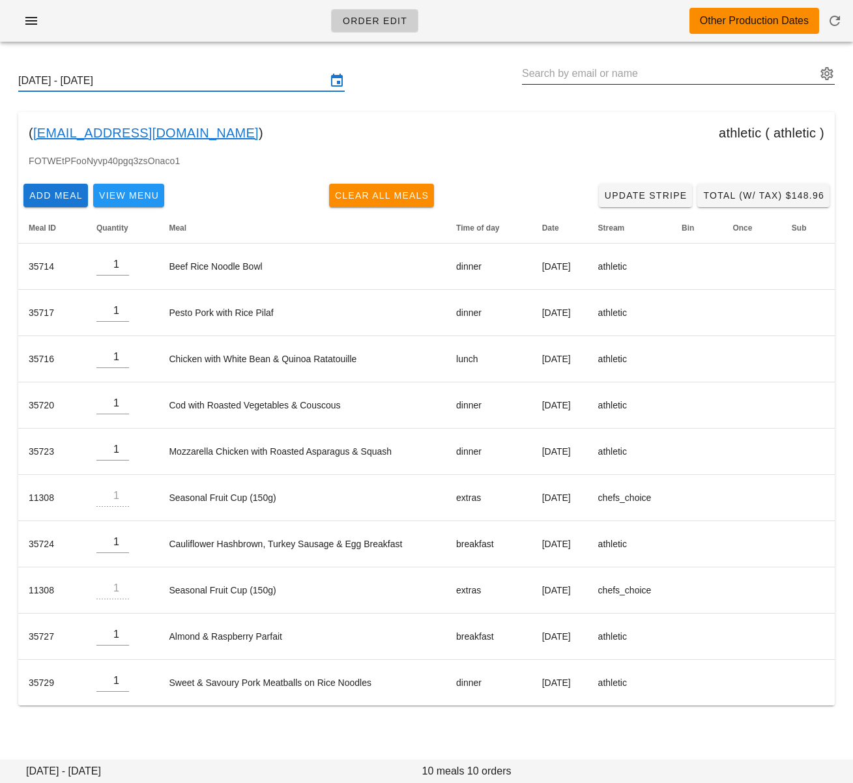
click at [557, 72] on input "text" at bounding box center [669, 73] width 295 height 21
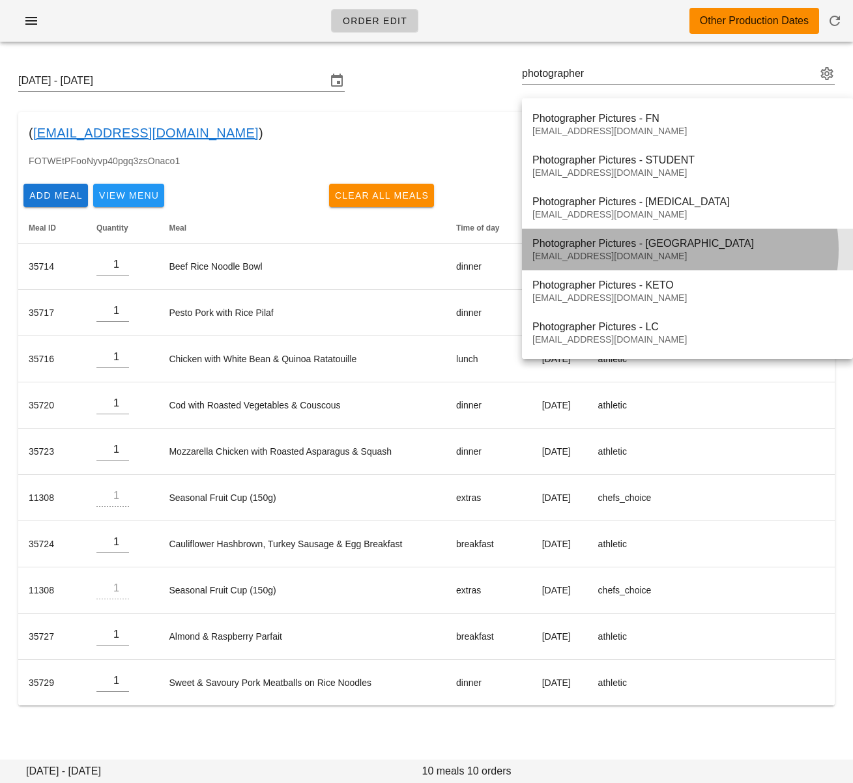
click at [601, 255] on div "[EMAIL_ADDRESS][DOMAIN_NAME]" at bounding box center [687, 256] width 310 height 11
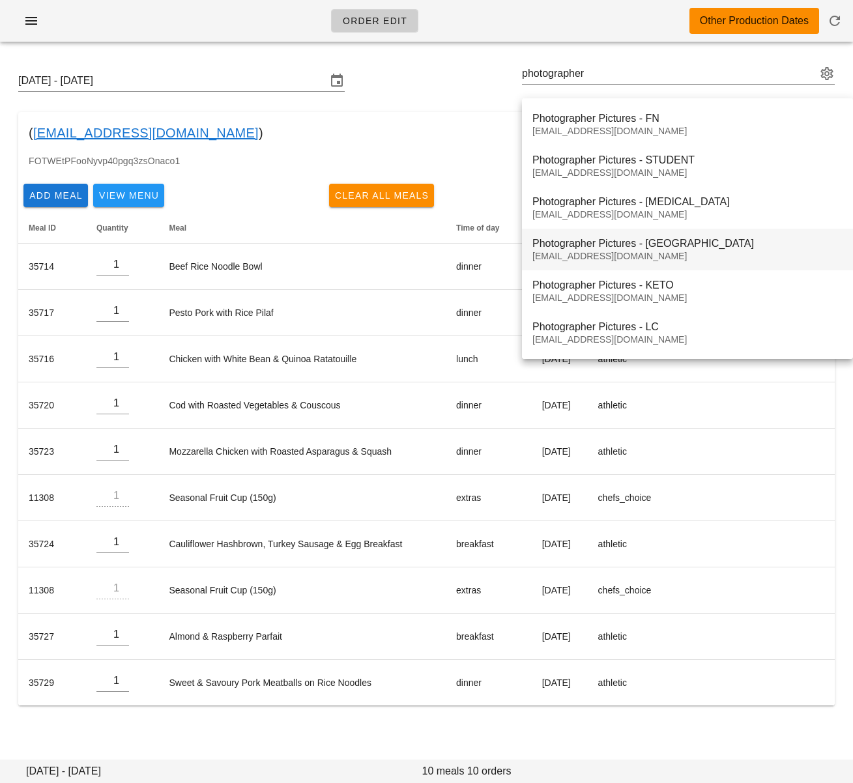
type input "Photographer Pictures - PB ([EMAIL_ADDRESS][DOMAIN_NAME])"
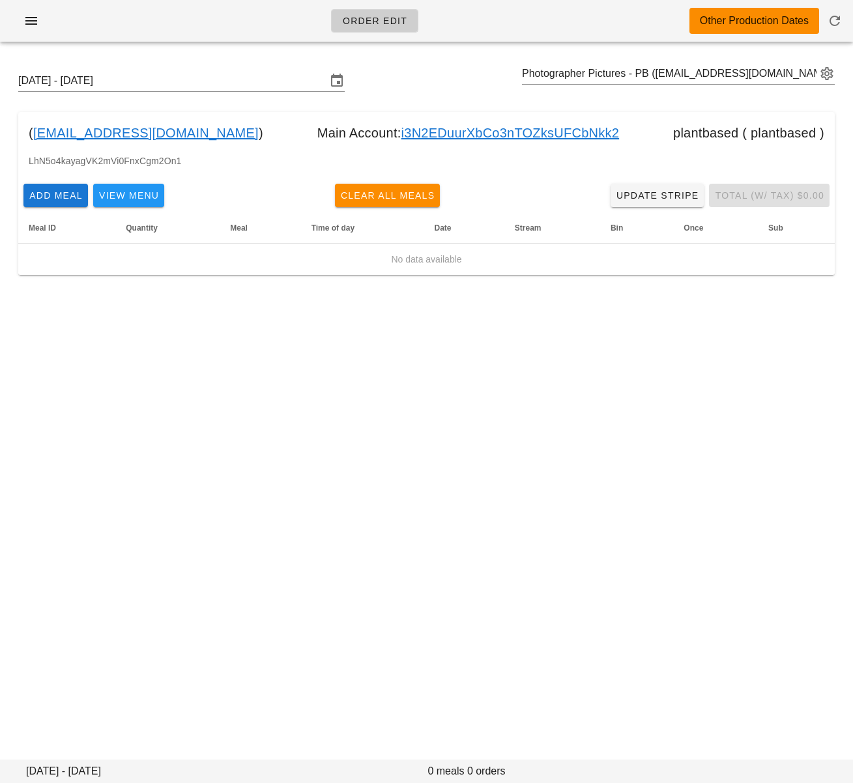
click at [514, 192] on div "Add Meal View Menu Clear All Meals Update Stripe Total (w/ Tax) $0.00" at bounding box center [426, 196] width 817 height 34
click at [51, 196] on span "Add Meal" at bounding box center [56, 195] width 54 height 10
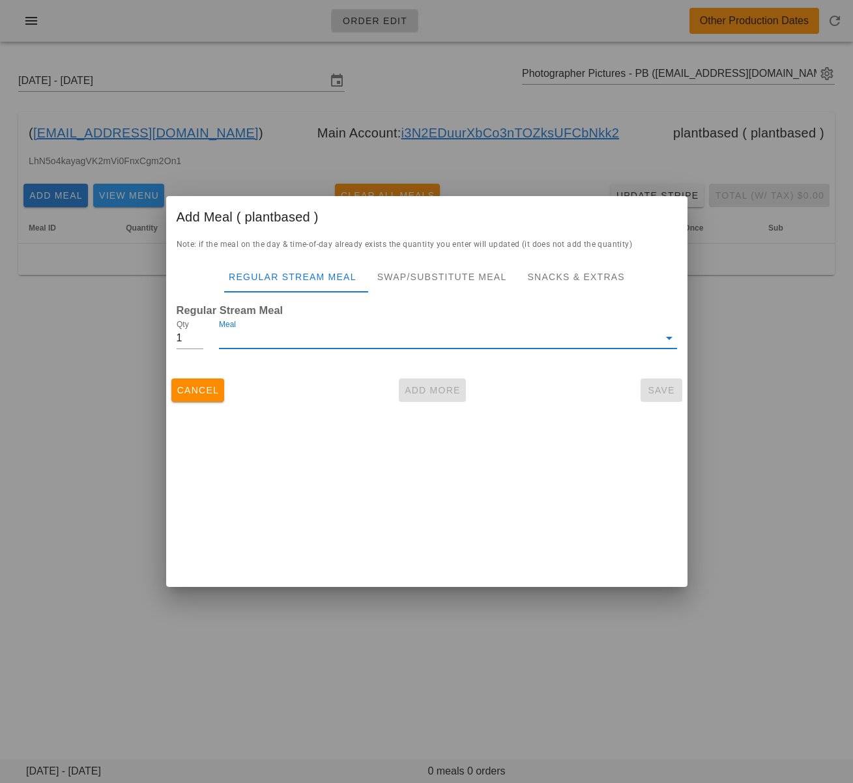
click at [313, 341] on input "Meal" at bounding box center [438, 338] width 439 height 21
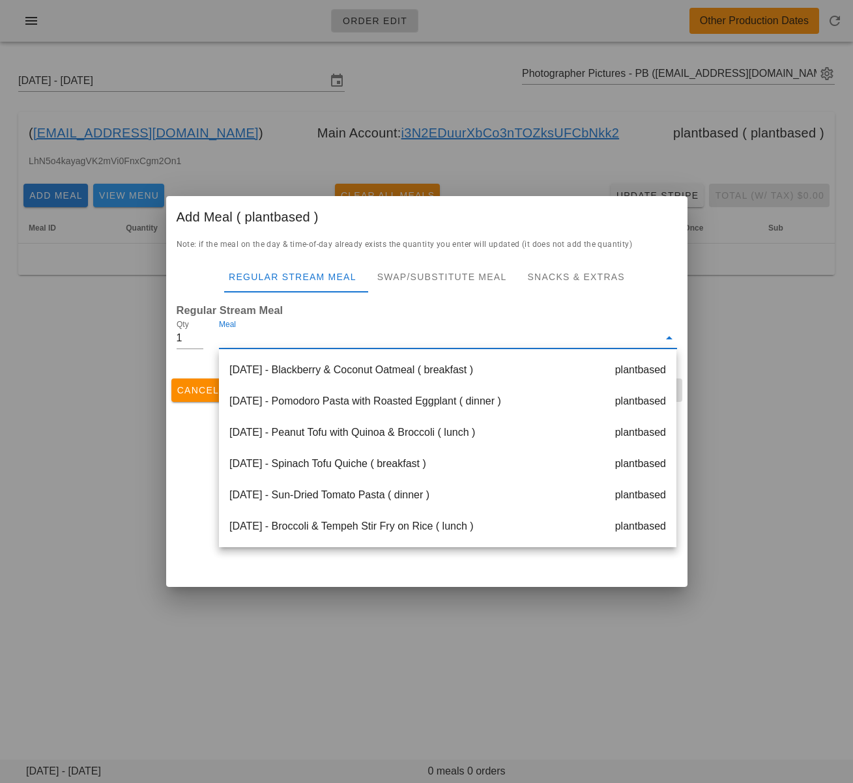
scroll to position [375, 0]
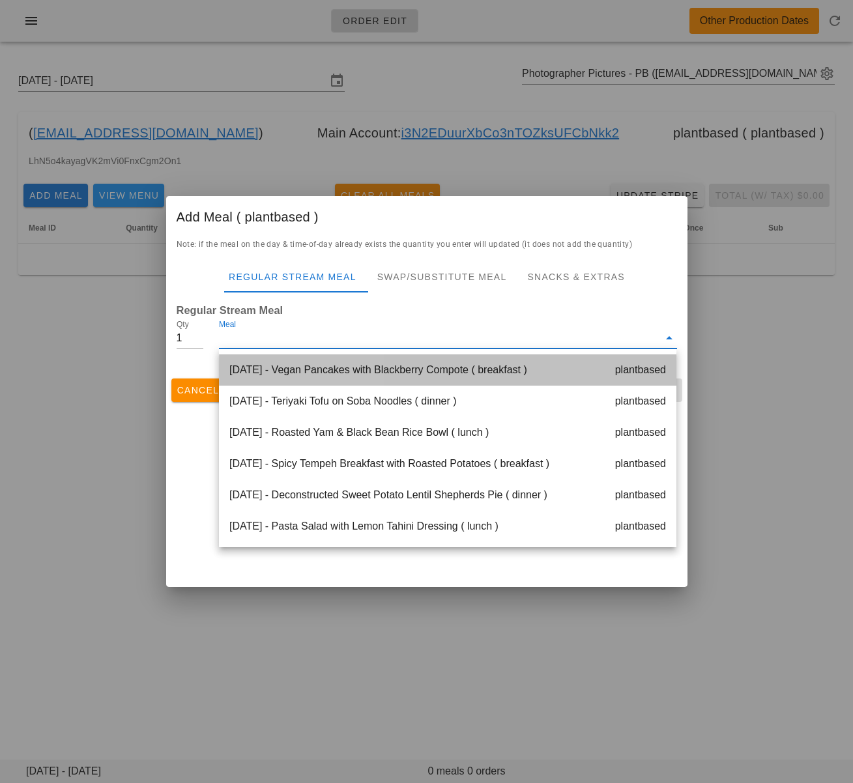
click at [321, 370] on div "[DATE] - Vegan Pancakes with Blackberry Compote ( breakfast ) plantbased" at bounding box center [448, 370] width 458 height 31
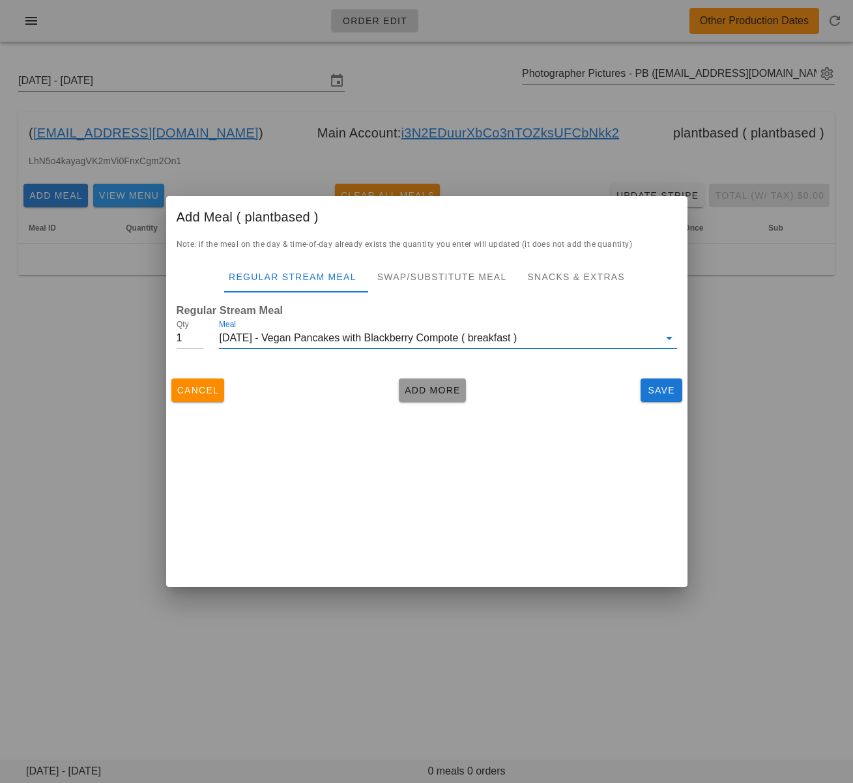
click at [428, 392] on span "Add More" at bounding box center [432, 390] width 57 height 10
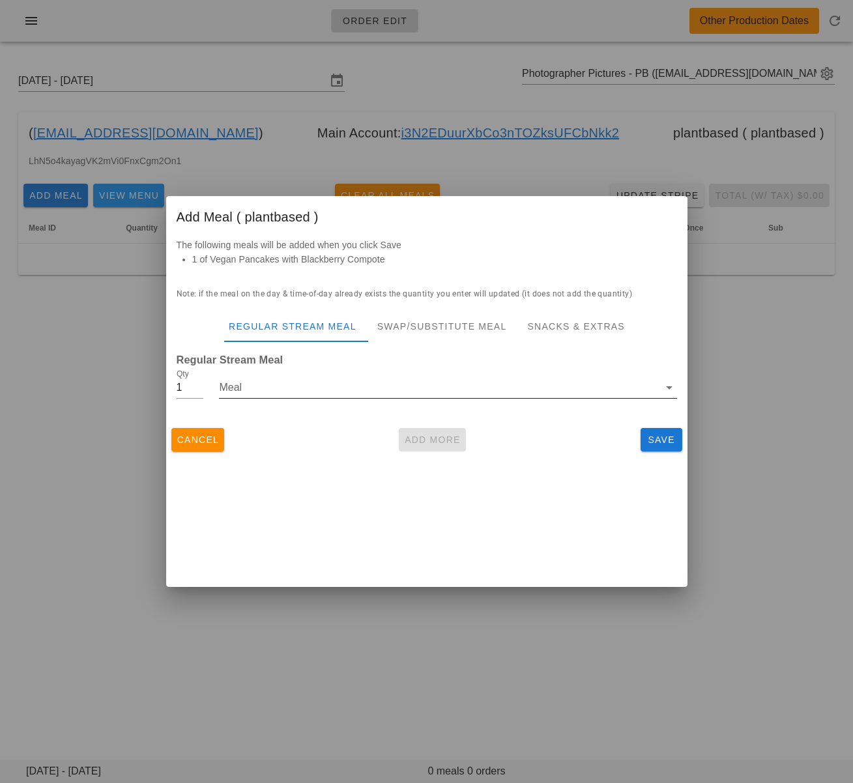
click at [318, 388] on input "Meal" at bounding box center [438, 387] width 439 height 21
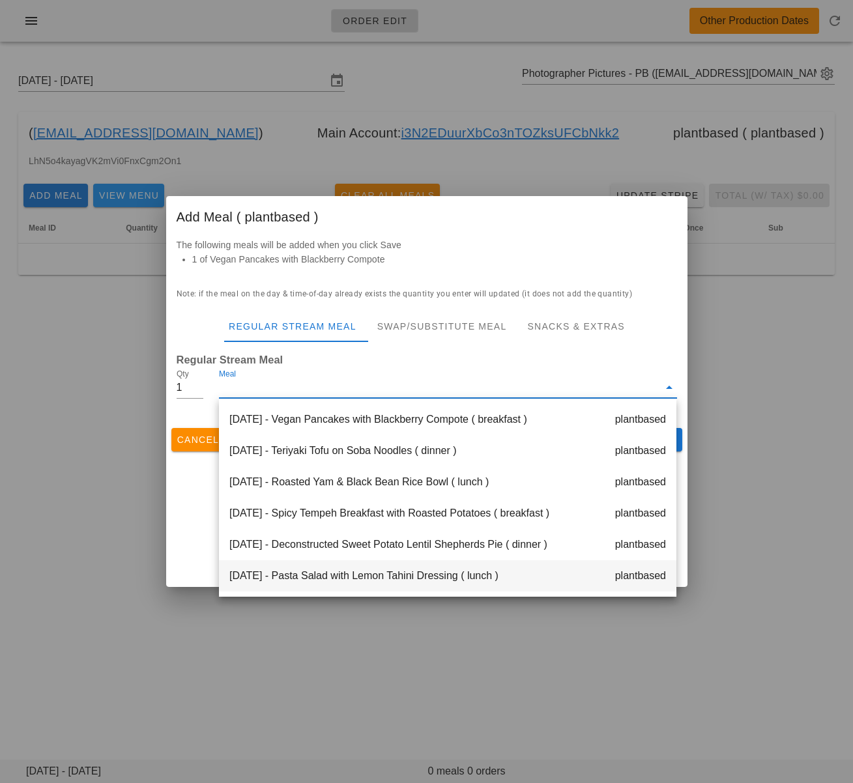
click at [370, 573] on div "[DATE] - Pasta Salad with Lemon Tahini Dressing ( lunch ) plantbased" at bounding box center [448, 575] width 458 height 31
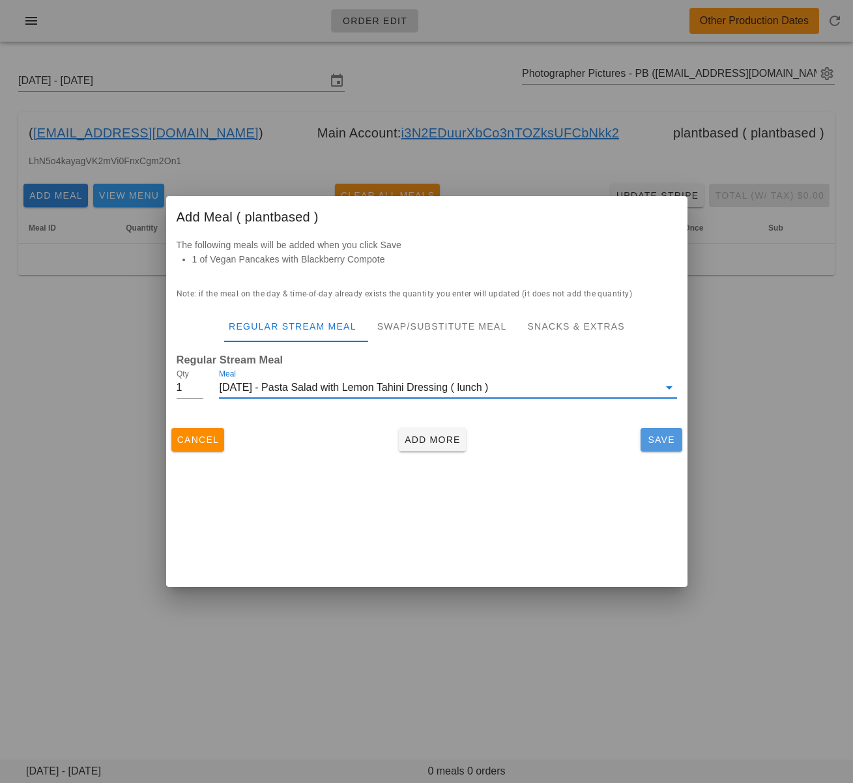
click at [663, 443] on span "Save" at bounding box center [661, 440] width 31 height 10
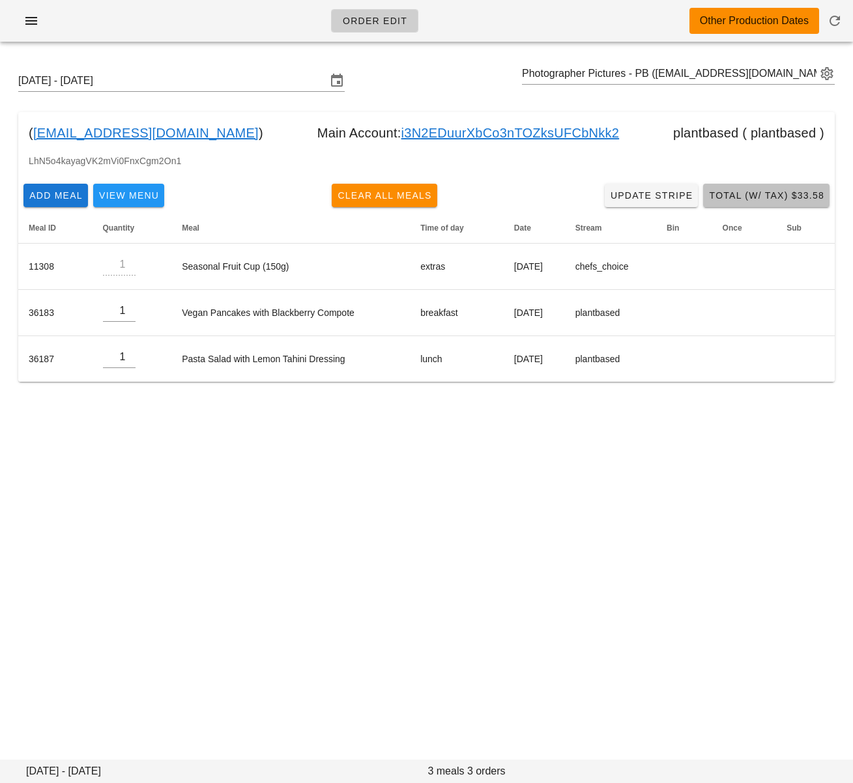
click at [766, 198] on span "Total (w/ Tax) $33.58" at bounding box center [766, 195] width 116 height 10
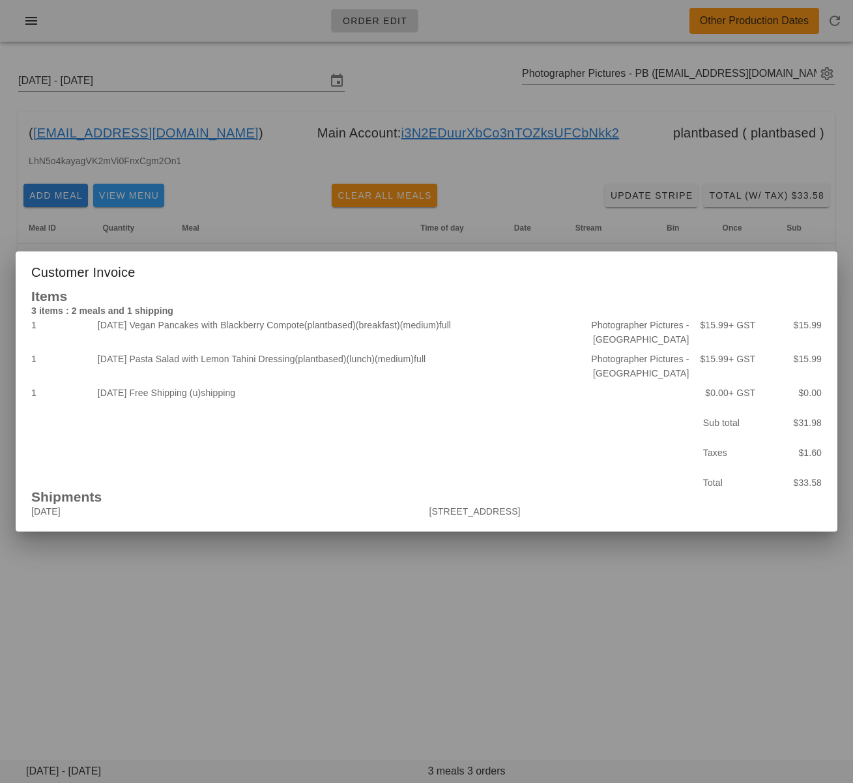
click at [452, 618] on div at bounding box center [426, 391] width 853 height 783
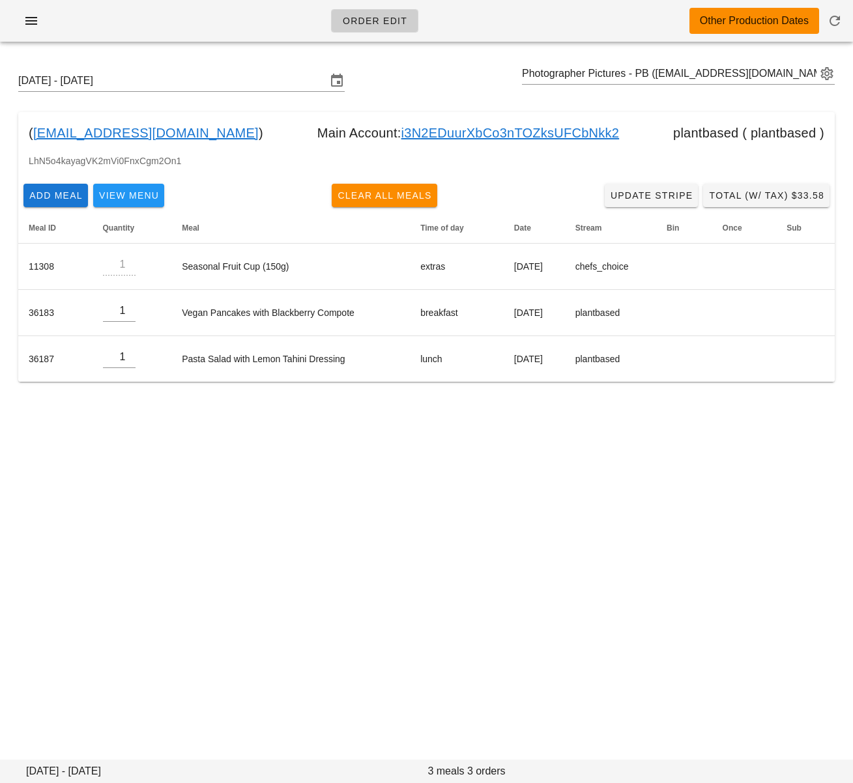
click at [154, 478] on div "Order Edit Other Production Dates [DATE] - [DATE] Photographer Pictures - PB ([…" at bounding box center [426, 391] width 853 height 783
